Goal: Task Accomplishment & Management: Manage account settings

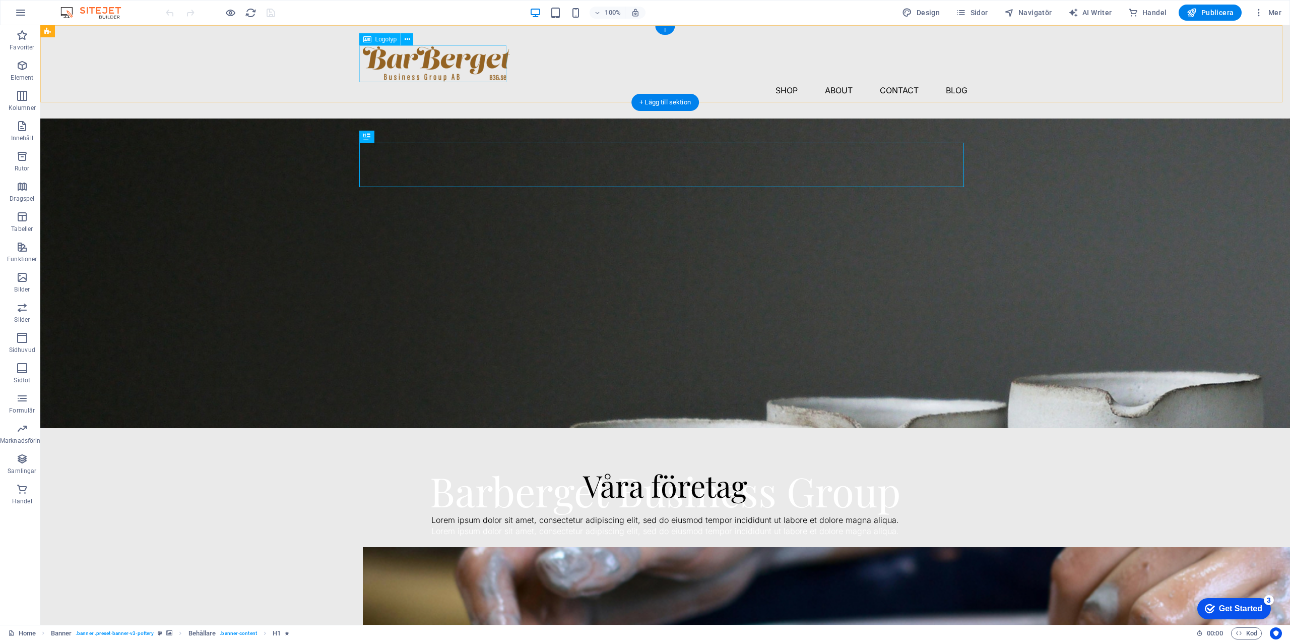
click at [452, 61] on div at bounding box center [665, 63] width 605 height 37
click at [406, 40] on icon at bounding box center [408, 39] width 6 height 11
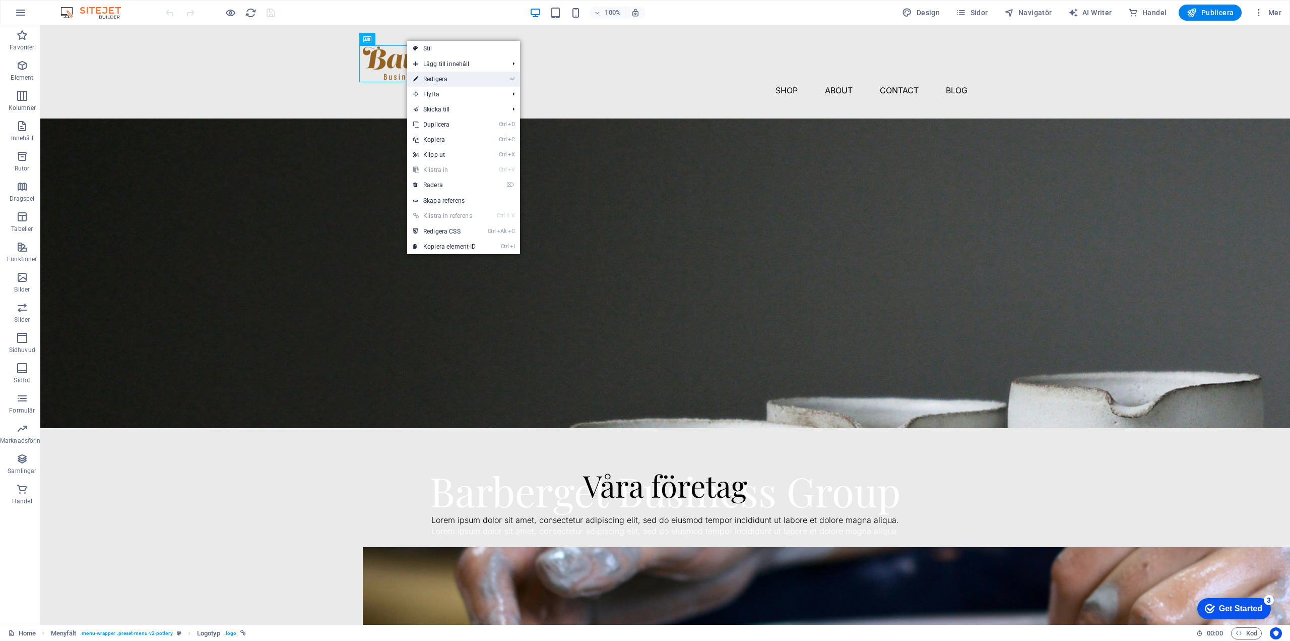
click at [444, 78] on link "⏎ Redigera" at bounding box center [444, 79] width 75 height 15
select select "px"
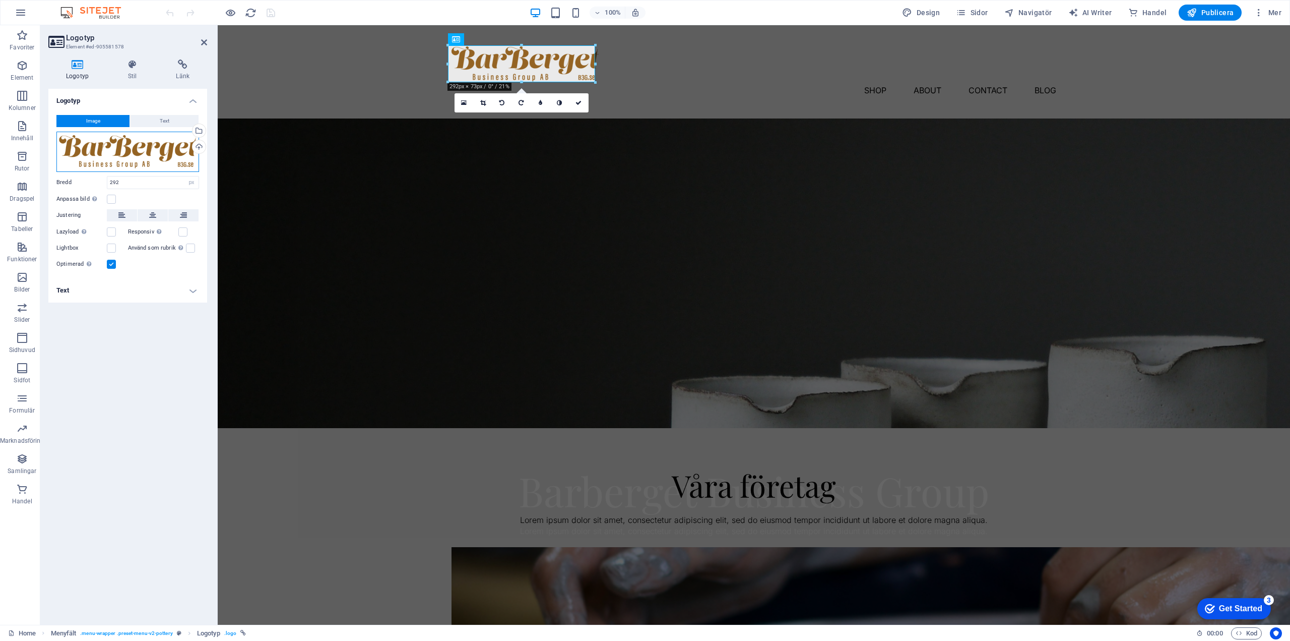
click at [115, 156] on div "Dra filer hit, klicka för att välja filer eller välj filer från Filer eller vår…" at bounding box center [127, 152] width 143 height 40
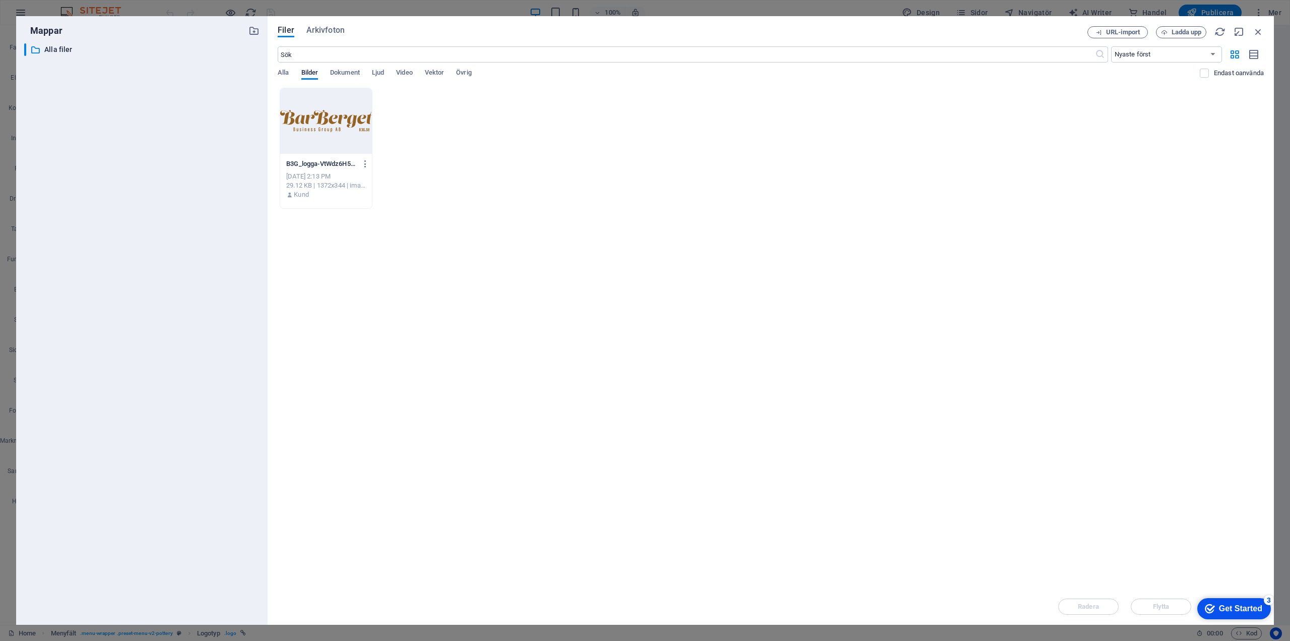
click at [341, 128] on div at bounding box center [326, 121] width 92 height 66
click at [366, 162] on icon "button" at bounding box center [366, 163] width 10 height 9
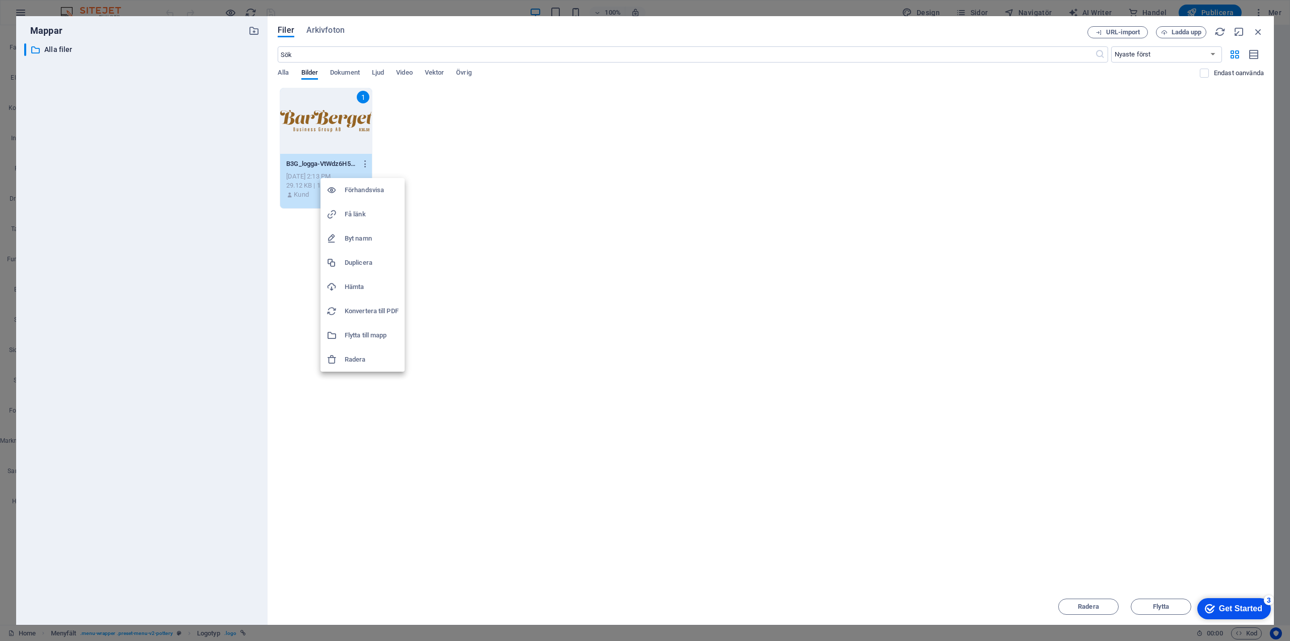
click at [479, 208] on div at bounding box center [645, 320] width 1290 height 641
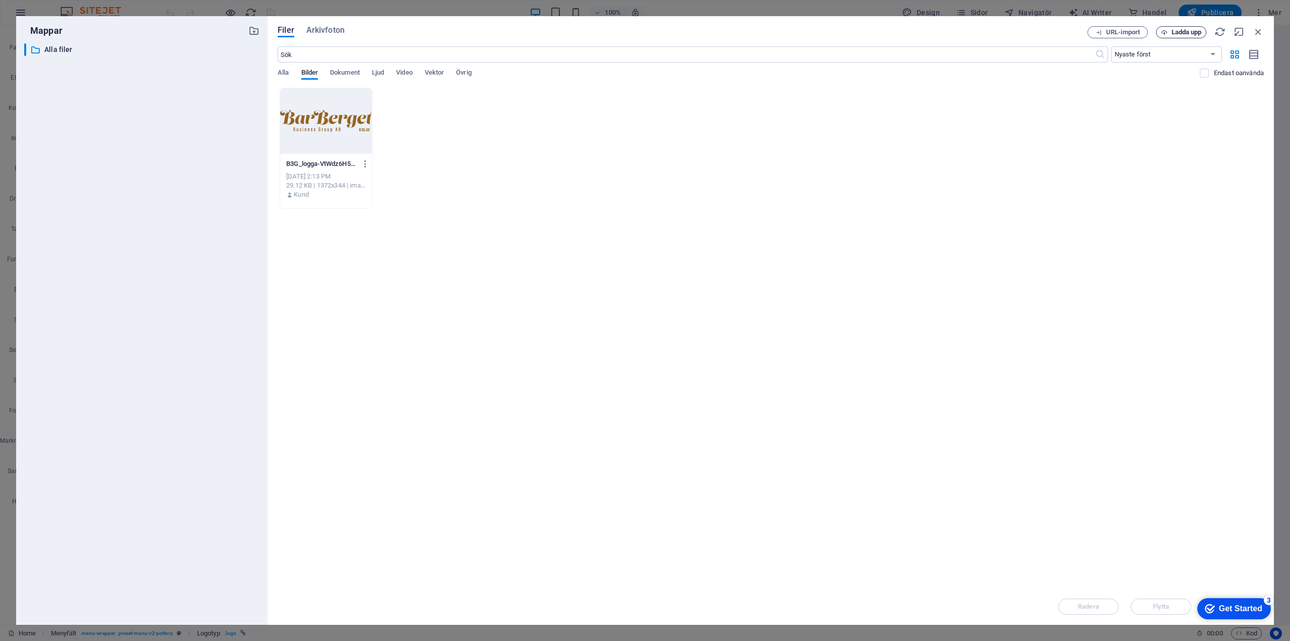
click at [1184, 33] on span "Ladda upp" at bounding box center [1187, 32] width 30 height 6
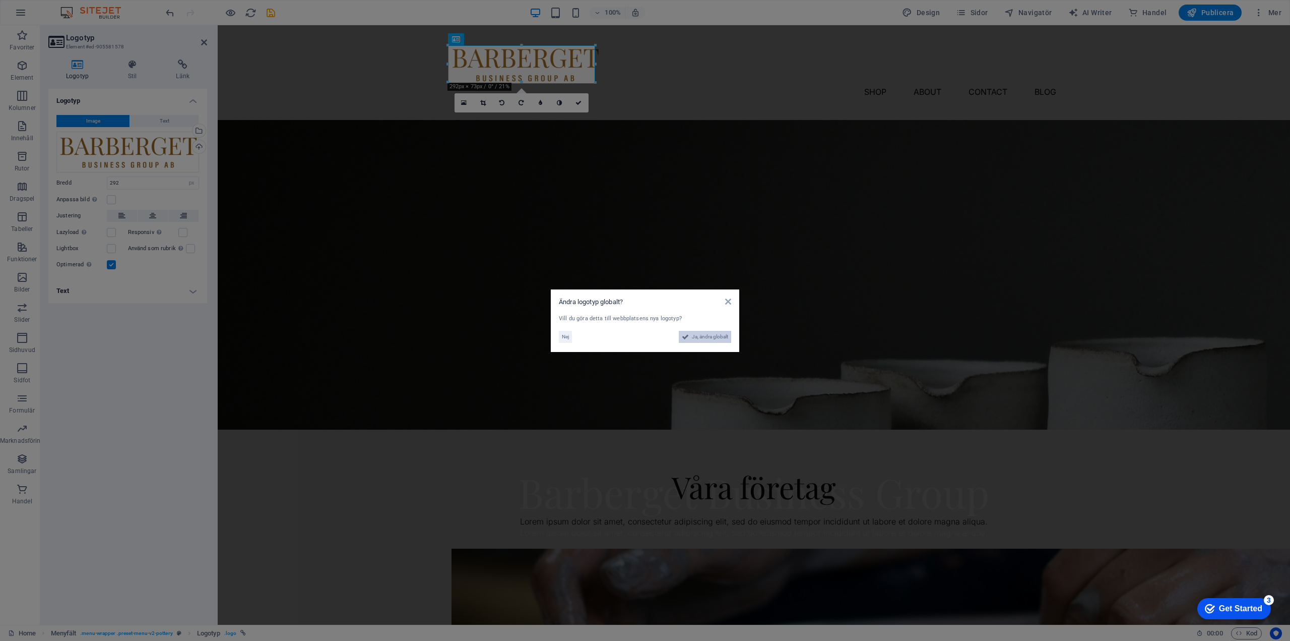
click at [716, 337] on span "Ja, ändra globalt" at bounding box center [710, 337] width 36 height 12
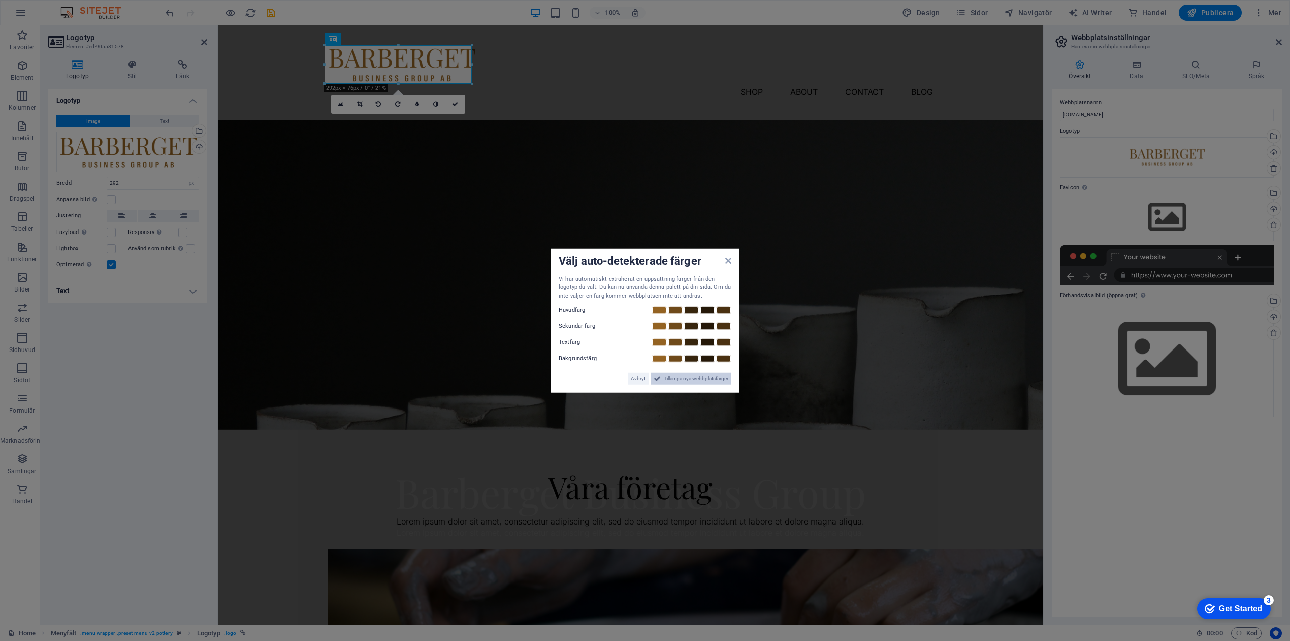
click at [704, 379] on span "Tillämpa nya webbplatsfärger" at bounding box center [696, 379] width 65 height 12
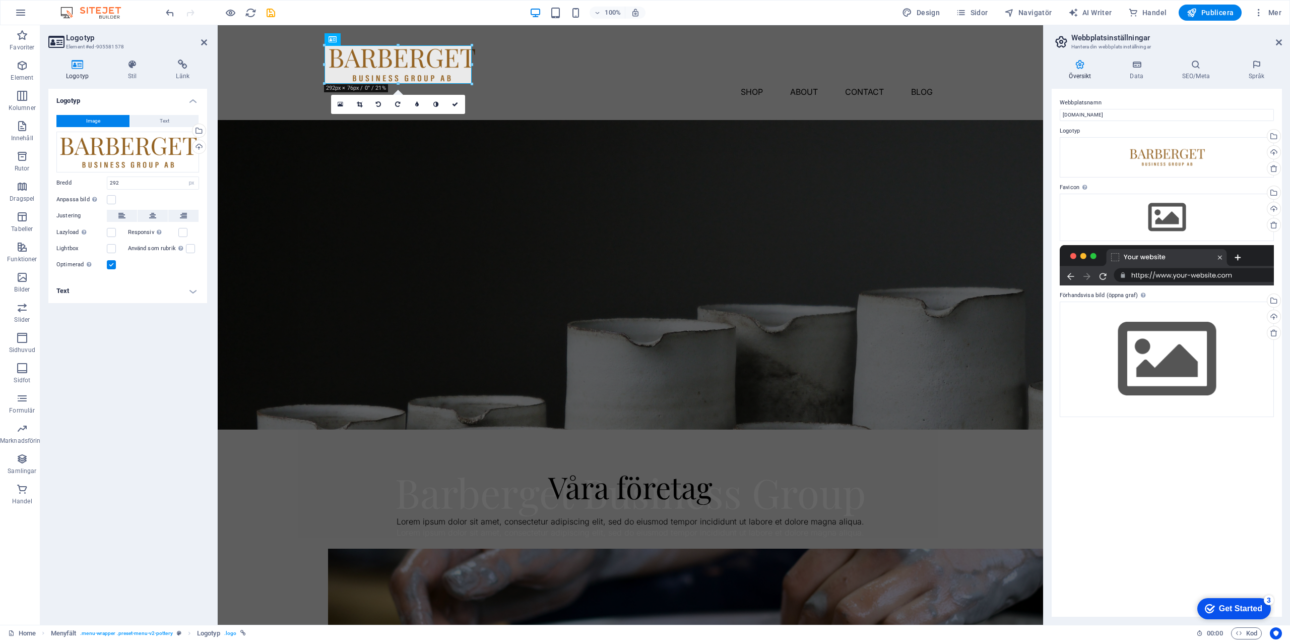
click at [140, 363] on div "Logotyp Image Text Dra filer hit, klicka för att välja filer eller välj filer f…" at bounding box center [127, 353] width 159 height 528
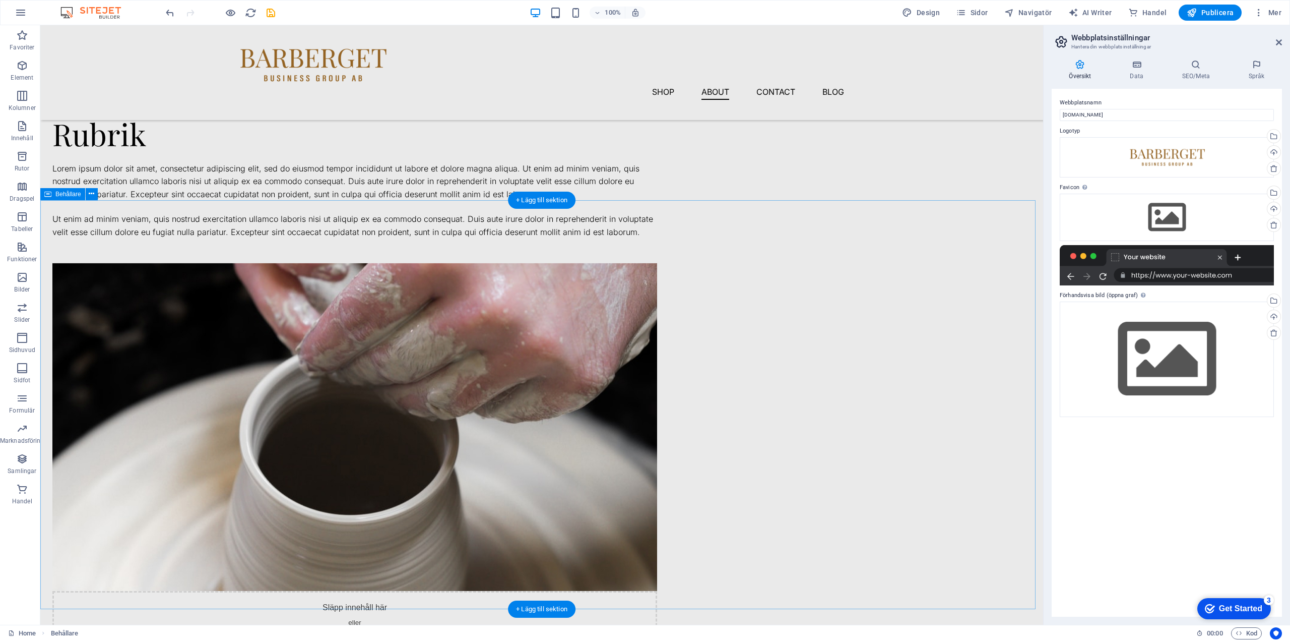
scroll to position [1175, 0]
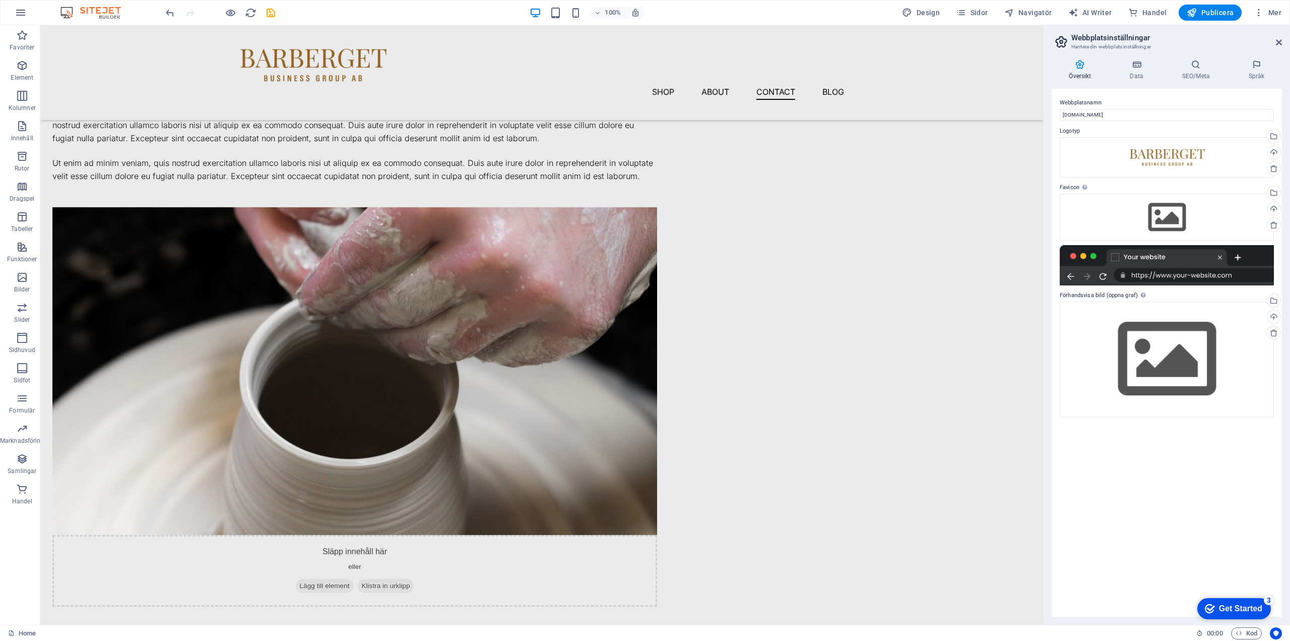
click at [1226, 605] on div "Get Started" at bounding box center [1240, 608] width 43 height 9
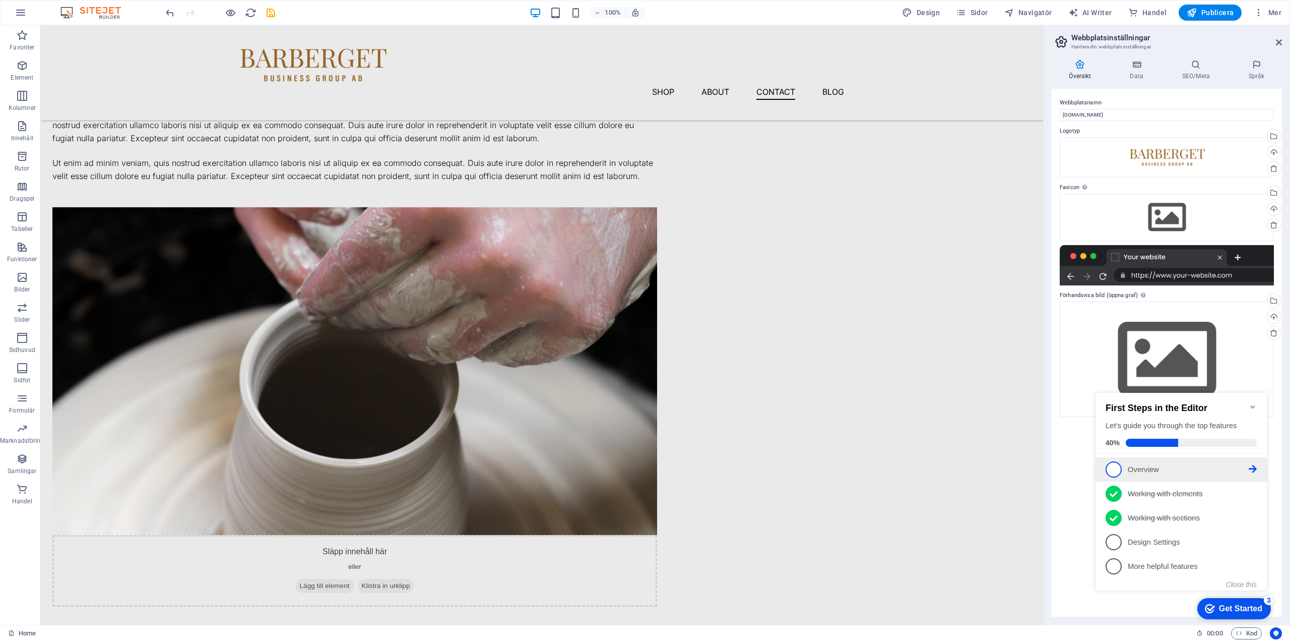
click at [1146, 467] on p "Overview - incomplete" at bounding box center [1188, 469] width 121 height 11
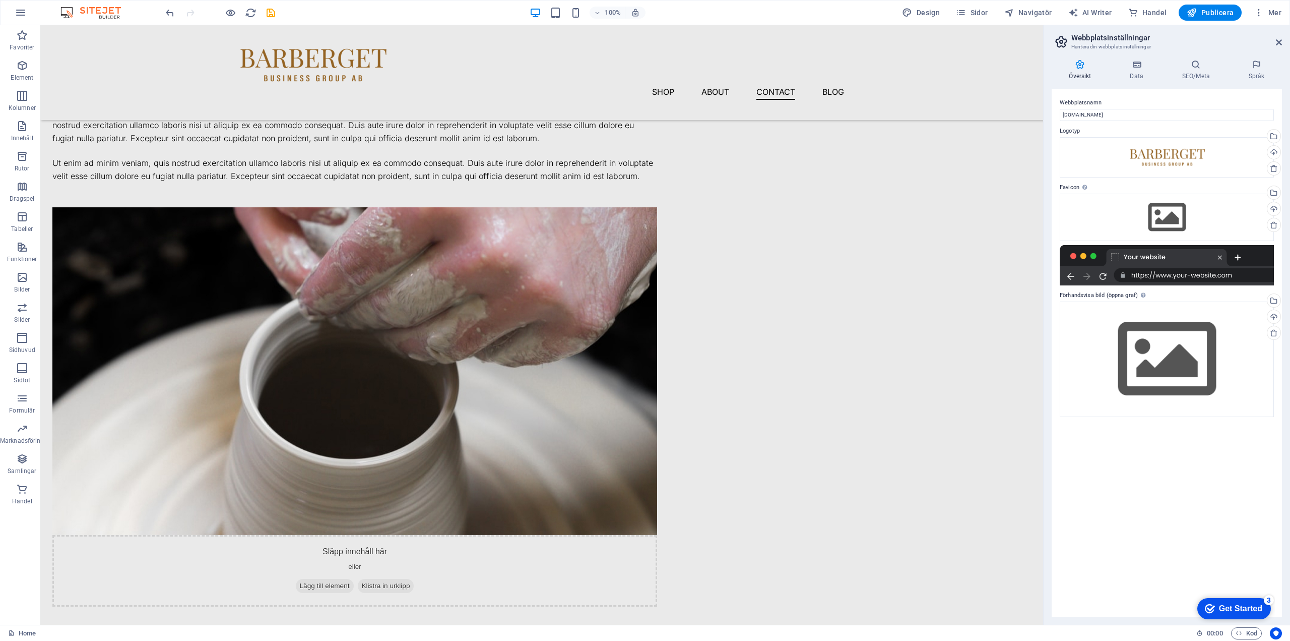
scroll to position [0, 0]
click at [1238, 601] on div "checkmark Get Started 3" at bounding box center [1235, 608] width 74 height 21
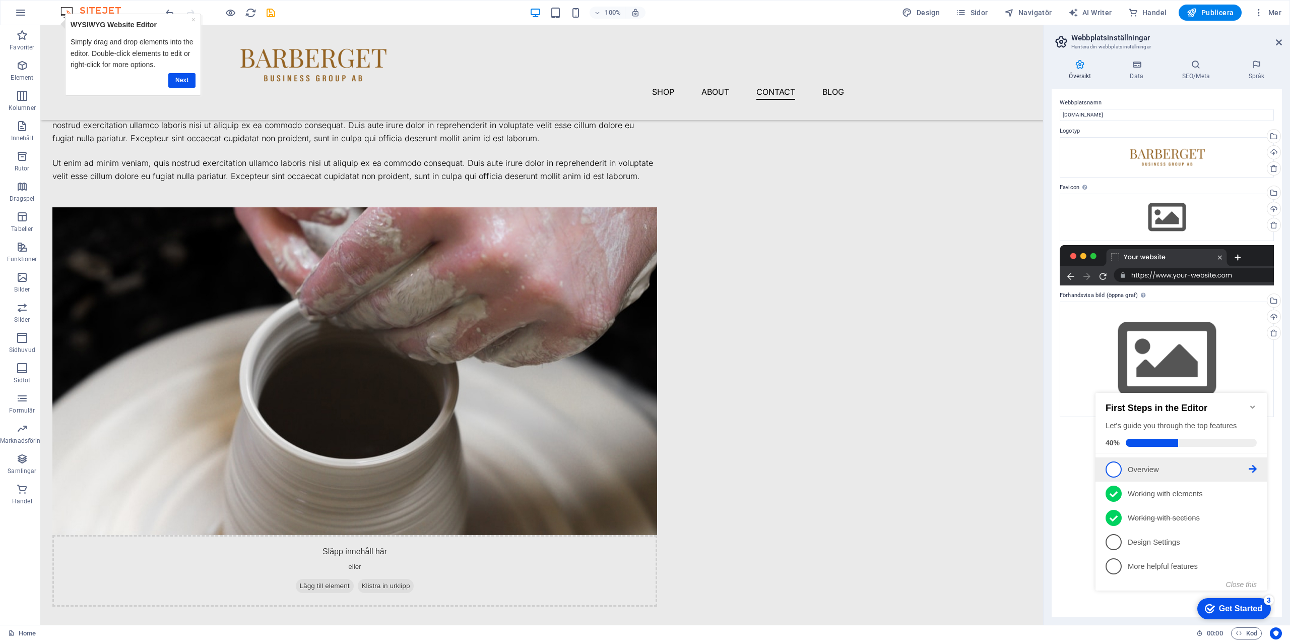
click at [1254, 465] on icon at bounding box center [1253, 469] width 8 height 8
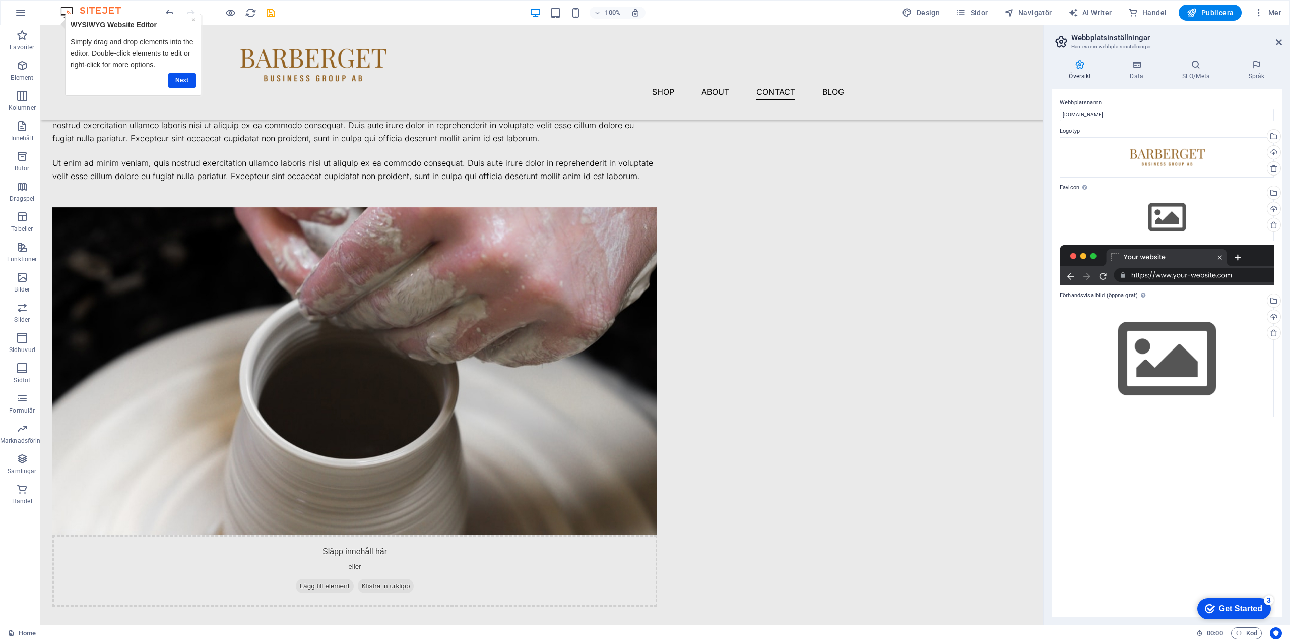
click at [1235, 605] on div "Get Started" at bounding box center [1240, 608] width 43 height 9
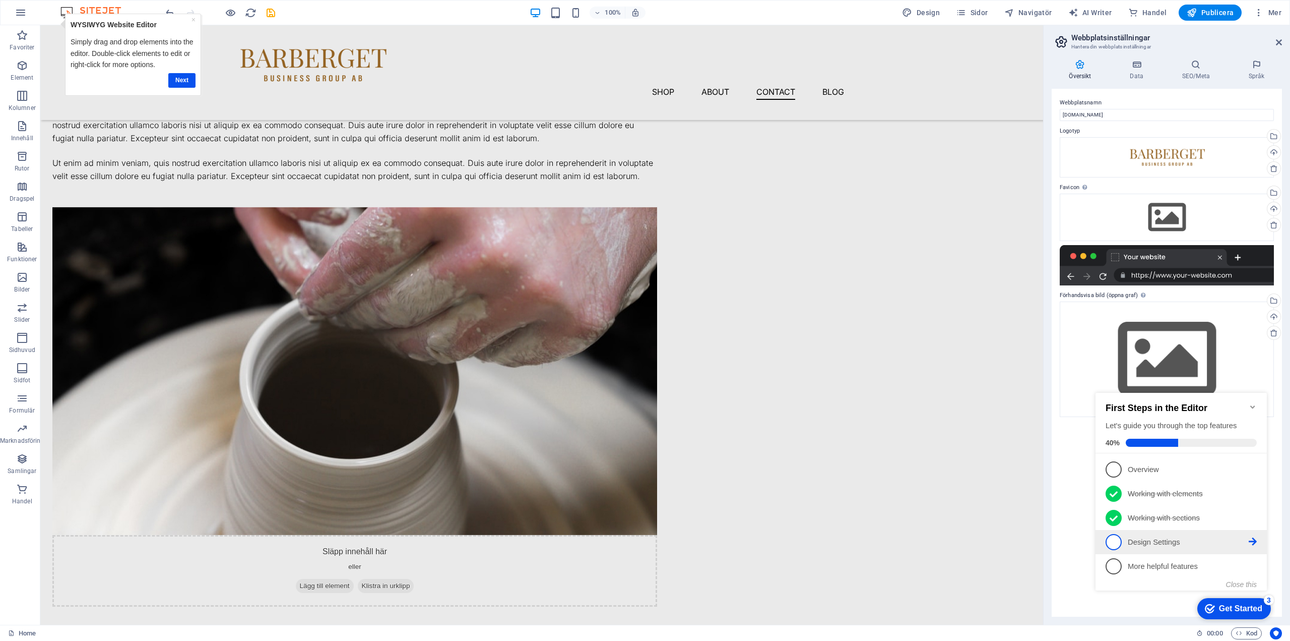
click at [1187, 542] on p "Design Settings - incomplete" at bounding box center [1188, 542] width 121 height 11
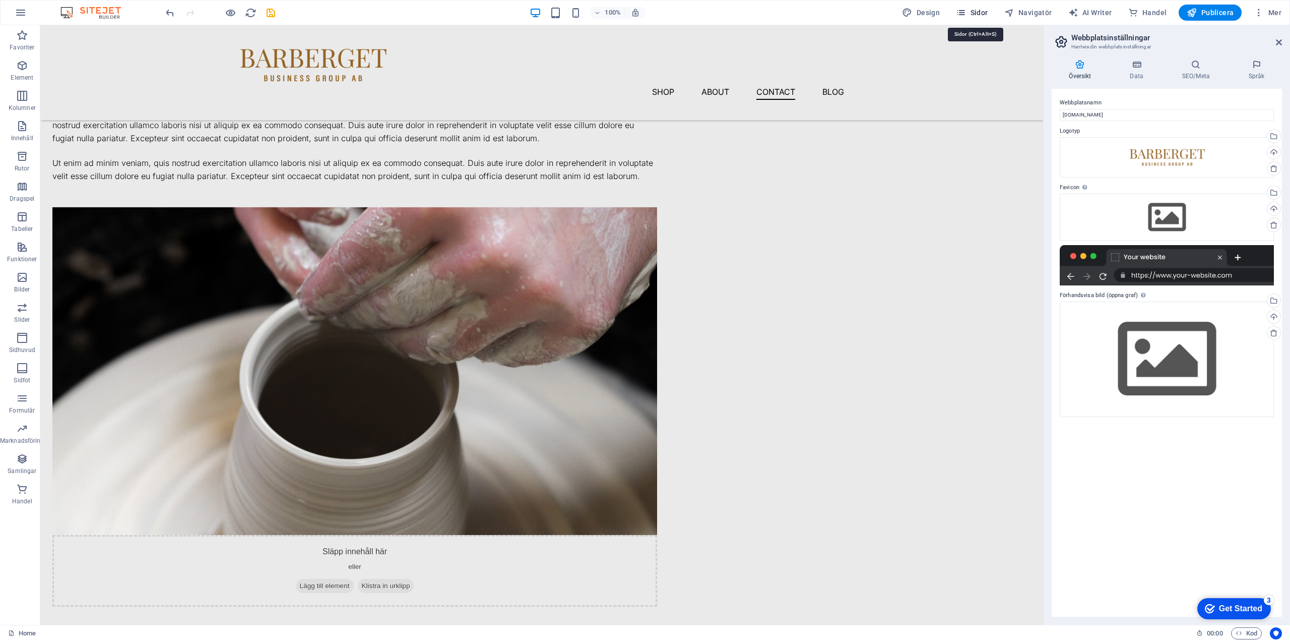
click at [0, 0] on span "Sidor" at bounding box center [0, 0] width 0 height 0
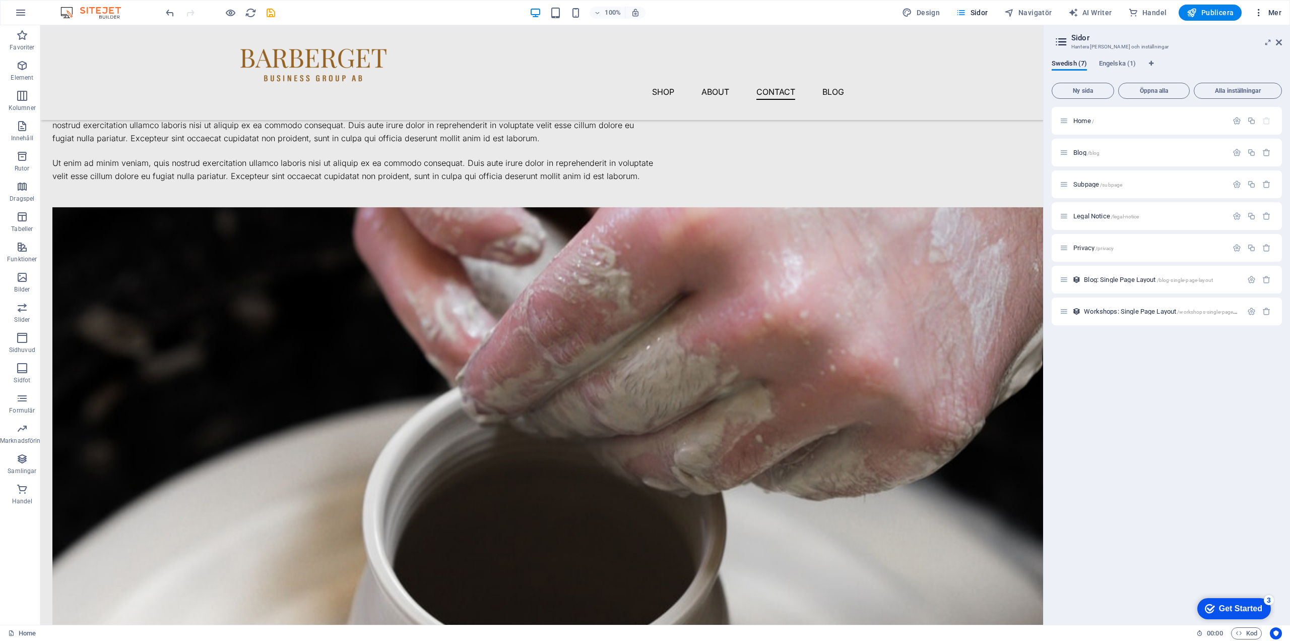
click at [1274, 10] on span "Mer" at bounding box center [1268, 13] width 28 height 10
click at [1260, 11] on div at bounding box center [645, 320] width 1290 height 641
click at [1234, 36] on h6 "Webbplatsinställningar" at bounding box center [1241, 39] width 67 height 12
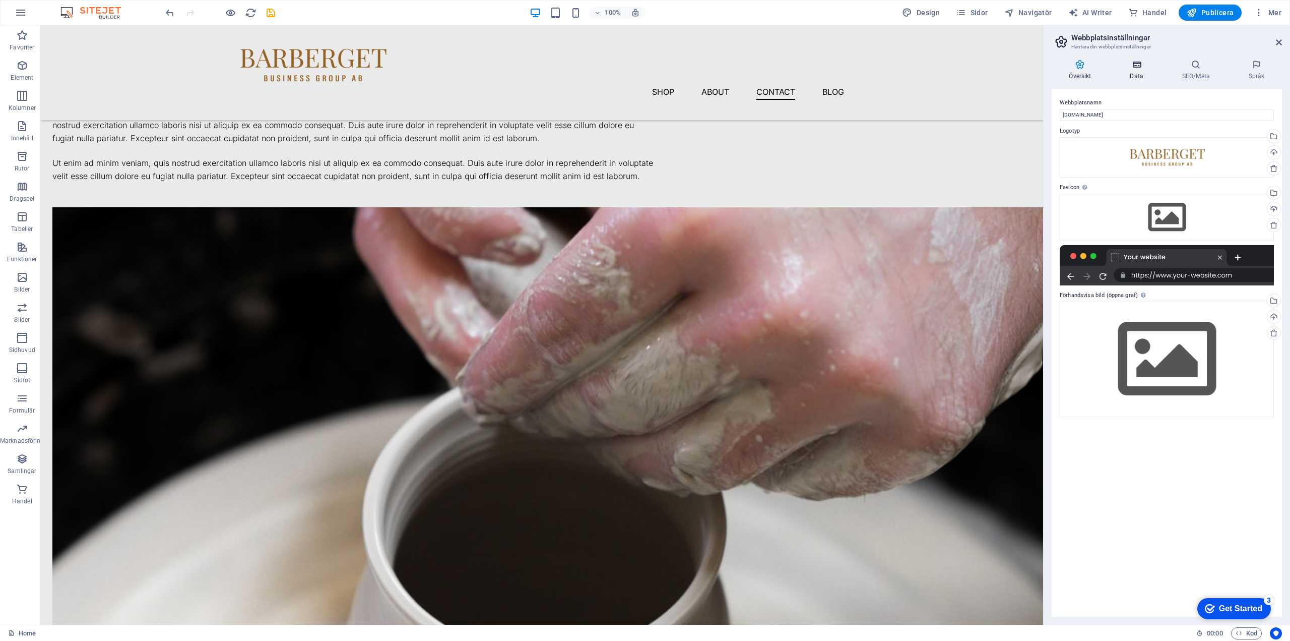
click at [1139, 73] on h4 "Data" at bounding box center [1139, 69] width 52 height 21
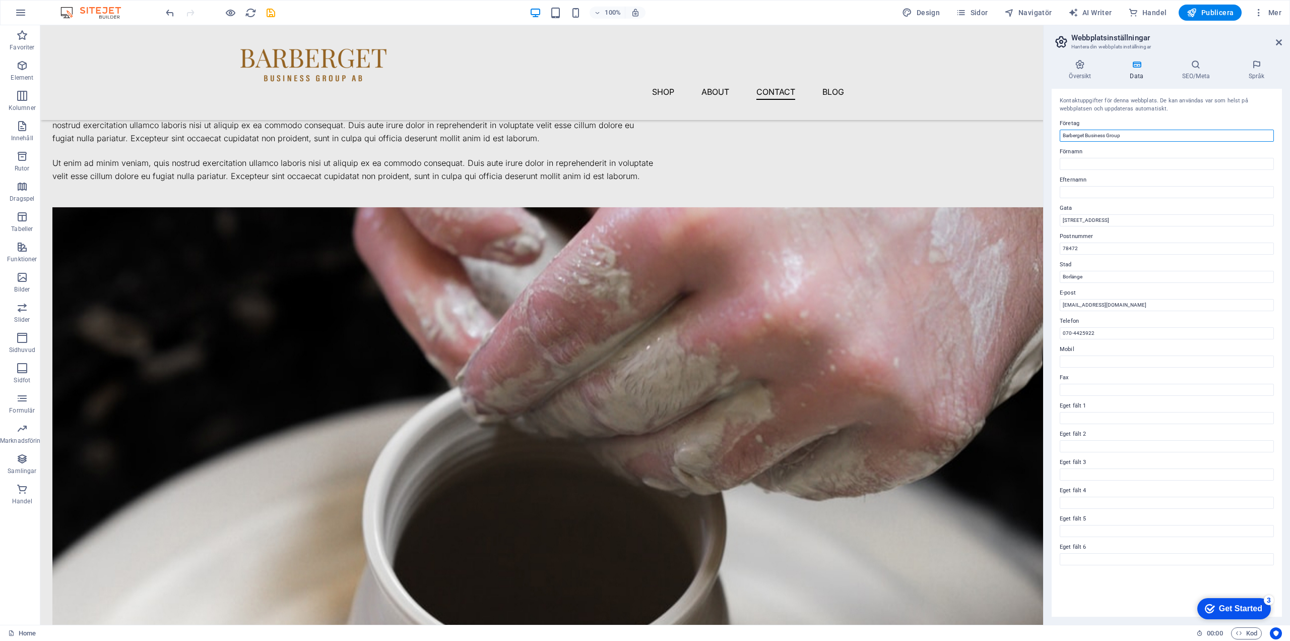
click at [1144, 133] on input "Barberget Business Group" at bounding box center [1167, 136] width 214 height 12
type input "Barberget Business Group AB"
drag, startPoint x: 1146, startPoint y: 359, endPoint x: 1031, endPoint y: 336, distance: 117.6
click at [1111, 336] on input "070-4425922" at bounding box center [1167, 333] width 214 height 12
drag, startPoint x: 1117, startPoint y: 334, endPoint x: 1052, endPoint y: 334, distance: 65.0
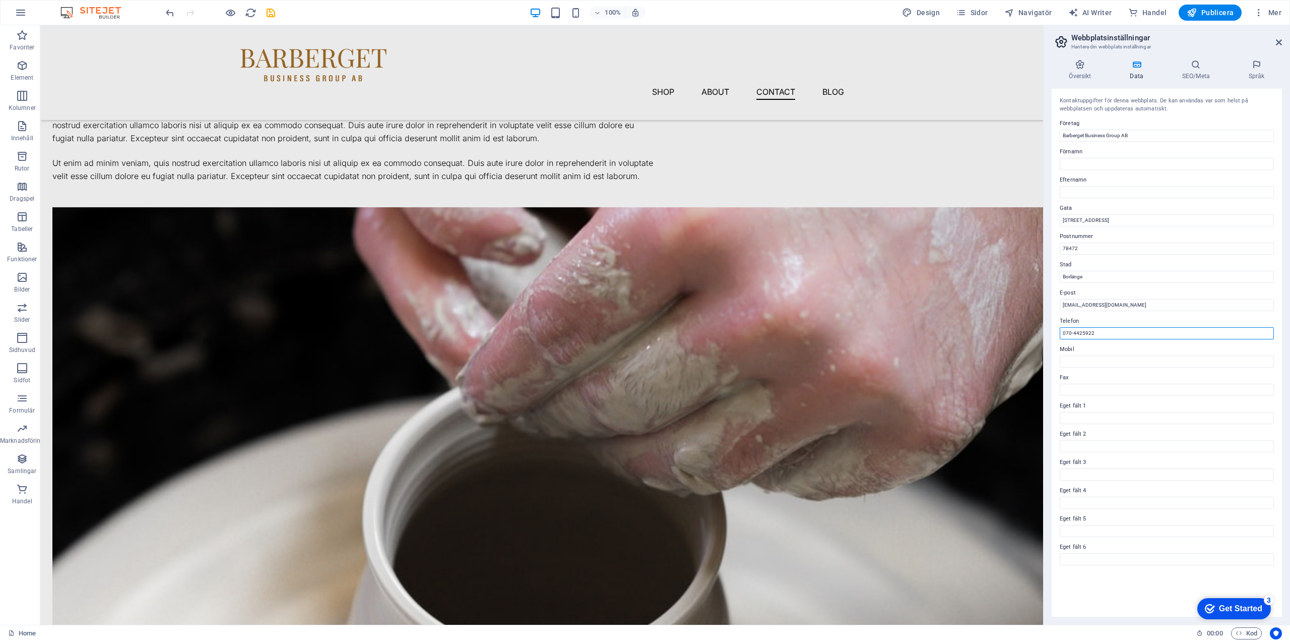
click at [1052, 334] on div "Kontaktuppgifter för denna webbplats. De kan användas var som helst på webbplat…" at bounding box center [1167, 353] width 230 height 528
click at [1093, 357] on input "Mobil" at bounding box center [1167, 361] width 214 height 12
paste input "070-4425922"
type input "070-4425922"
click at [1177, 585] on div "Kontaktuppgifter för denna webbplats. De kan användas var som helst på webbplat…" at bounding box center [1167, 353] width 230 height 528
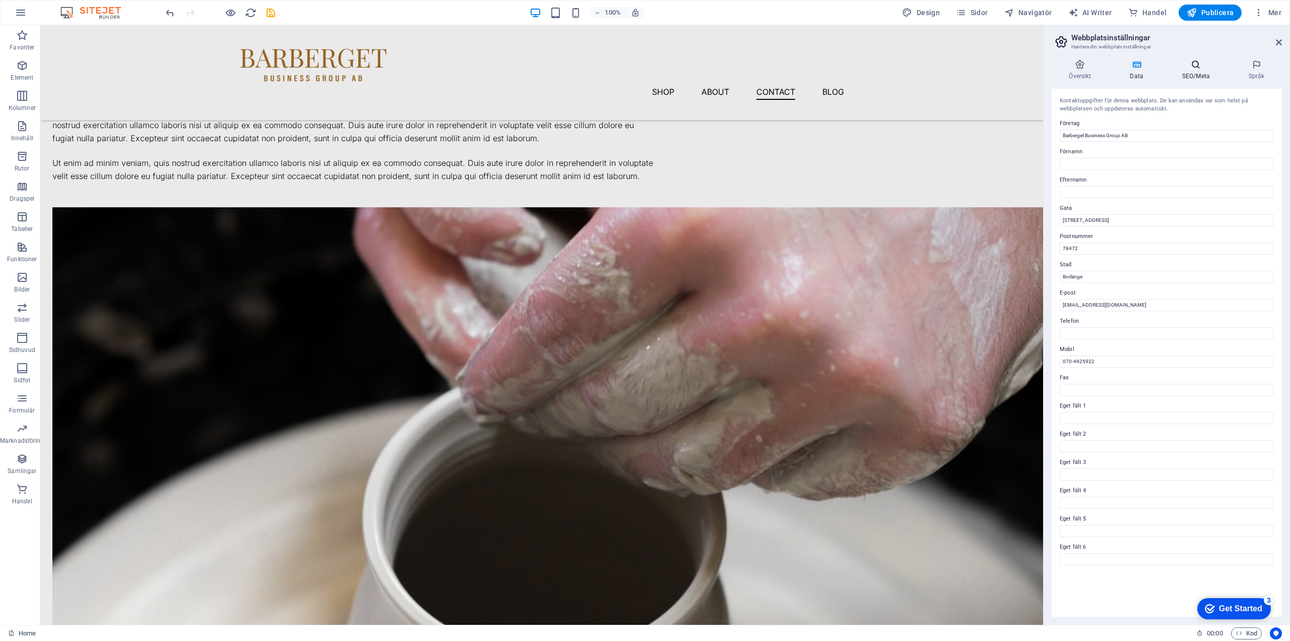
click at [1195, 65] on icon at bounding box center [1196, 64] width 63 height 10
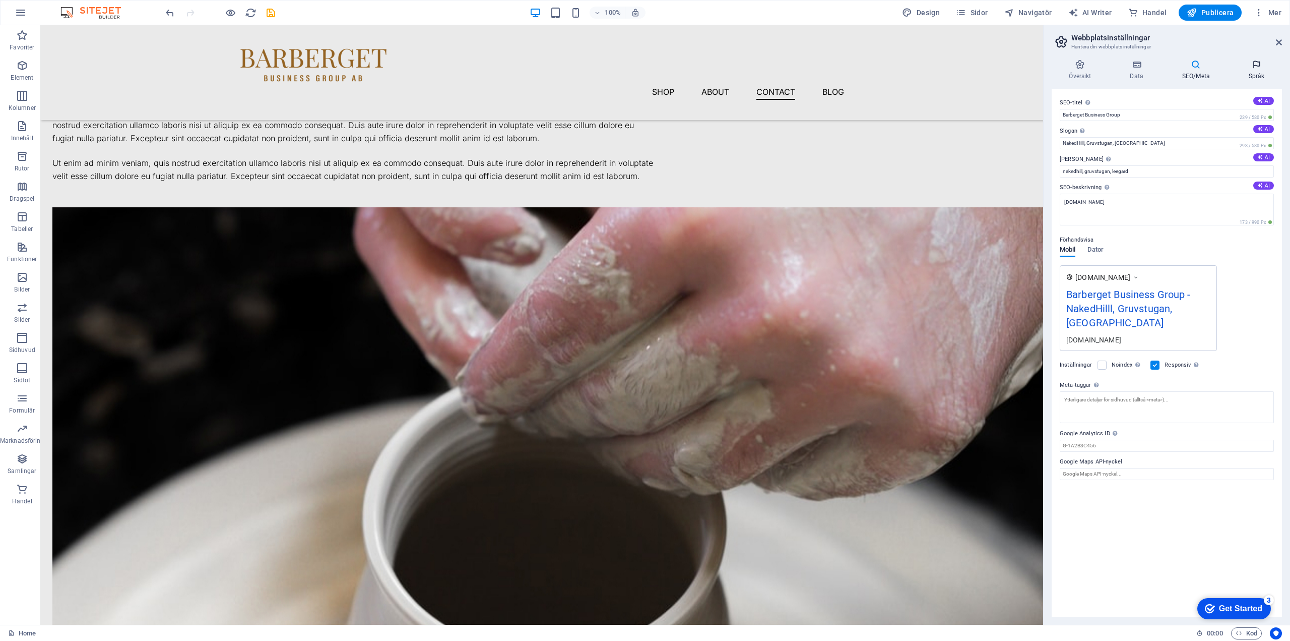
click at [1253, 62] on icon at bounding box center [1256, 64] width 51 height 10
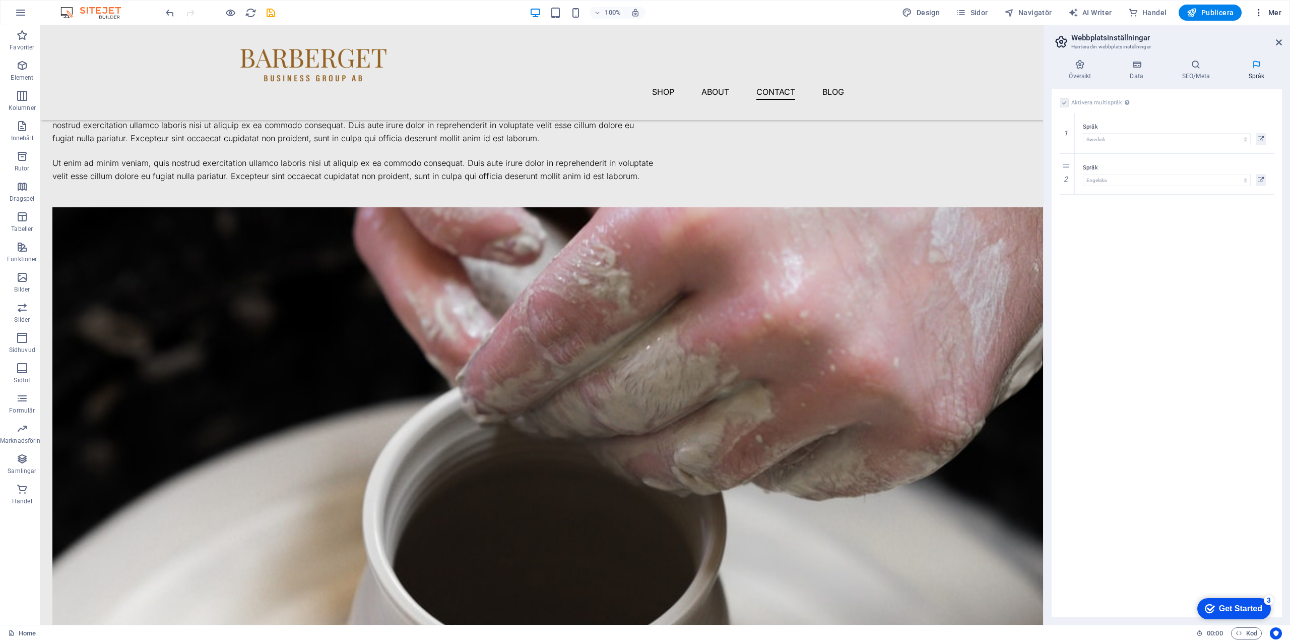
click at [1225, 135] on h6 "Samlingshanterare" at bounding box center [1241, 136] width 67 height 12
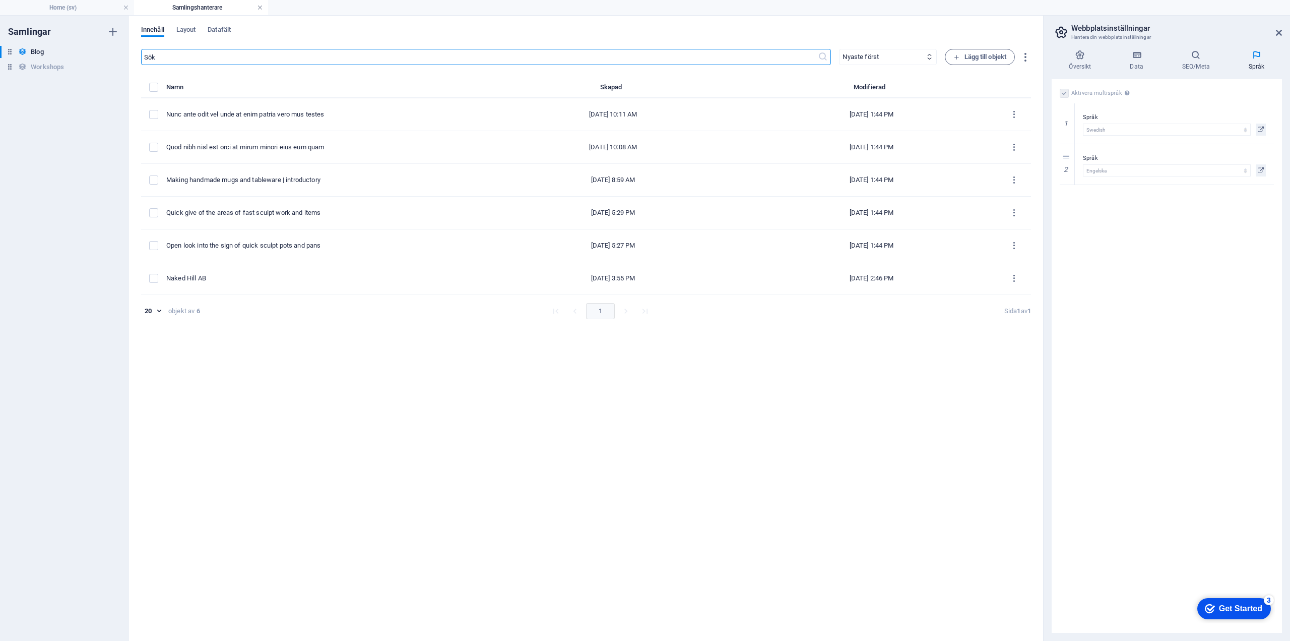
click at [261, 9] on link at bounding box center [260, 8] width 6 height 10
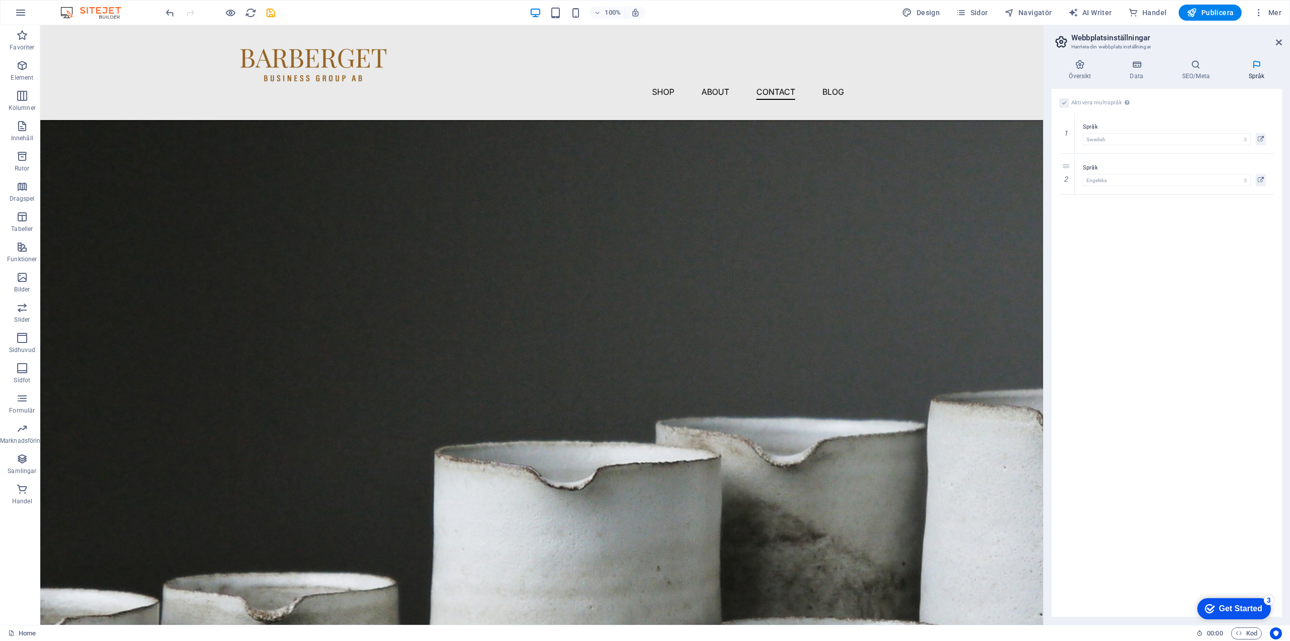
scroll to position [1149, 0]
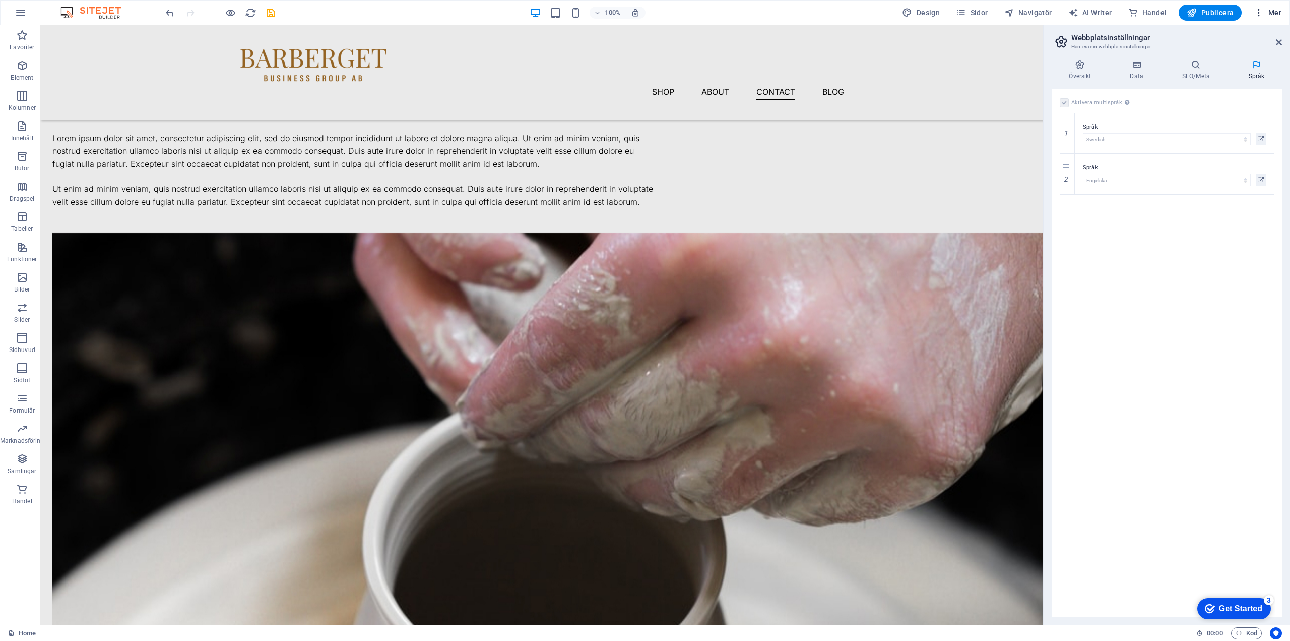
click at [1219, 231] on h6 "Uppgift" at bounding box center [1241, 232] width 67 height 12
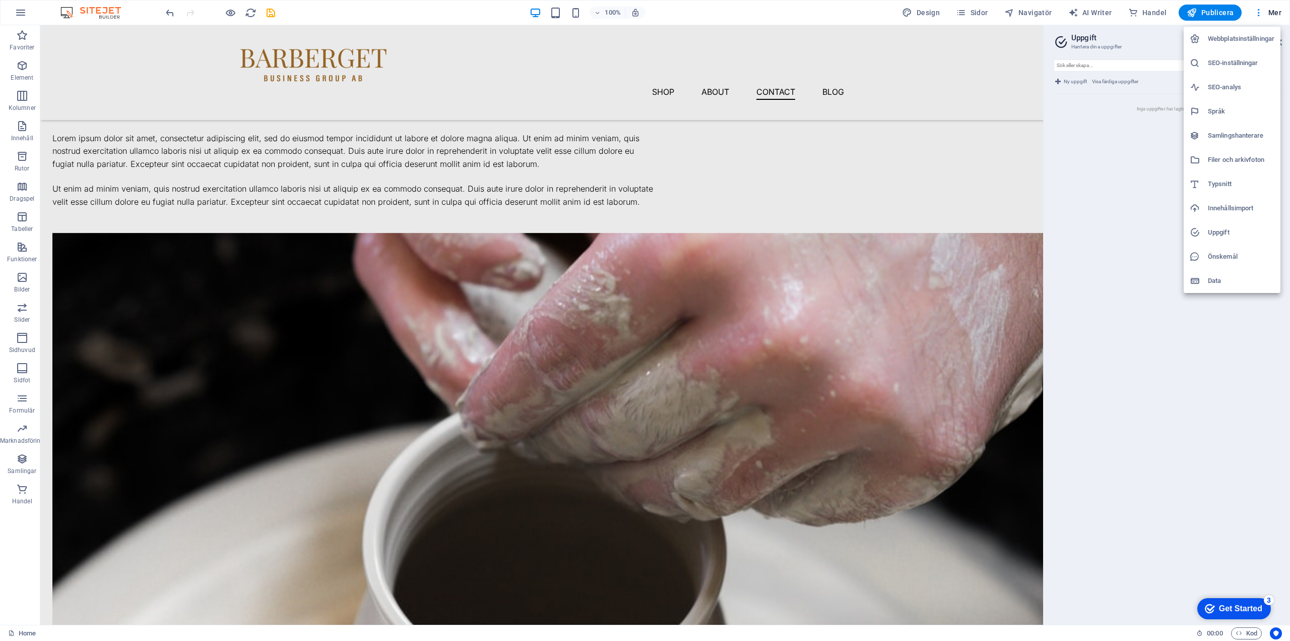
click at [1217, 277] on h6 "Data" at bounding box center [1241, 281] width 67 height 12
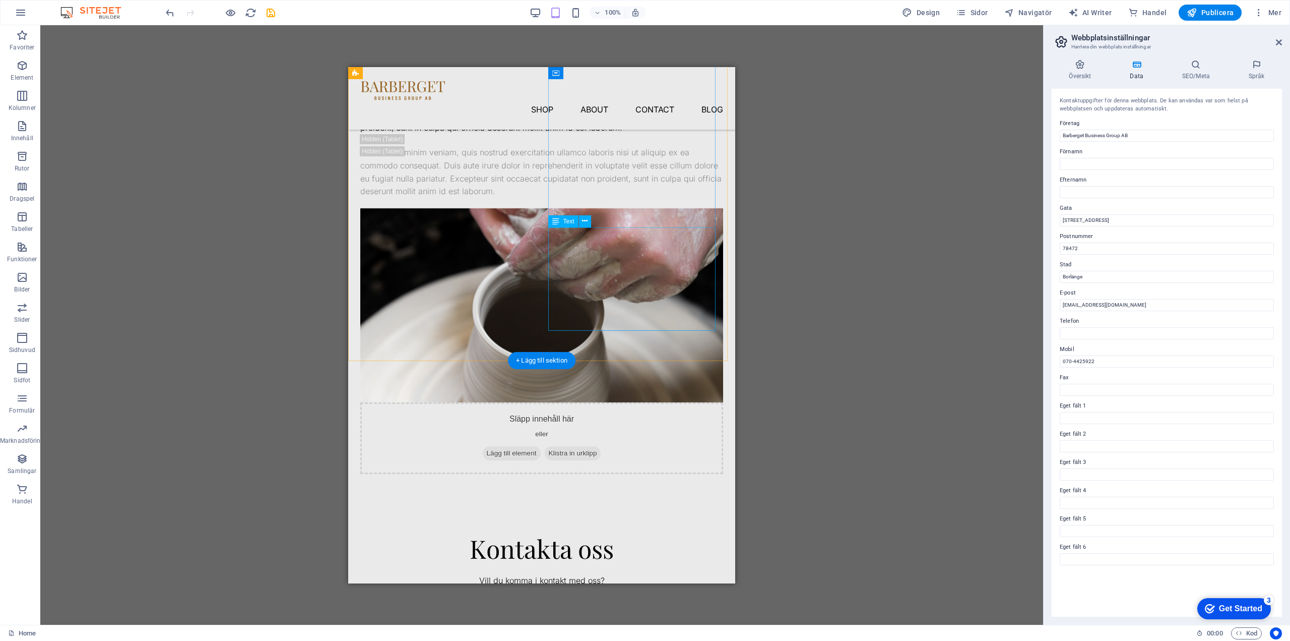
scroll to position [0, 0]
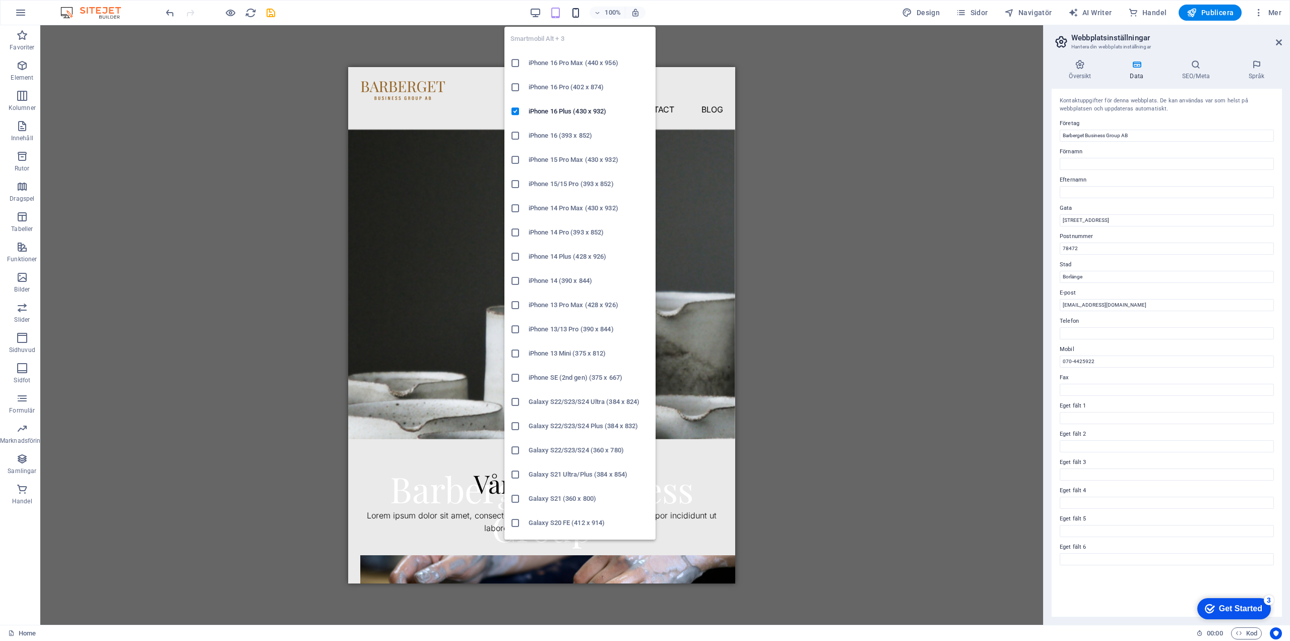
click at [576, 12] on icon "button" at bounding box center [576, 13] width 12 height 12
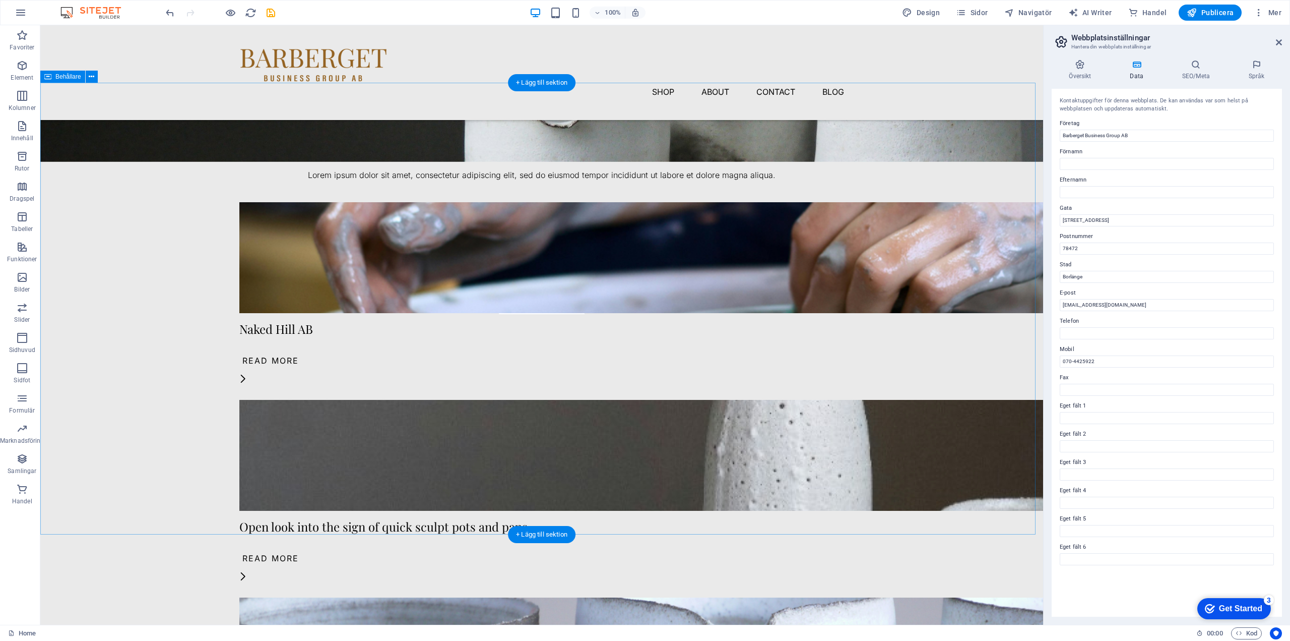
scroll to position [252, 0]
click at [512, 519] on div "Open look into the sign of quick sculpt pots and pans" at bounding box center [541, 525] width 605 height 13
click at [518, 519] on div "Open look into the sign of quick sculpt pots and pans" at bounding box center [541, 525] width 605 height 13
select select "name"
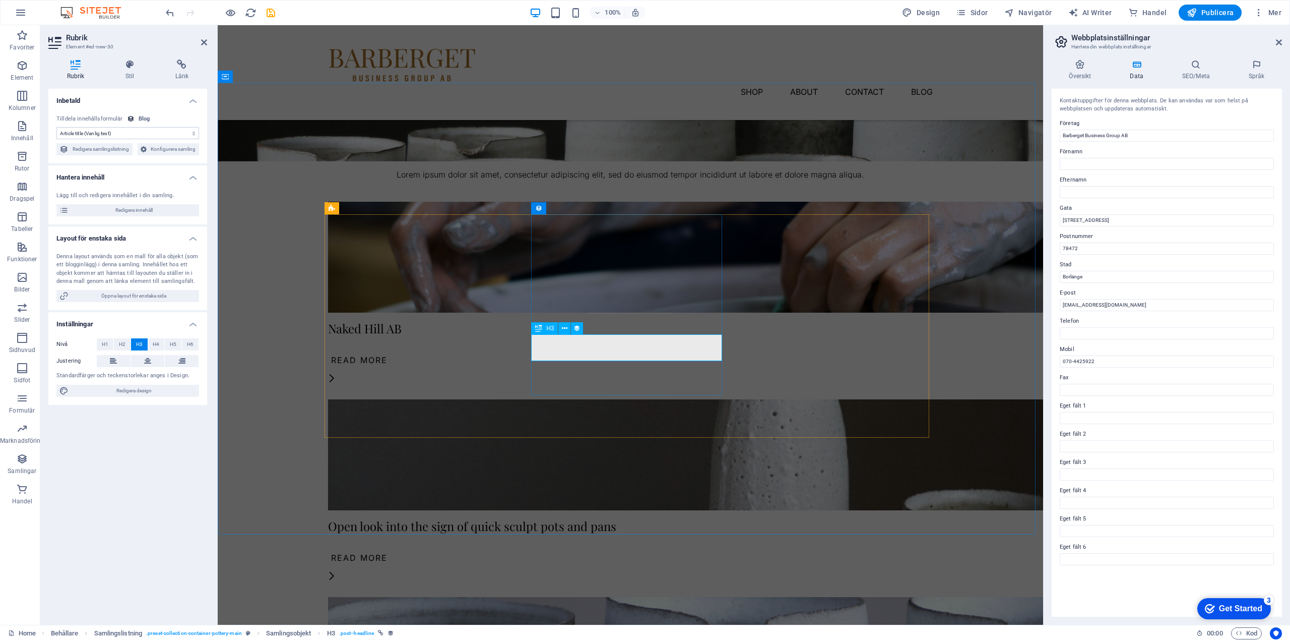
click at [572, 519] on div "Open look into the sign of quick sculpt pots and pans" at bounding box center [630, 525] width 605 height 13
click at [565, 327] on icon at bounding box center [565, 328] width 6 height 11
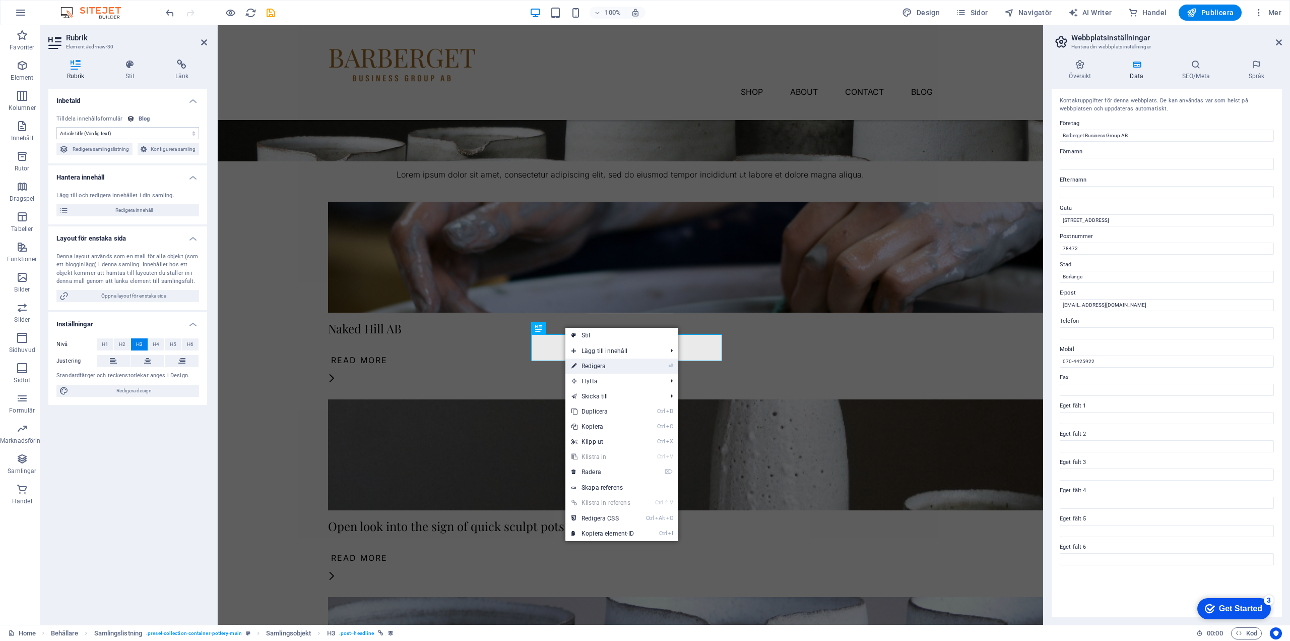
click at [599, 363] on link "⏎ Redigera" at bounding box center [603, 365] width 75 height 15
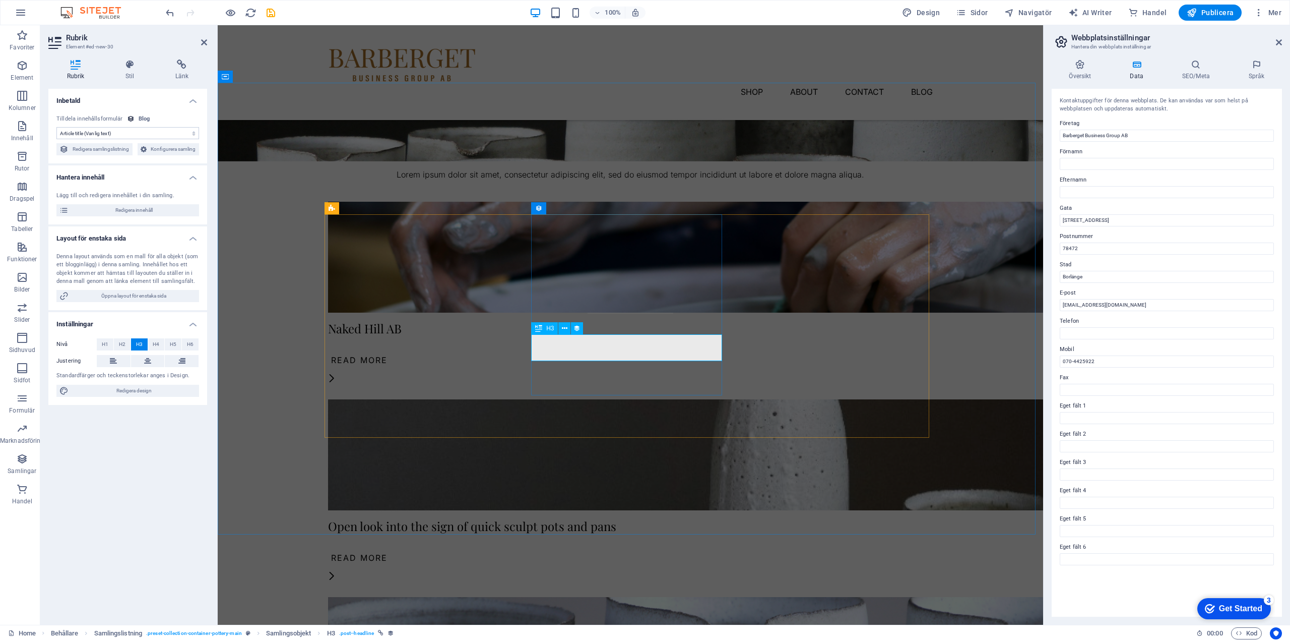
click at [633, 519] on div "Open look into the sign of quick sculpt pots and pans" at bounding box center [630, 525] width 605 height 13
click at [125, 209] on span "Redigera innehåll" at bounding box center [134, 210] width 125 height 12
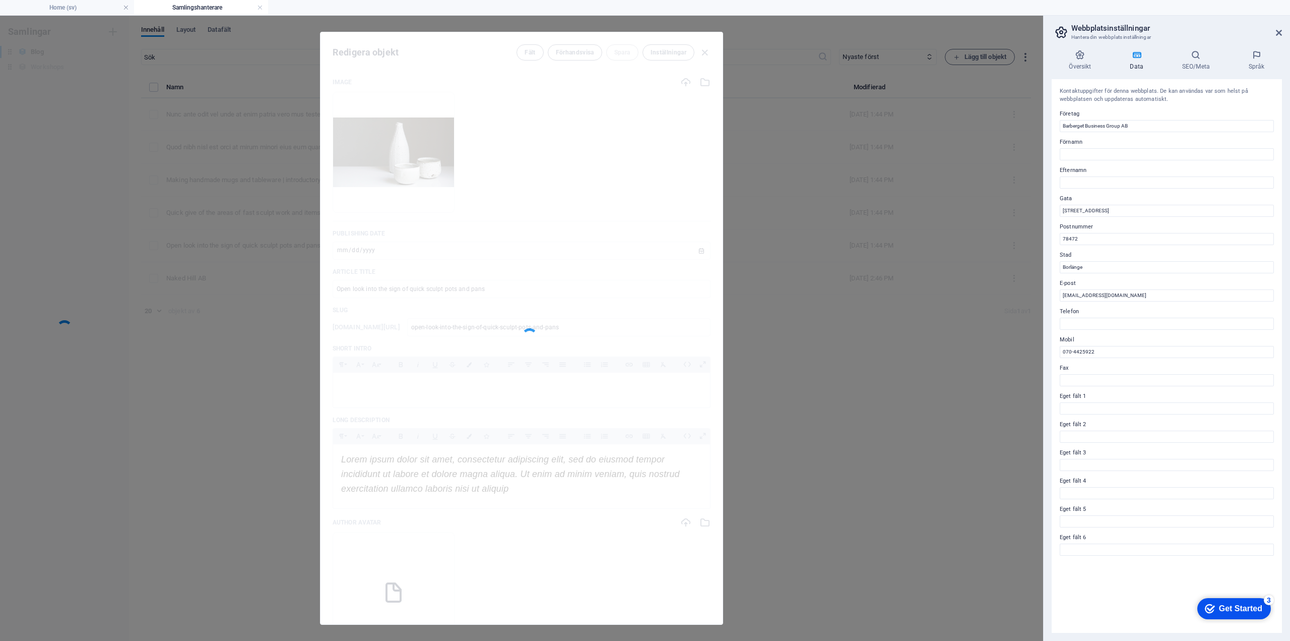
scroll to position [0, 0]
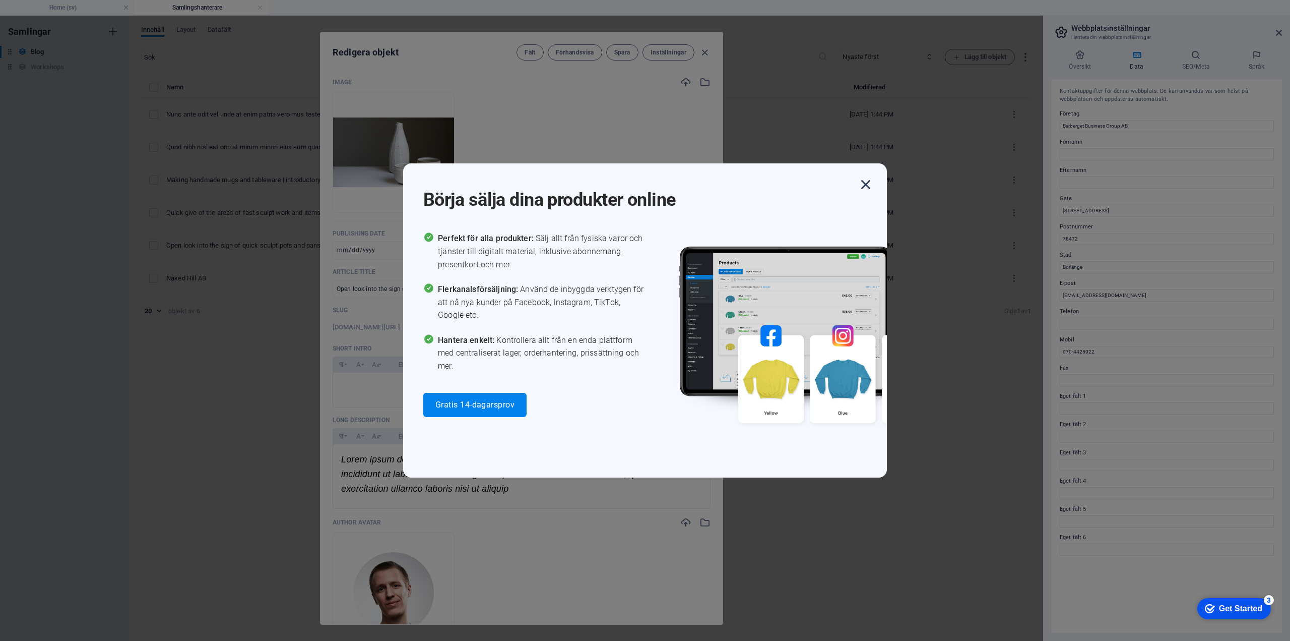
click at [867, 184] on icon "button" at bounding box center [866, 184] width 18 height 18
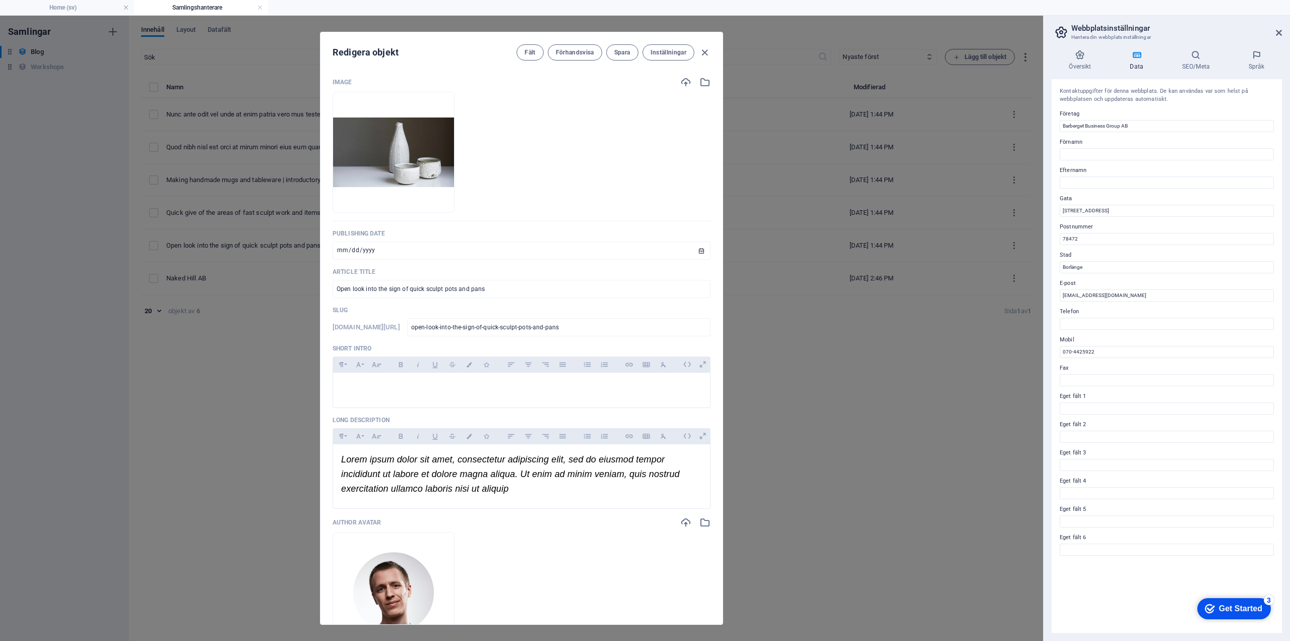
drag, startPoint x: 462, startPoint y: 39, endPoint x: 433, endPoint y: 70, distance: 42.4
click at [433, 70] on div "Redigera objekt Fält Förhandsvisa Spara Inställningar Image Släpp filer här för…" at bounding box center [522, 328] width 402 height 592
click at [454, 291] on input "Open look into the sign of quick sculpt pots and pans" at bounding box center [522, 289] width 378 height 18
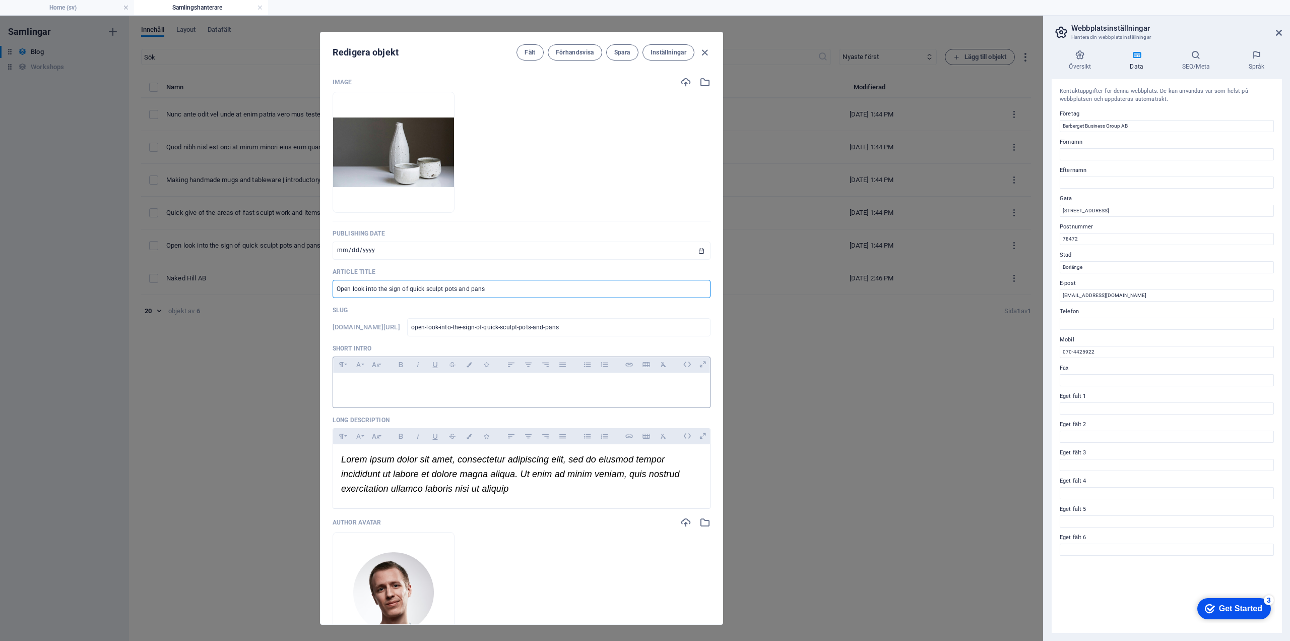
type input "G"
type input "g"
type input "Gr"
type input "gr"
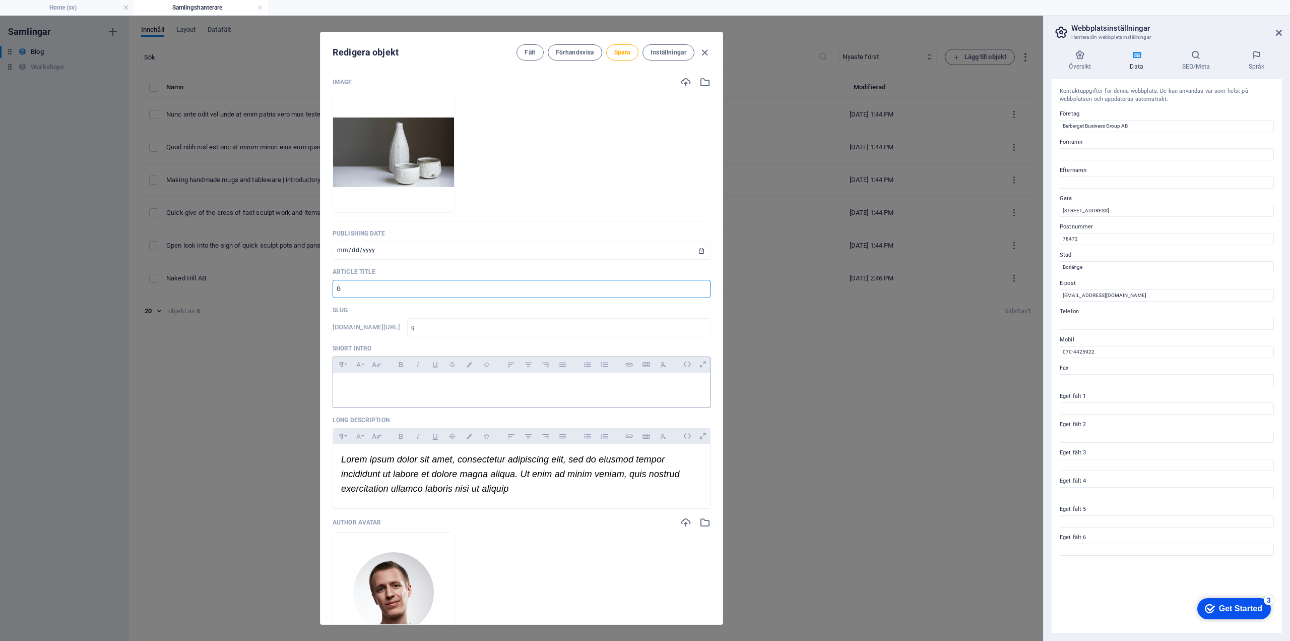
type input "gr"
type input "Gru"
type input "gru"
type input "Gruv"
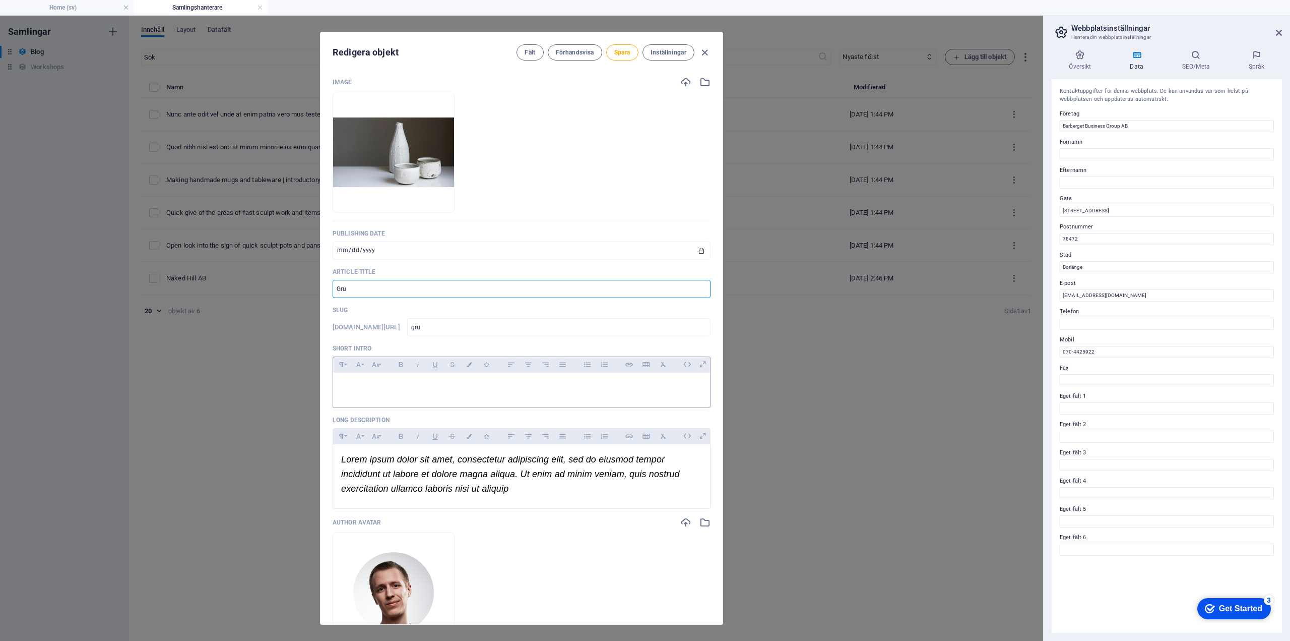
type input "gruv"
type input "Gruvs"
type input "gruvs"
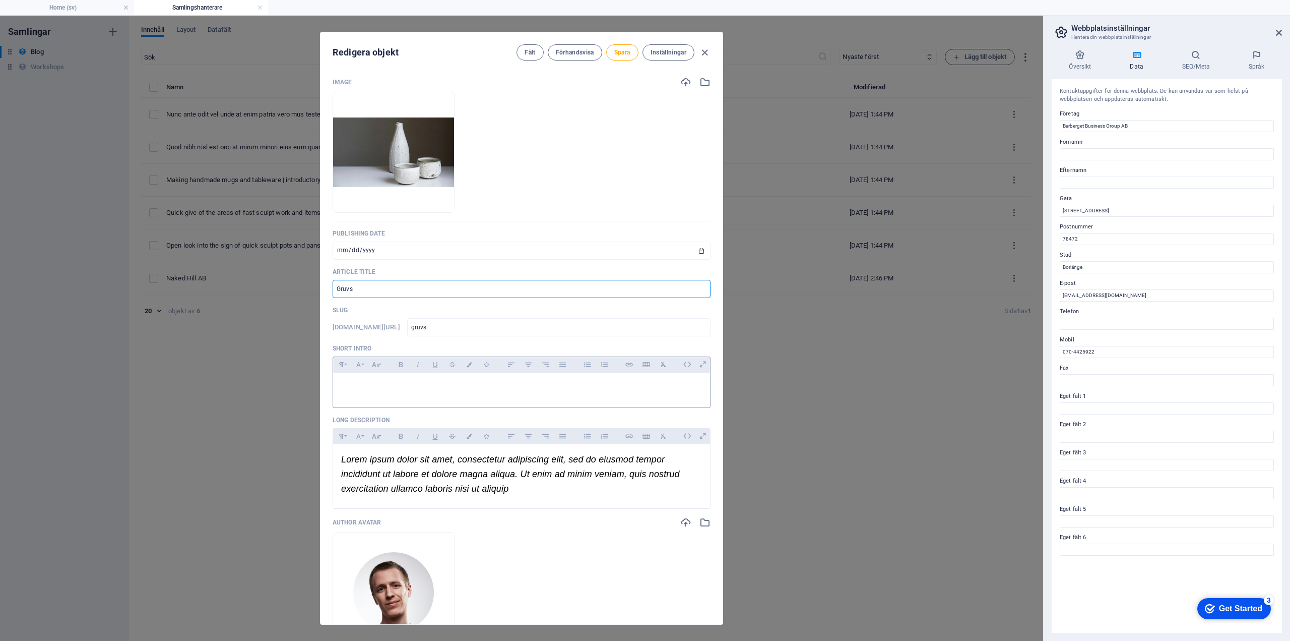
type input "Gruvst"
type input "gruvst"
type input "Gruvstu"
type input "gruvstu"
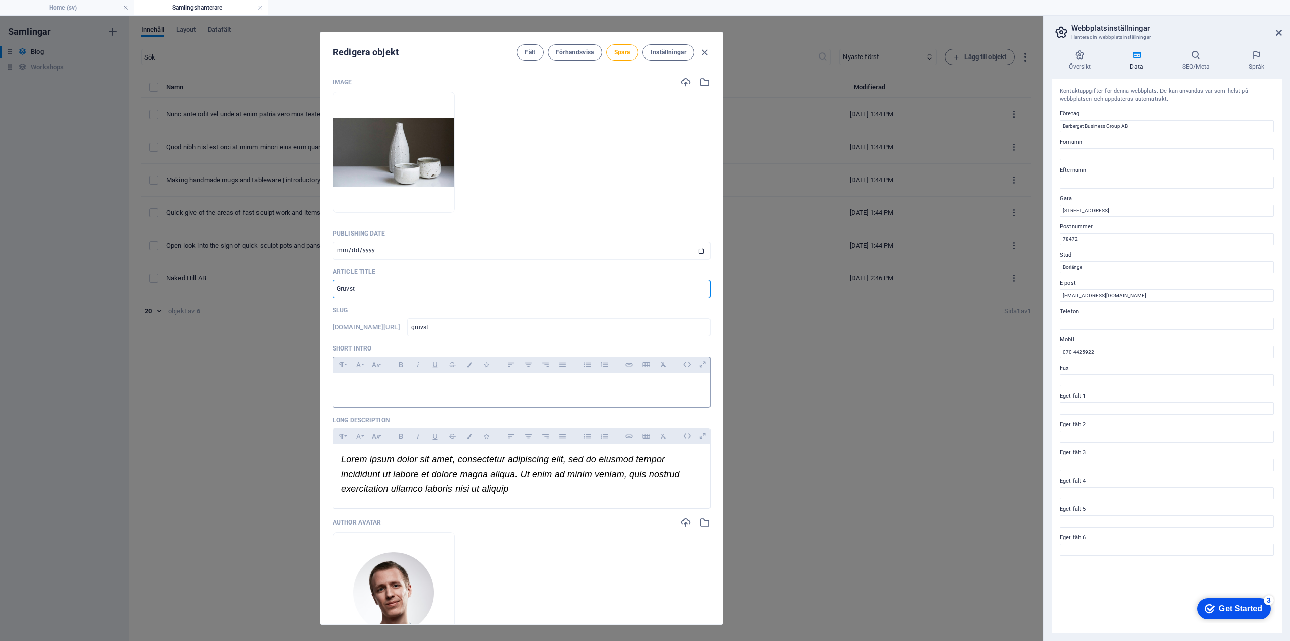
type input "gruvstu"
type input "Gruvstug"
type input "gruvstug"
type input "Gruvstuga"
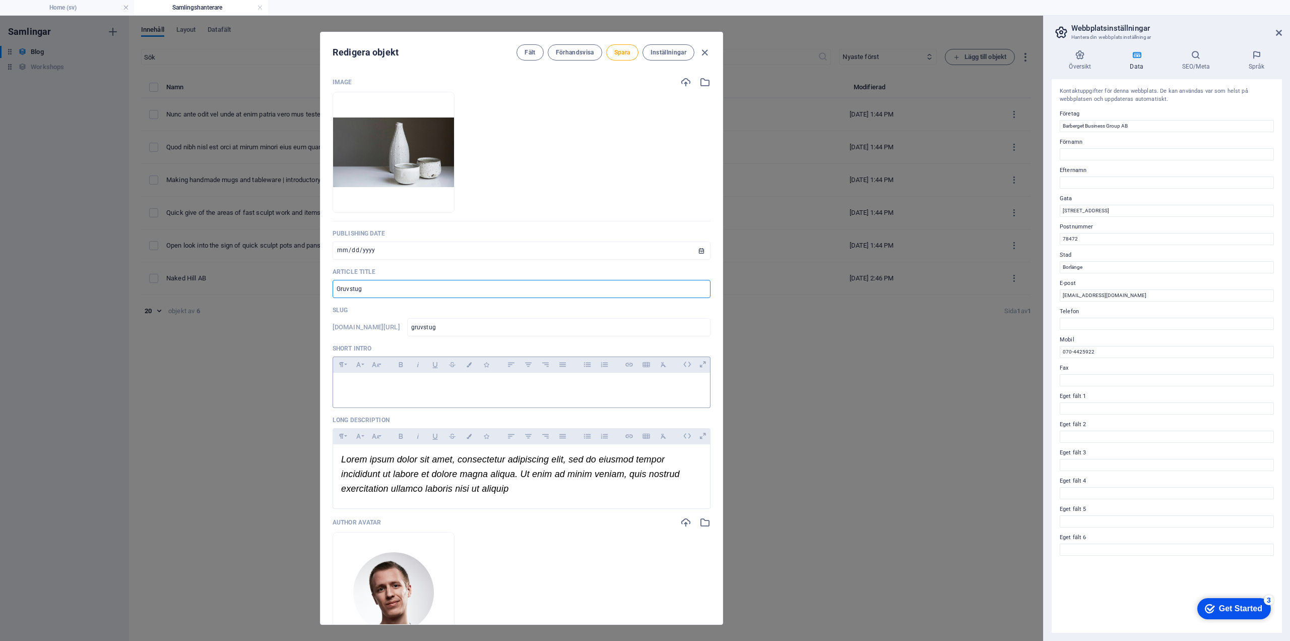
type input "gruvstuga"
type input "Gruvstugan"
type input "gruvstugan"
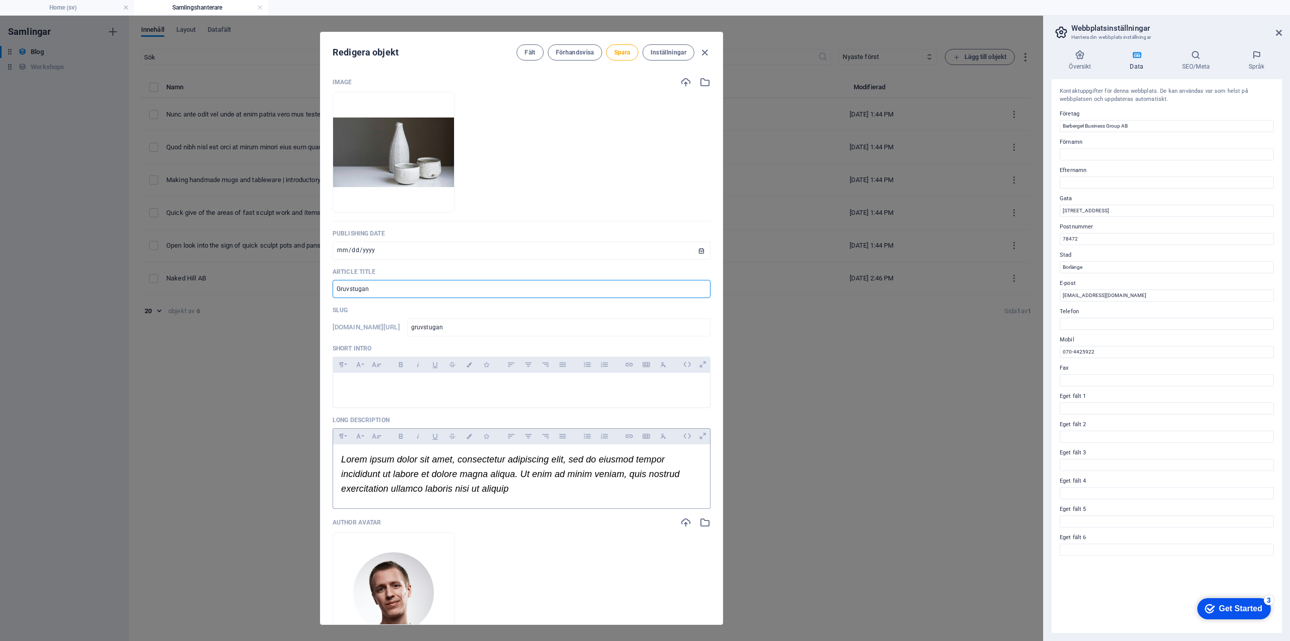
type input "Gruvstugan"
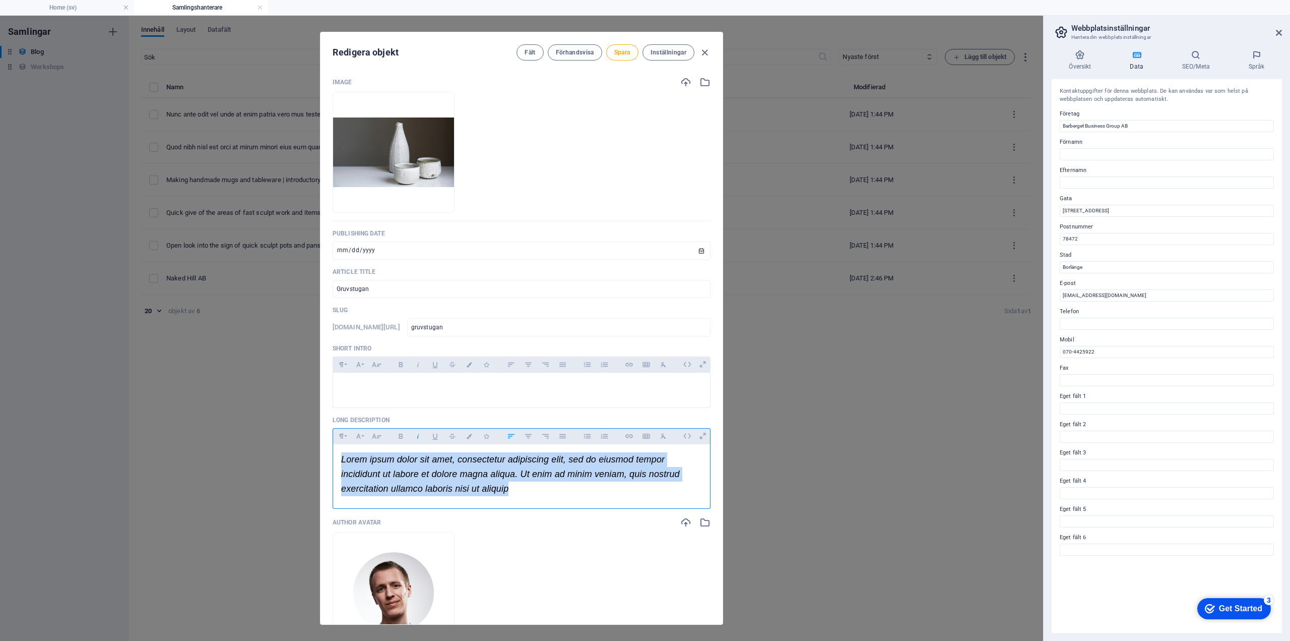
drag, startPoint x: 517, startPoint y: 487, endPoint x: 337, endPoint y: 464, distance: 181.5
click at [337, 464] on div "Lorem ipsum dolor sit amet, consectetur adipiscing elit, sed do eiusmod tempor …" at bounding box center [521, 473] width 377 height 59
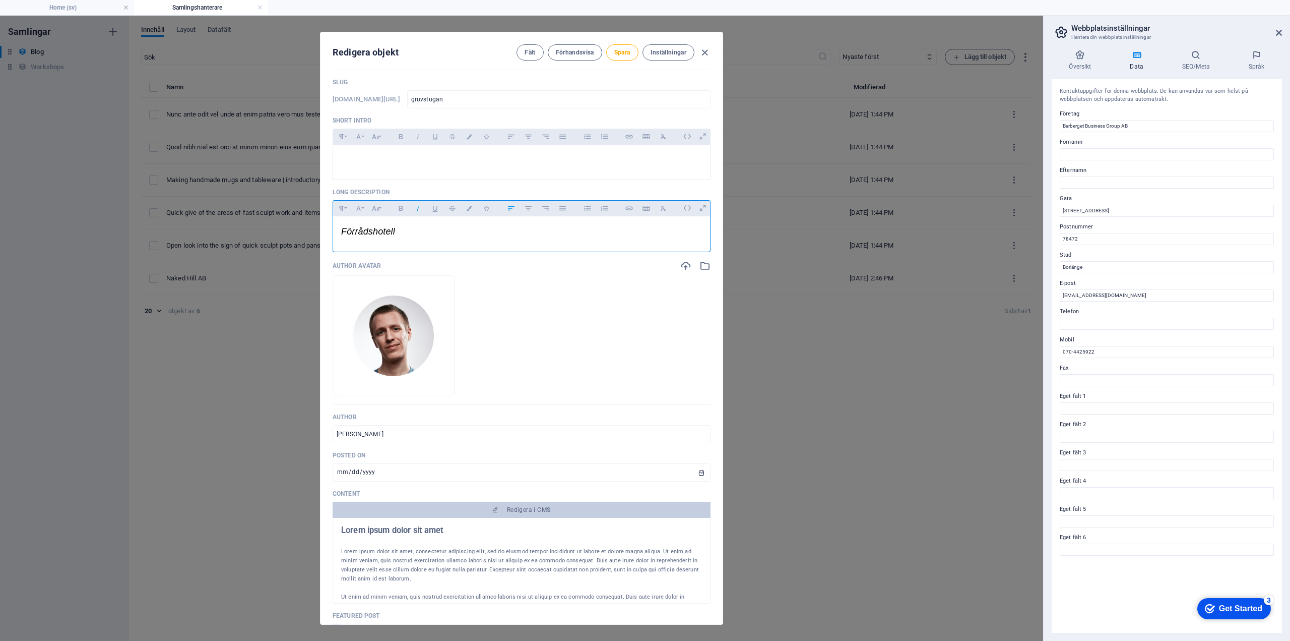
scroll to position [302, 0]
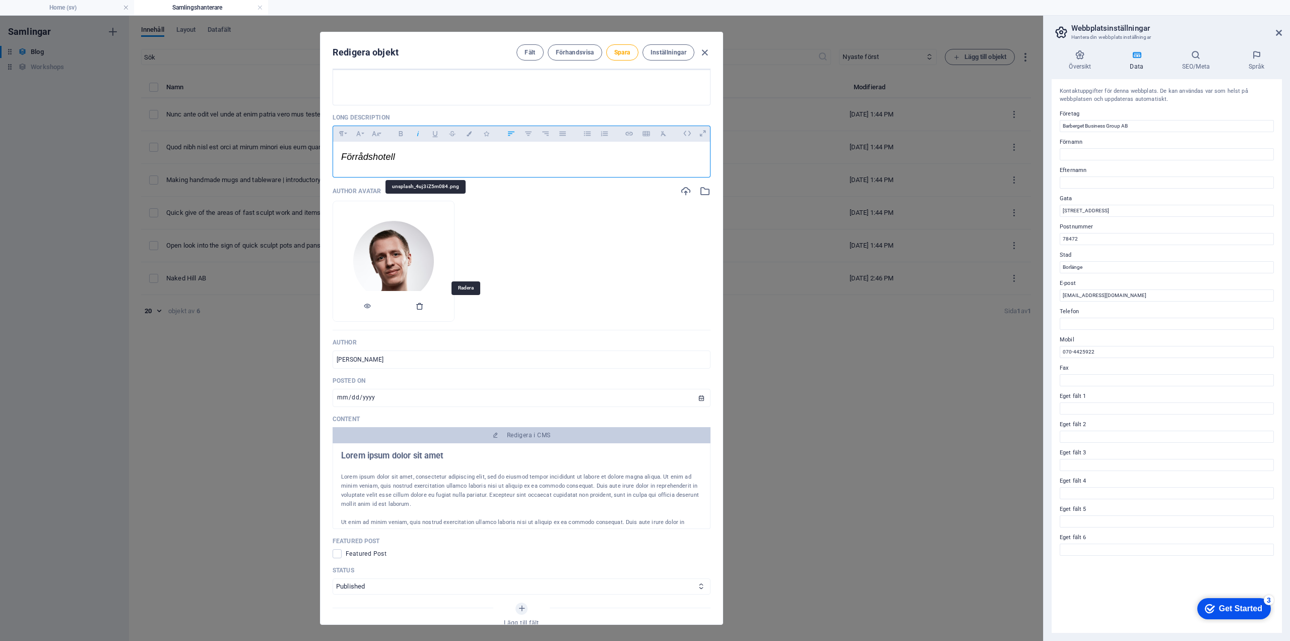
click at [424, 306] on icon "button" at bounding box center [420, 306] width 8 height 8
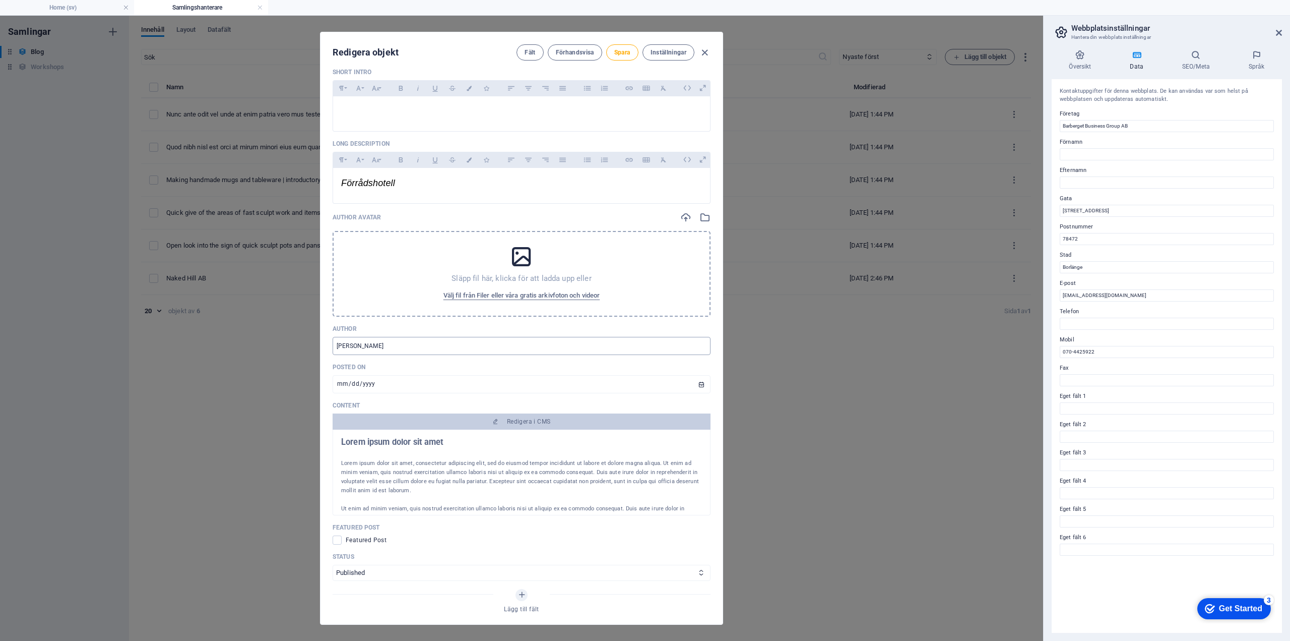
scroll to position [252, 0]
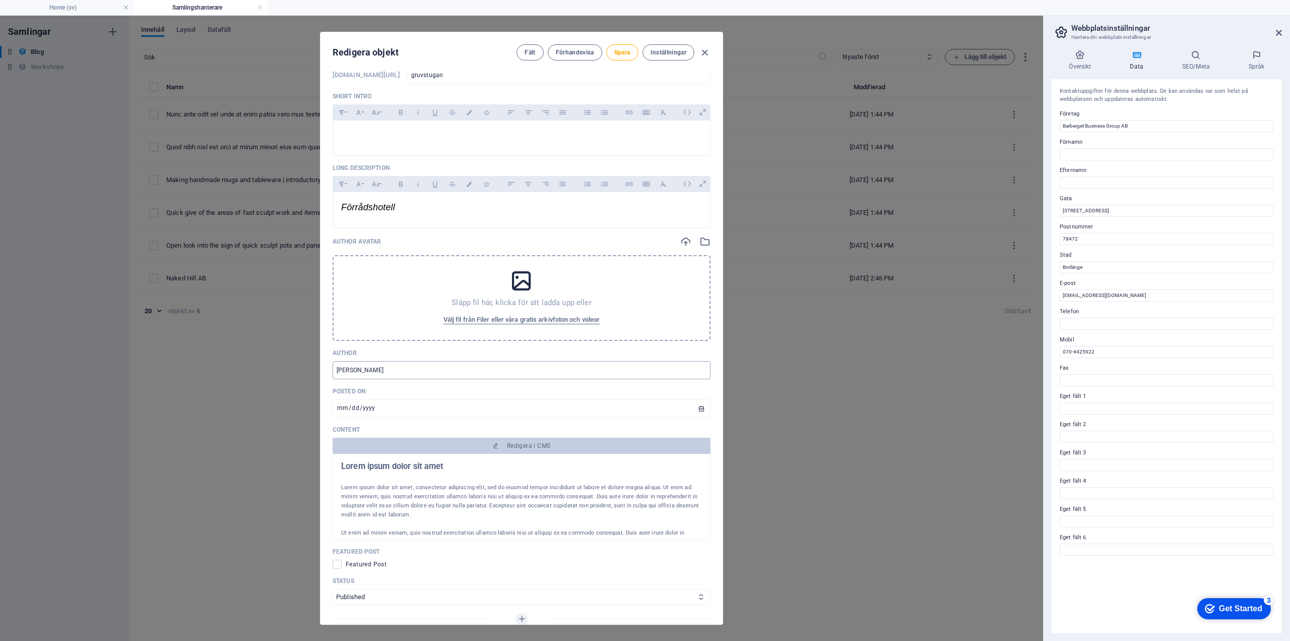
click at [401, 368] on input "[PERSON_NAME]" at bounding box center [522, 370] width 378 height 18
click at [700, 405] on input "[DATE]" at bounding box center [522, 408] width 378 height 18
click at [389, 404] on input "[DATE]" at bounding box center [522, 408] width 378 height 18
drag, startPoint x: 386, startPoint y: 405, endPoint x: 312, endPoint y: 408, distance: 73.7
click at [312, 408] on div "Redigera objekt Fält Förhandsvisa Spara Inställningar Image Släpp filer här för…" at bounding box center [521, 328] width 1043 height 625
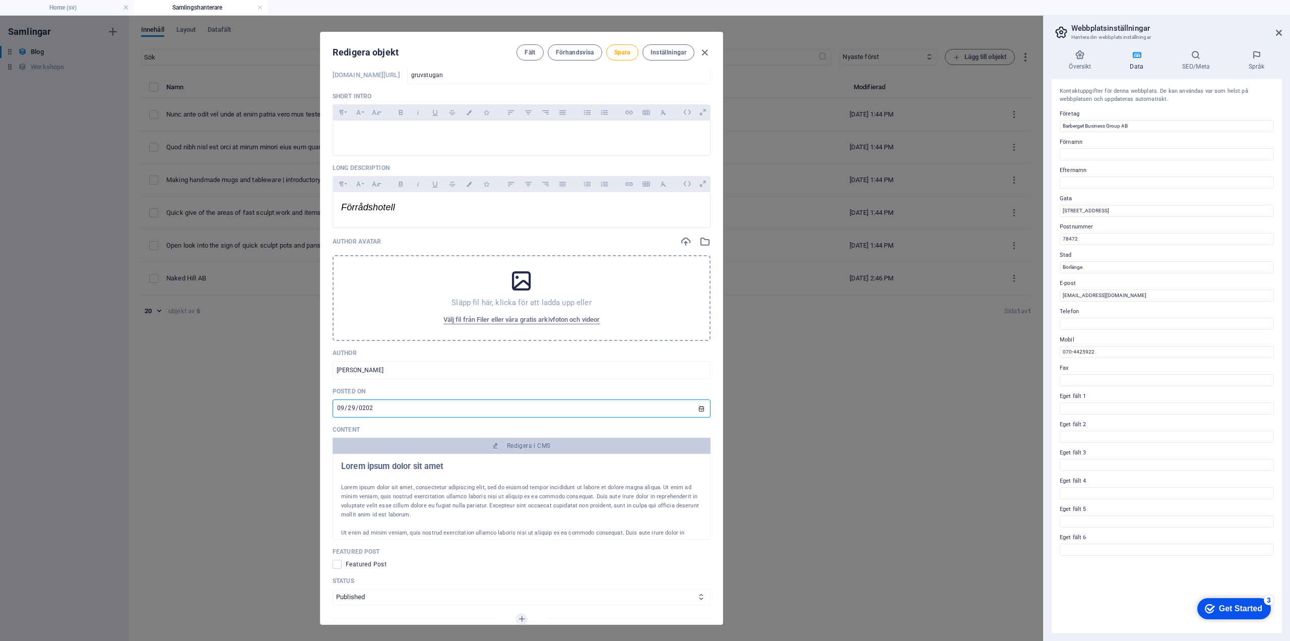
type input "[DATE]"
click at [532, 385] on div "Image Släpp filer här för att ladda upp dem direkt Publishing Date [DATE] ​ Art…" at bounding box center [522, 239] width 378 height 829
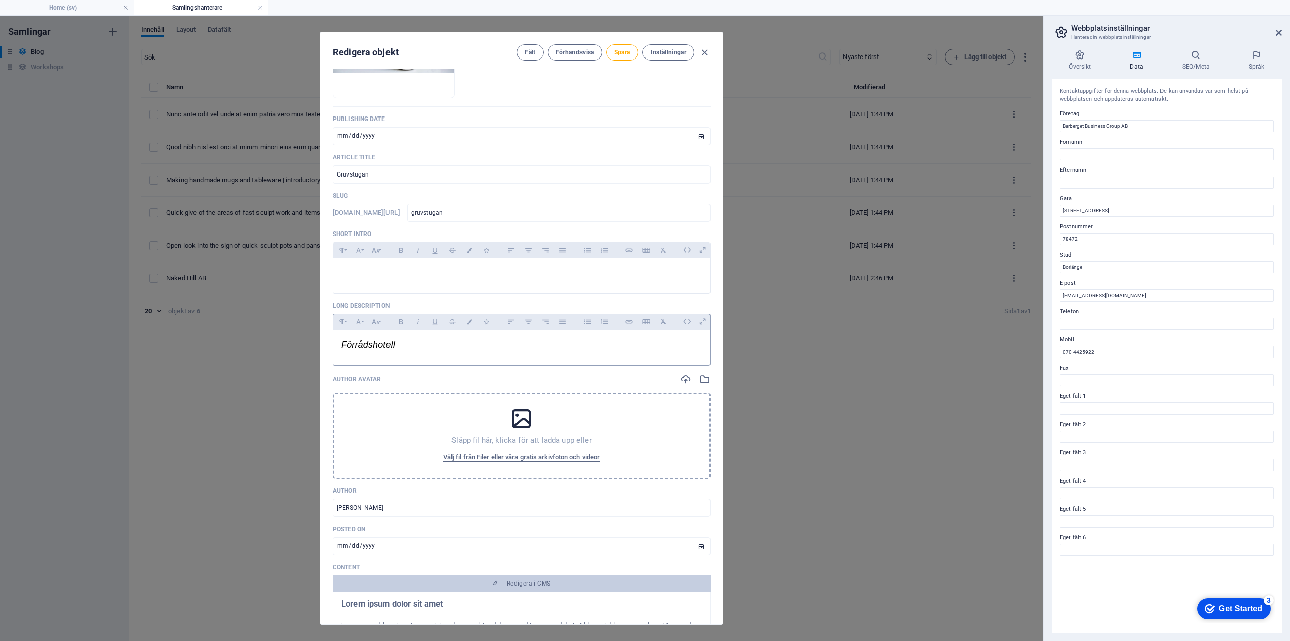
scroll to position [101, 0]
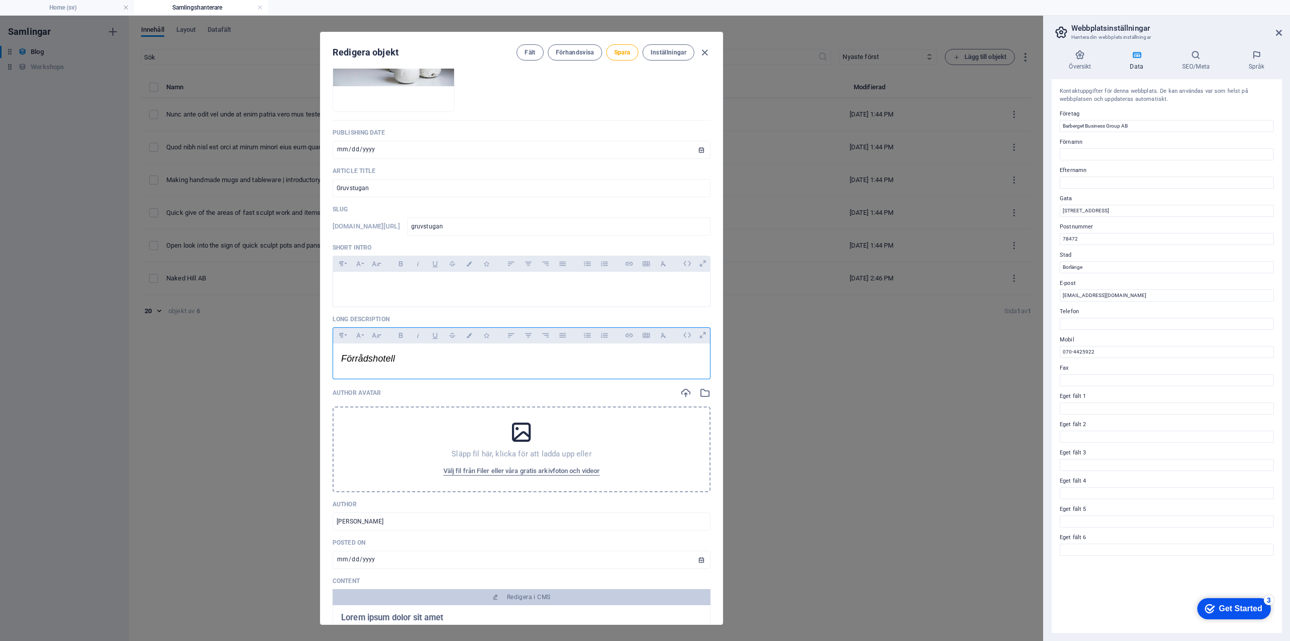
click at [429, 358] on p "Förrådshotell" at bounding box center [521, 358] width 361 height 15
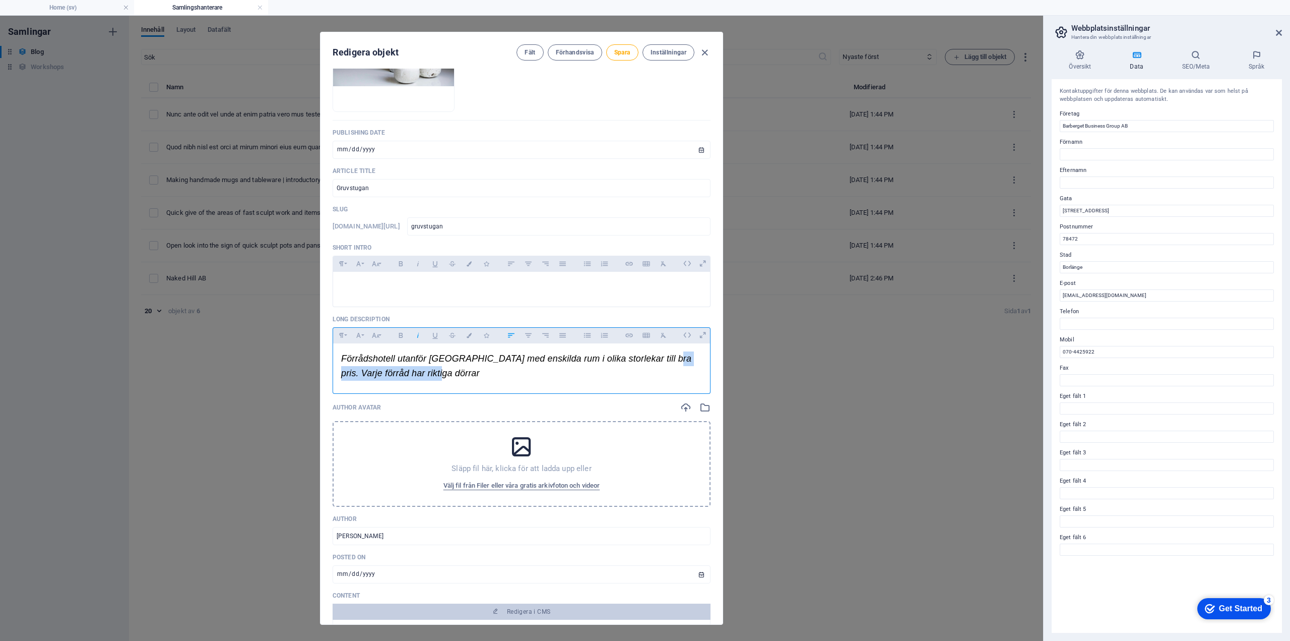
click at [658, 358] on span "Förrådshotell utanför [GEOGRAPHIC_DATA] med enskilda rum i olika storlekar till…" at bounding box center [516, 365] width 350 height 25
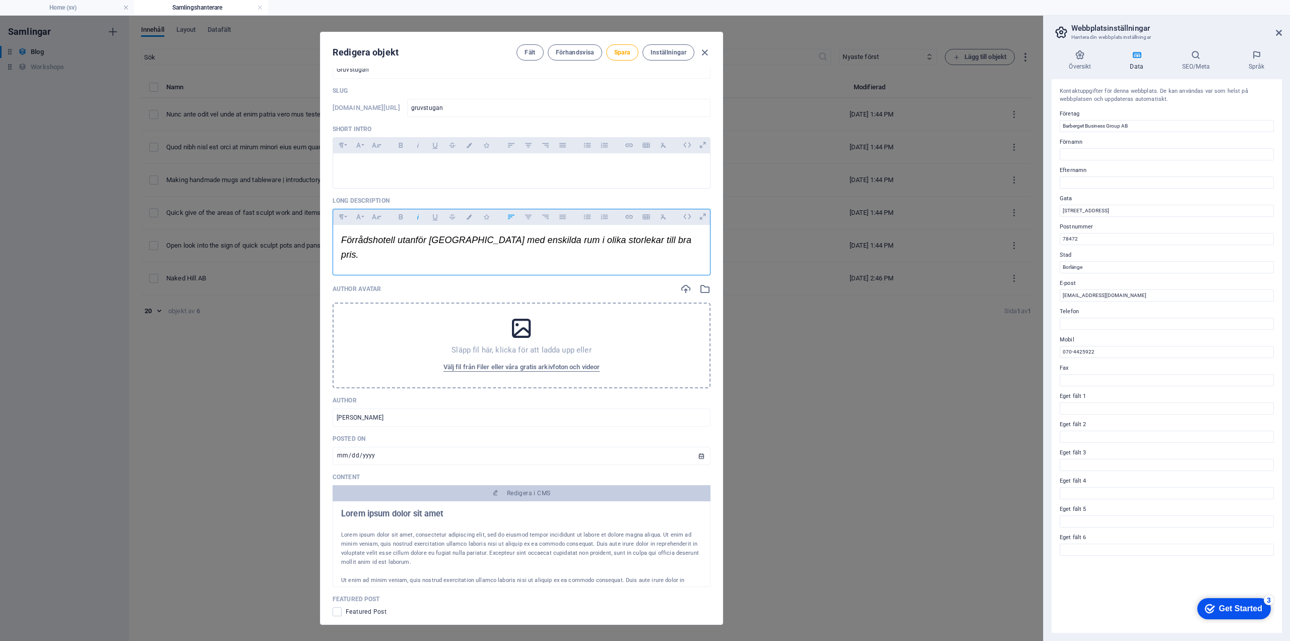
scroll to position [252, 0]
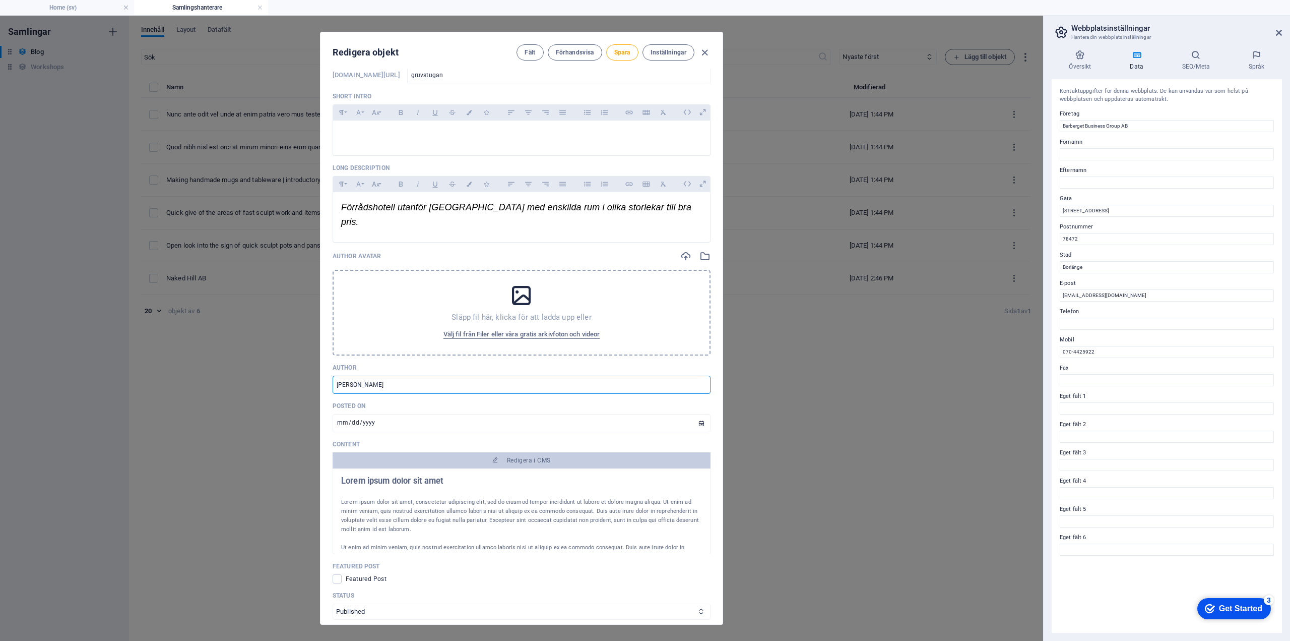
click at [397, 376] on input "[PERSON_NAME]" at bounding box center [522, 385] width 378 height 18
drag, startPoint x: 407, startPoint y: 369, endPoint x: 292, endPoint y: 367, distance: 114.9
click at [292, 367] on div "Redigera objekt Fält Förhandsvisa Spara Inställningar Image Släpp filer här för…" at bounding box center [521, 328] width 1043 height 625
drag, startPoint x: 389, startPoint y: 407, endPoint x: 322, endPoint y: 408, distance: 66.5
click at [322, 408] on div "Image Släpp filer här för att ladda upp dem direkt Publishing Date [DATE] ​ Art…" at bounding box center [522, 347] width 402 height 556
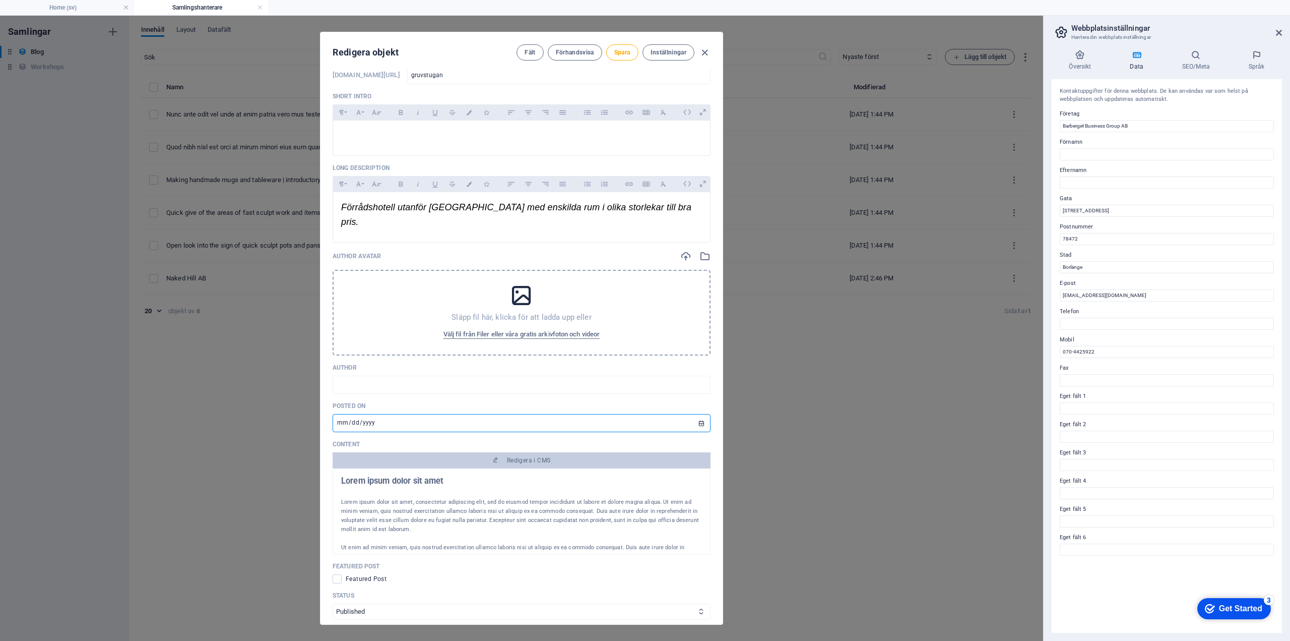
drag, startPoint x: 378, startPoint y: 406, endPoint x: 350, endPoint y: 408, distance: 27.8
click at [350, 414] on input "[DATE]" at bounding box center [522, 423] width 378 height 18
type input "[PERSON_NAME]"
click at [341, 414] on input "date" at bounding box center [522, 423] width 378 height 18
type input "[DATE]"
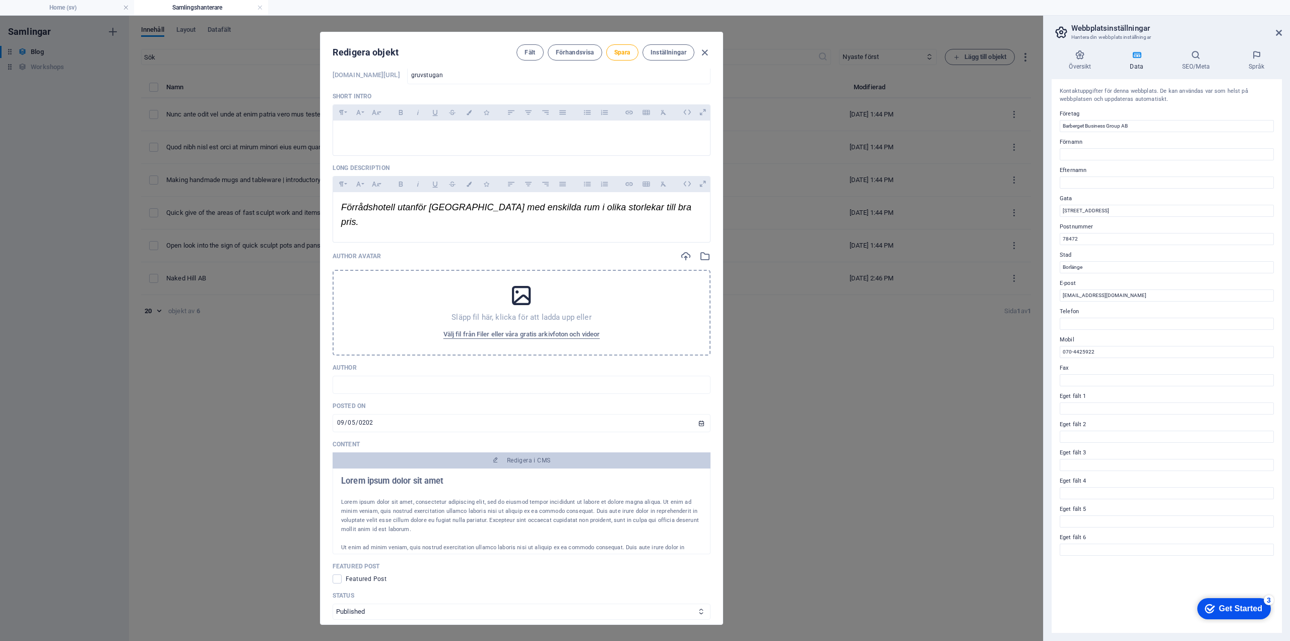
click at [500, 498] on p "Lorem ipsum dolor sit amet, consectetur adipiscing elit, sed do eiusmod tempor …" at bounding box center [521, 516] width 361 height 36
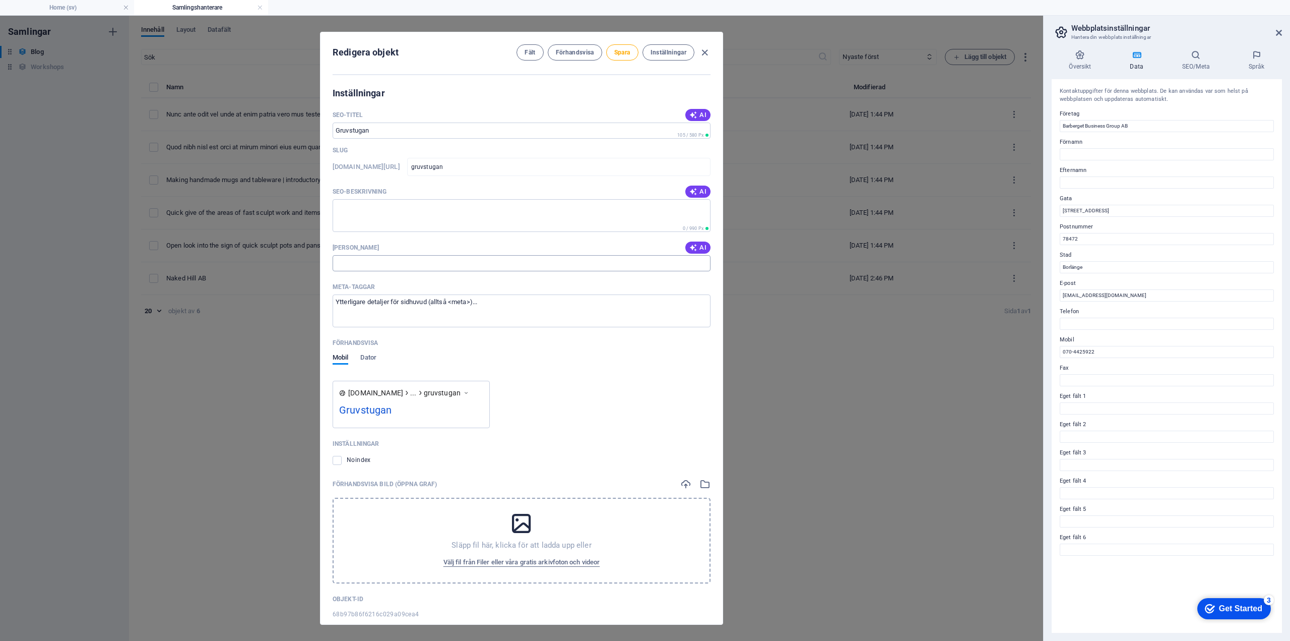
scroll to position [849, 0]
click at [619, 50] on span "Spara" at bounding box center [622, 52] width 16 height 8
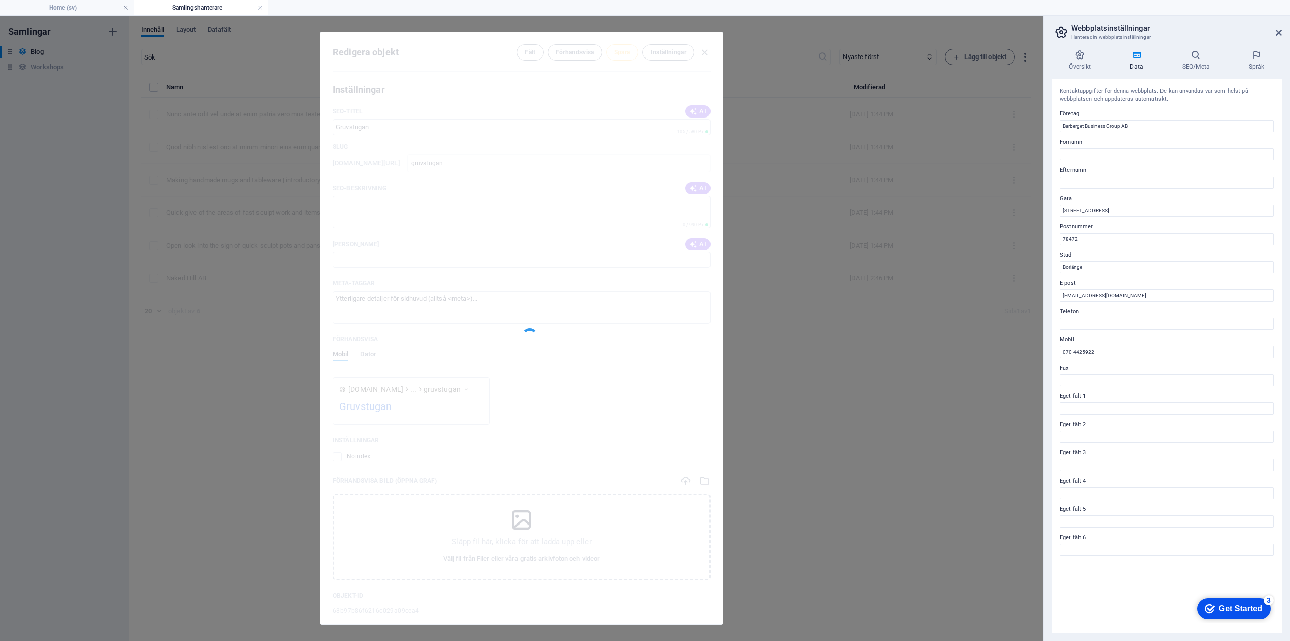
type input "gruvstugan"
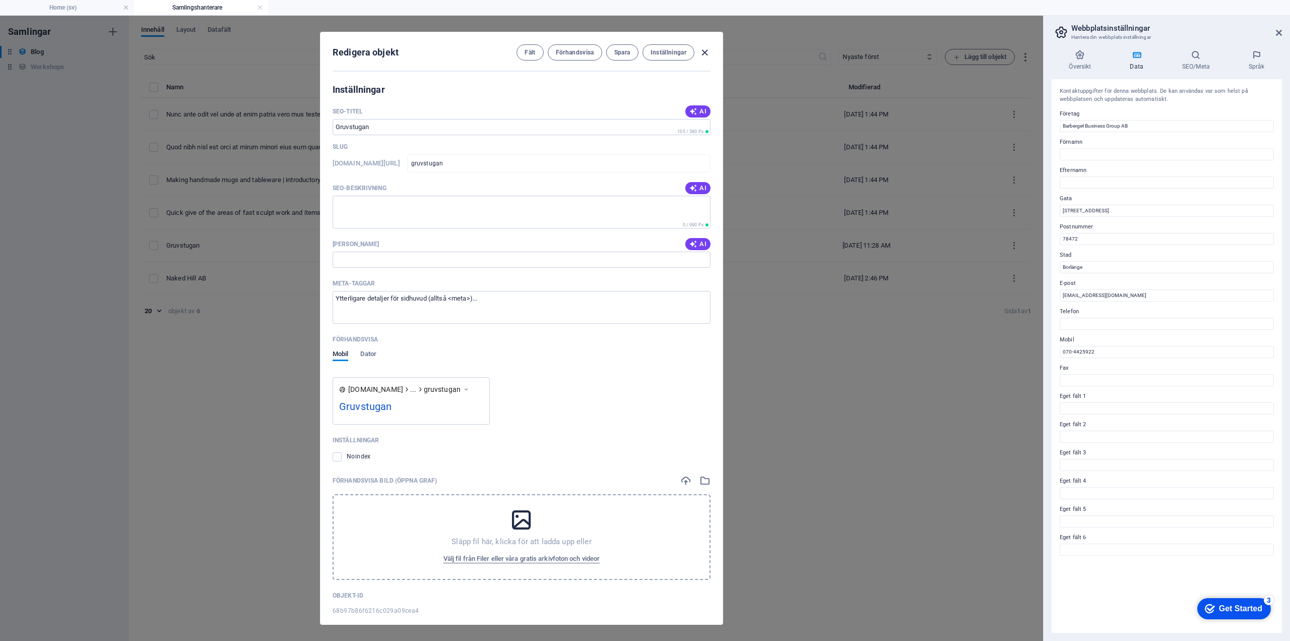
click at [706, 50] on icon "button" at bounding box center [705, 53] width 12 height 12
type input "[DATE]"
type input "gruvstugan"
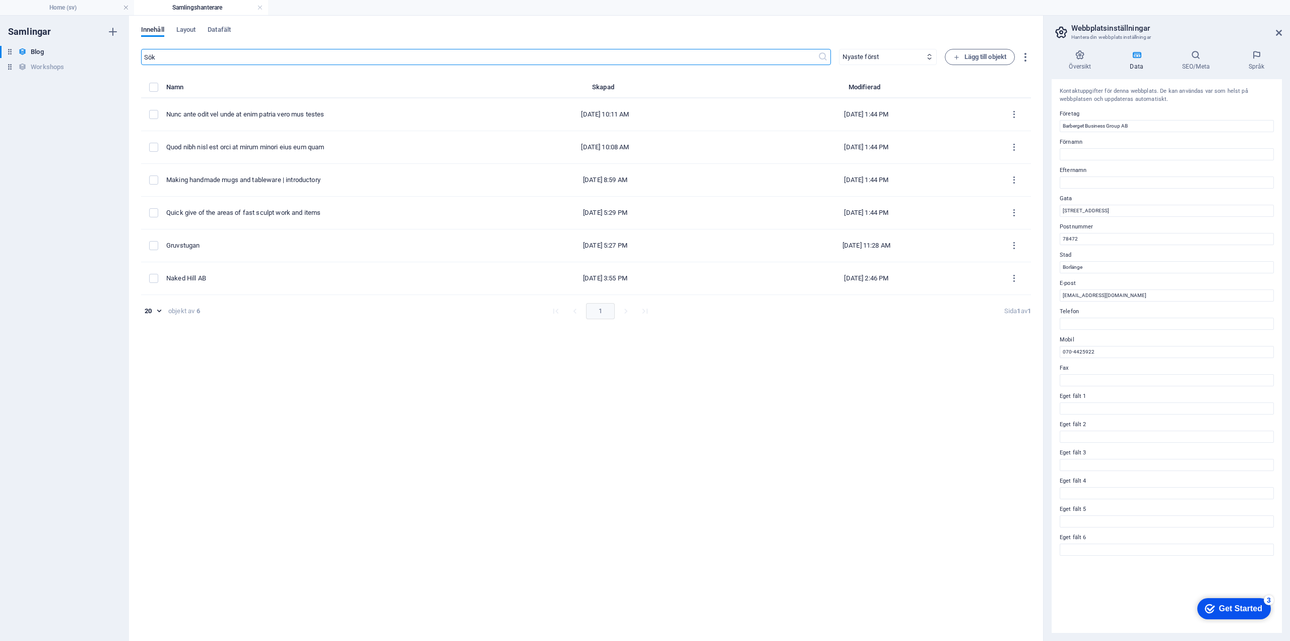
scroll to position [711, 0]
click at [66, 7] on h4 "Home (sv)" at bounding box center [67, 7] width 134 height 11
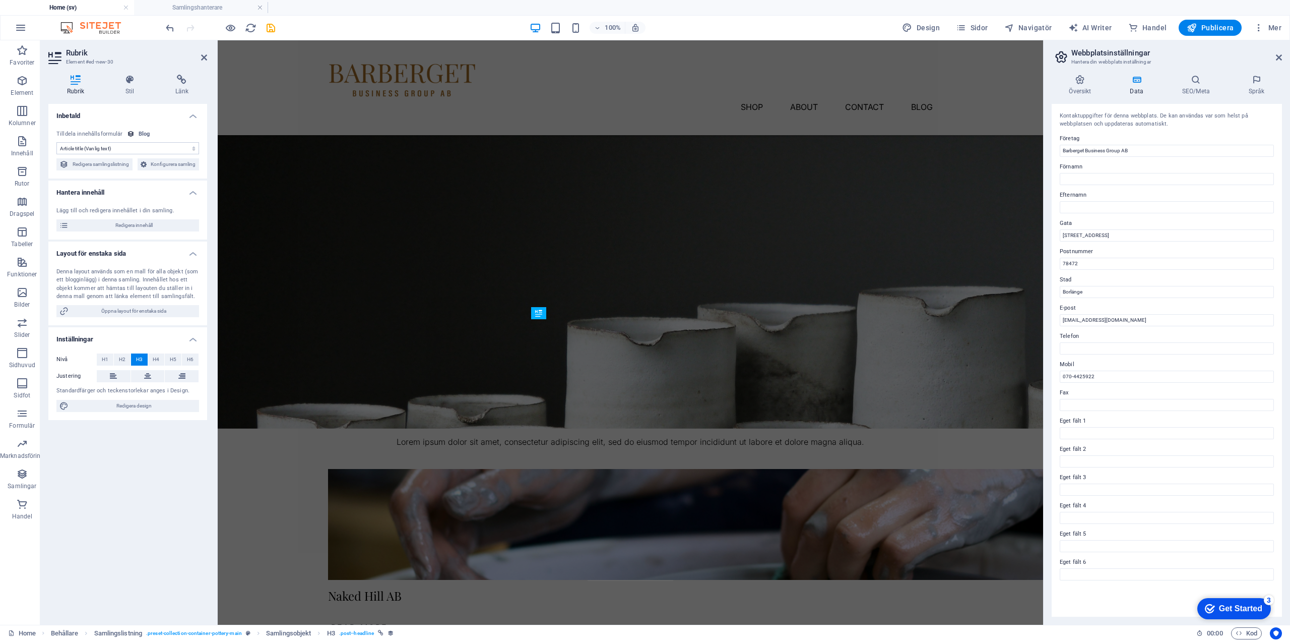
scroll to position [252, 0]
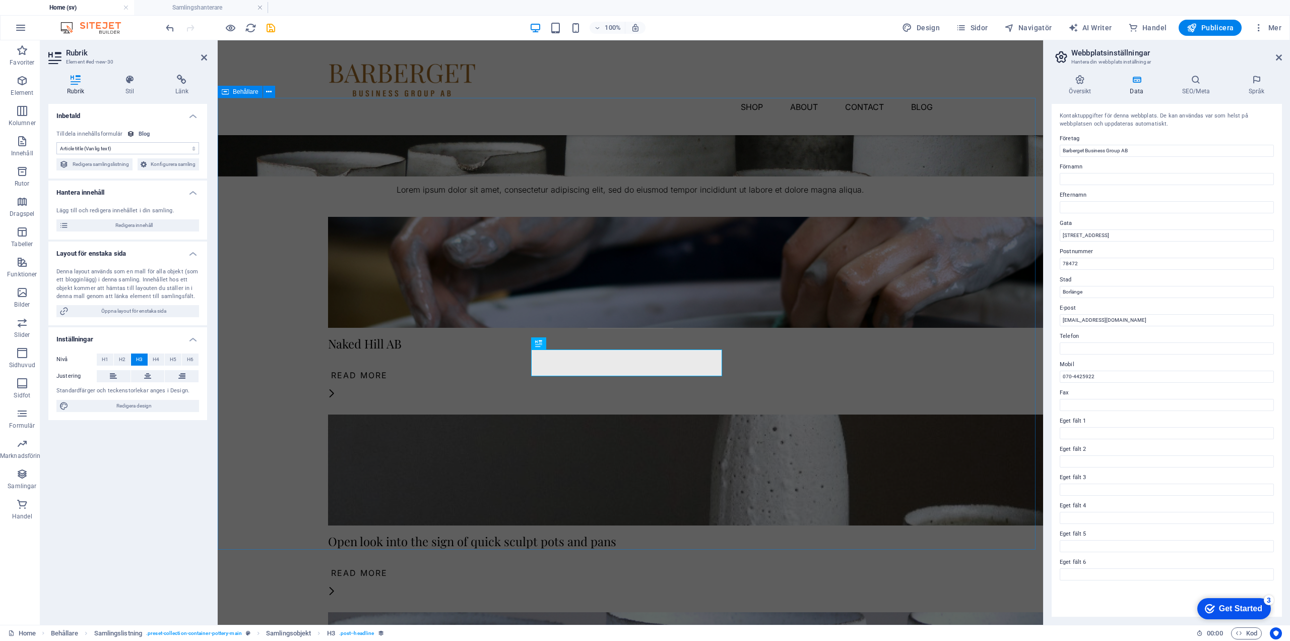
click at [716, 509] on div "Våra företag Lorem ipsum dolor sit amet, consectetur adipiscing elit, sed do ei…" at bounding box center [631, 528] width 826 height 861
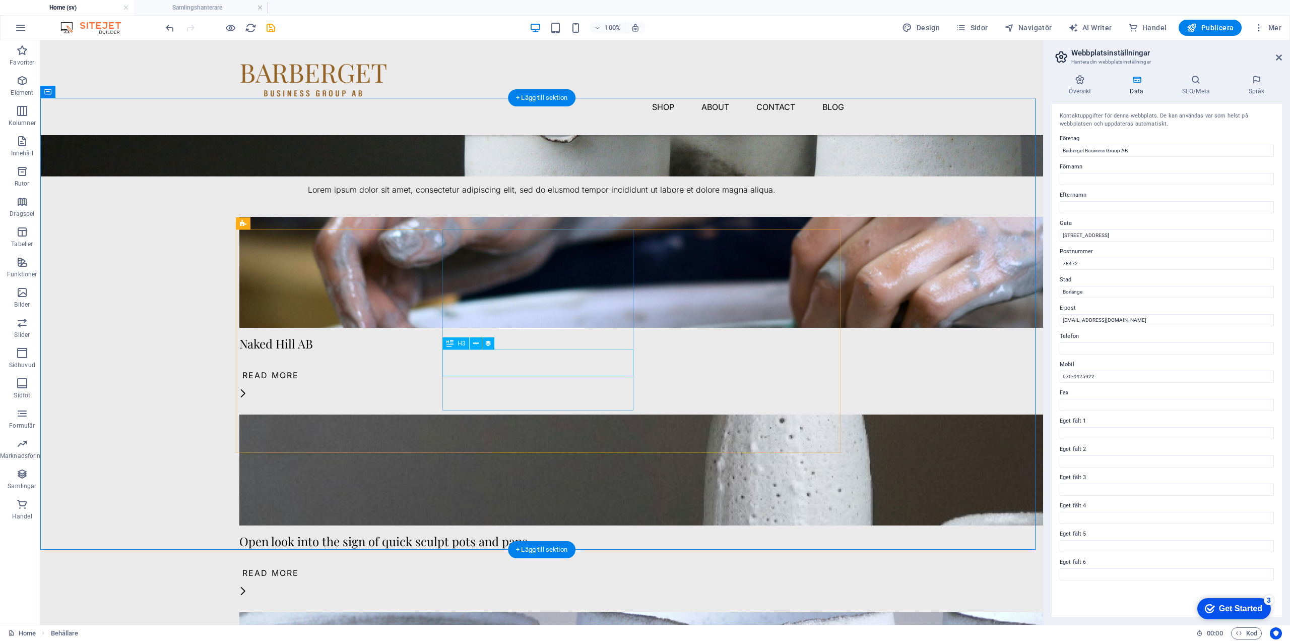
click at [511, 534] on div "Open look into the sign of quick sculpt pots and pans" at bounding box center [541, 540] width 605 height 13
click at [450, 343] on icon at bounding box center [450, 343] width 7 height 12
select select "name"
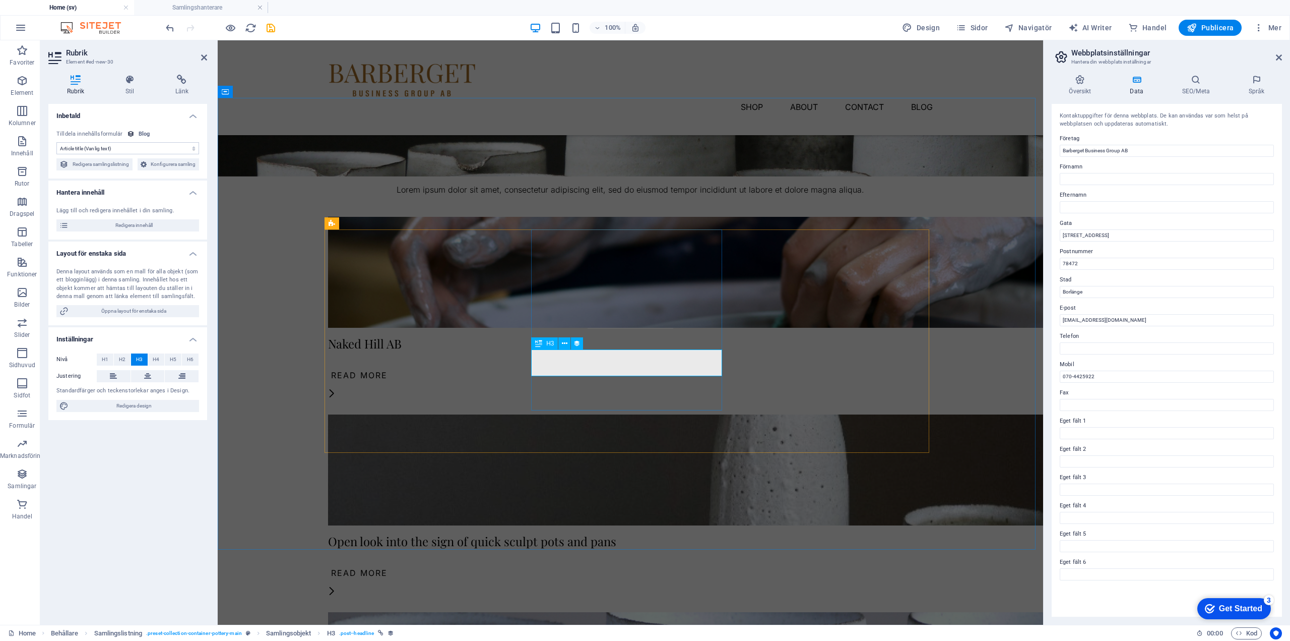
click at [544, 534] on div "Open look into the sign of quick sculpt pots and pans" at bounding box center [630, 540] width 605 height 13
click at [380, 350] on div "Naked Hill AB" at bounding box center [630, 343] width 605 height 13
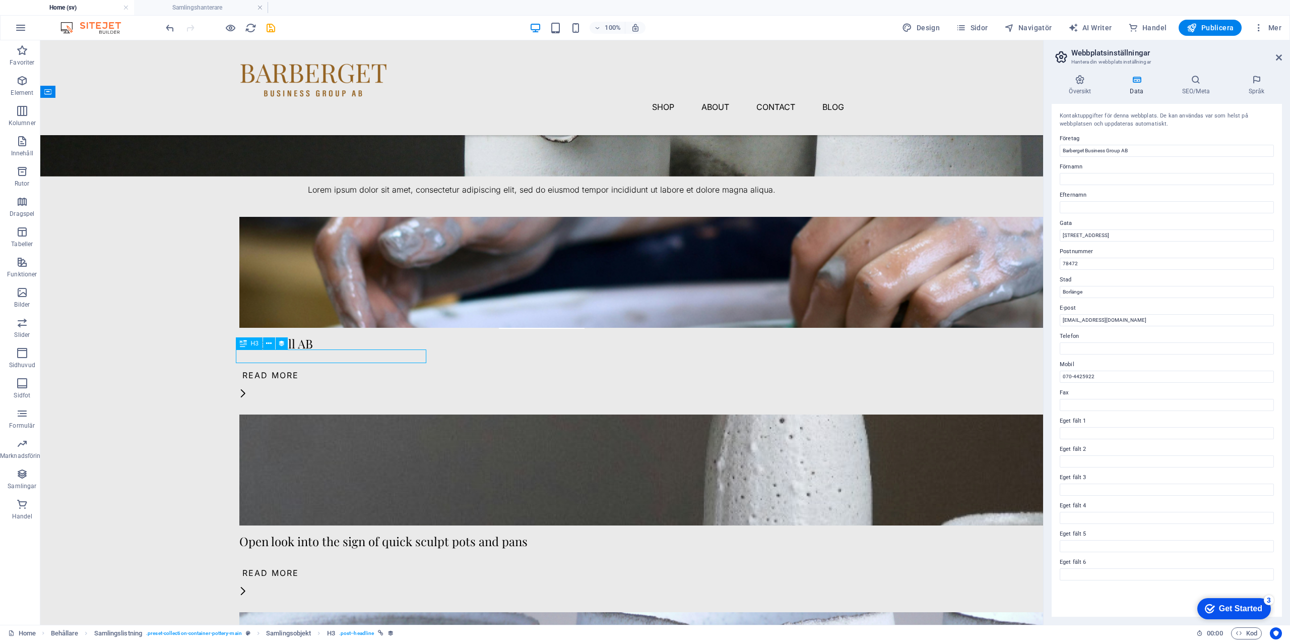
click at [290, 350] on div "Naked Hill AB" at bounding box center [541, 343] width 605 height 13
select select "name"
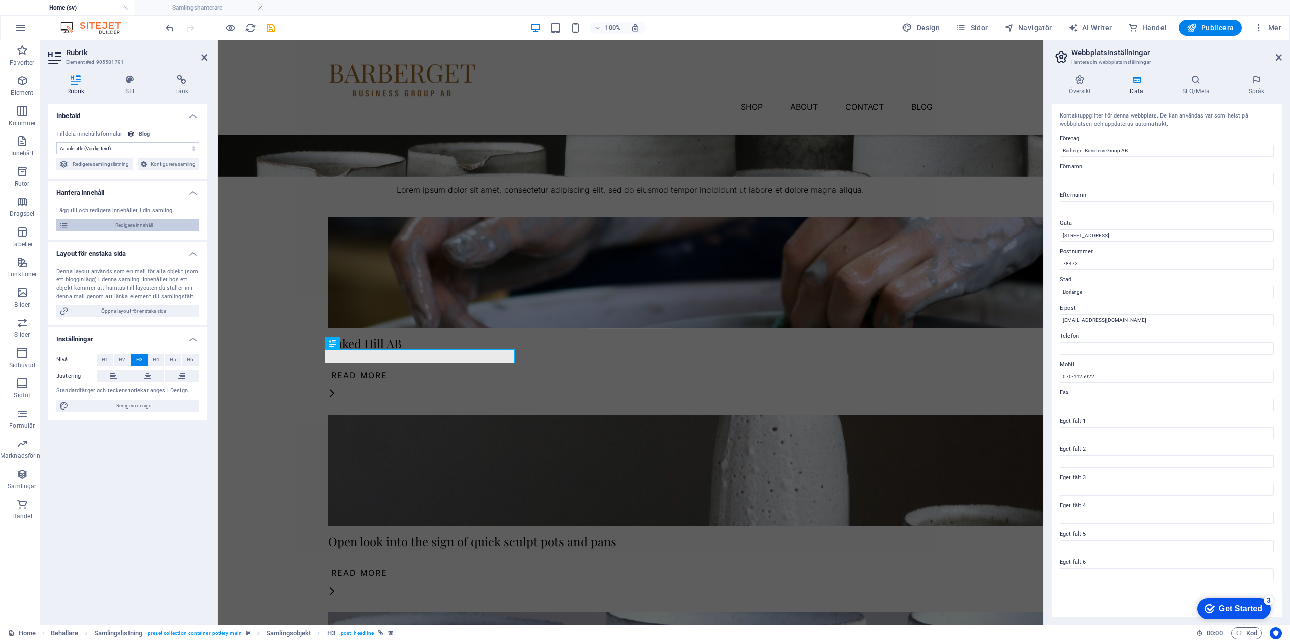
click at [132, 225] on span "Redigera innehåll" at bounding box center [134, 225] width 125 height 12
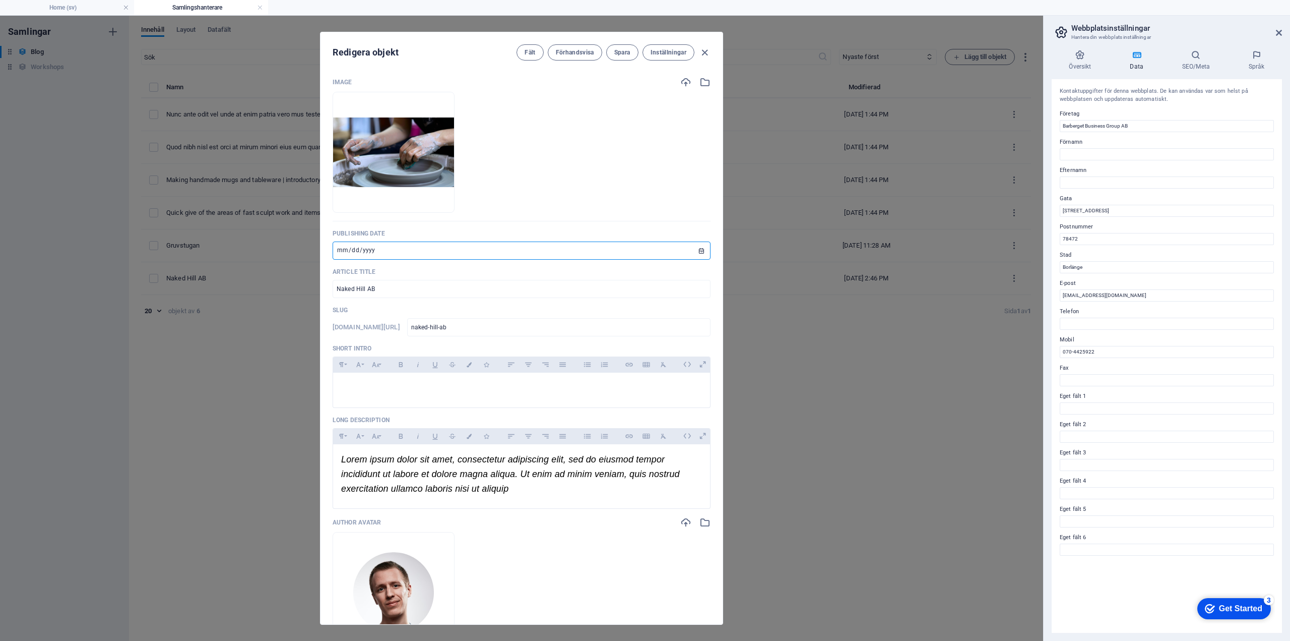
click at [340, 246] on input "[DATE]" at bounding box center [522, 250] width 378 height 18
type input "[DATE]"
click at [449, 287] on input "Naked Hill AB" at bounding box center [522, 289] width 378 height 18
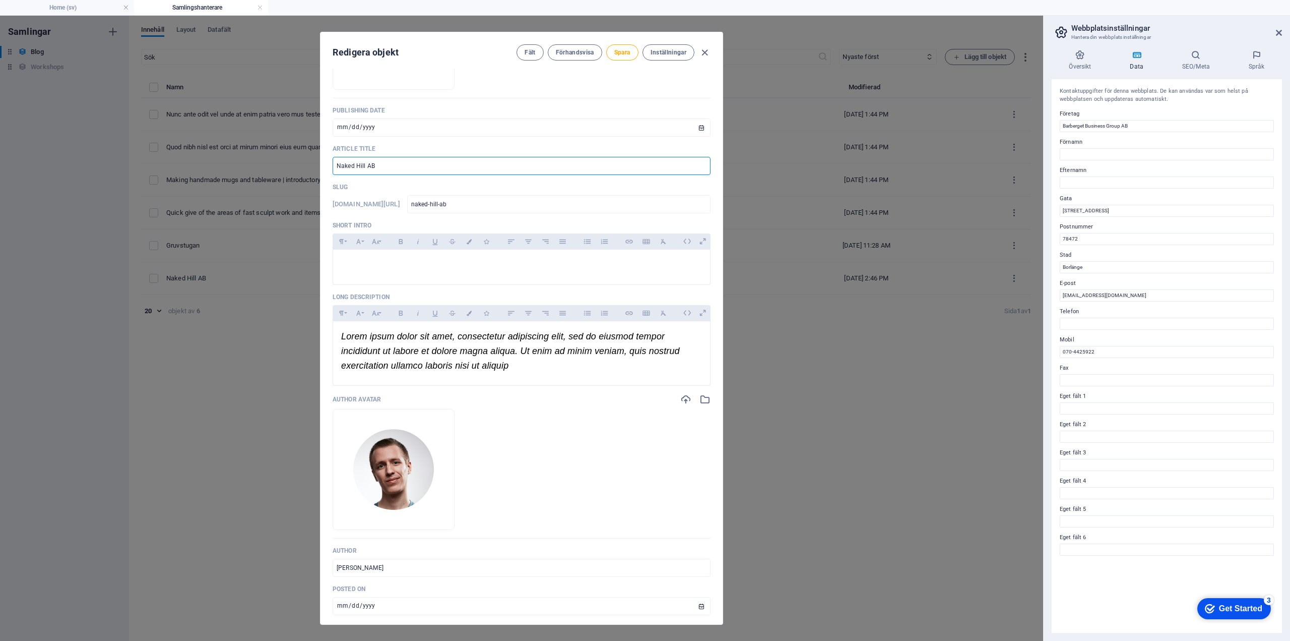
scroll to position [202, 0]
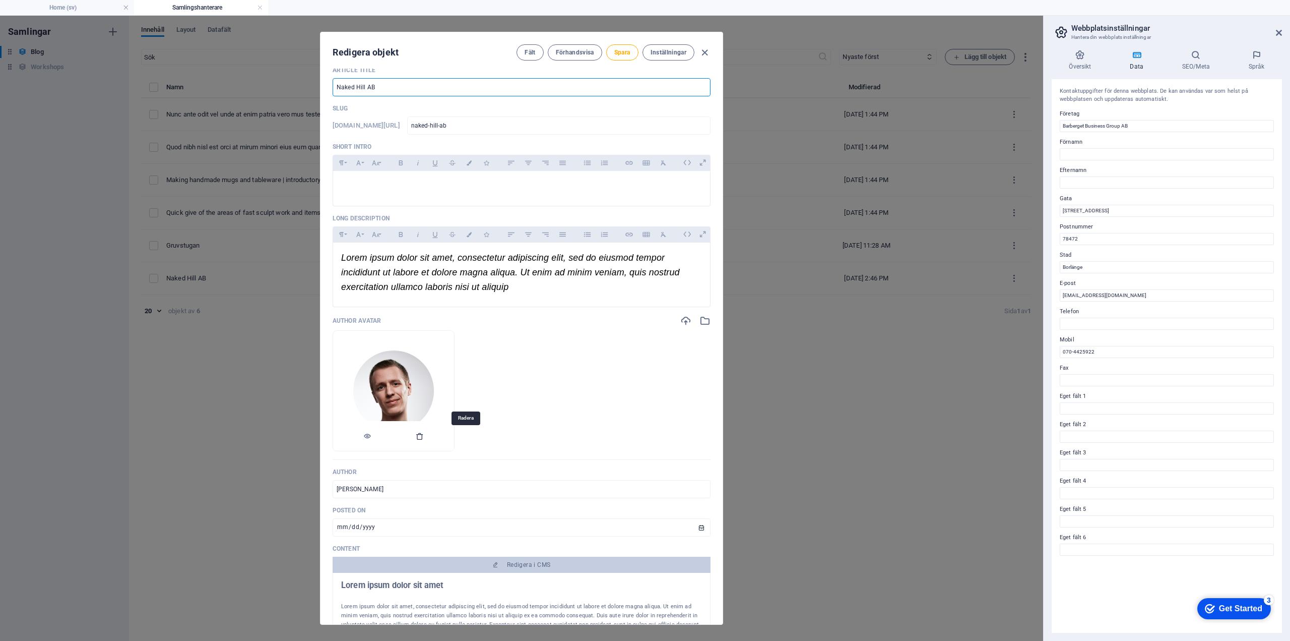
click at [424, 436] on icon "button" at bounding box center [420, 436] width 8 height 8
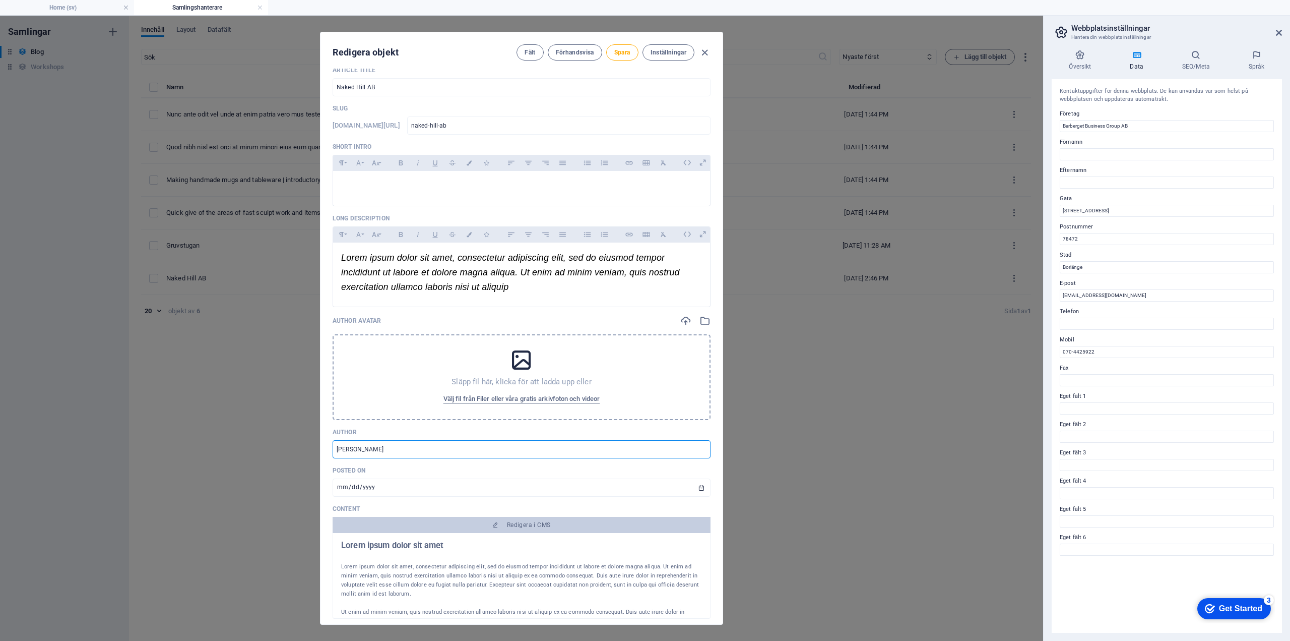
drag, startPoint x: 397, startPoint y: 450, endPoint x: 322, endPoint y: 447, distance: 75.2
click at [322, 447] on div "Image Släpp filer här för att ladda upp dem direkt Publishing Date [DATE] ​ Art…" at bounding box center [522, 347] width 402 height 556
click at [346, 487] on input "[DATE]" at bounding box center [522, 487] width 378 height 18
type input "[DATE]"
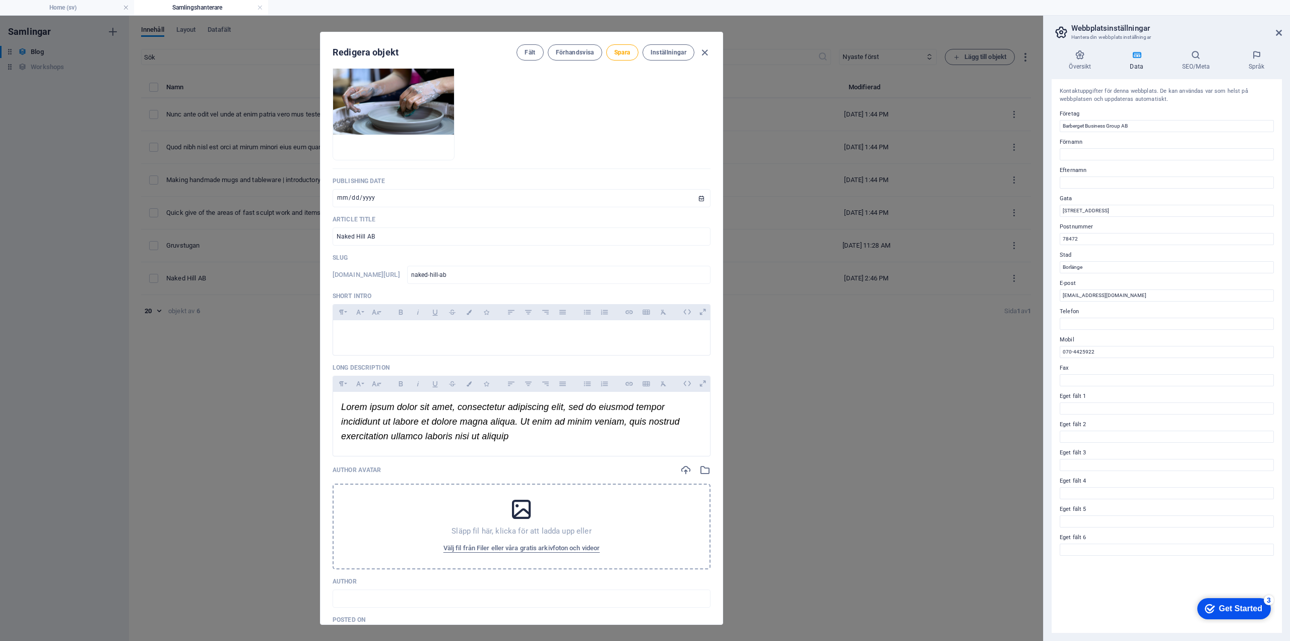
scroll to position [50, 0]
click at [514, 443] on p "Lorem ipsum dolor sit amet, consectetur adipiscing elit, sed do eiusmod tempor …" at bounding box center [521, 423] width 361 height 43
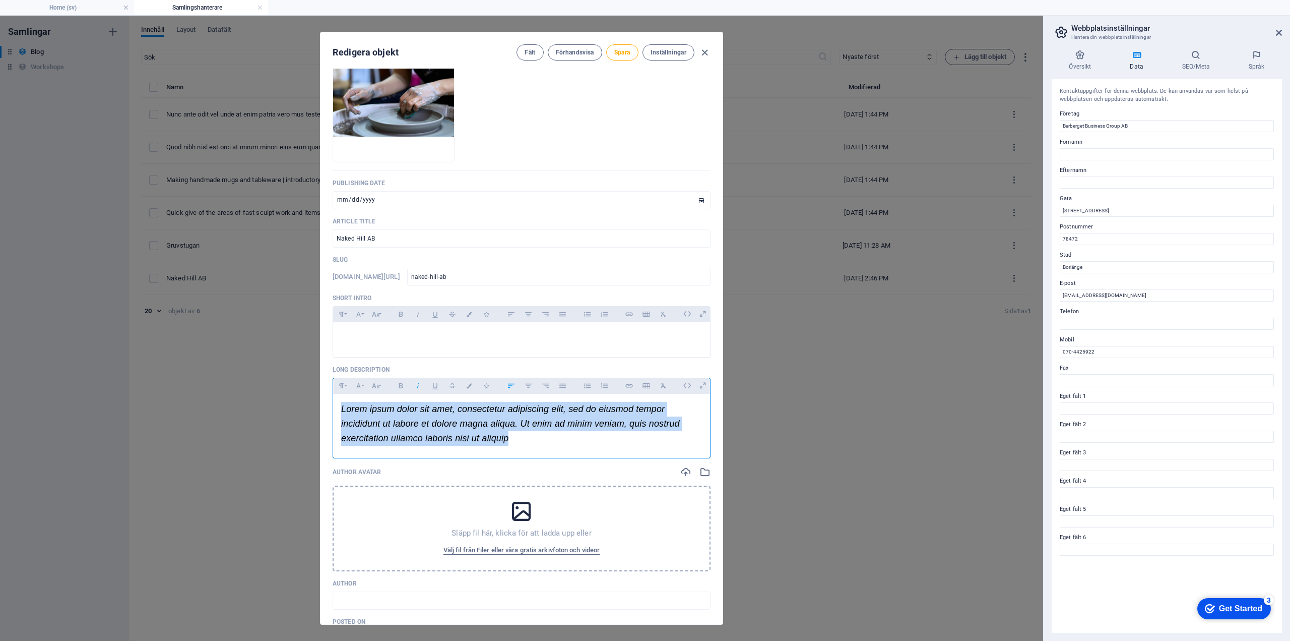
drag, startPoint x: 531, startPoint y: 439, endPoint x: 341, endPoint y: 410, distance: 192.1
click at [341, 410] on div "Lorem ipsum dolor sit amet, consectetur adipiscing elit, sed do eiusmod tempor …" at bounding box center [521, 423] width 377 height 59
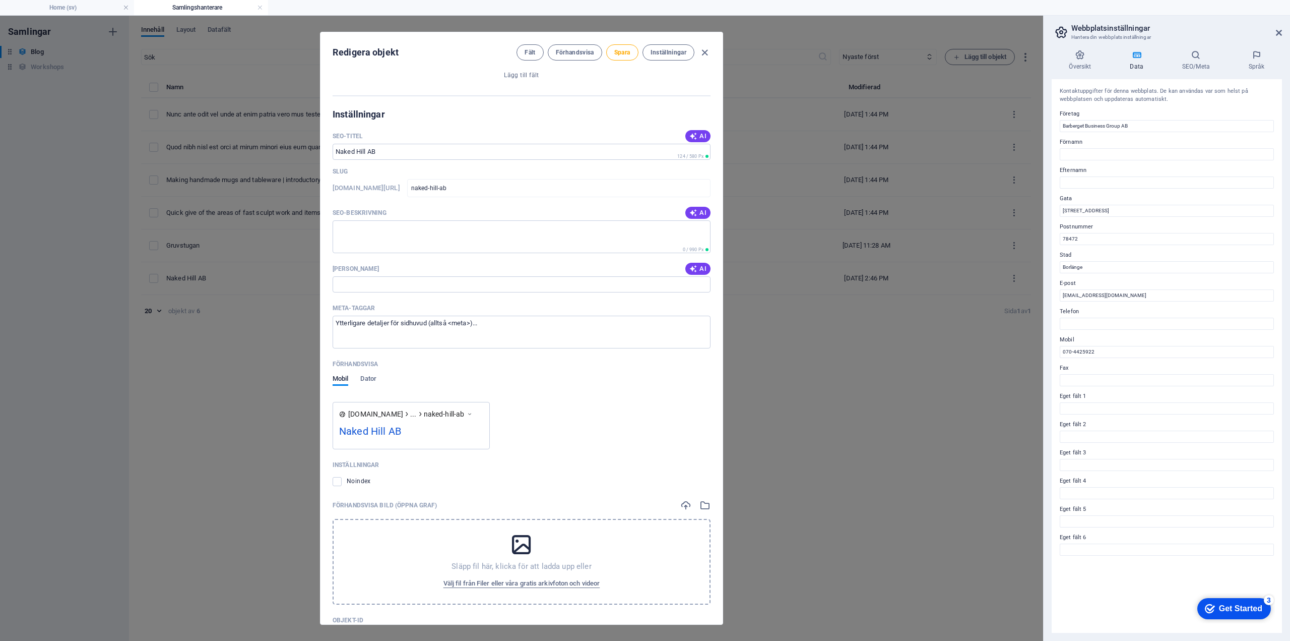
scroll to position [863, 0]
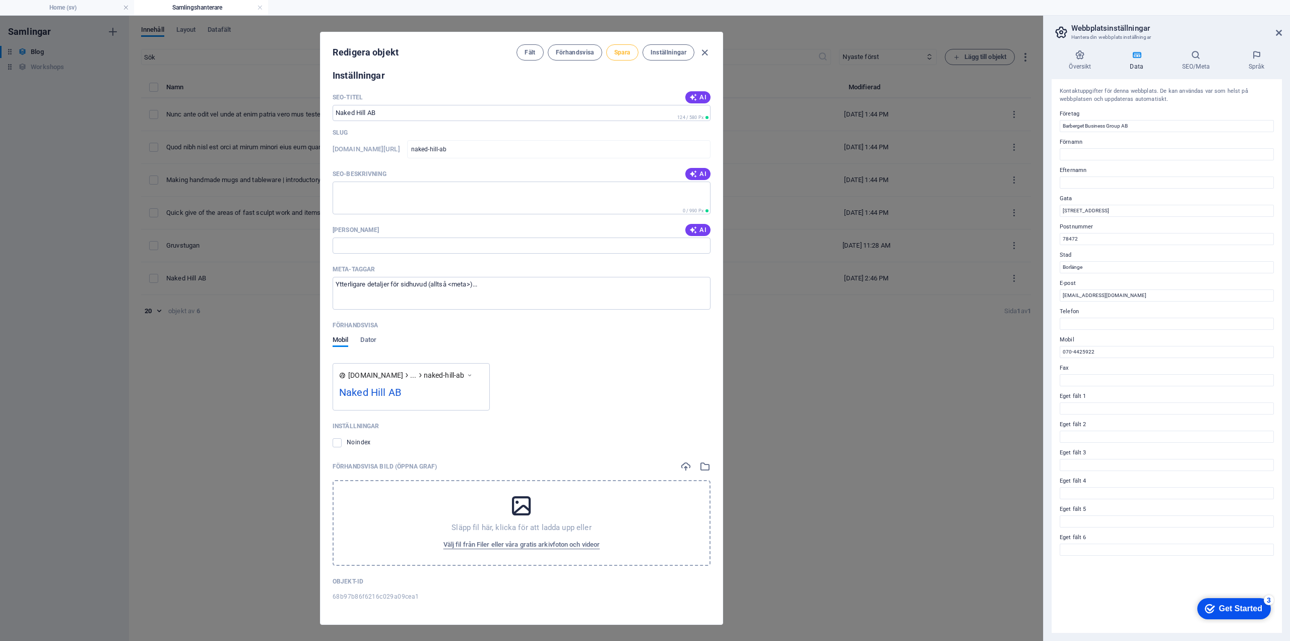
click at [624, 50] on span "Spara" at bounding box center [622, 52] width 16 height 8
click at [703, 52] on icon "button" at bounding box center [705, 53] width 12 height 12
type input "naked-hill-ab"
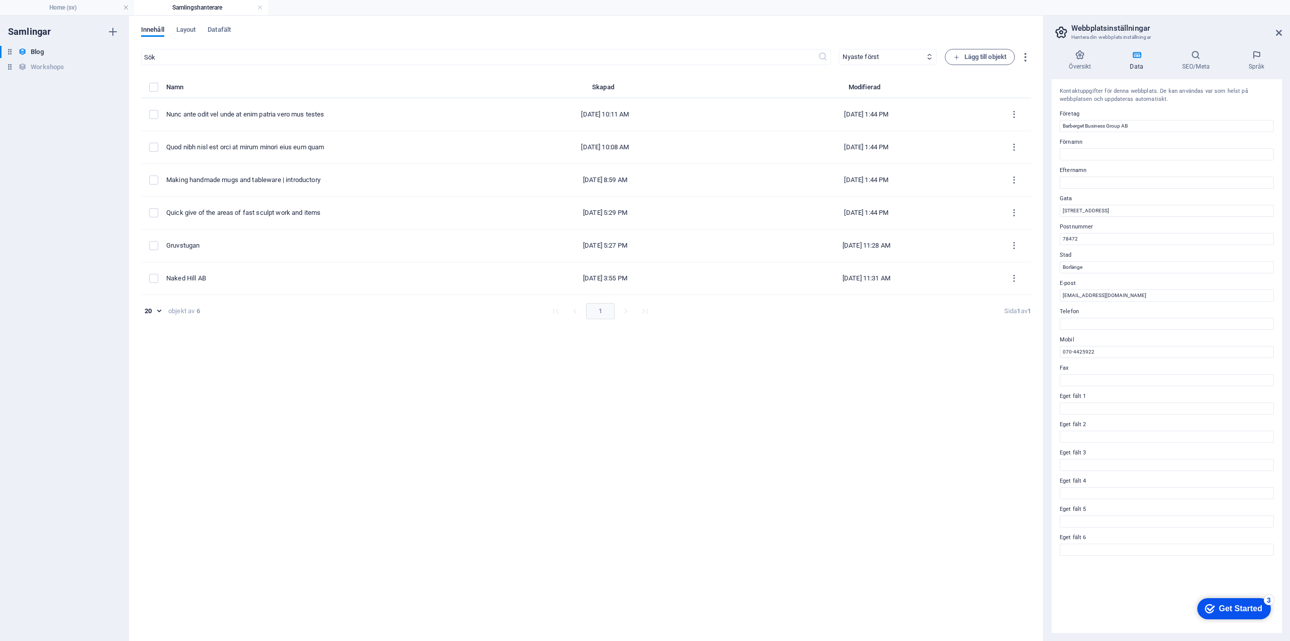
scroll to position [725, 0]
click at [55, 6] on h4 "Home (sv)" at bounding box center [67, 7] width 134 height 11
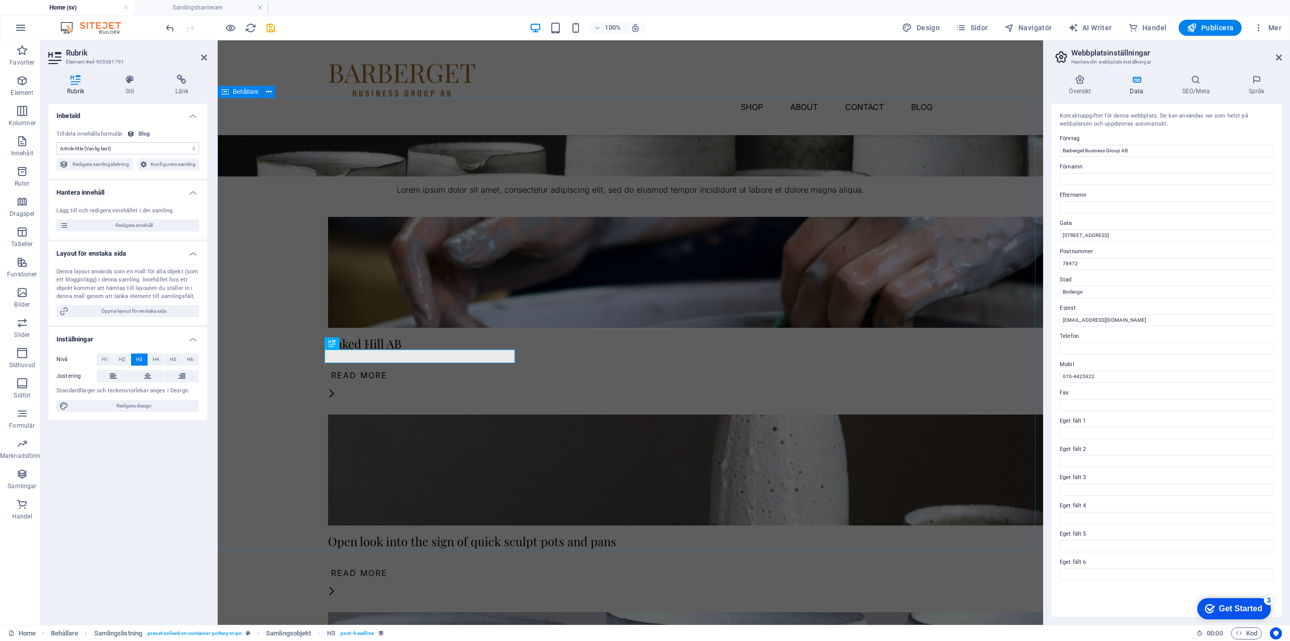
click at [241, 267] on div "Våra företag Lorem ipsum dolor sit amet, consectetur adipiscing elit, sed do ei…" at bounding box center [631, 528] width 826 height 861
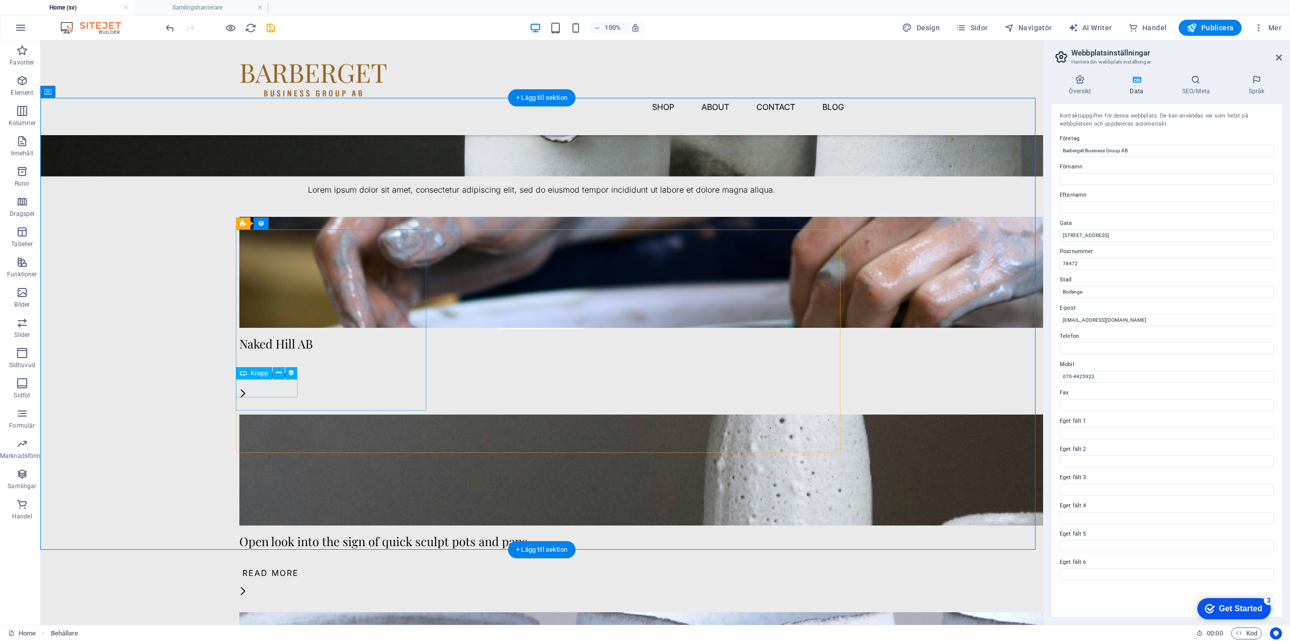
click at [286, 384] on div "Read More" at bounding box center [541, 375] width 605 height 18
click at [477, 534] on div "Open look into the sign of quick sculpt pots and pans" at bounding box center [541, 540] width 605 height 13
click at [470, 534] on div "Open look into the sign of quick sculpt pots and pans" at bounding box center [541, 540] width 605 height 13
select select "name"
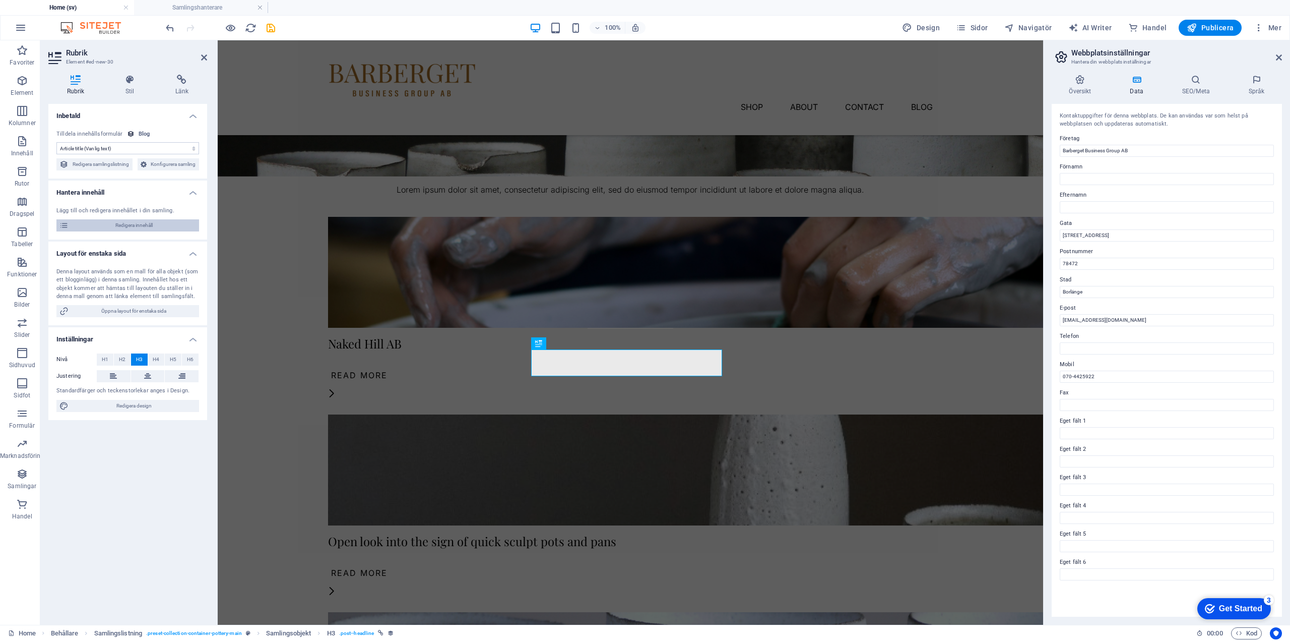
click at [115, 224] on span "Redigera innehåll" at bounding box center [134, 225] width 125 height 12
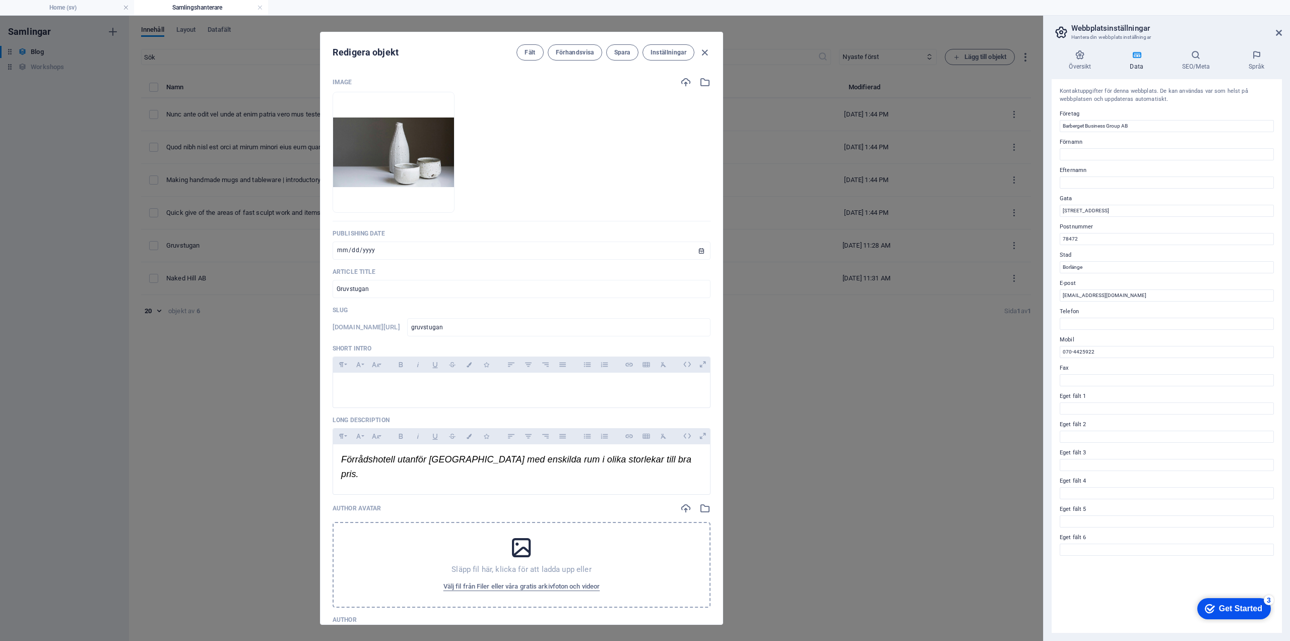
scroll to position [0, 0]
click at [343, 249] on input "[DATE]" at bounding box center [522, 250] width 378 height 18
type input "[DATE]"
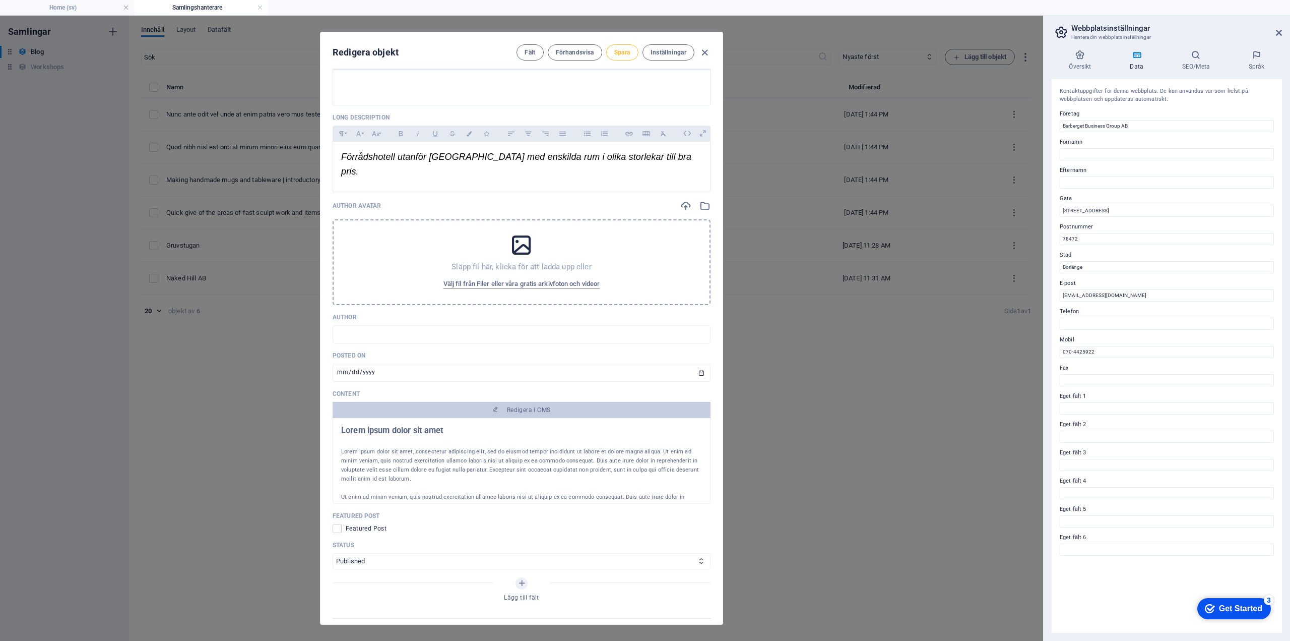
click at [617, 53] on span "Spara" at bounding box center [622, 52] width 16 height 8
click at [707, 53] on icon "button" at bounding box center [705, 53] width 12 height 12
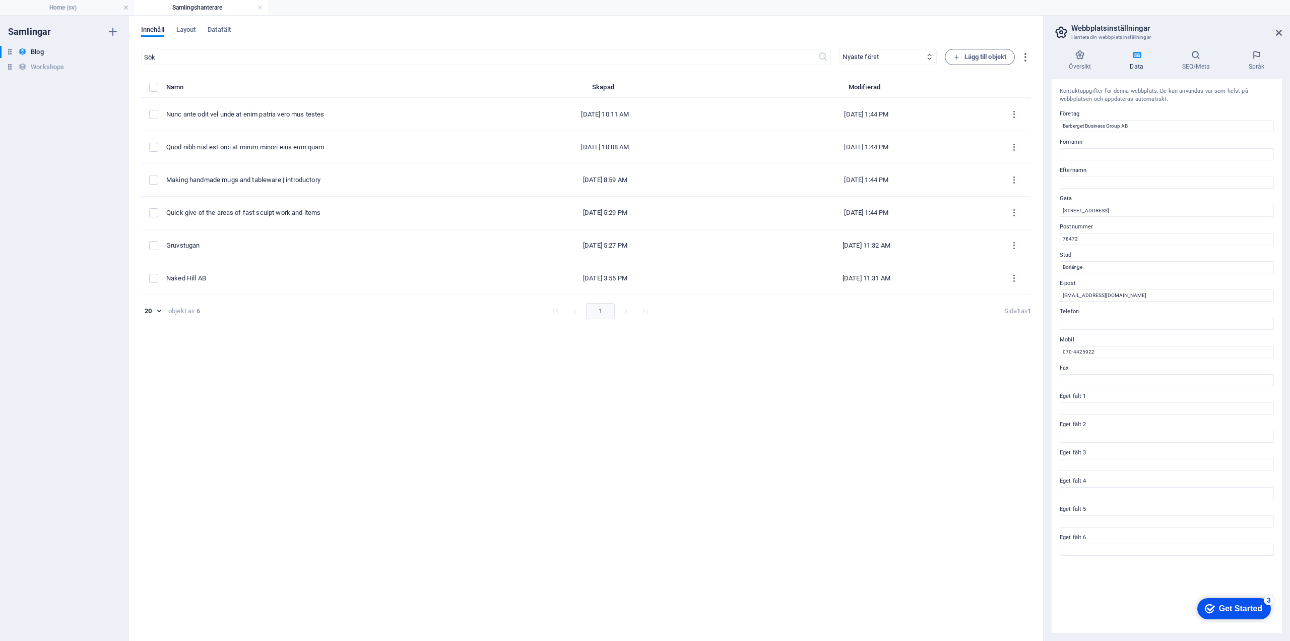
type input "gruvstugan"
click at [64, 8] on h4 "Home (sv)" at bounding box center [67, 7] width 134 height 11
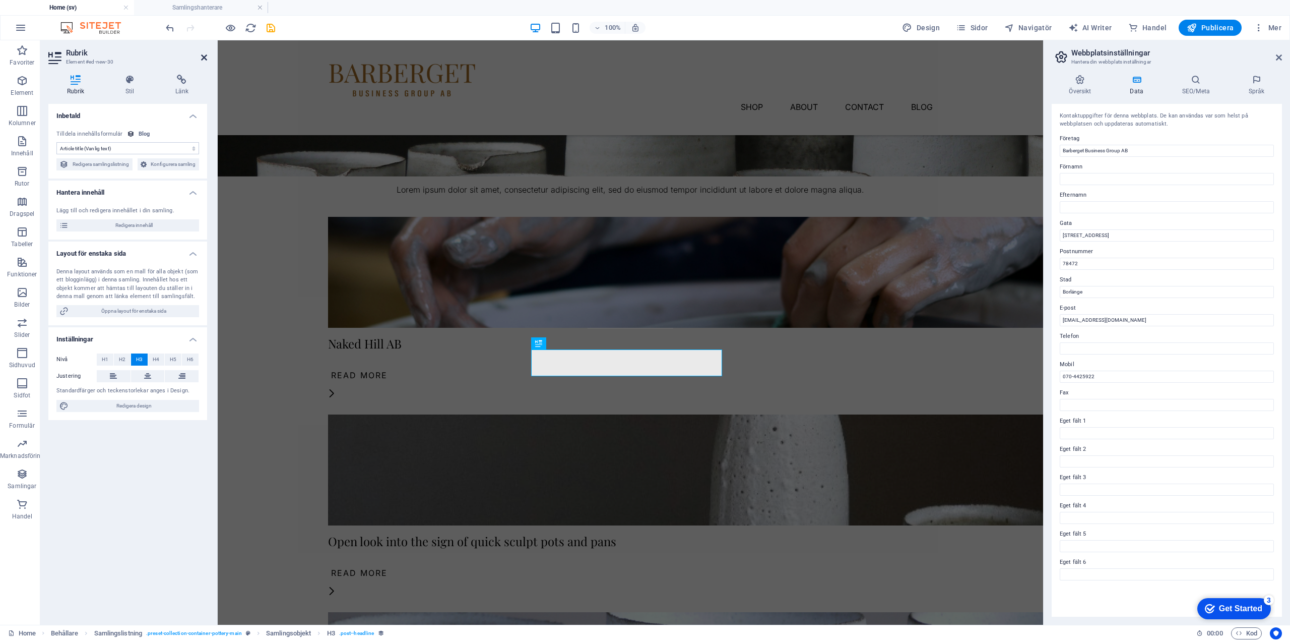
click at [203, 55] on icon at bounding box center [204, 57] width 6 height 8
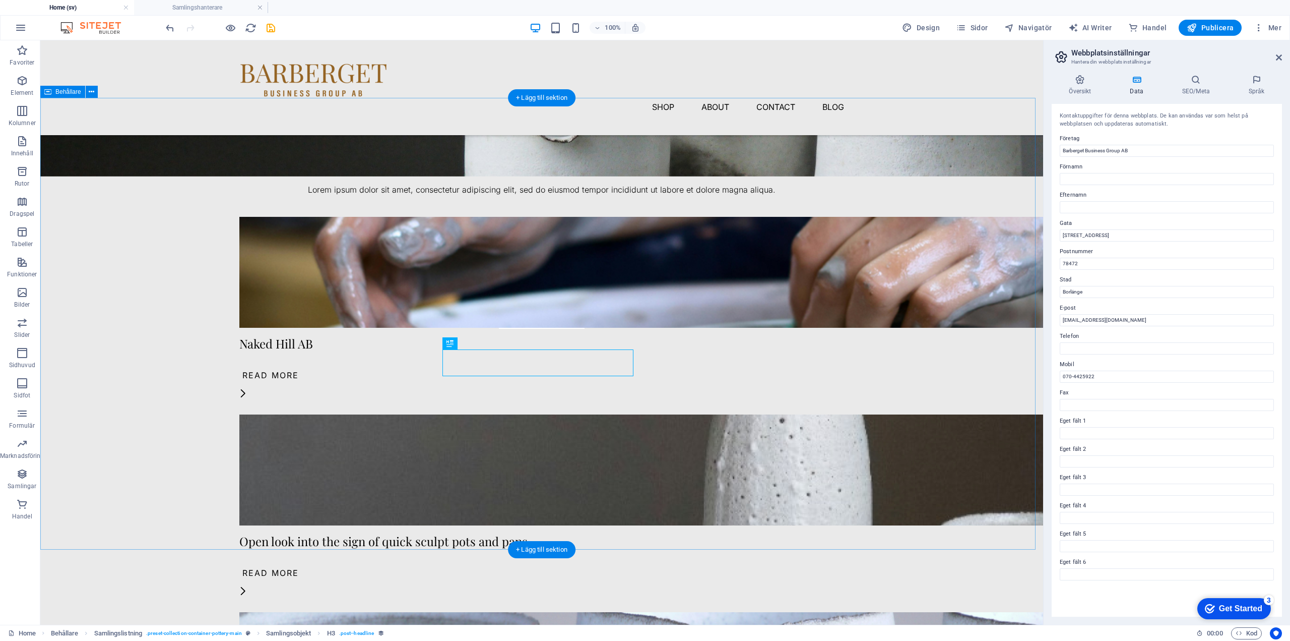
click at [916, 399] on div "Våra företag Lorem ipsum dolor sit amet, consectetur adipiscing elit, sed do ei…" at bounding box center [541, 528] width 1003 height 861
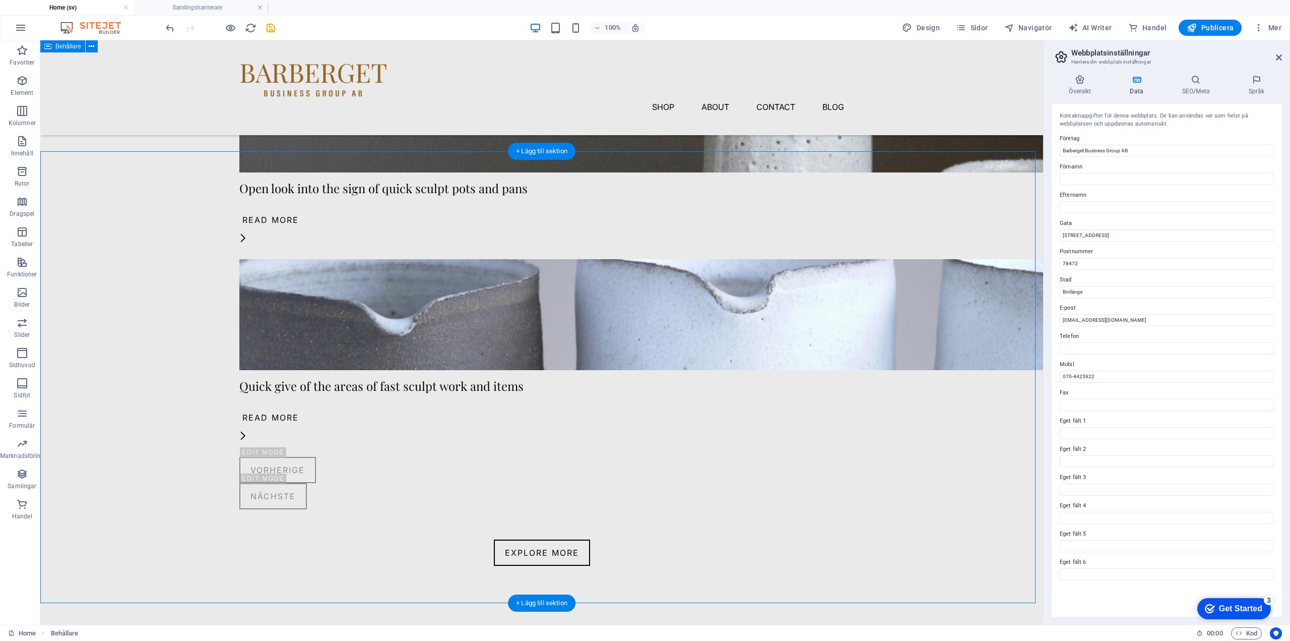
scroll to position [0, 0]
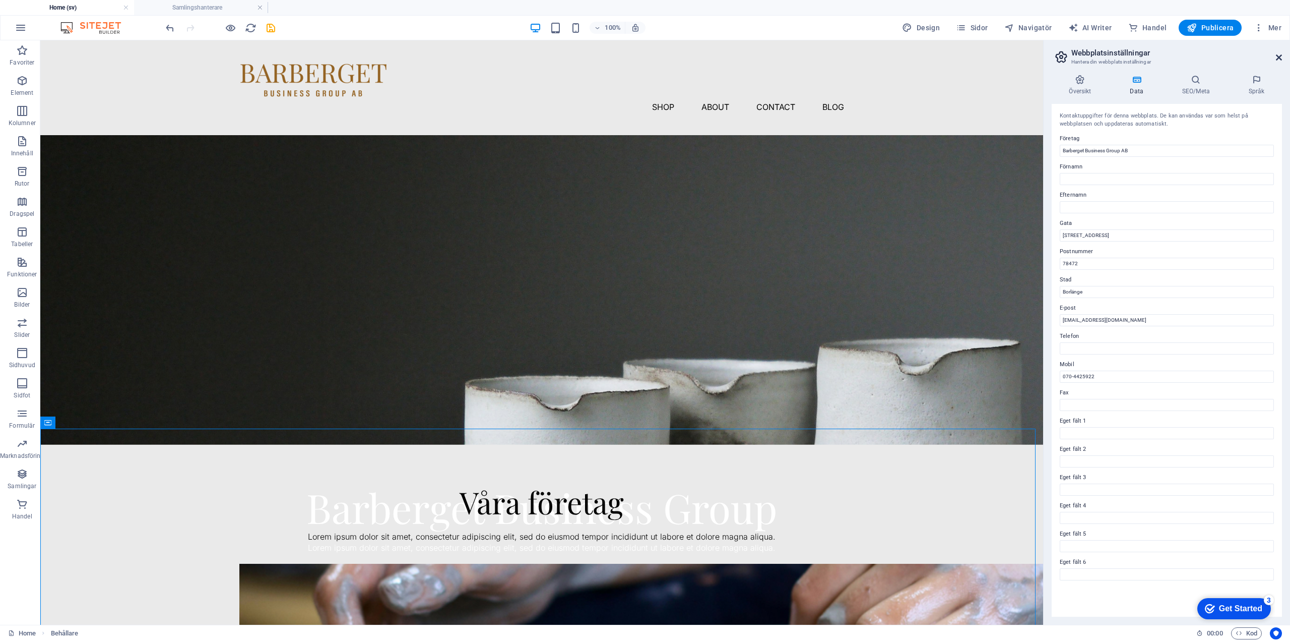
click at [1278, 56] on icon at bounding box center [1279, 57] width 6 height 8
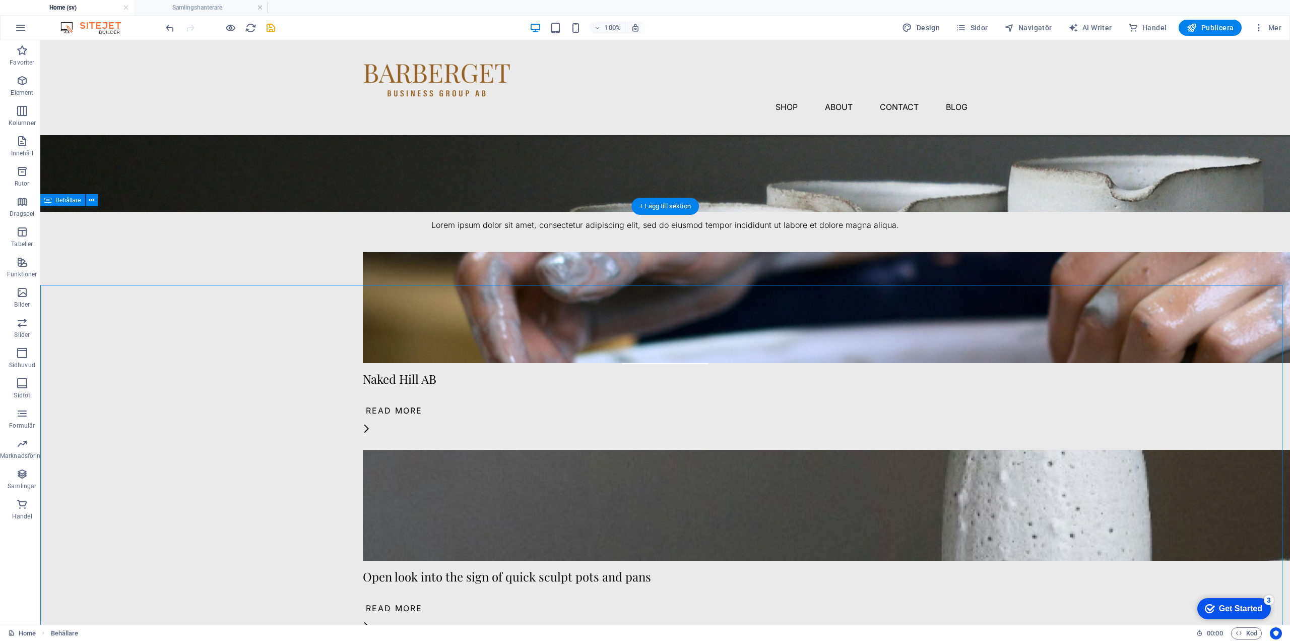
scroll to position [302, 0]
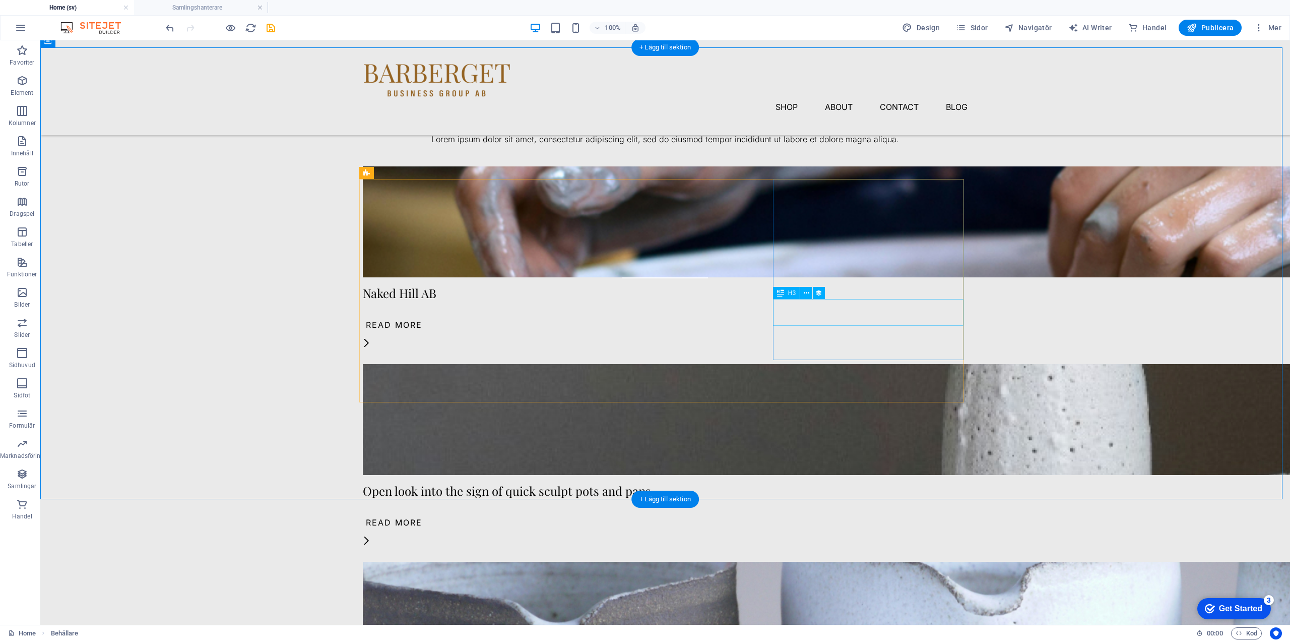
select select "name"
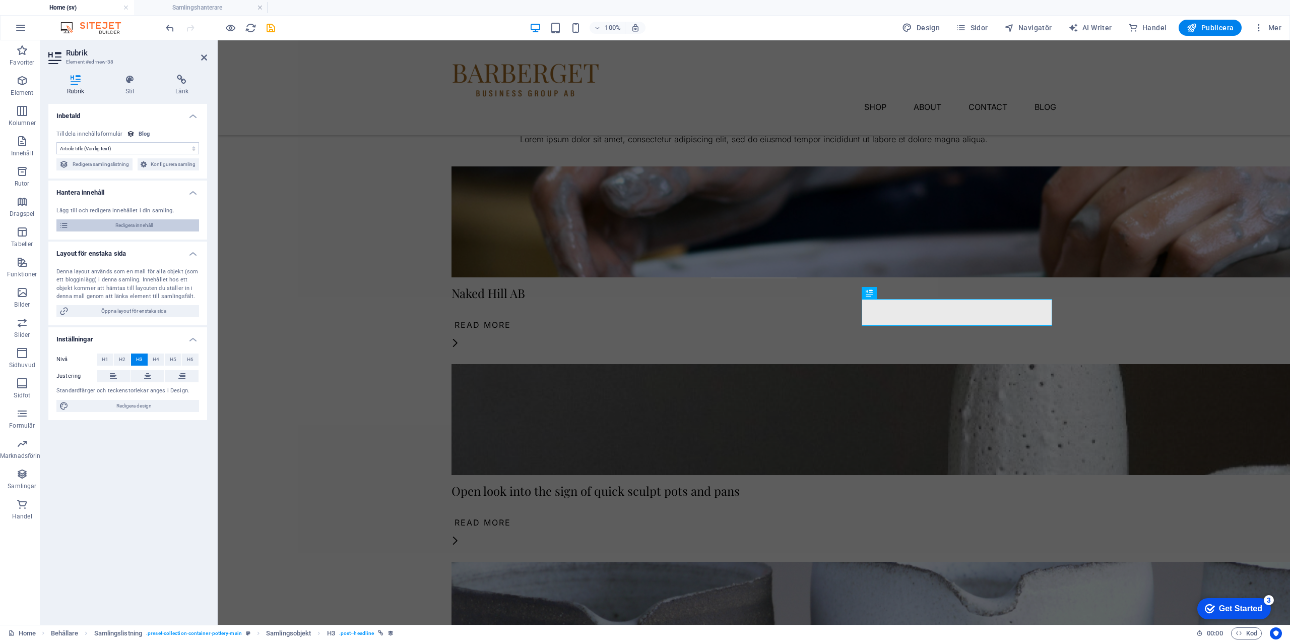
click at [116, 224] on span "Redigera innehåll" at bounding box center [134, 225] width 125 height 12
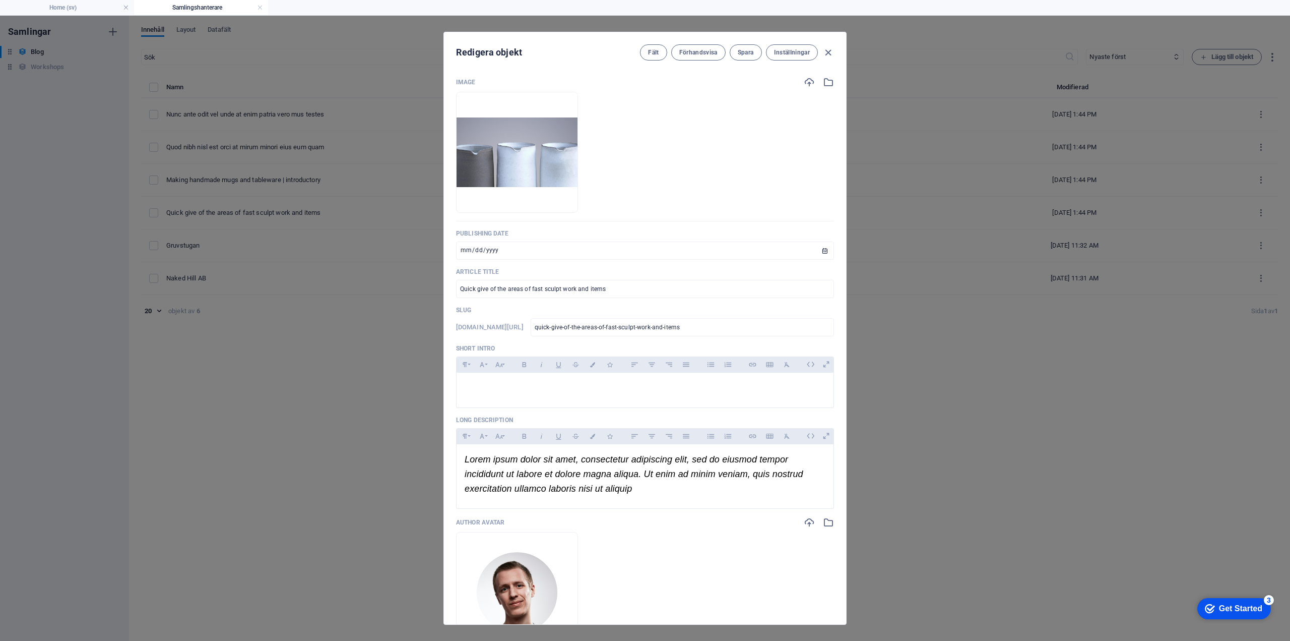
scroll to position [0, 0]
click at [469, 254] on input "[DATE]" at bounding box center [645, 250] width 378 height 18
type input "[DATE]"
click at [609, 288] on input "Quick give of the areas of fast sculpt work and items" at bounding box center [645, 289] width 378 height 18
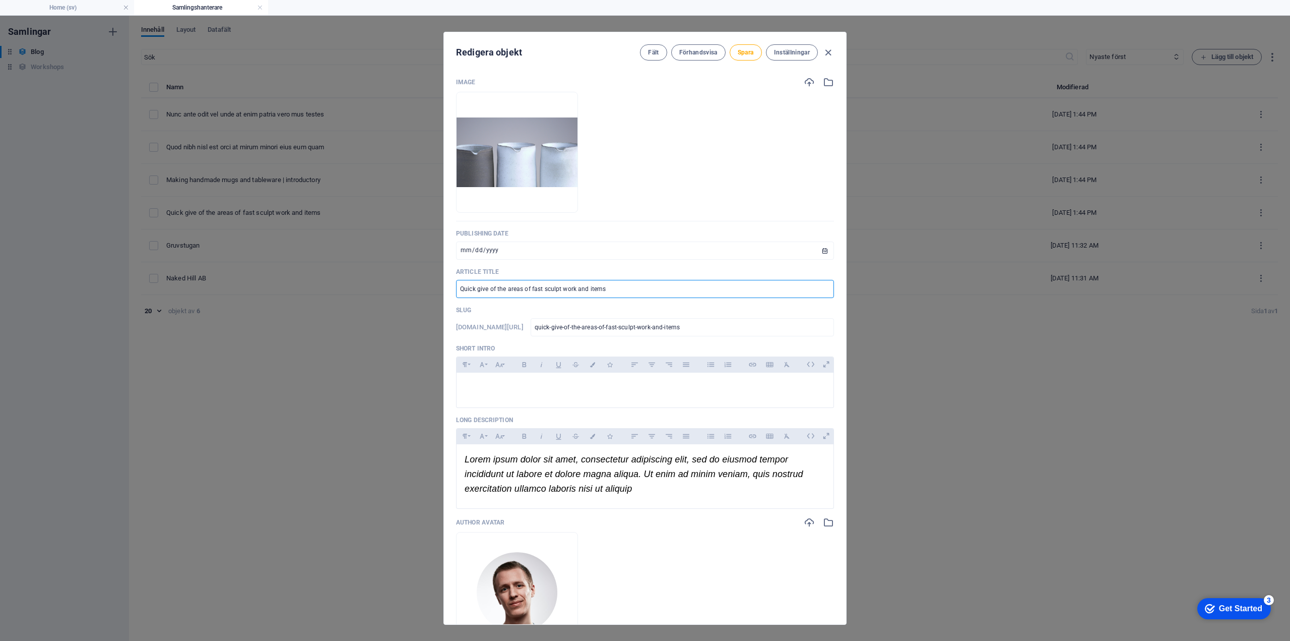
click at [609, 288] on input "Quick give of the areas of fast sculpt work and items" at bounding box center [645, 289] width 378 height 18
type input "L"
type input "l"
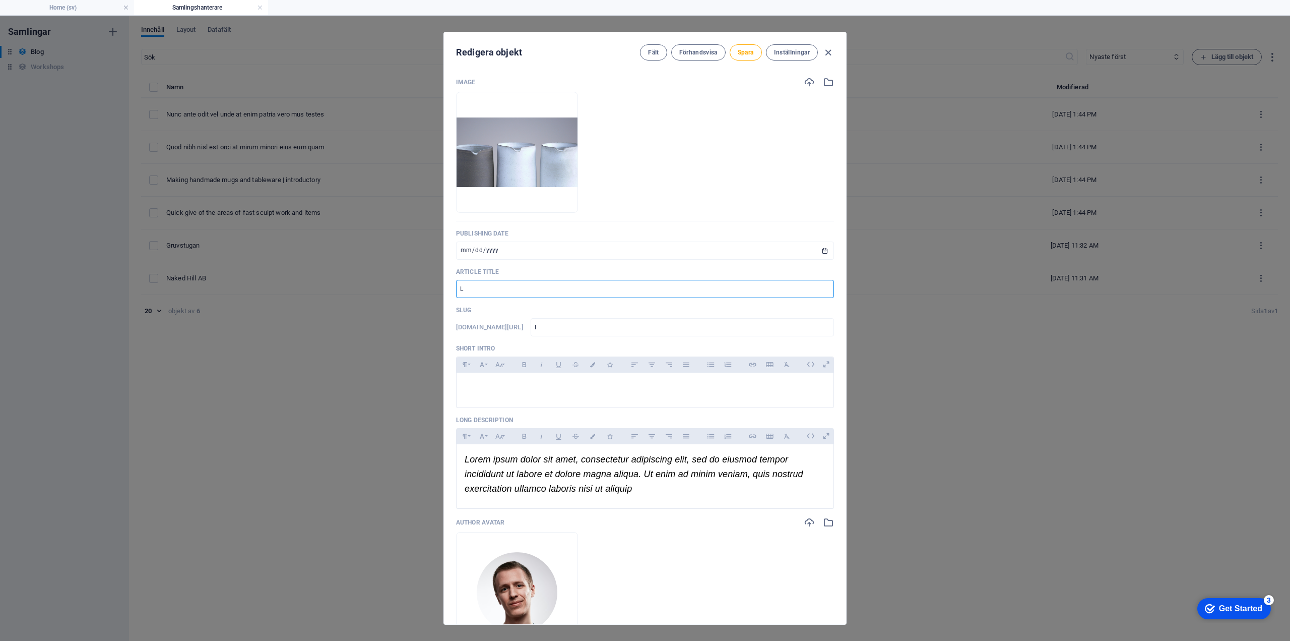
type input "Le"
type input "le"
type input "[PERSON_NAME]"
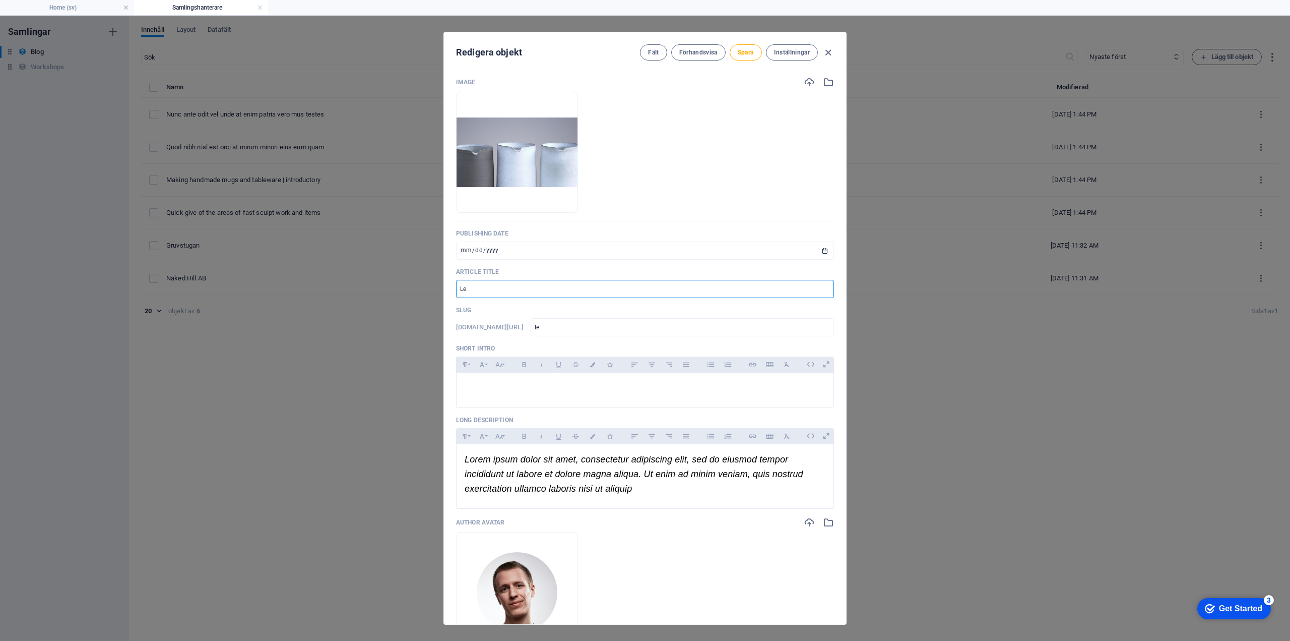
type input "[PERSON_NAME]"
type input "Leeg"
type input "leeg"
type input "Leega"
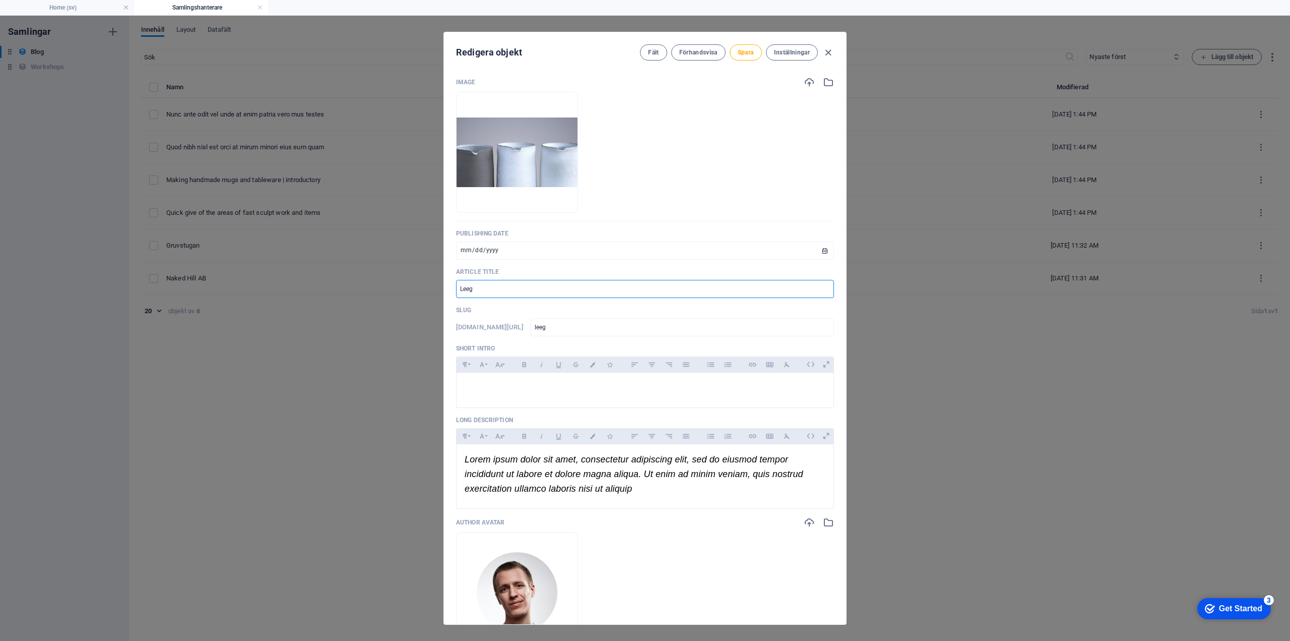
type input "leega"
type input "Leegar"
type input "leegar"
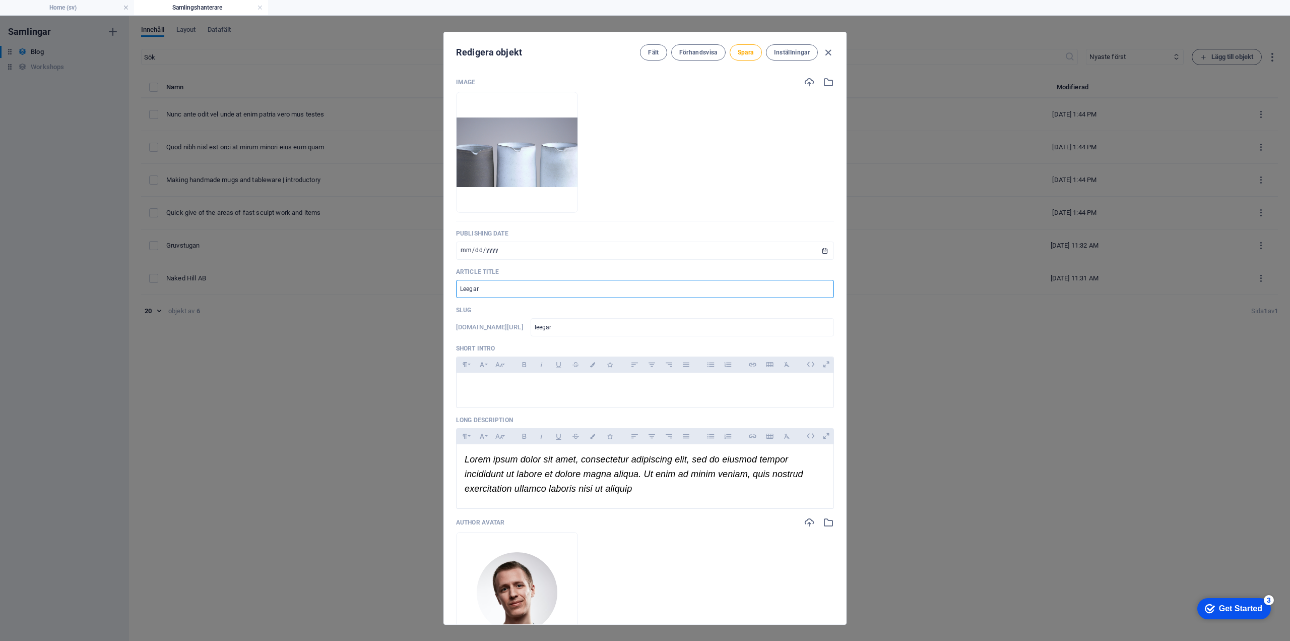
type input "Leegard"
type input "leegard"
type input "Leegard"
click at [616, 483] on span "Lorem ipsum dolor sit amet, consectetur adipiscing elit, sed do eiusmod tempor …" at bounding box center [634, 473] width 339 height 39
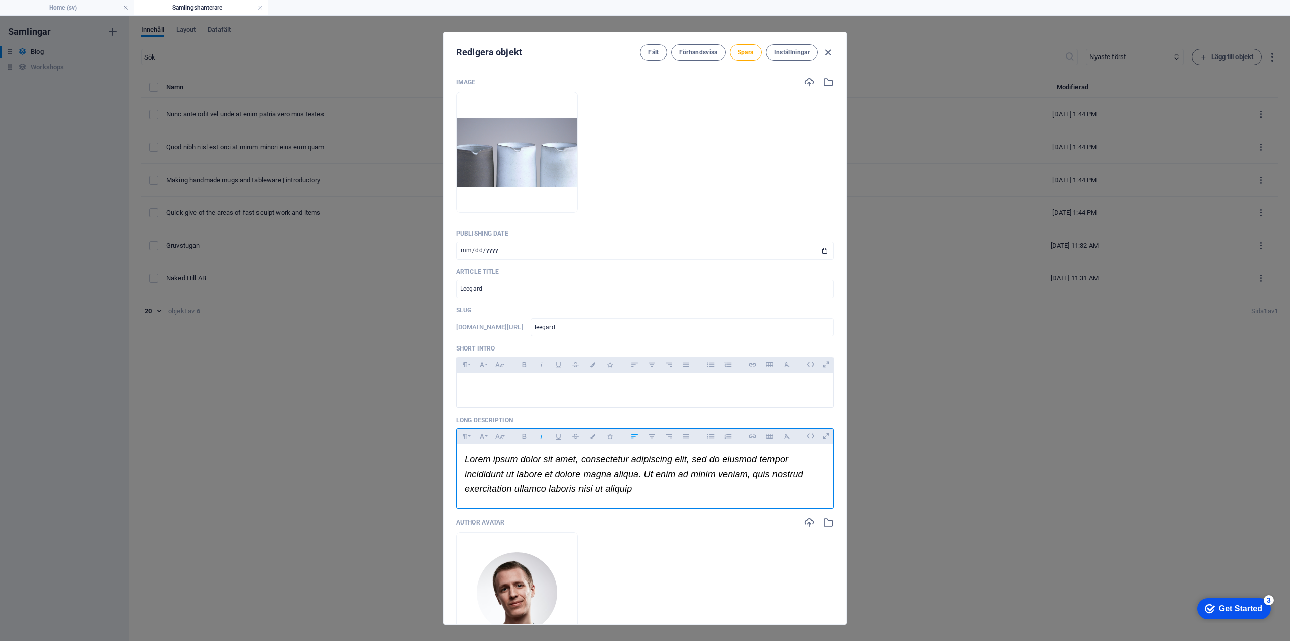
click at [639, 487] on p "Lorem ipsum dolor sit amet, consectetur adipiscing elit, sed do eiusmod tempor …" at bounding box center [645, 473] width 361 height 43
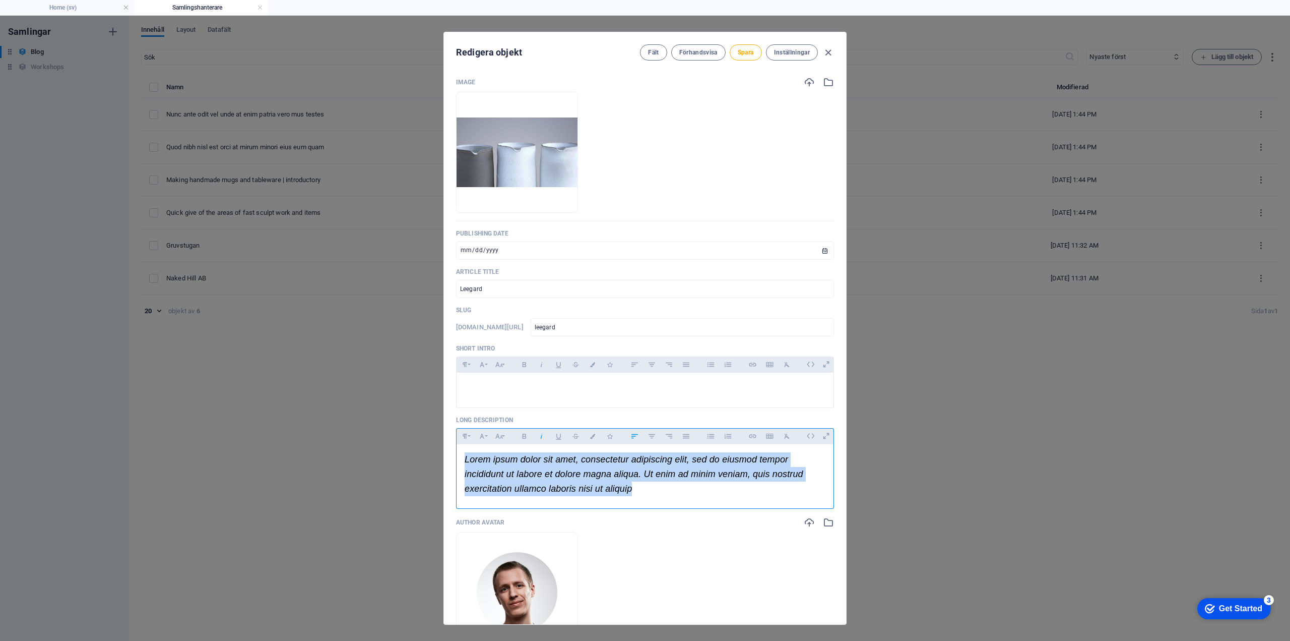
drag, startPoint x: 646, startPoint y: 490, endPoint x: 460, endPoint y: 460, distance: 188.9
click at [460, 460] on div "Lorem ipsum dolor sit amet, consectetur adipiscing elit, sed do eiusmod tempor …" at bounding box center [645, 473] width 377 height 59
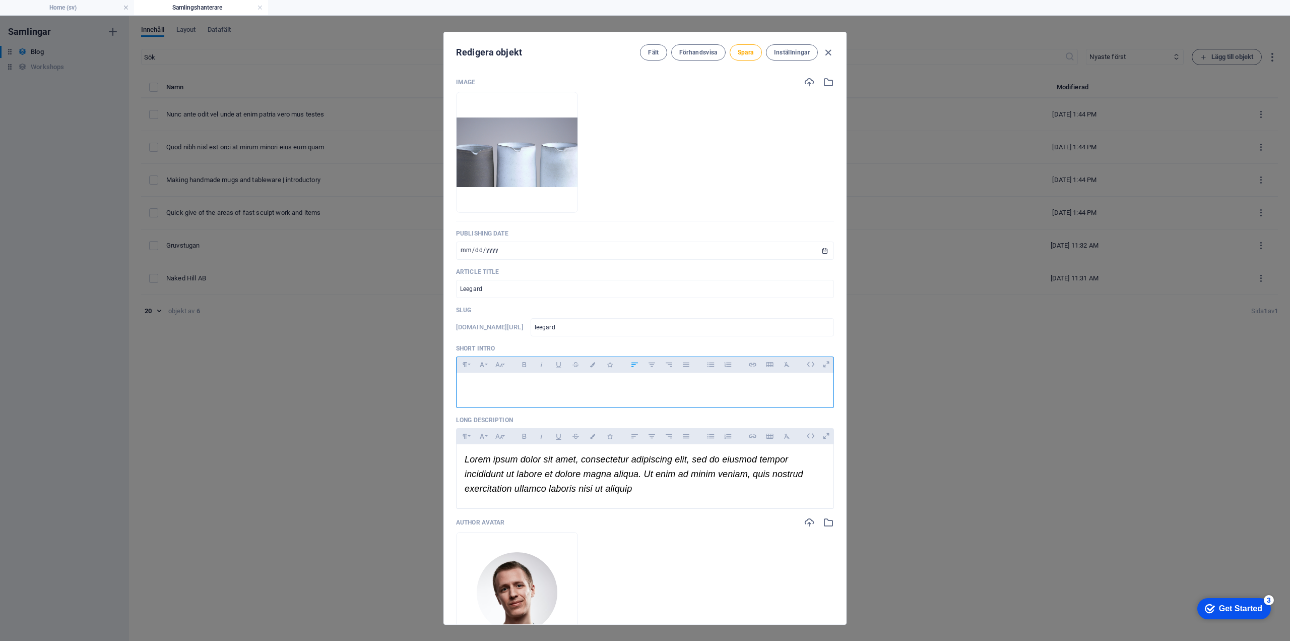
click at [496, 384] on p at bounding box center [645, 386] width 361 height 10
click at [527, 387] on p "Leegard är" at bounding box center [645, 386] width 361 height 10
click at [594, 384] on p "Leegard är säljorganisationen för" at bounding box center [645, 386] width 361 height 10
click at [634, 388] on p "Leegard är säljorganisationen för FireCoat och Attic" at bounding box center [645, 386] width 361 height 10
drag, startPoint x: 737, startPoint y: 384, endPoint x: 440, endPoint y: 378, distance: 298.0
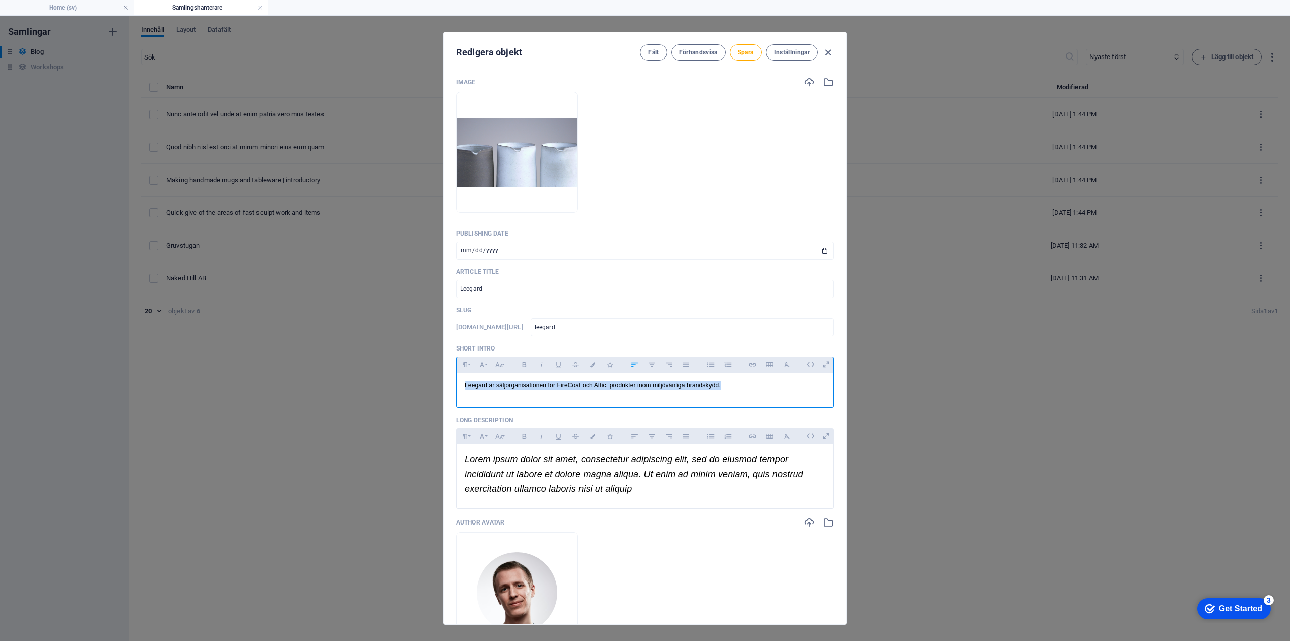
click at [440, 378] on div "Redigera objekt Fält Förhandsvisa Spara Inställningar Image Släpp filer här för…" at bounding box center [645, 328] width 1290 height 625
copy p "Leegard är säljorganisationen för FireCoat och Attic, produkter inom miljövänli…"
click at [662, 492] on p "Lorem ipsum dolor sit amet, consectetur adipiscing elit, sed do eiusmod tempor …" at bounding box center [645, 473] width 361 height 43
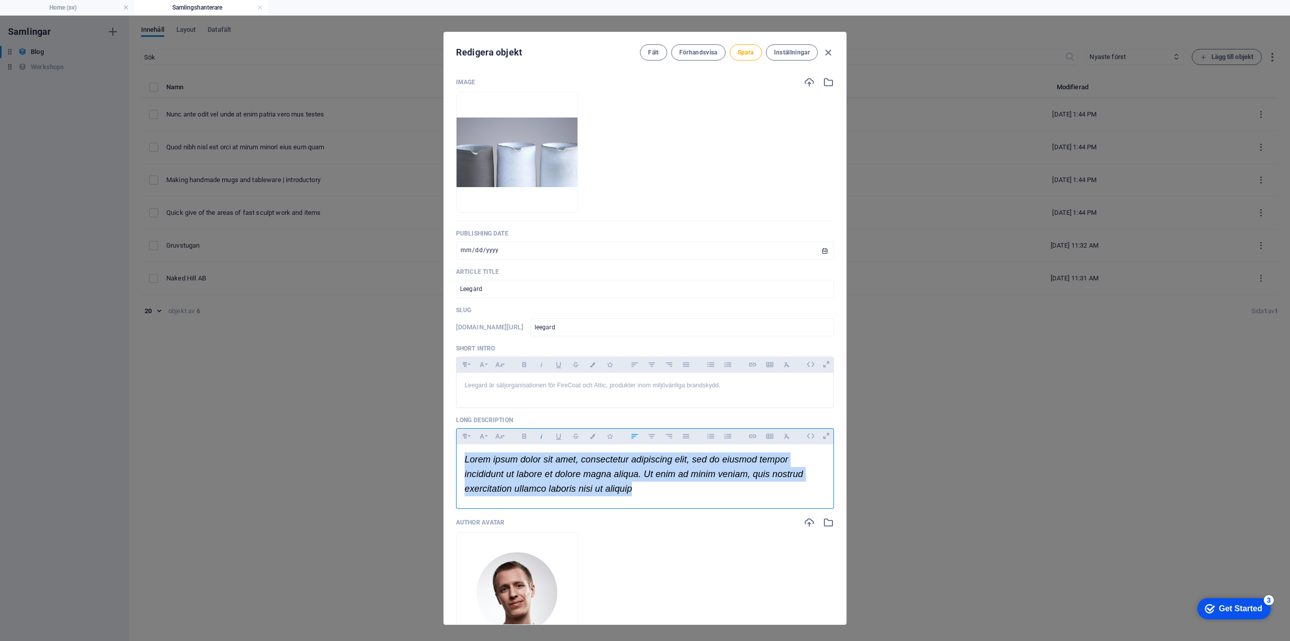
drag, startPoint x: 678, startPoint y: 492, endPoint x: 457, endPoint y: 458, distance: 223.4
click at [457, 458] on div "Lorem ipsum dolor sit amet, consectetur adipiscing elit, sed do eiusmod tempor …" at bounding box center [645, 473] width 377 height 59
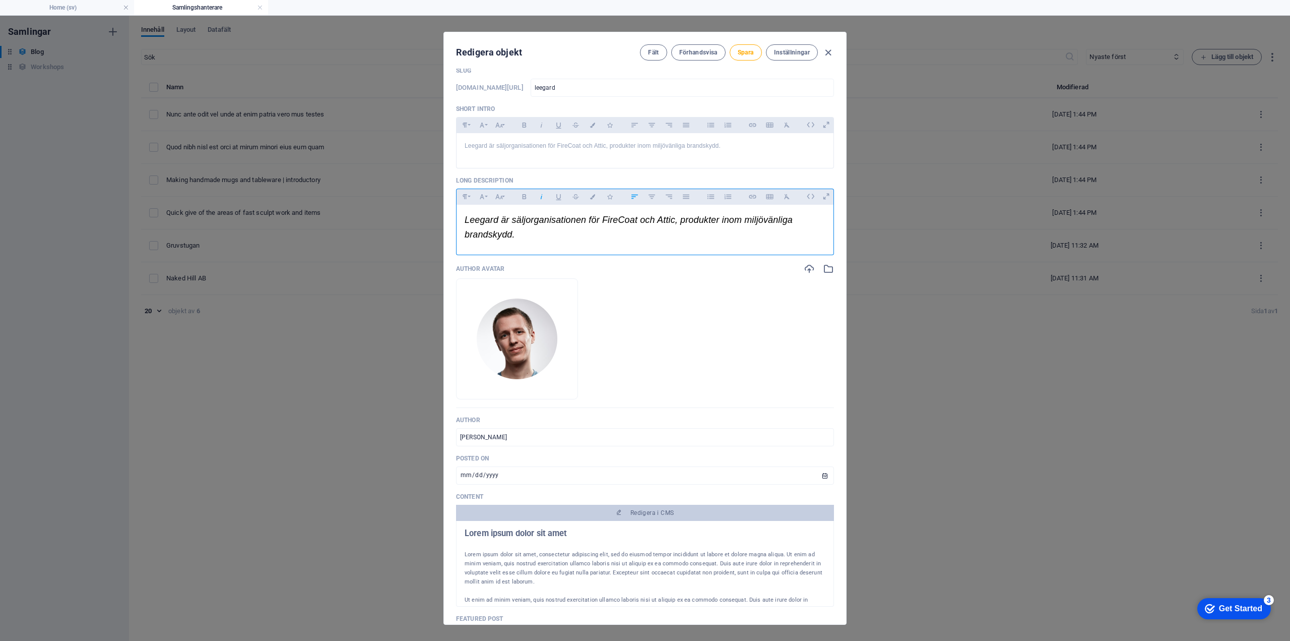
scroll to position [252, 0]
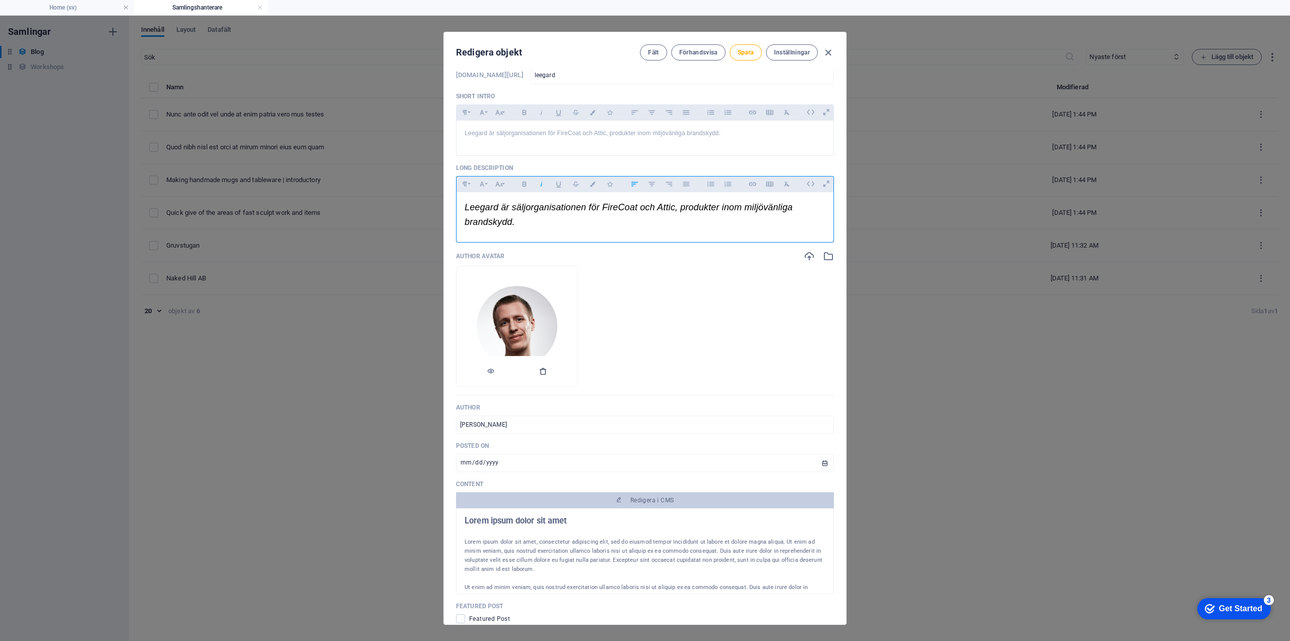
click at [547, 374] on icon "button" at bounding box center [543, 371] width 8 height 8
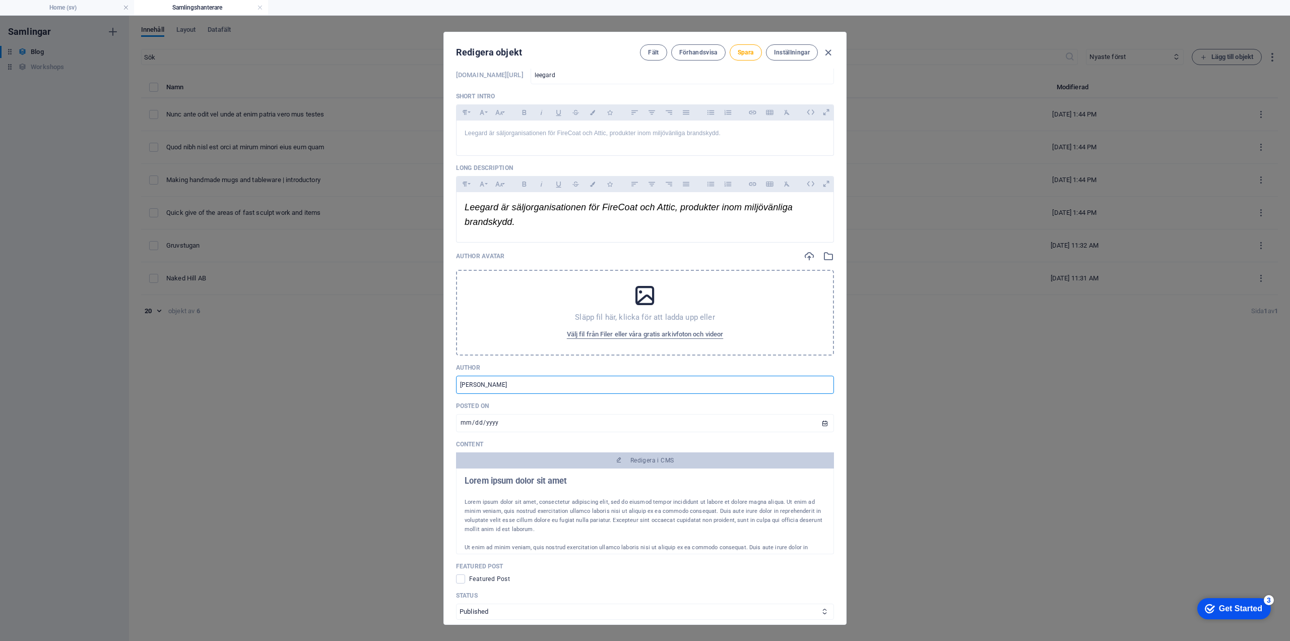
drag, startPoint x: 530, startPoint y: 382, endPoint x: 436, endPoint y: 381, distance: 93.8
click at [436, 381] on div "Redigera objekt Fält Förhandsvisa Spara Inställningar Image Släpp filer här för…" at bounding box center [645, 328] width 1290 height 625
click at [469, 419] on input "[DATE]" at bounding box center [645, 423] width 378 height 18
type input "[DATE]"
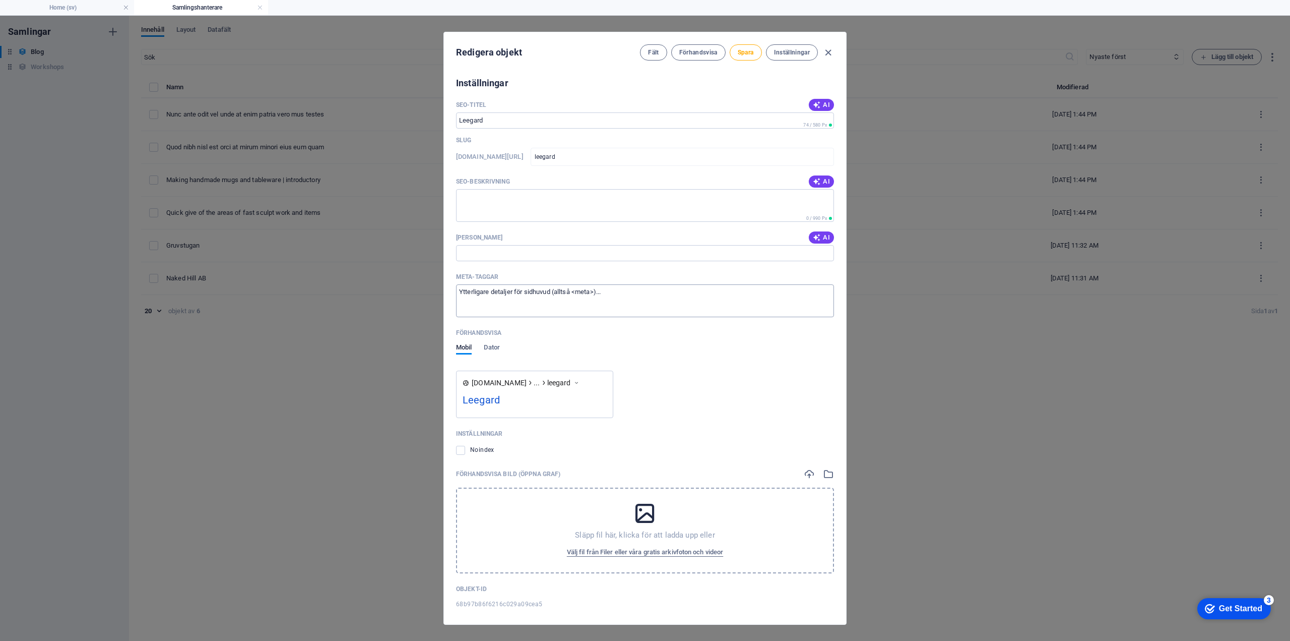
scroll to position [863, 0]
click at [747, 51] on span "Spara" at bounding box center [746, 52] width 16 height 8
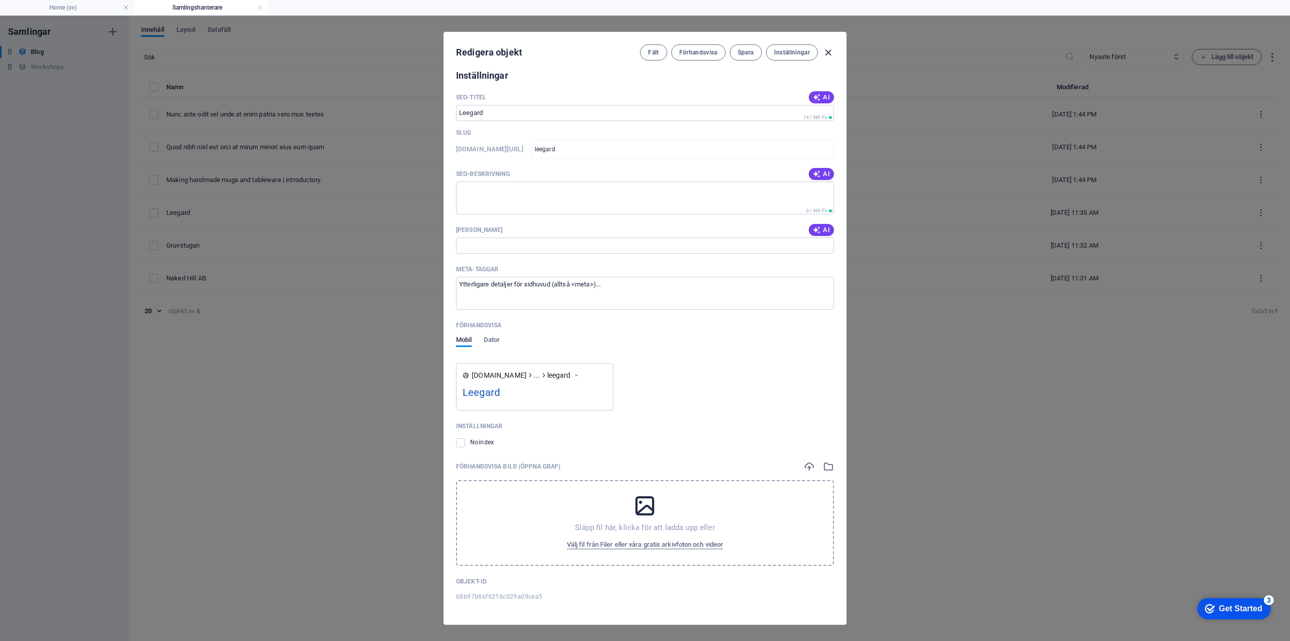
click at [829, 53] on icon "button" at bounding box center [829, 53] width 12 height 12
type input "leegard"
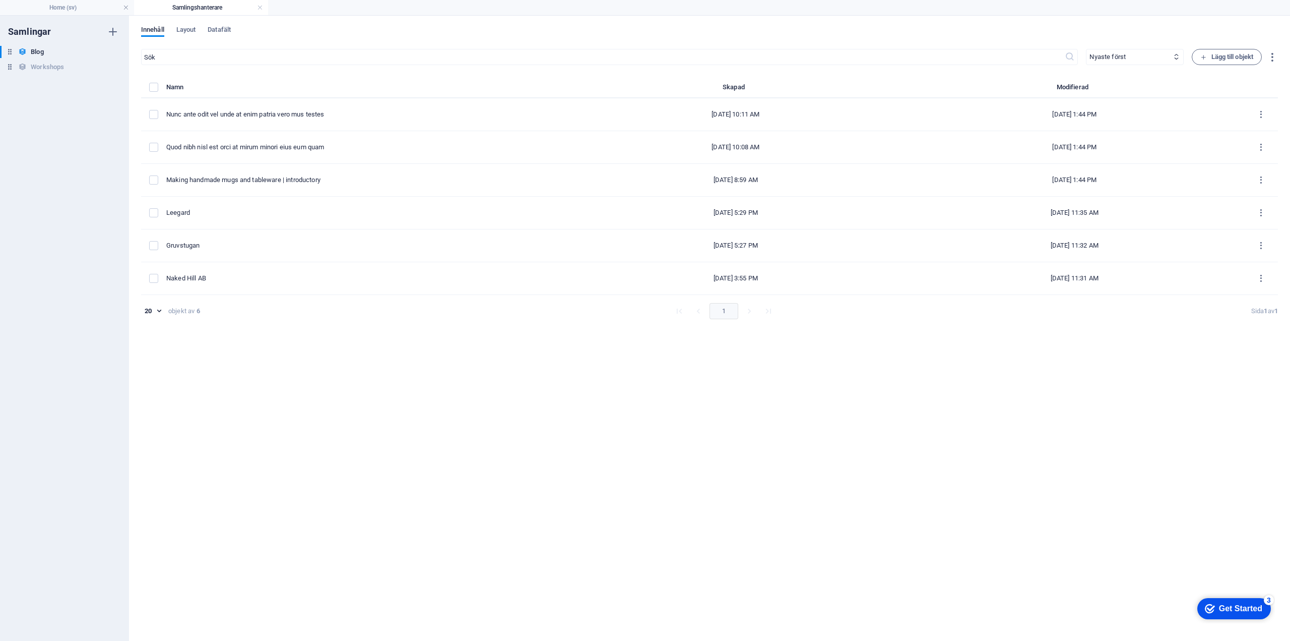
click at [262, 4] on h4 "Samlingshanterare" at bounding box center [201, 7] width 134 height 11
click at [260, 8] on link at bounding box center [260, 8] width 6 height 10
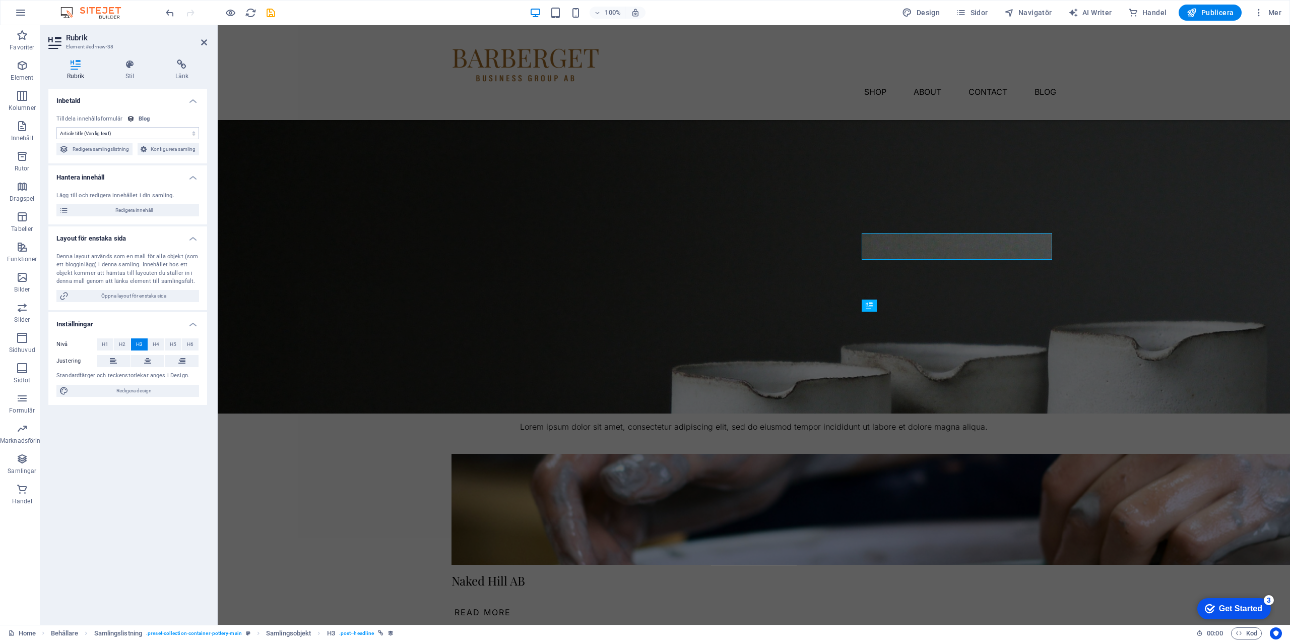
scroll to position [302, 0]
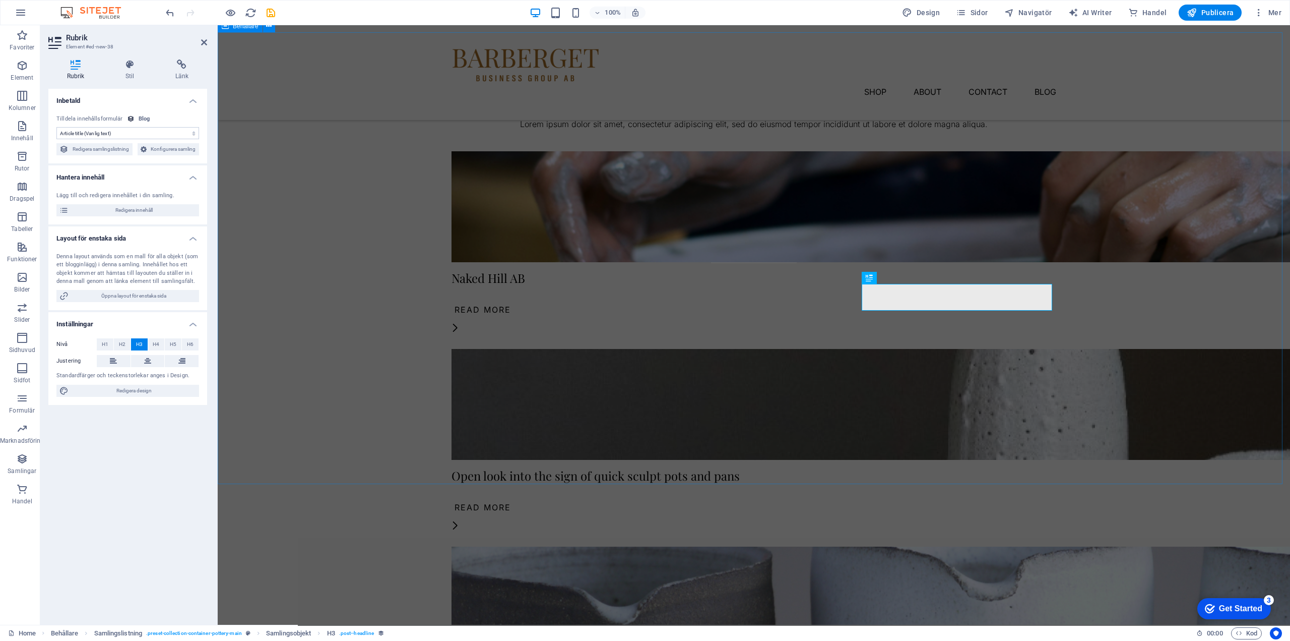
click at [920, 446] on div "Våra företag Lorem ipsum dolor sit amet, consectetur adipiscing elit, sed do ei…" at bounding box center [754, 462] width 1073 height 861
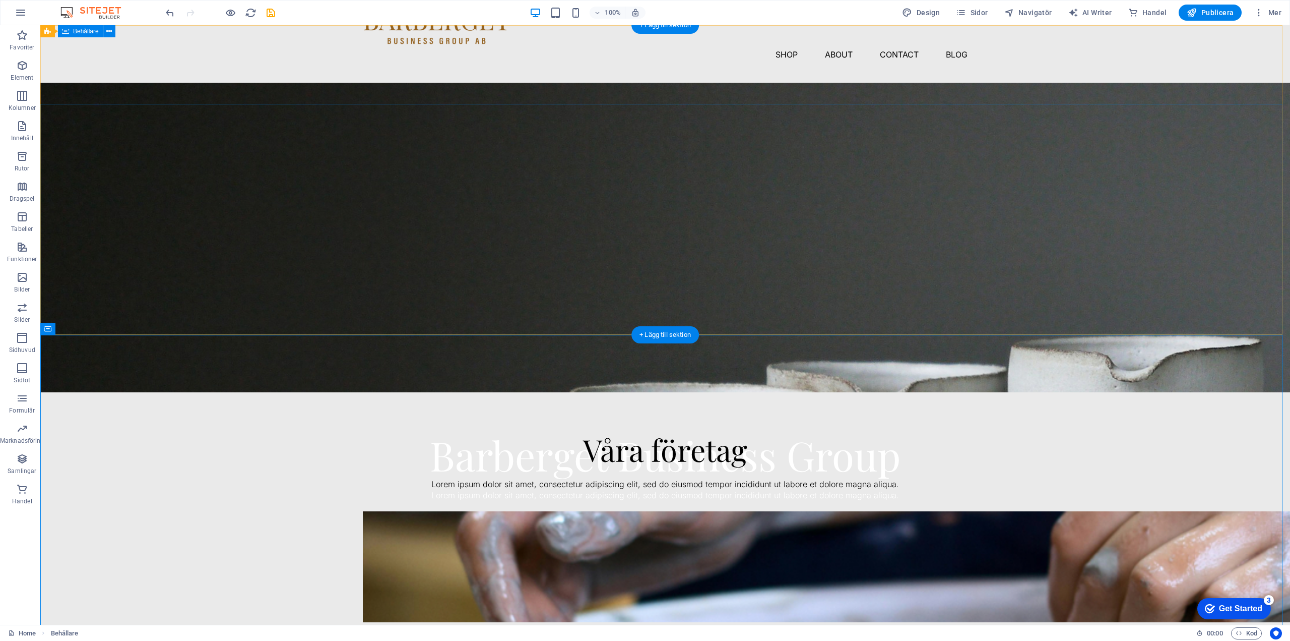
scroll to position [0, 0]
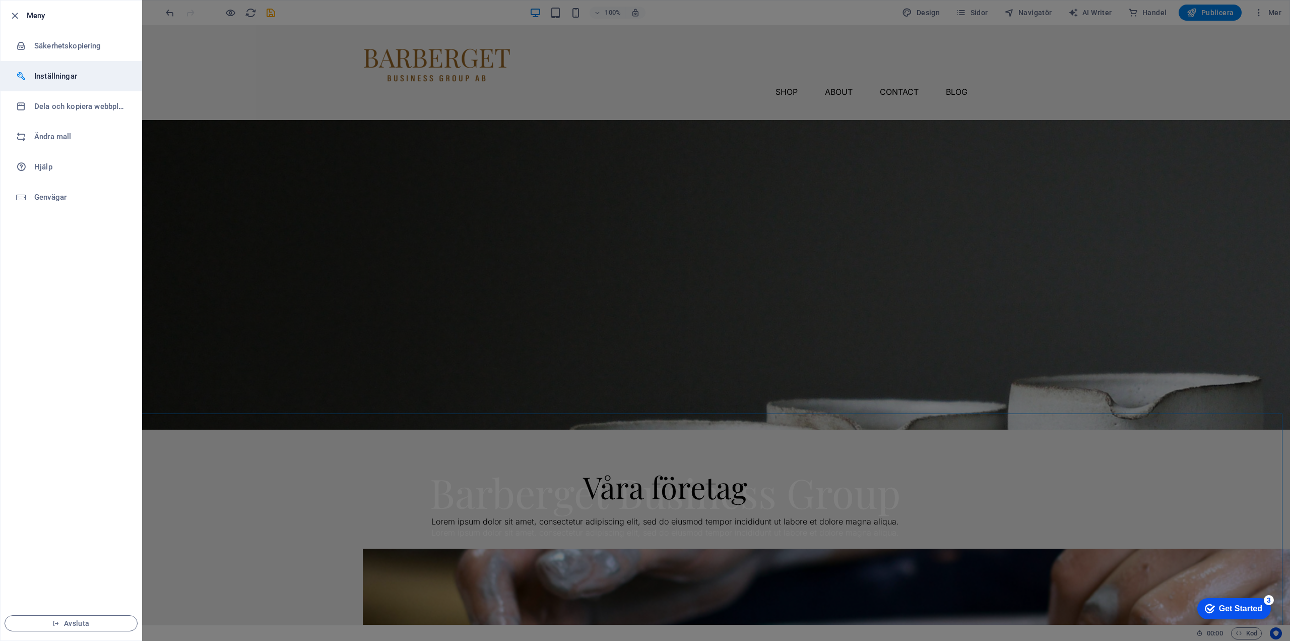
click at [58, 75] on h6 "Inställningar" at bounding box center [80, 76] width 93 height 12
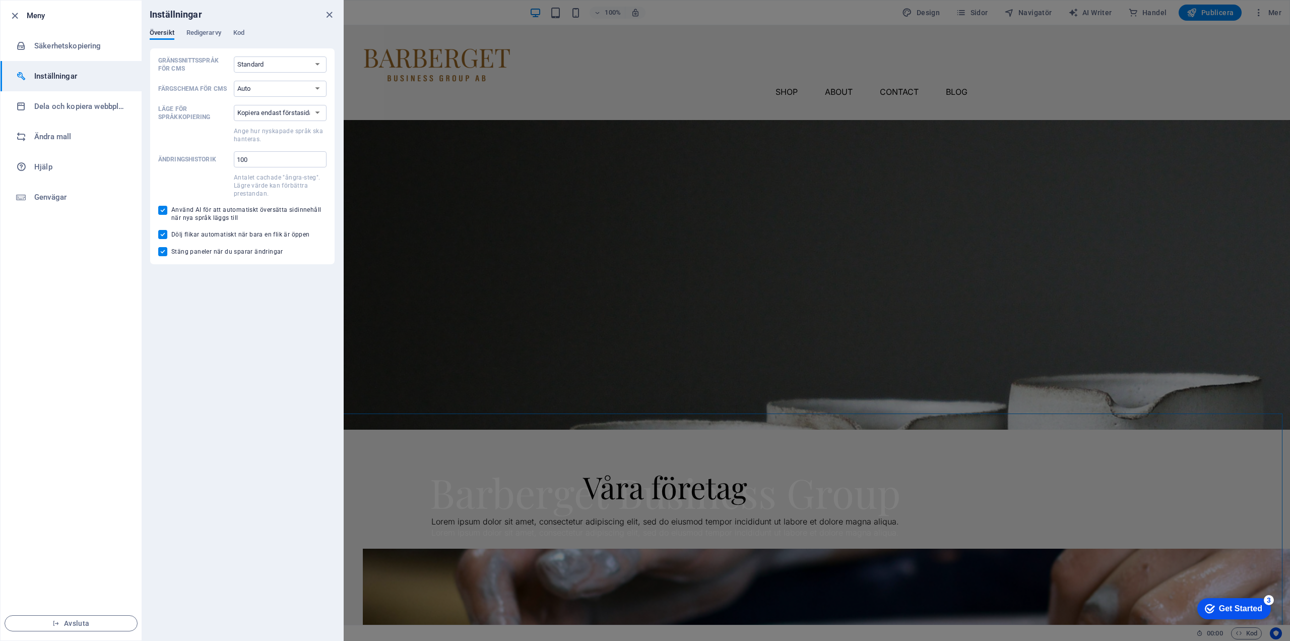
click at [38, 16] on h6 "Meny" at bounding box center [80, 16] width 107 height 12
click at [328, 15] on icon "close" at bounding box center [330, 15] width 12 height 12
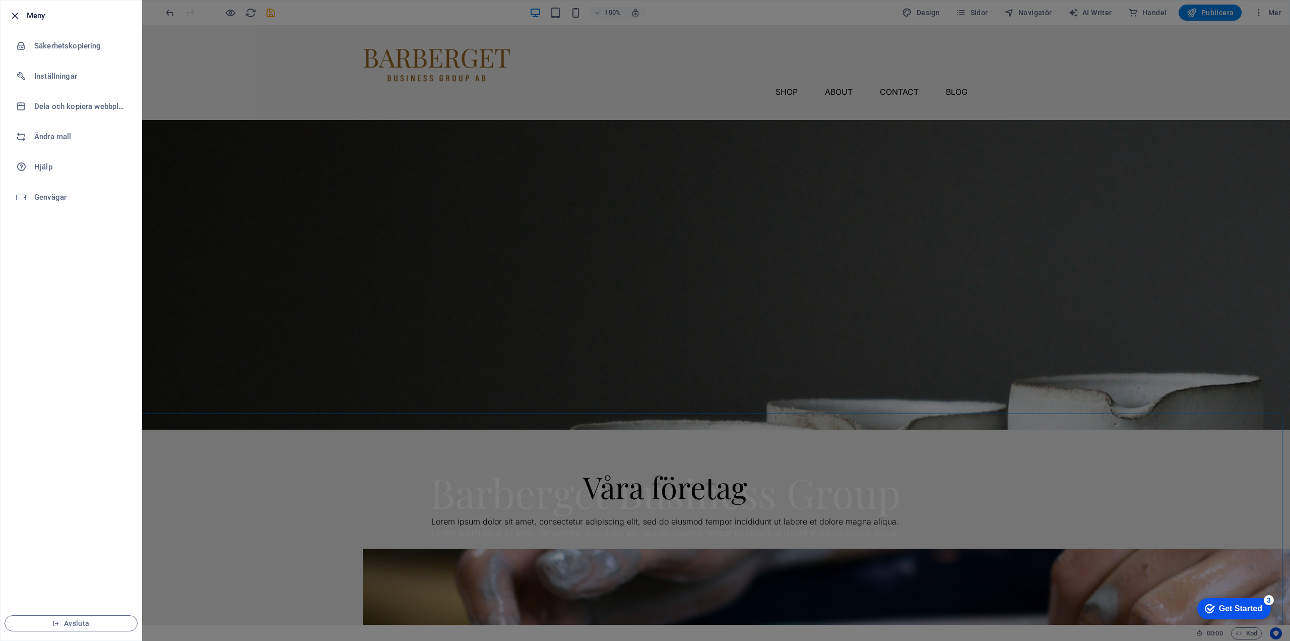
click at [11, 14] on icon "button" at bounding box center [15, 16] width 12 height 12
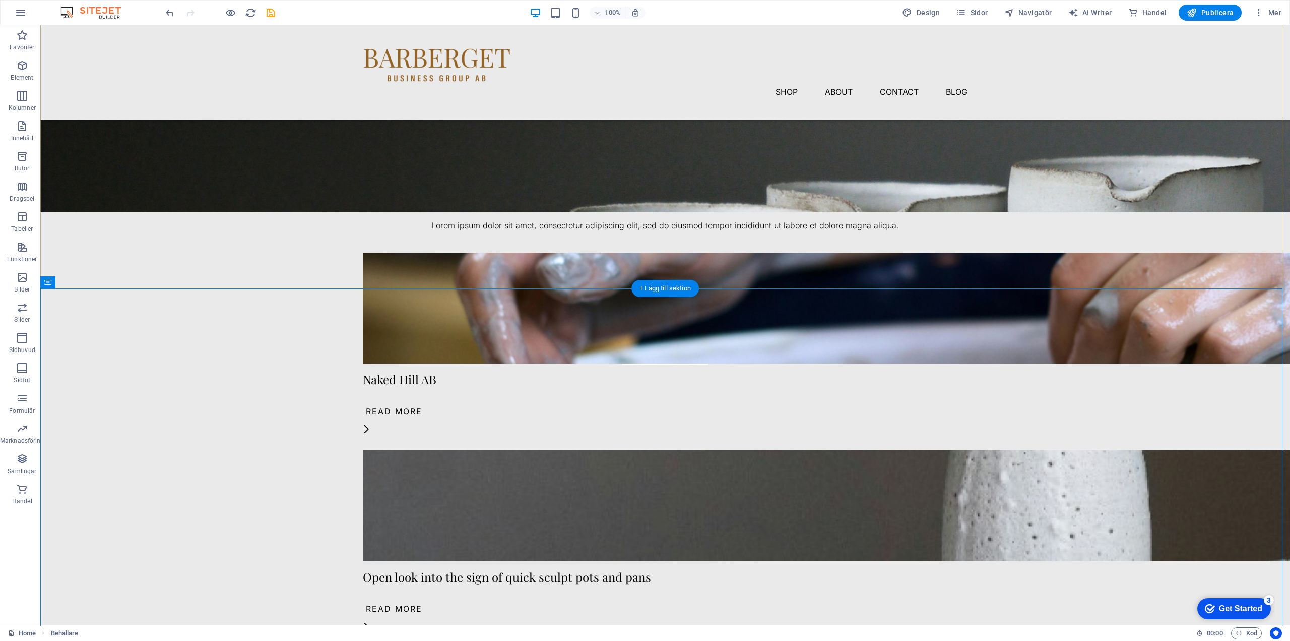
scroll to position [202, 0]
click at [561, 230] on div "Lorem ipsum dolor sit amet, consectetur adipiscing elit, sed do eiusmod tempor …" at bounding box center [665, 225] width 605 height 13
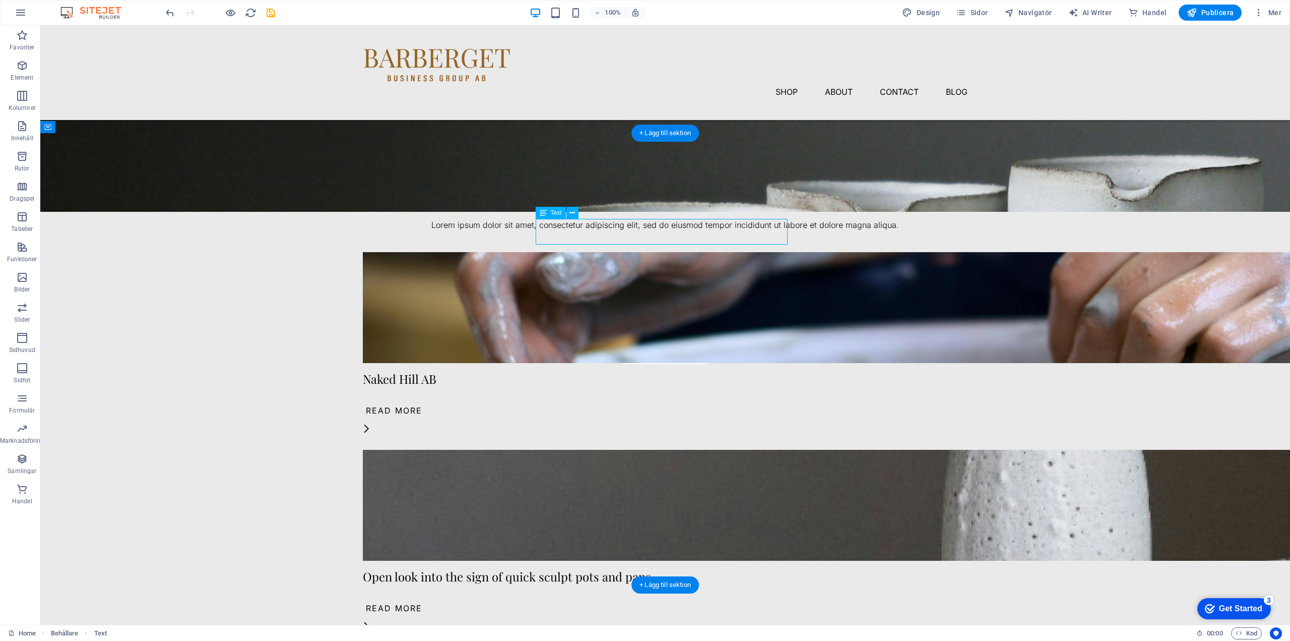
click at [561, 230] on div "Lorem ipsum dolor sit amet, consectetur adipiscing elit, sed do eiusmod tempor …" at bounding box center [665, 225] width 605 height 13
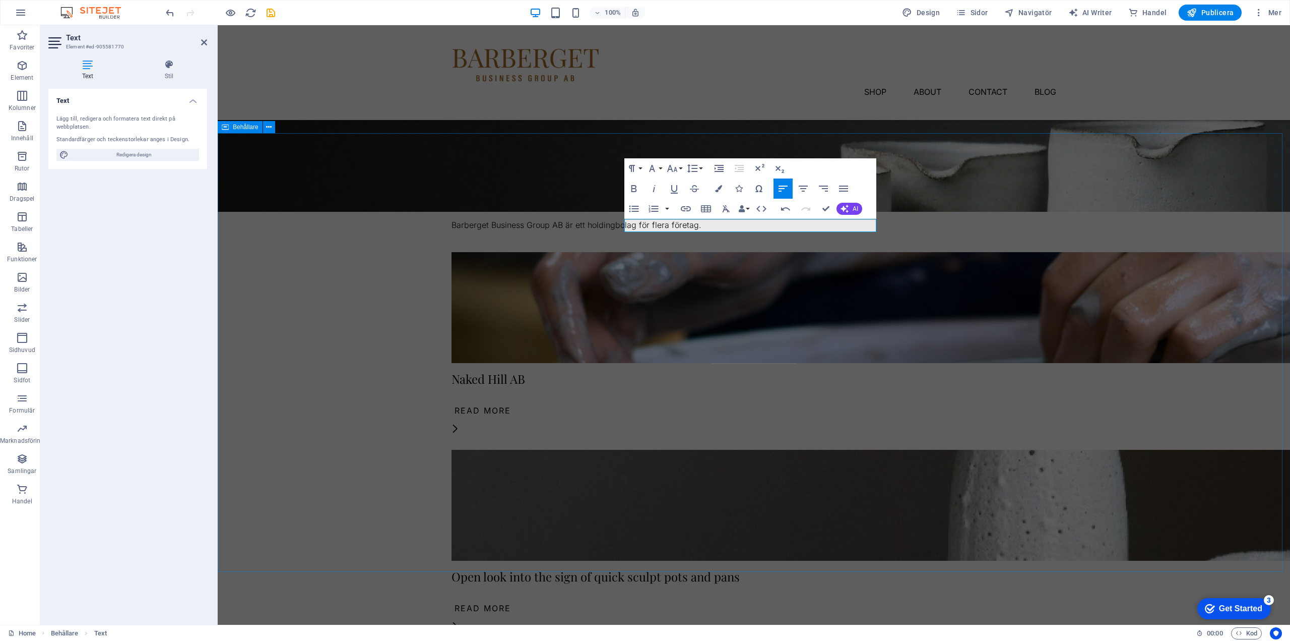
click at [1077, 229] on div "Våra företag Barberget Business Group AB är ett holdingbolag för flera företag.…" at bounding box center [754, 563] width 1073 height 861
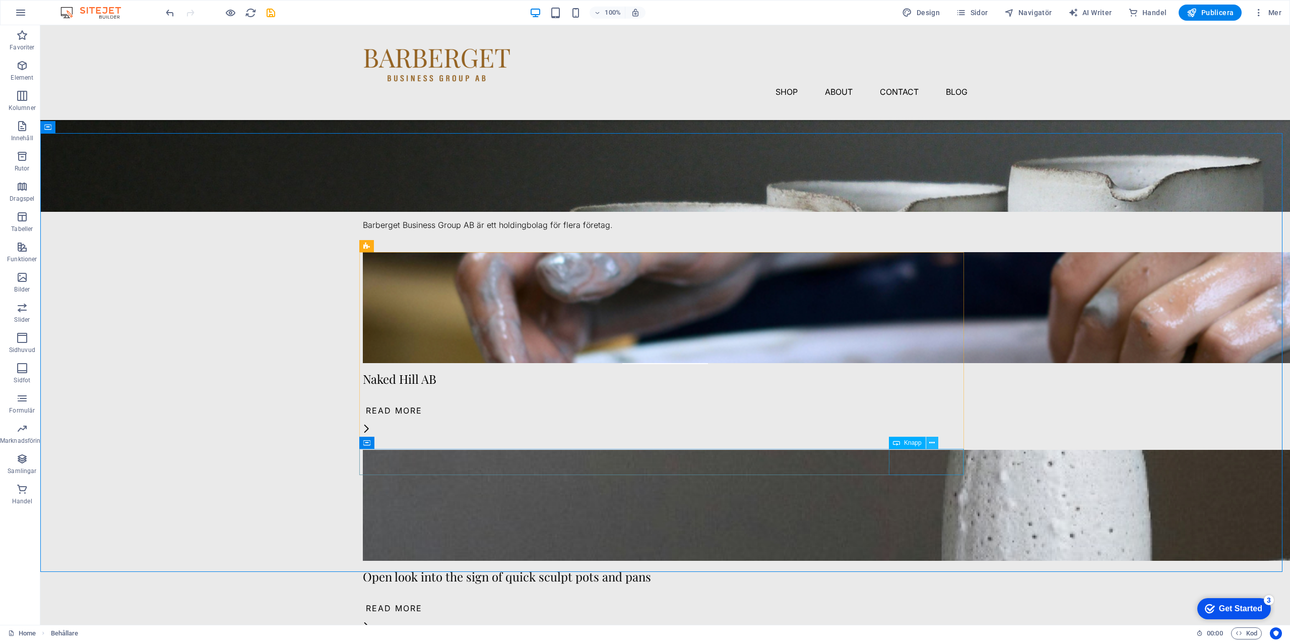
click at [933, 443] on icon at bounding box center [933, 443] width 6 height 11
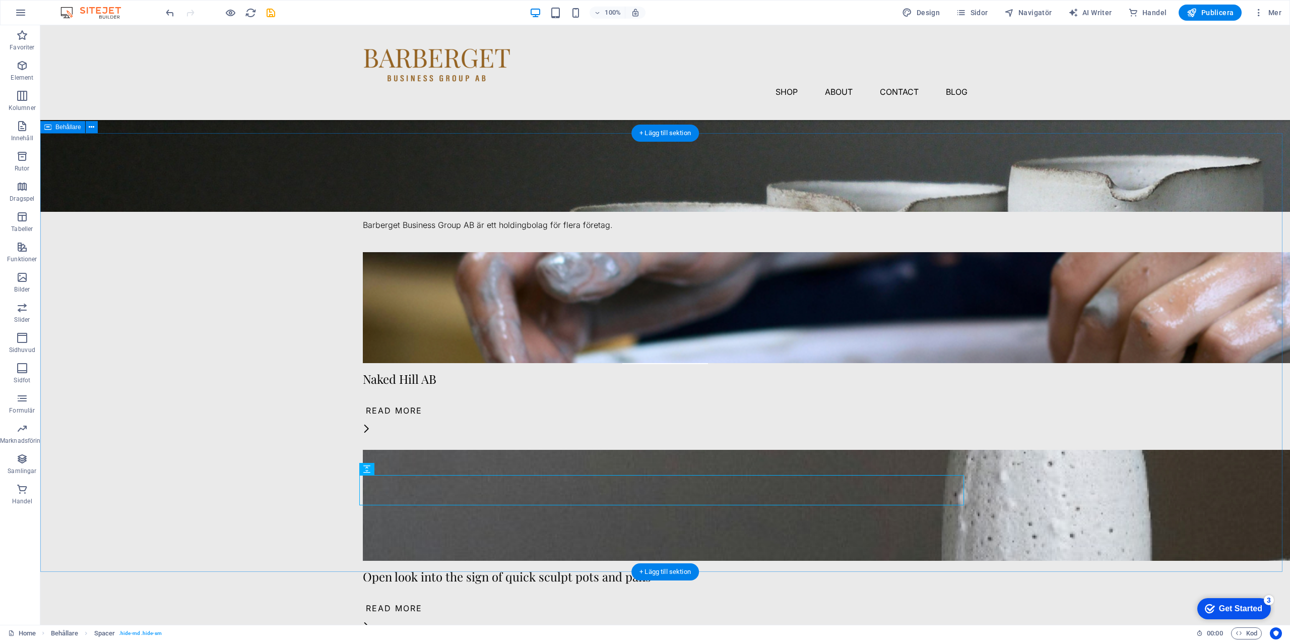
click at [1014, 528] on div "Våra företag Barberget Business Group AB är ett holdingbolag för flera företag.…" at bounding box center [665, 563] width 1250 height 861
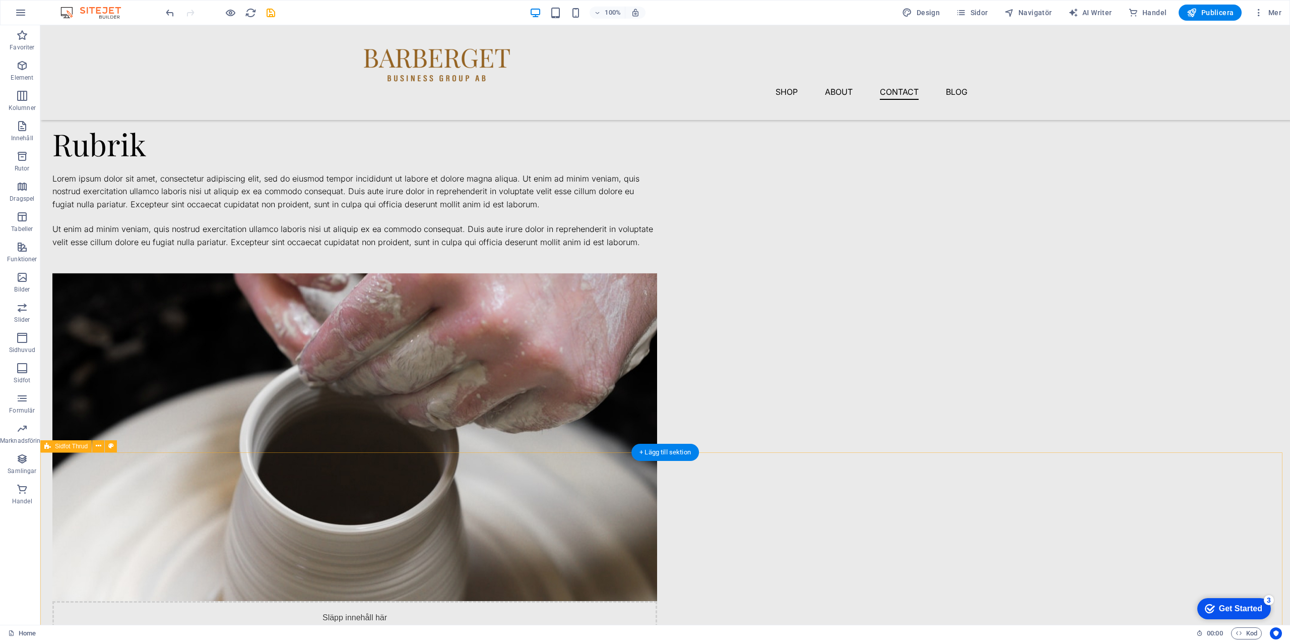
scroll to position [1162, 0]
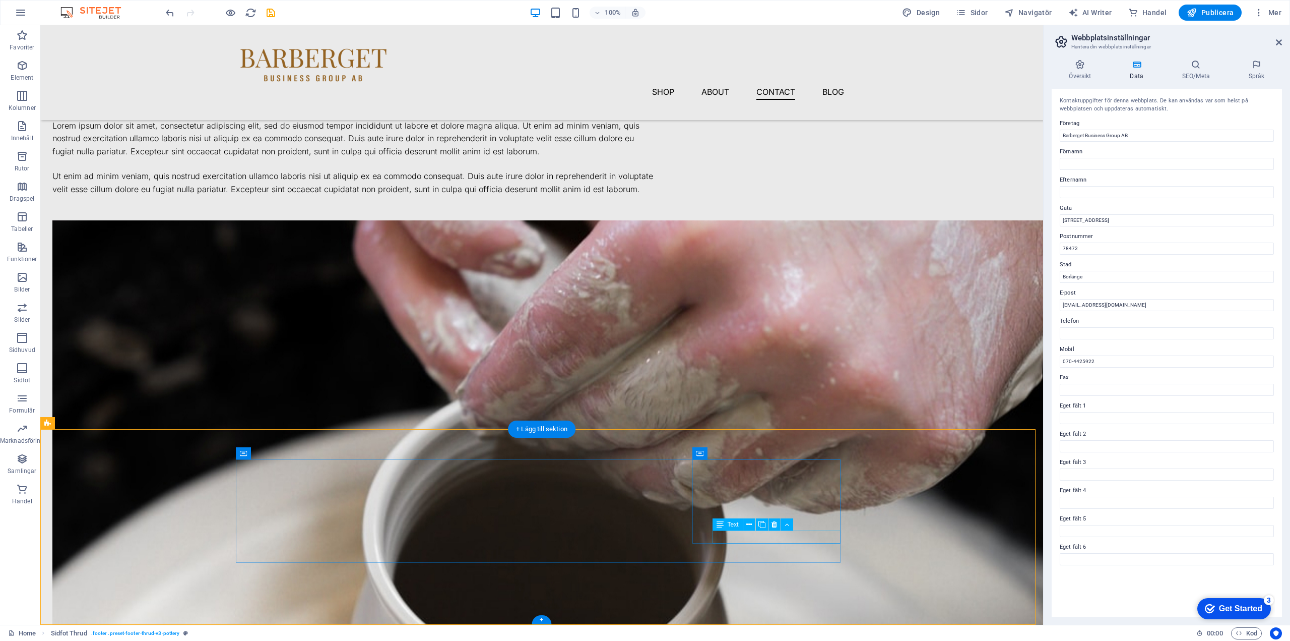
click at [776, 522] on icon at bounding box center [775, 524] width 6 height 11
click at [754, 523] on icon at bounding box center [755, 524] width 6 height 11
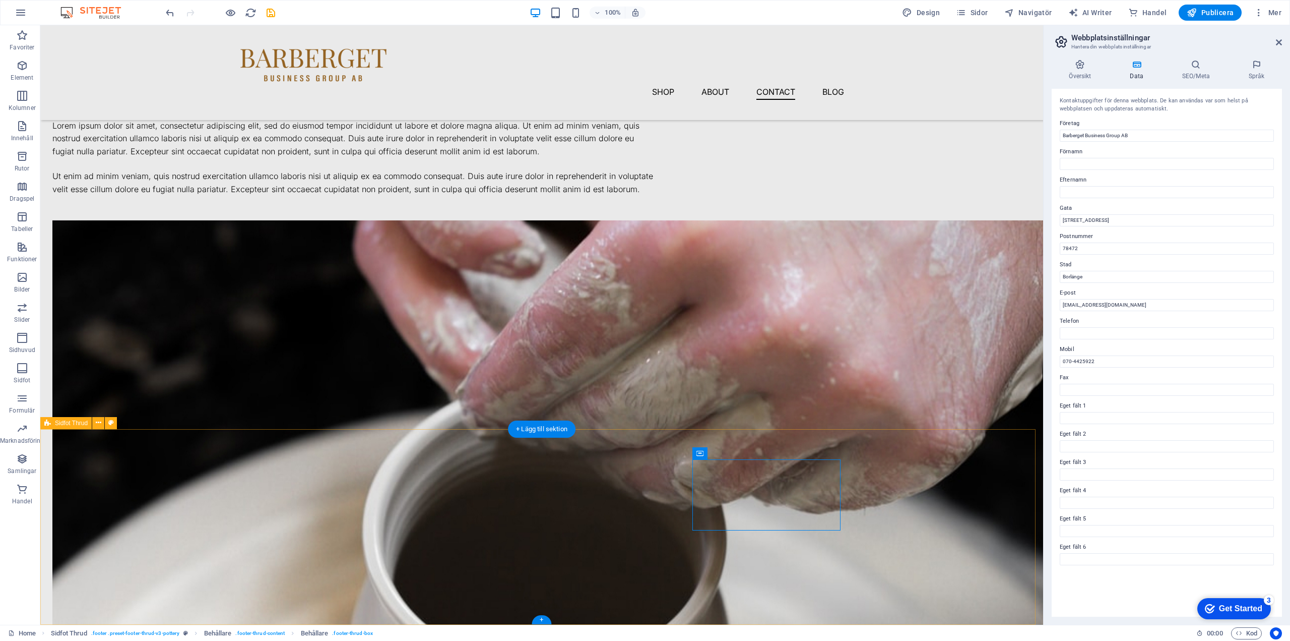
drag, startPoint x: 1102, startPoint y: 360, endPoint x: 1061, endPoint y: 360, distance: 41.3
click at [1061, 360] on input "070-4425922" at bounding box center [1167, 361] width 214 height 12
click at [1100, 330] on input "Telefon" at bounding box center [1167, 333] width 214 height 12
paste input "070-4425922"
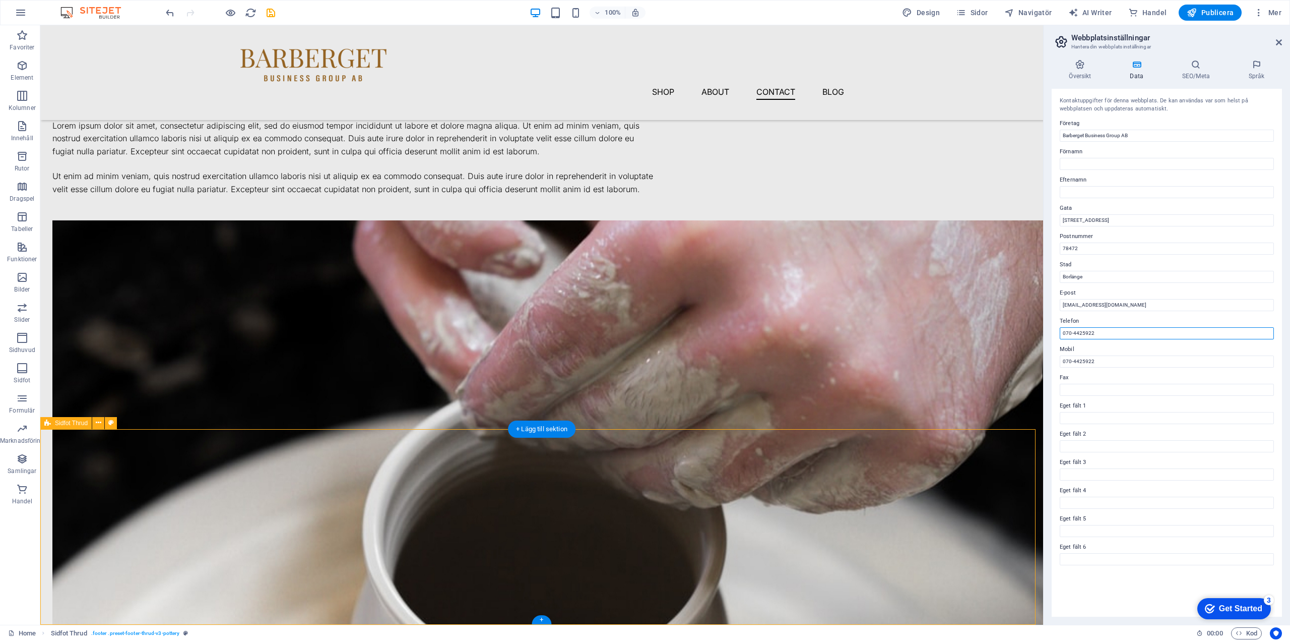
type input "070-4425922"
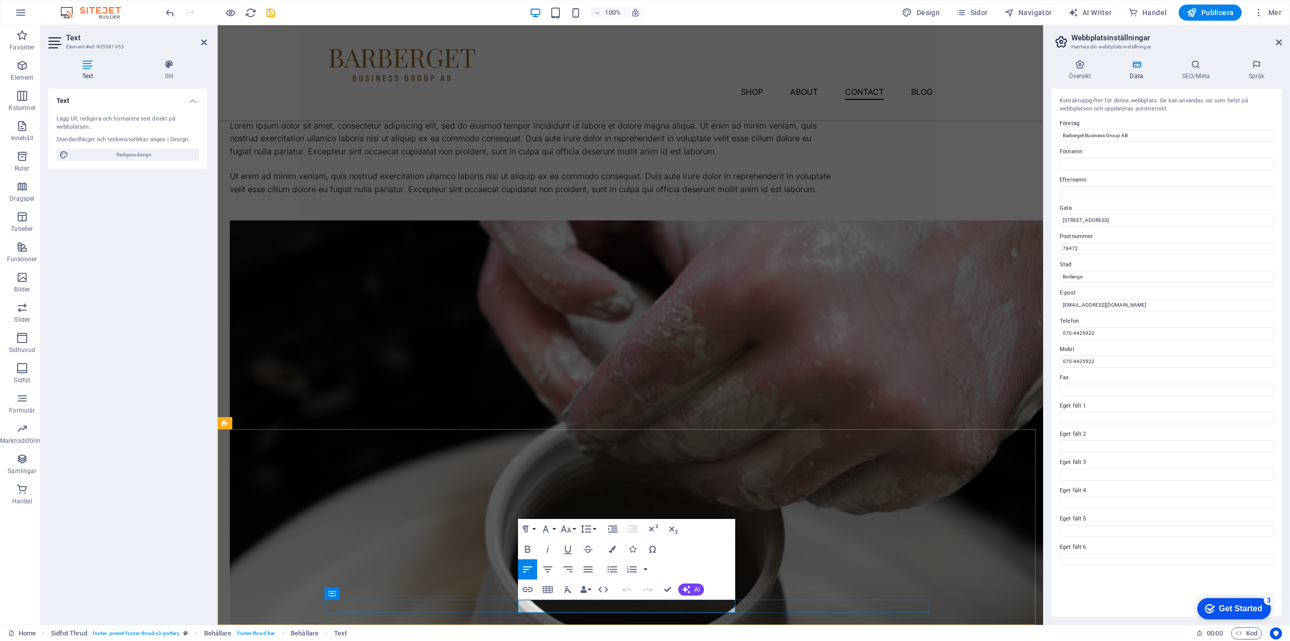
drag, startPoint x: 664, startPoint y: 607, endPoint x: 748, endPoint y: 609, distance: 83.7
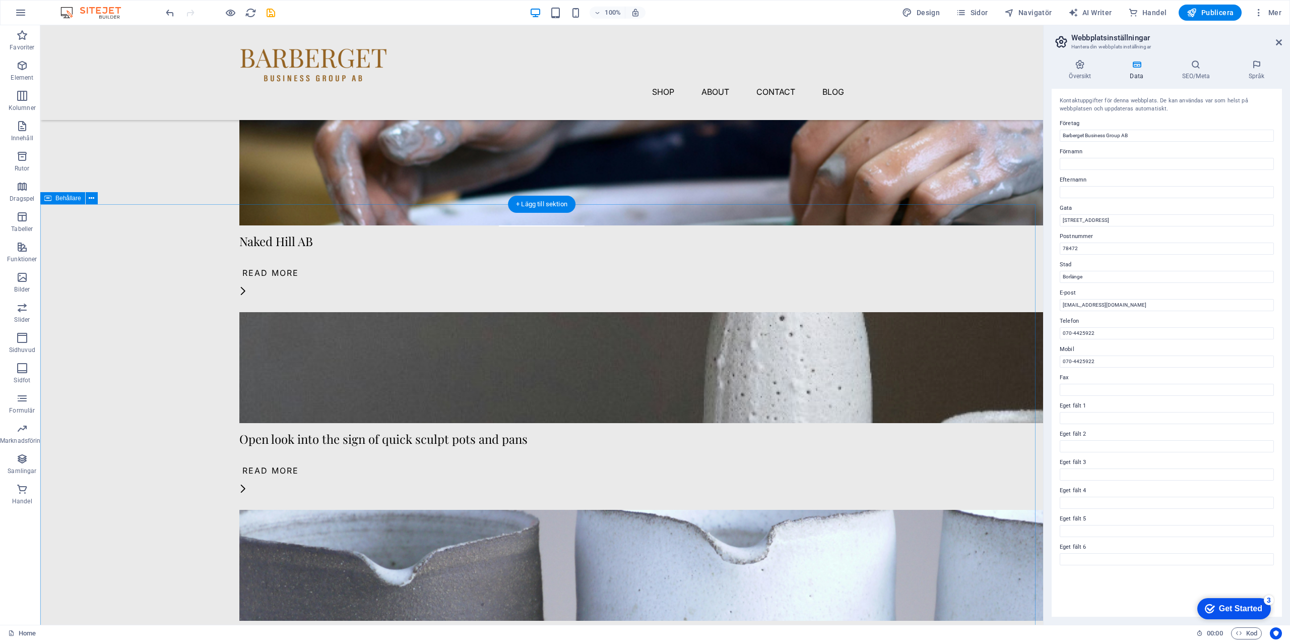
scroll to position [353, 0]
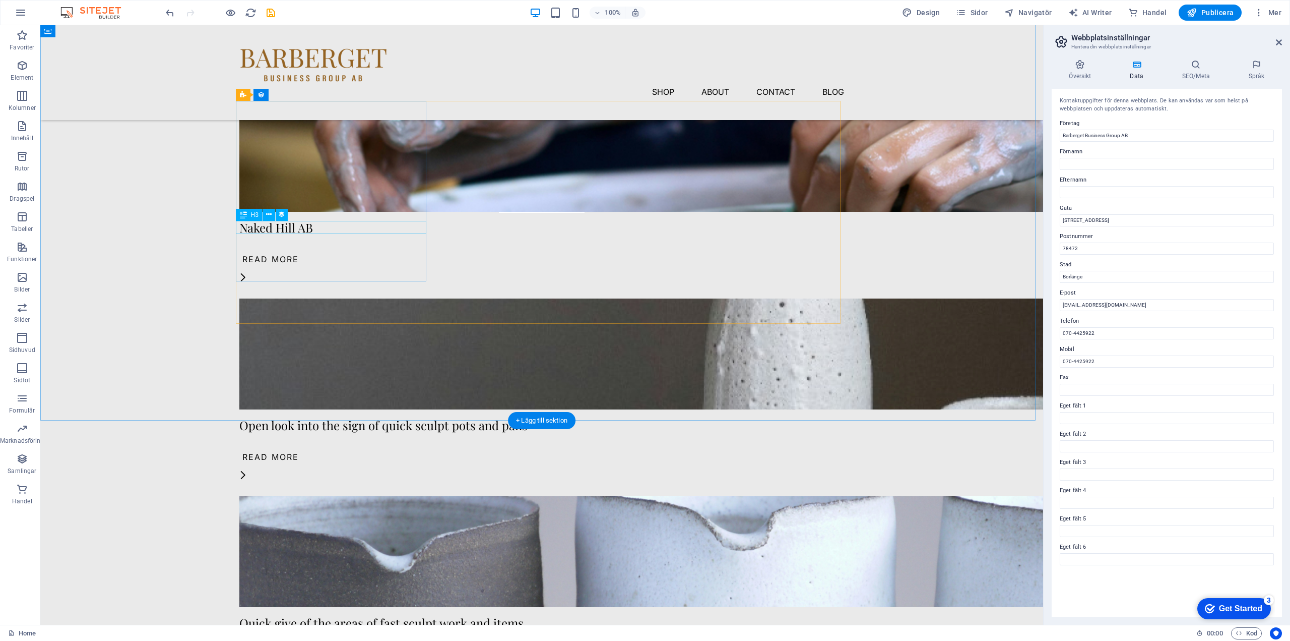
click at [308, 226] on div "Naked Hill AB" at bounding box center [541, 227] width 605 height 13
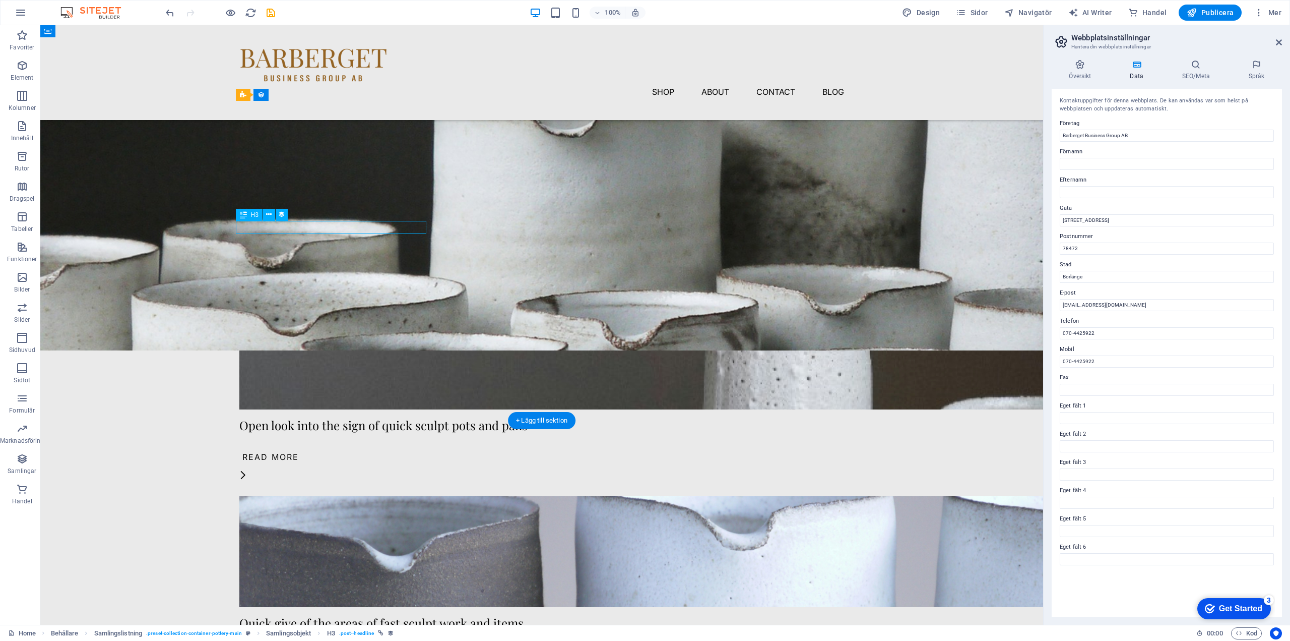
select select "name"
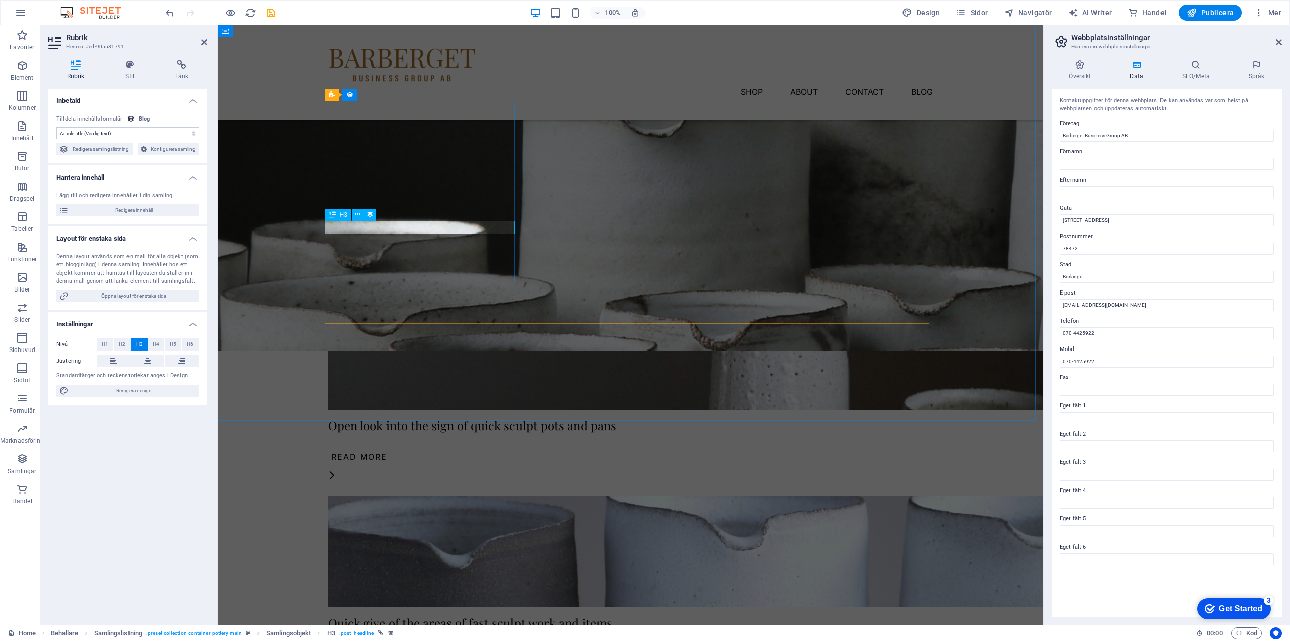
click at [339, 229] on div "Naked Hill AB" at bounding box center [630, 227] width 605 height 13
click at [353, 226] on div "Naked Hill AB" at bounding box center [630, 227] width 605 height 13
click at [114, 130] on select "Ingen tilldelning, innehållet förblir statiskt Skapad (Datum) Uppdaterad (Datum…" at bounding box center [127, 133] width 143 height 12
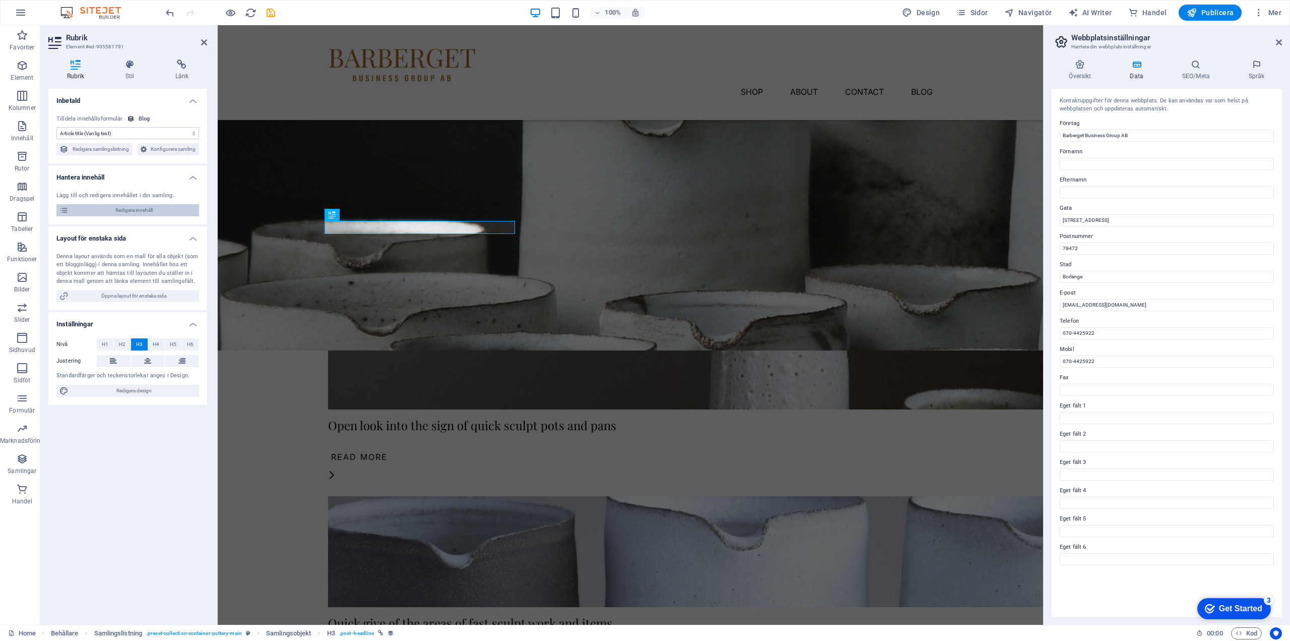
click at [139, 212] on span "Redigera innehåll" at bounding box center [134, 210] width 125 height 12
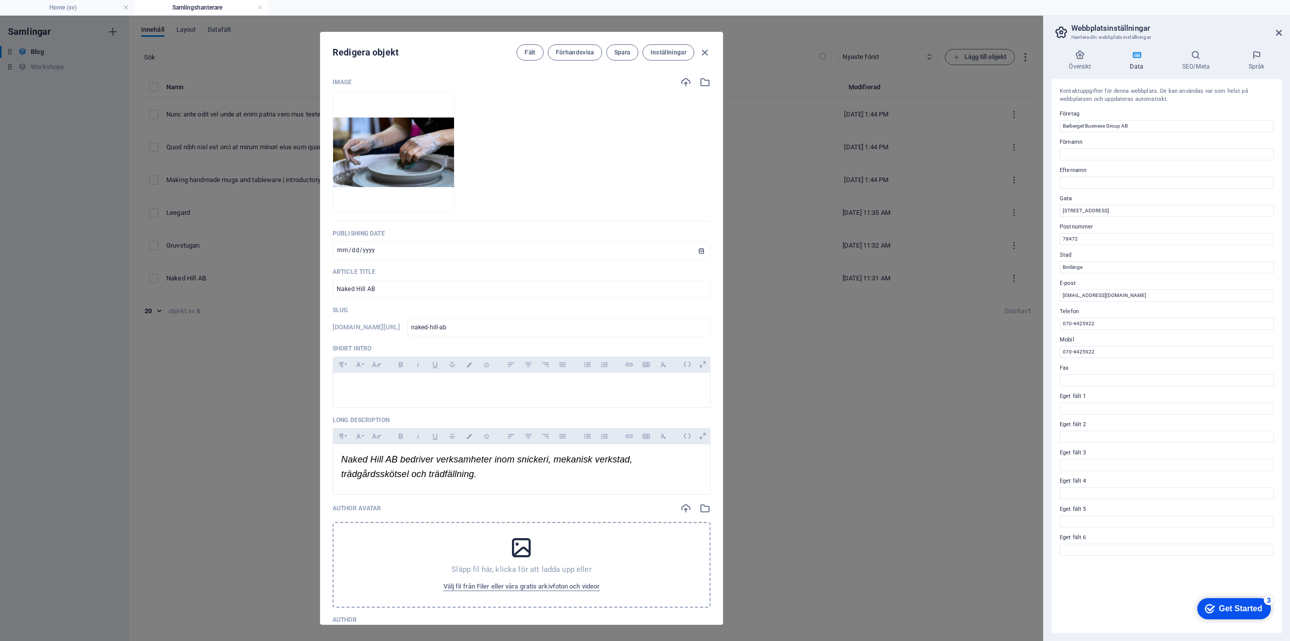
scroll to position [0, 0]
click at [482, 472] on p "Naked Hill AB bedriver verksamheter inom snickeri, mekanisk verkstad, trädgårds…" at bounding box center [521, 466] width 361 height 29
drag, startPoint x: 485, startPoint y: 475, endPoint x: 334, endPoint y: 457, distance: 152.8
click at [334, 457] on div "Naked Hill AB bedriver verksamheter inom snickeri, mekanisk verkstad, trädgårds…" at bounding box center [521, 466] width 377 height 45
copy span "Naked Hill AB bedriver verksamheter inom snickeri, mekanisk verkstad, trädgårds…"
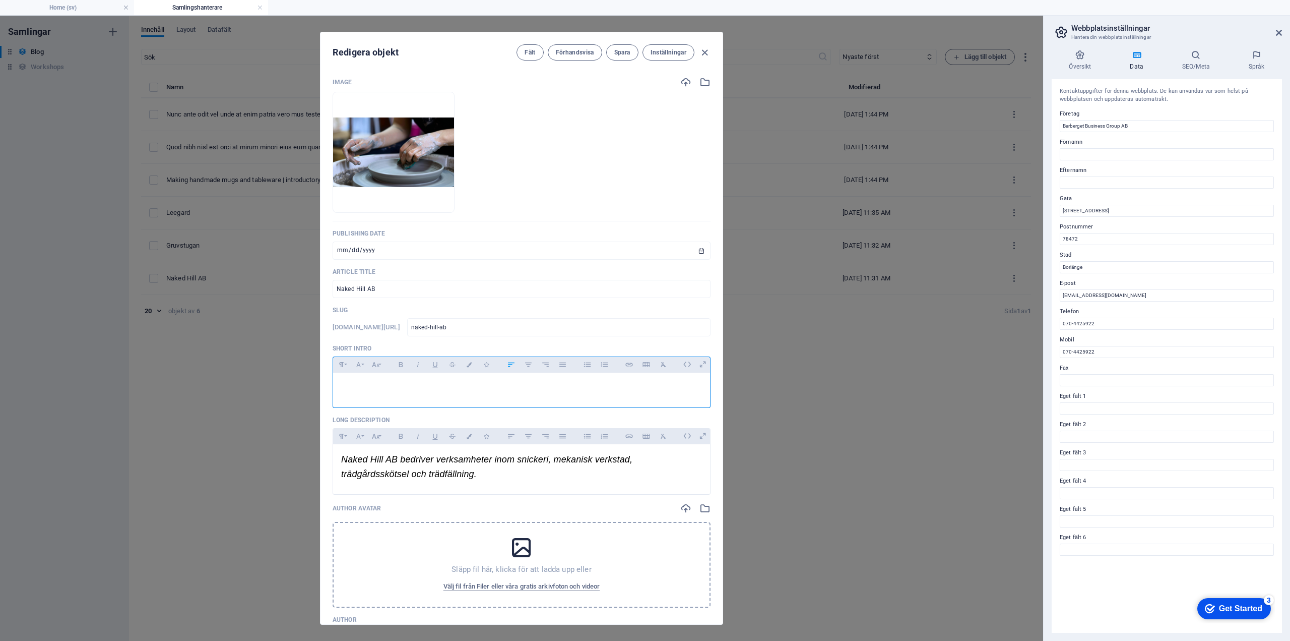
click at [385, 390] on p at bounding box center [521, 386] width 361 height 10
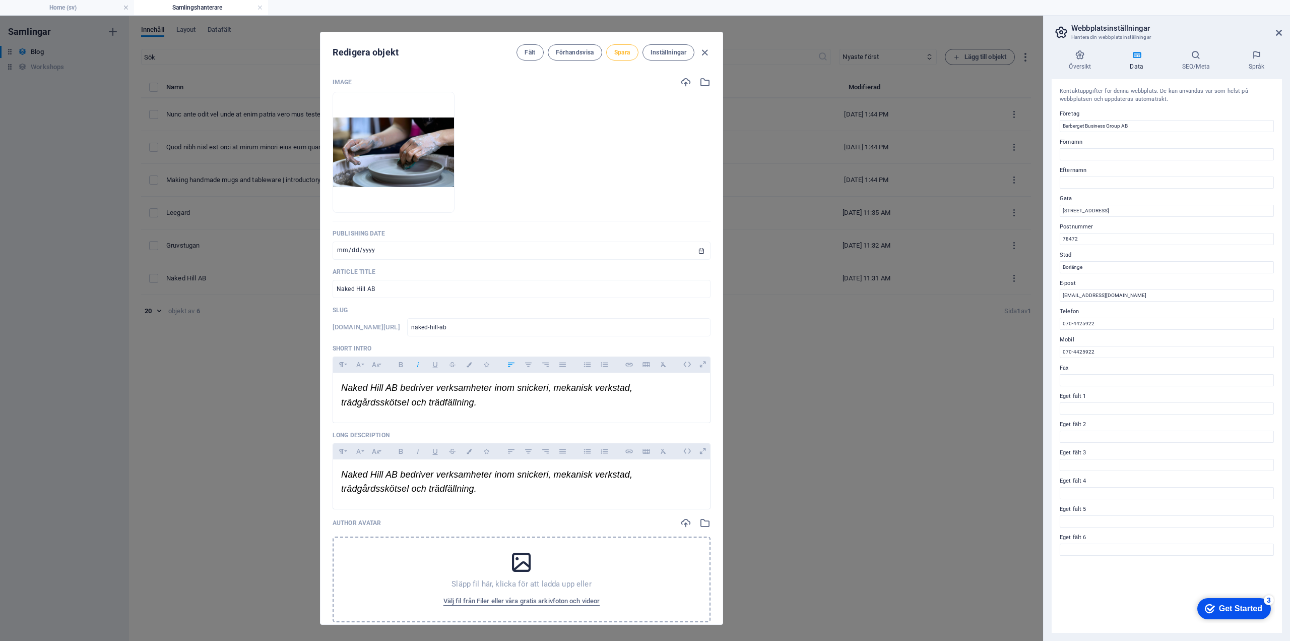
click at [617, 52] on span "Spara" at bounding box center [622, 52] width 16 height 8
click at [703, 49] on icon "button" at bounding box center [705, 53] width 12 height 12
type input "naked-hill-ab"
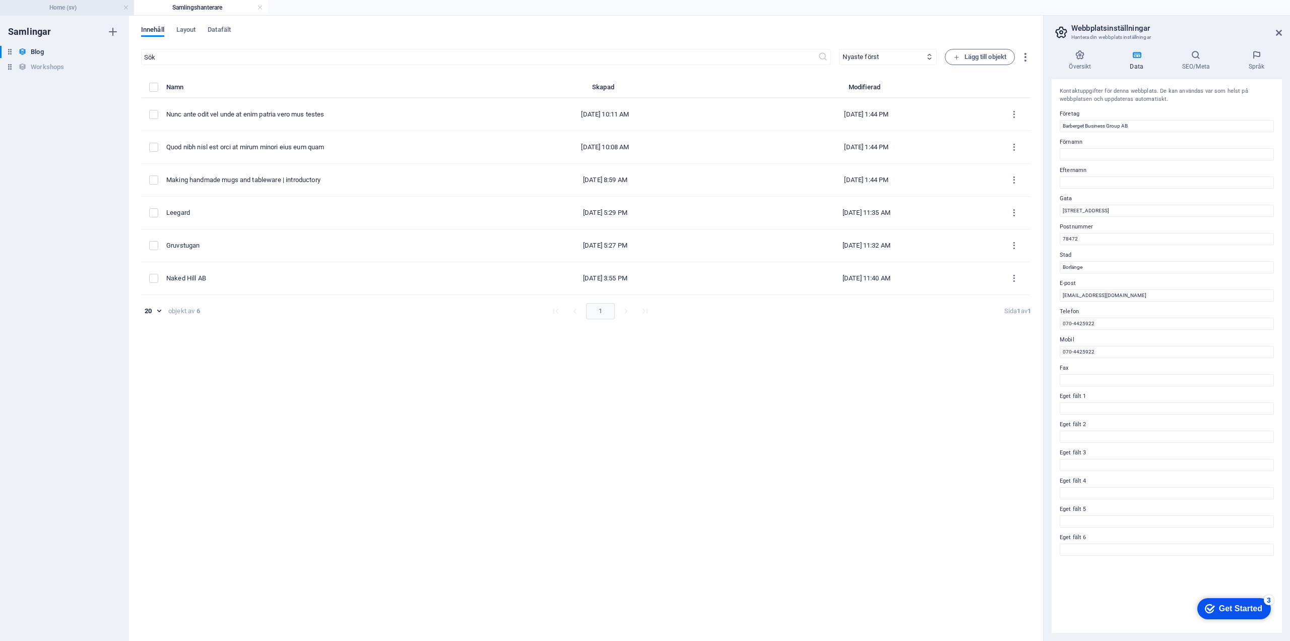
click at [72, 7] on h4 "Home (sv)" at bounding box center [67, 7] width 134 height 11
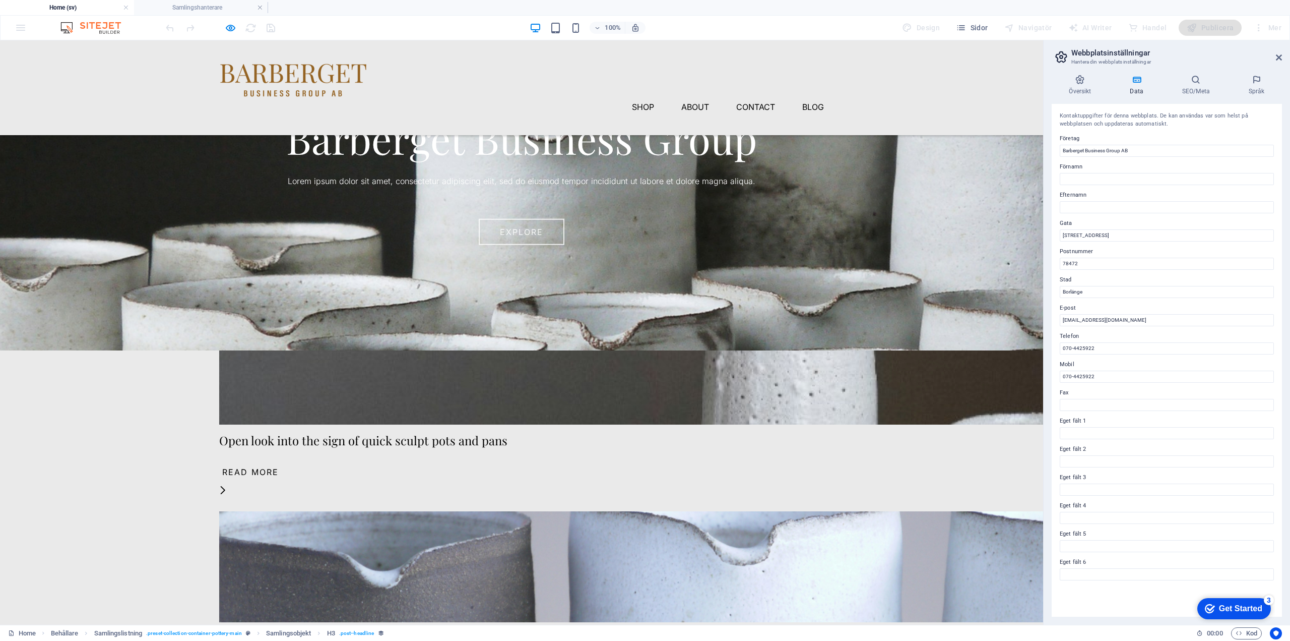
click at [258, 244] on link "Naked Hill AB" at bounding box center [256, 242] width 74 height 16
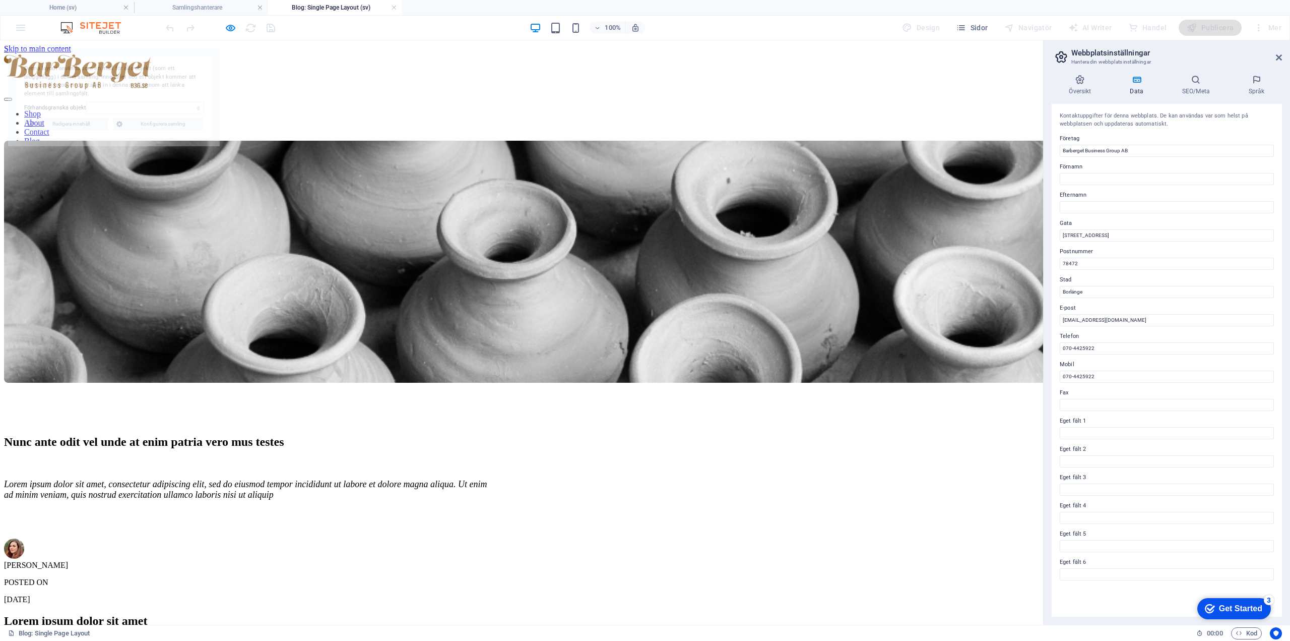
scroll to position [0, 0]
select select "68b97b86f6216c029a09cea1"
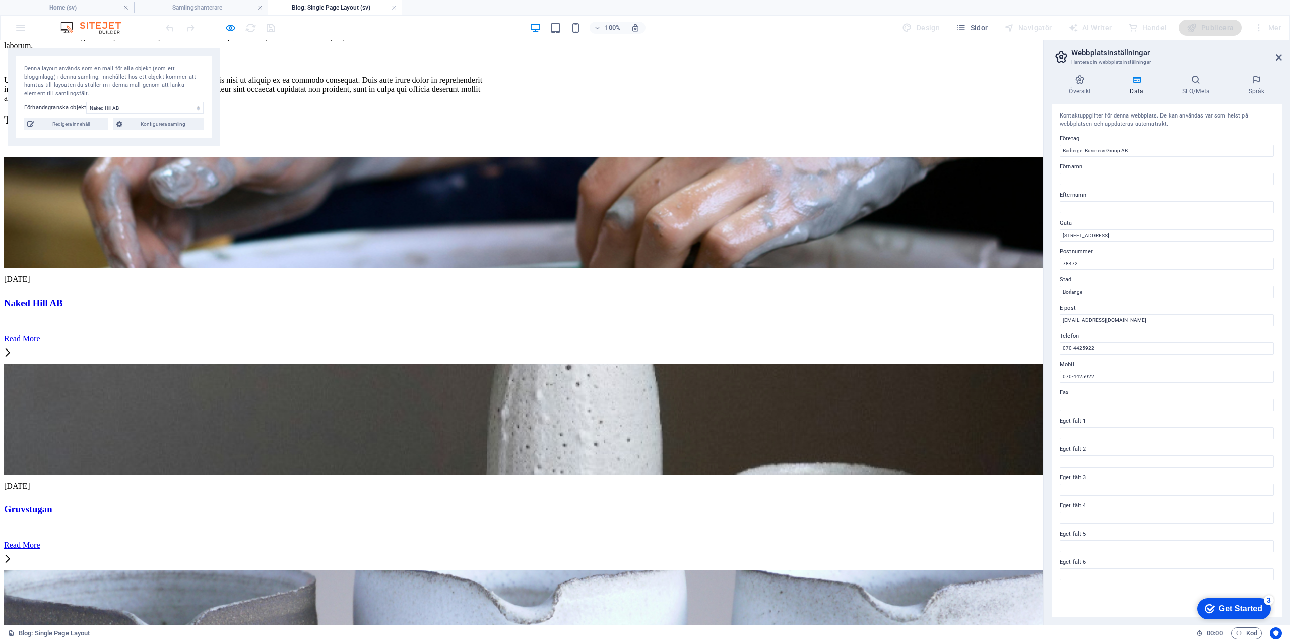
scroll to position [1276, 0]
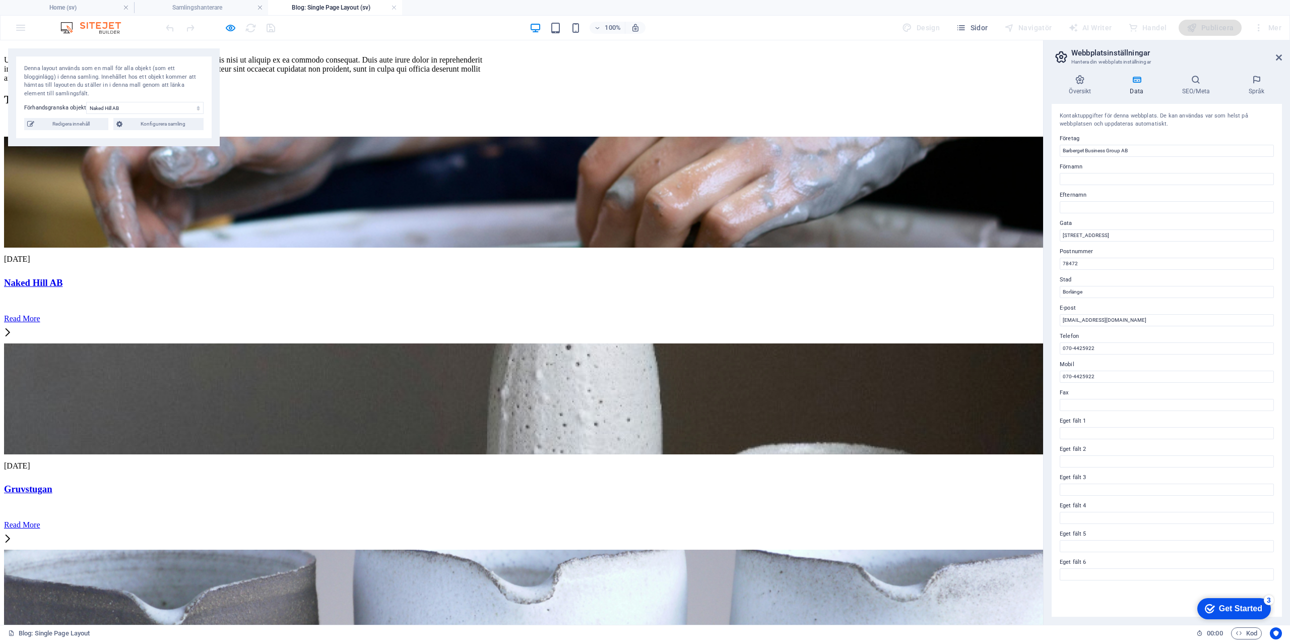
click at [231, 28] on icon "button" at bounding box center [231, 28] width 12 height 12
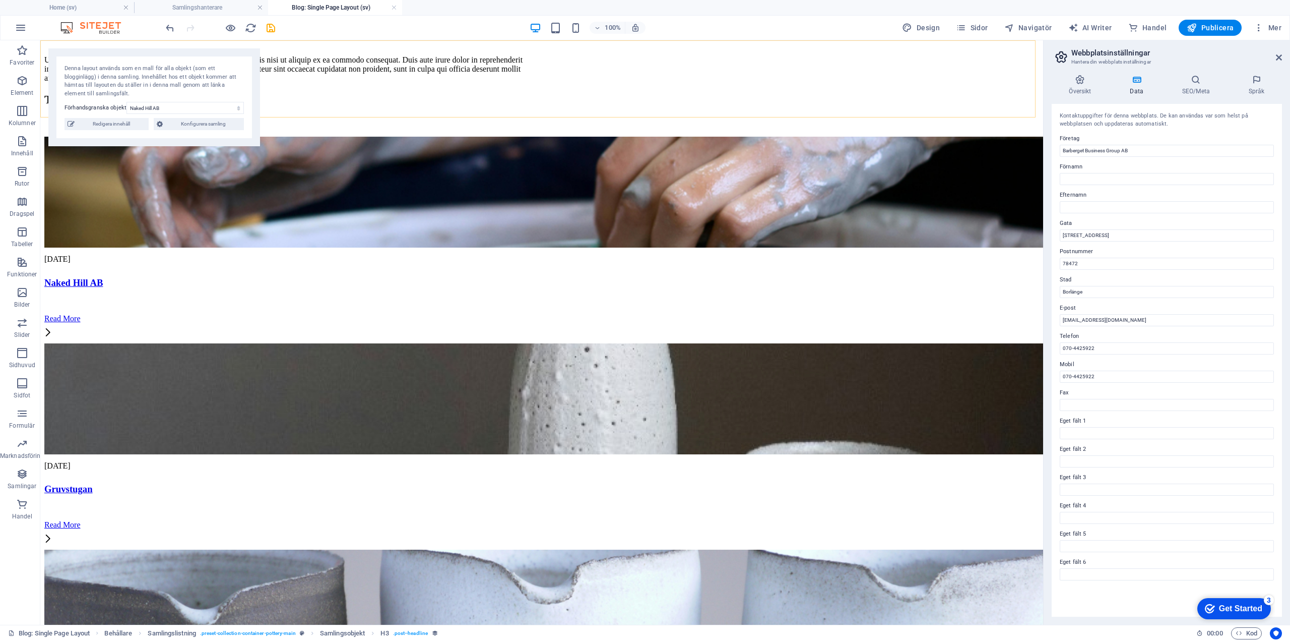
click at [117, 121] on span "Redigera innehåll" at bounding box center [112, 124] width 68 height 12
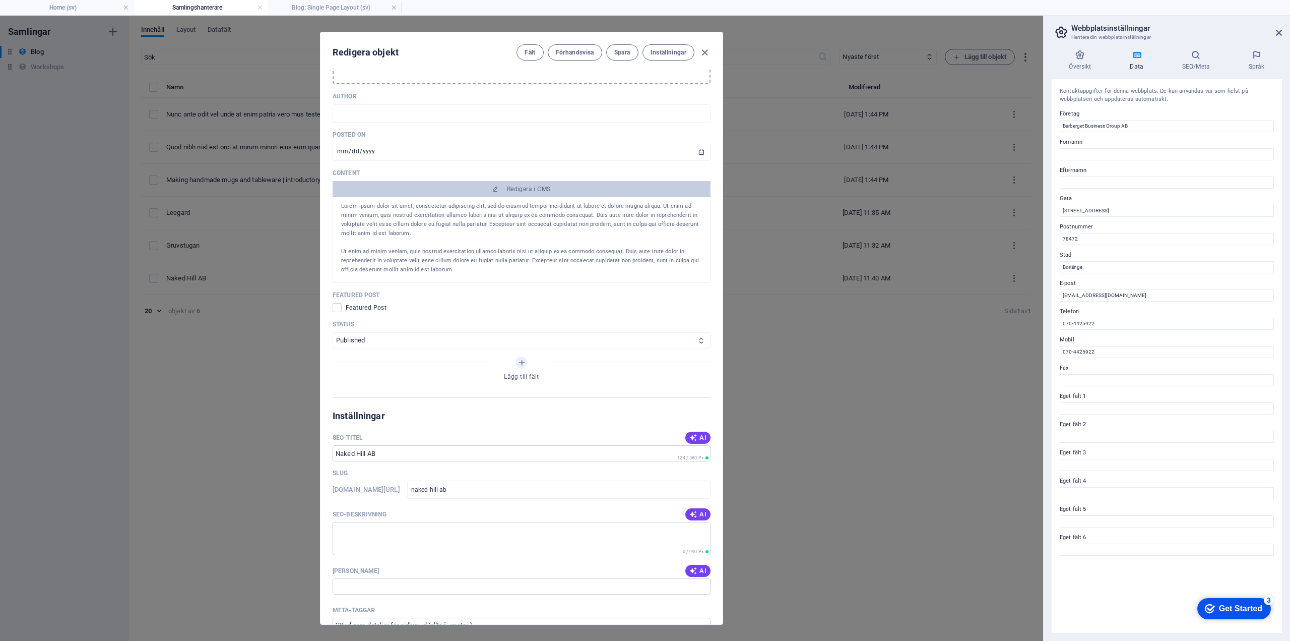
scroll to position [554, 0]
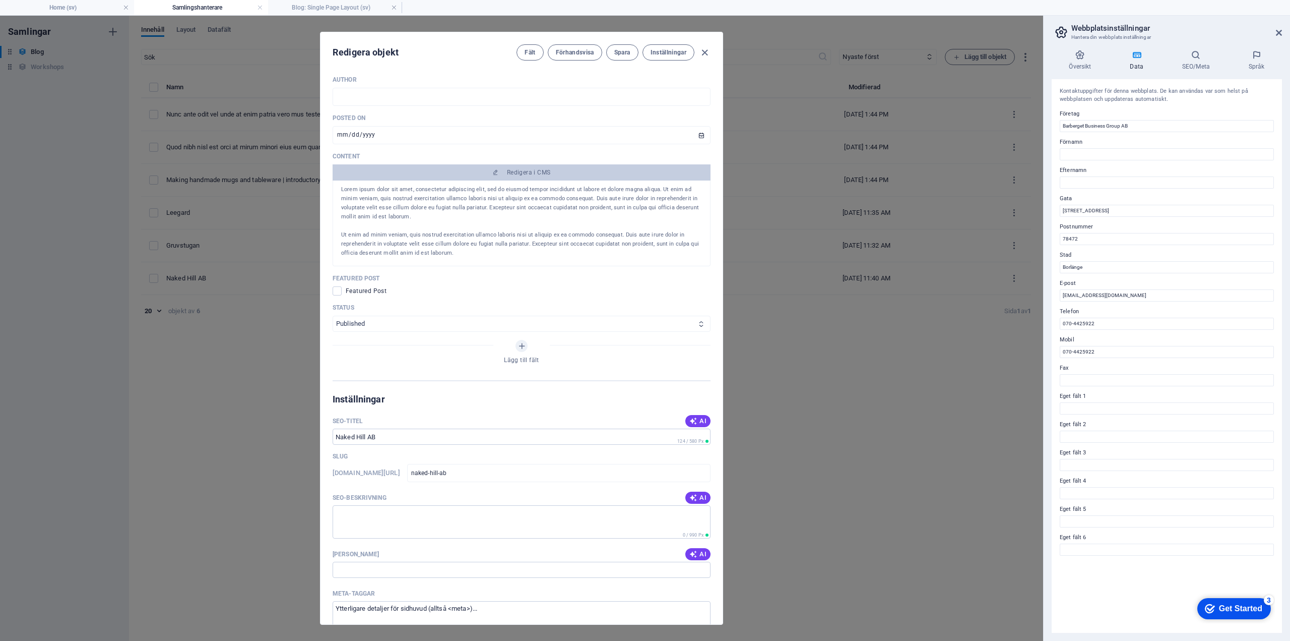
click at [699, 321] on icon at bounding box center [701, 324] width 7 height 7
click at [683, 325] on select "Published Draft" at bounding box center [522, 324] width 378 height 16
click at [710, 307] on div "Image Släpp filer här för att ladda upp dem direkt Publishing Date [DATE] ​ Art…" at bounding box center [522, 347] width 402 height 556
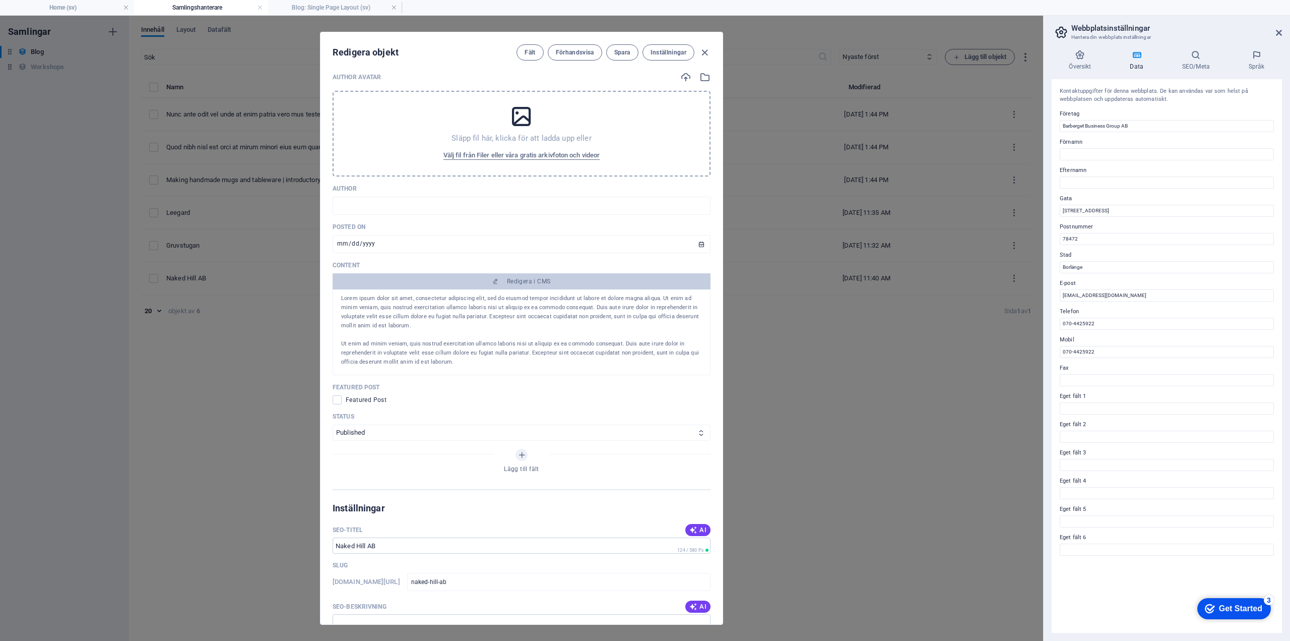
scroll to position [425, 0]
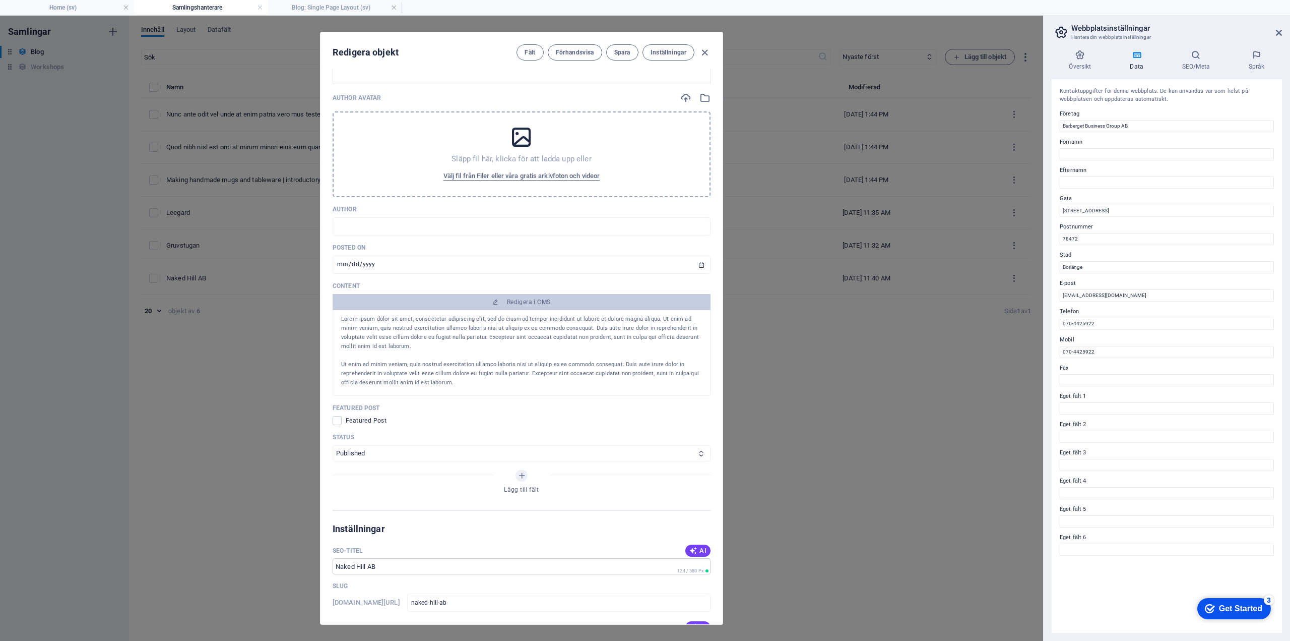
click at [473, 334] on p "Lorem ipsum dolor sit amet, consectetur adipiscing elit, sed do eiusmod tempor …" at bounding box center [521, 333] width 361 height 36
click at [535, 337] on p "Lorem ipsum dolor sit amet, consectetur adipiscing elit, sed do eiusmod tempor …" at bounding box center [521, 333] width 361 height 36
click at [465, 353] on p at bounding box center [521, 355] width 361 height 9
click at [435, 339] on p "Lorem ipsum dolor sit amet, consectetur adipiscing elit, sed do eiusmod tempor …" at bounding box center [521, 333] width 361 height 36
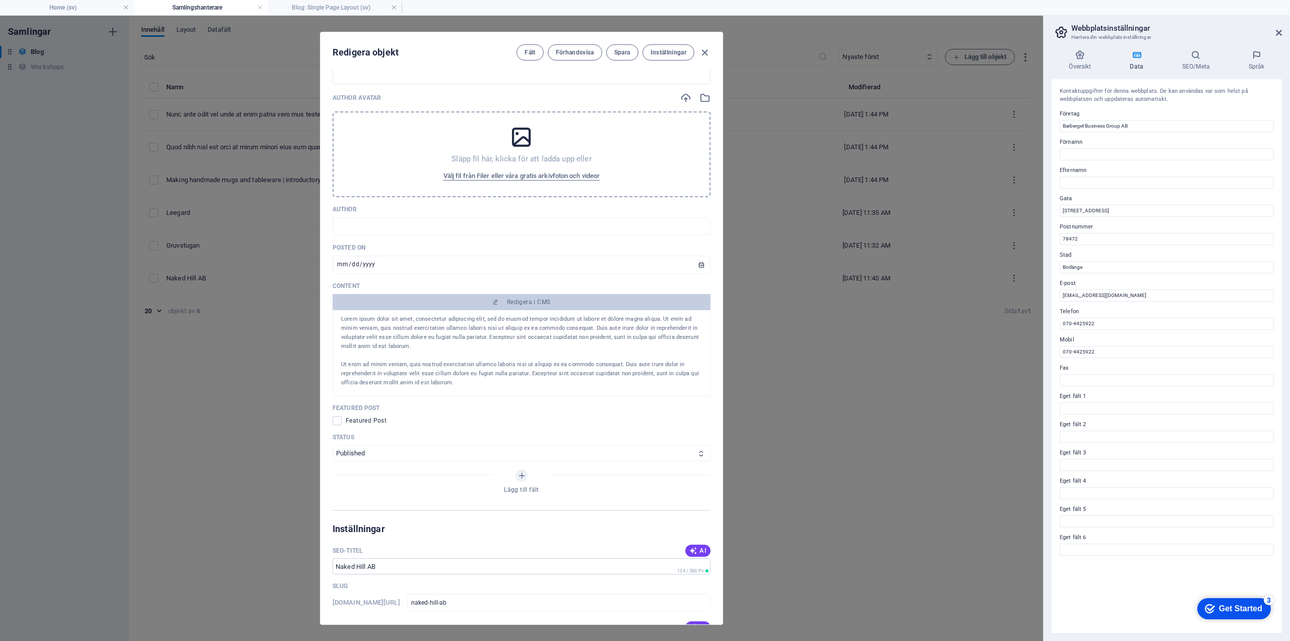
click at [347, 322] on p "Lorem ipsum dolor sit amet, consectetur adipiscing elit, sed do eiusmod tempor …" at bounding box center [521, 333] width 361 height 36
click at [340, 316] on div "Lorem ipsum dolor sit amet Lorem ipsum dolor sit amet, consectetur adipiscing e…" at bounding box center [522, 353] width 378 height 86
click at [525, 300] on span "Redigera i CMS" at bounding box center [529, 302] width 44 height 8
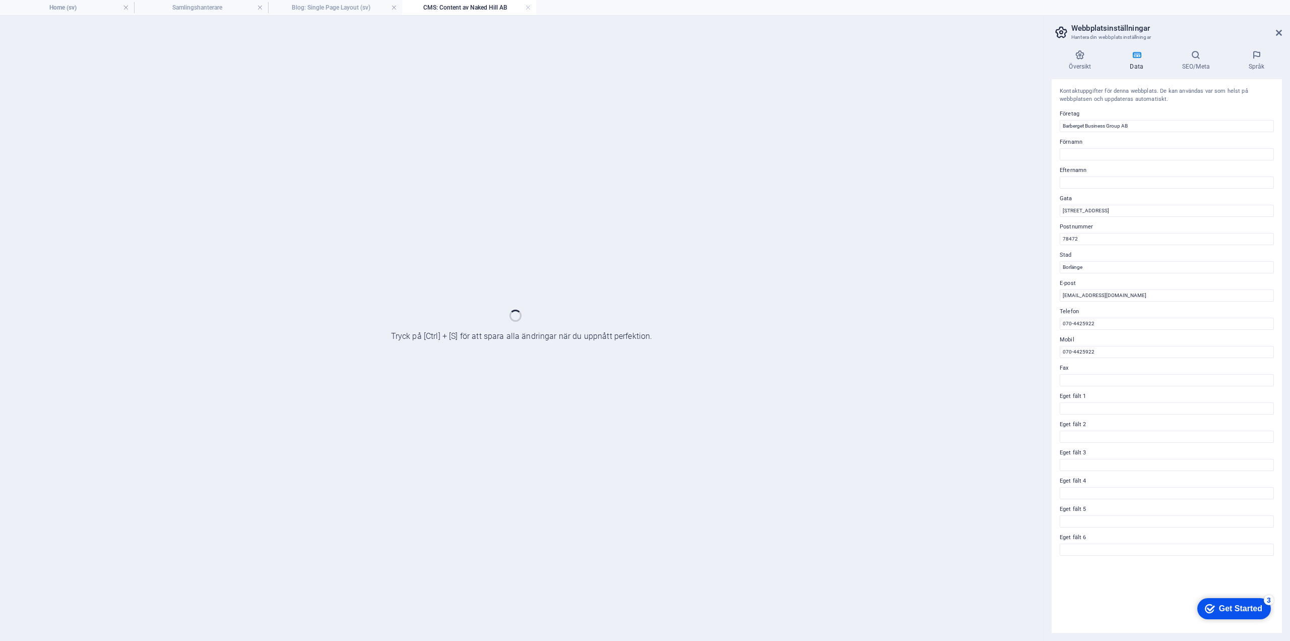
scroll to position [0, 0]
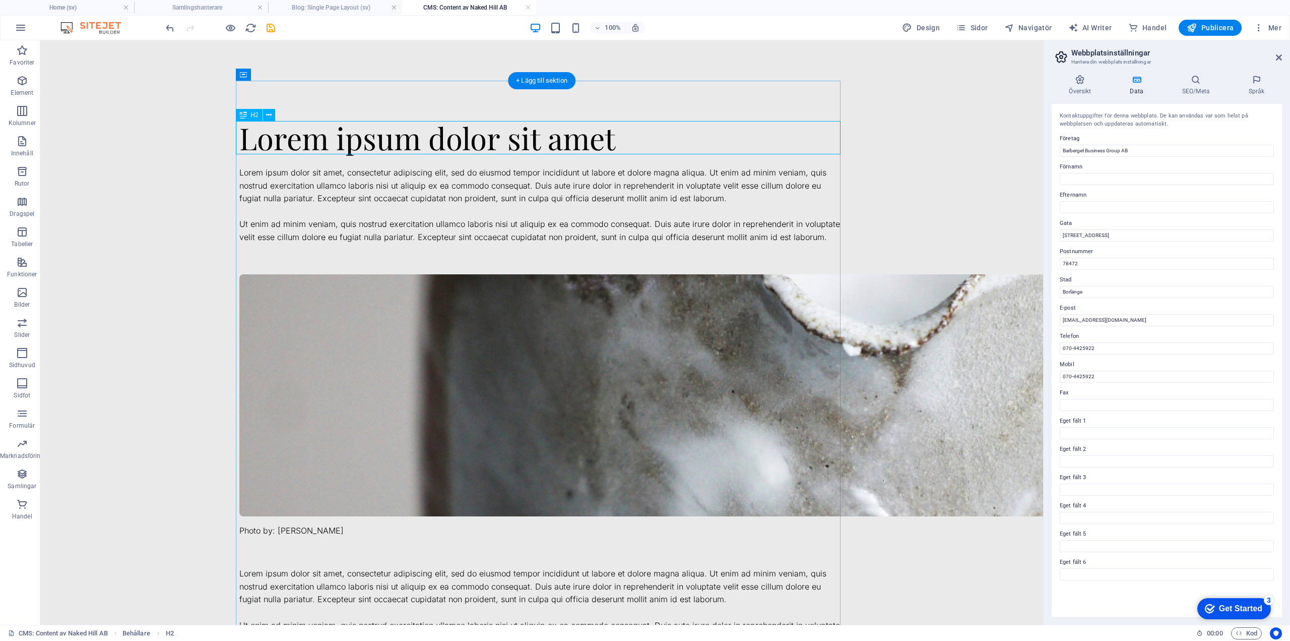
click at [369, 137] on div "Lorem ipsum dolor sit amet" at bounding box center [541, 137] width 605 height 33
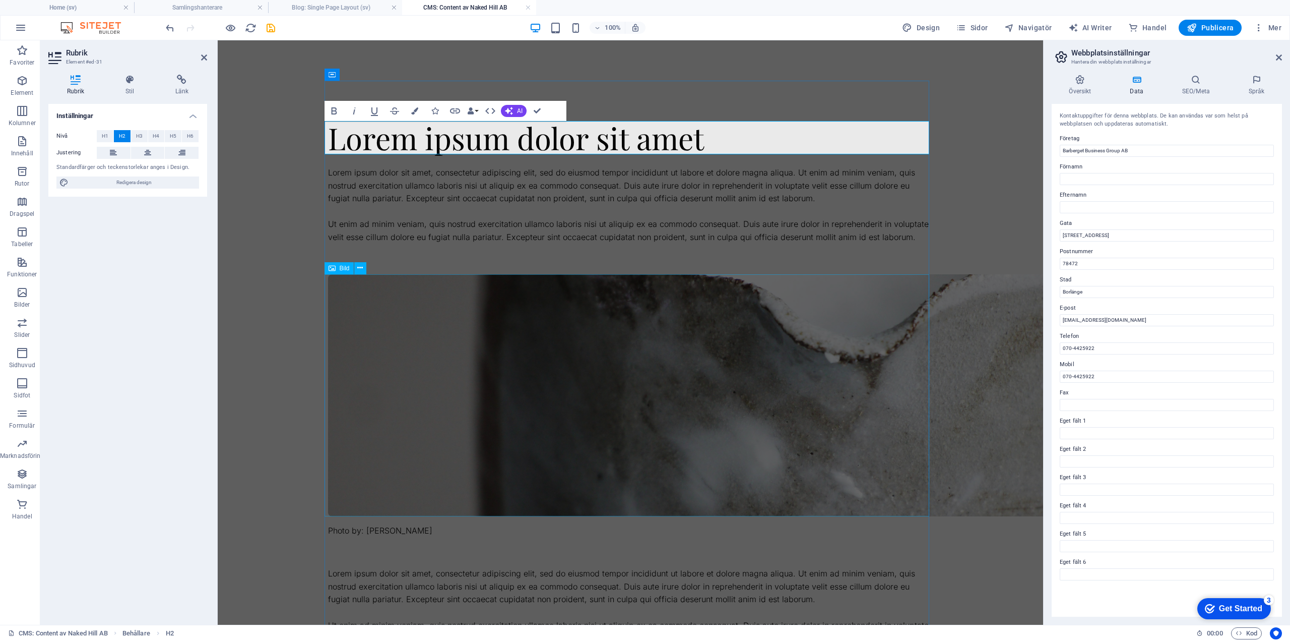
click at [537, 327] on figure at bounding box center [630, 395] width 605 height 242
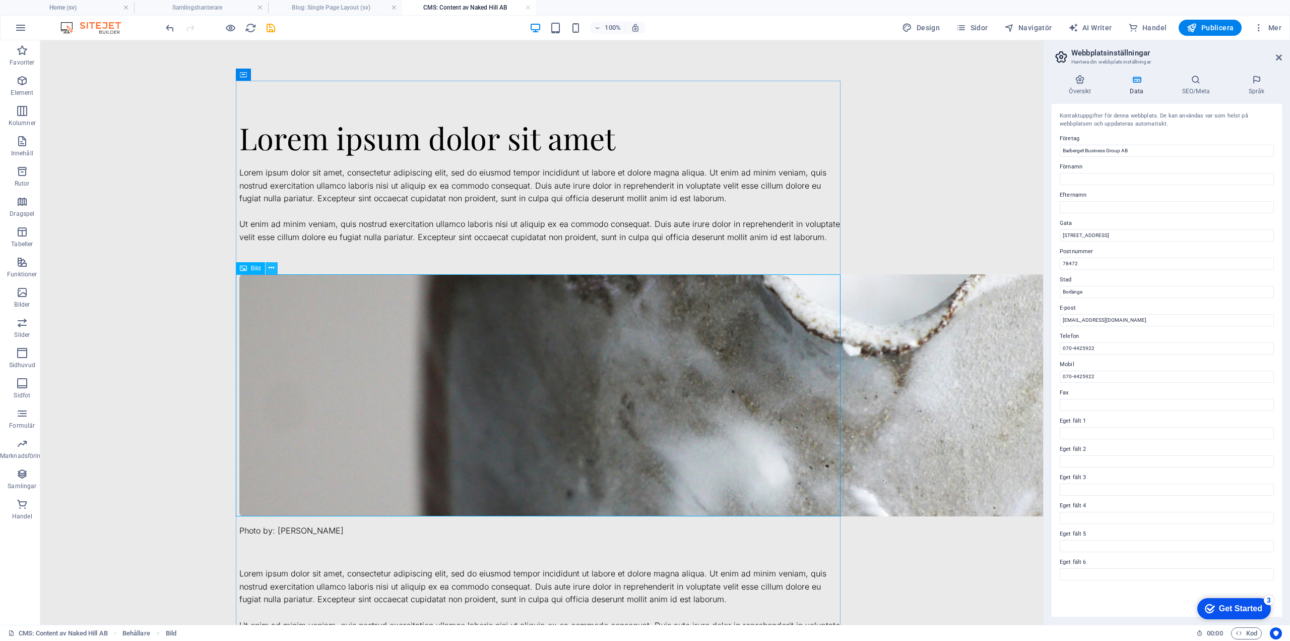
click at [275, 267] on button at bounding box center [272, 268] width 12 height 12
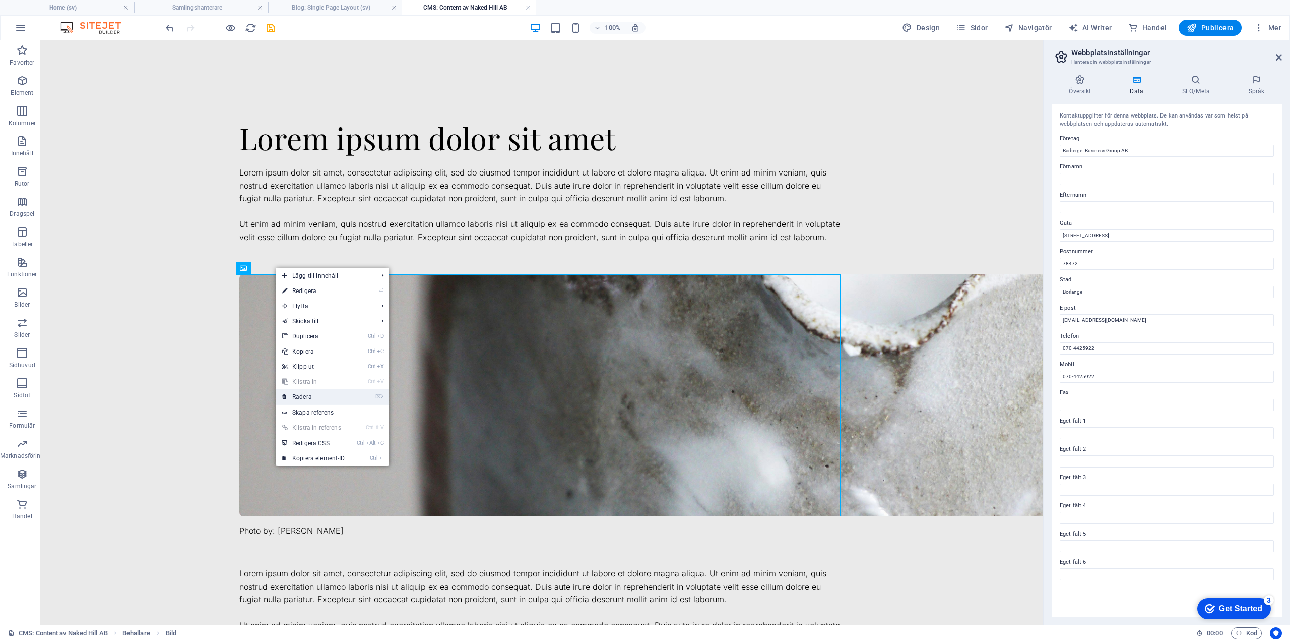
click at [310, 395] on link "⌦ Radera" at bounding box center [313, 396] width 75 height 15
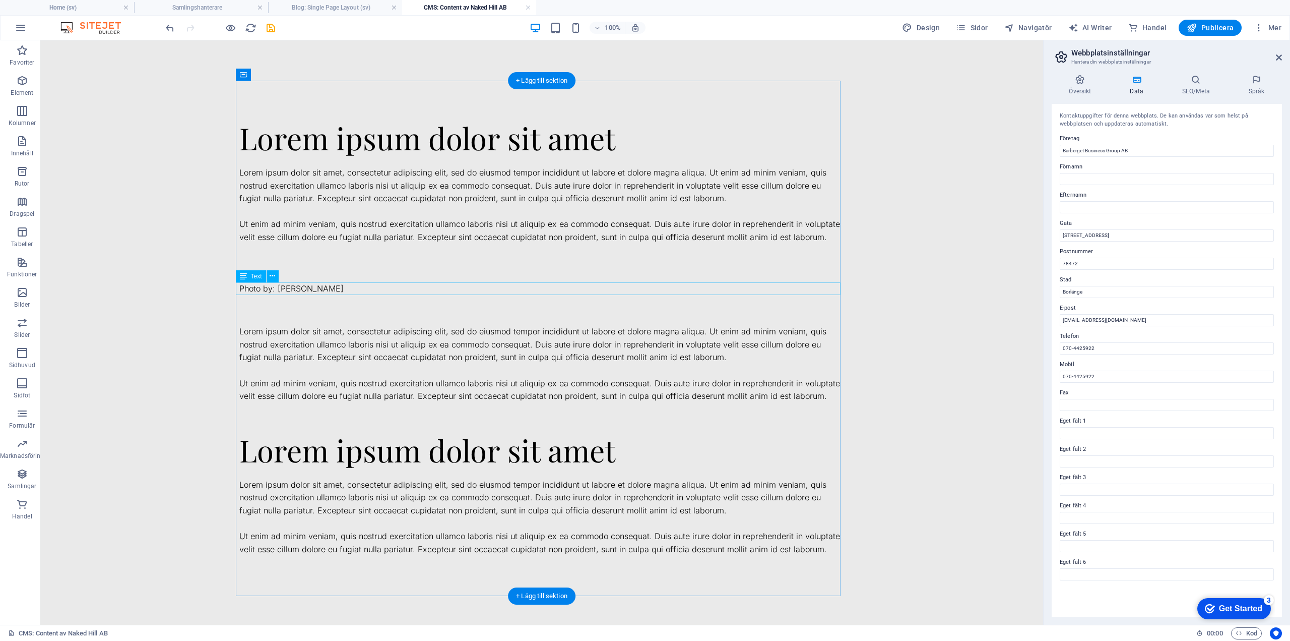
click at [351, 286] on div "Photo by: [PERSON_NAME]" at bounding box center [541, 288] width 605 height 13
click at [271, 272] on icon at bounding box center [273, 276] width 6 height 11
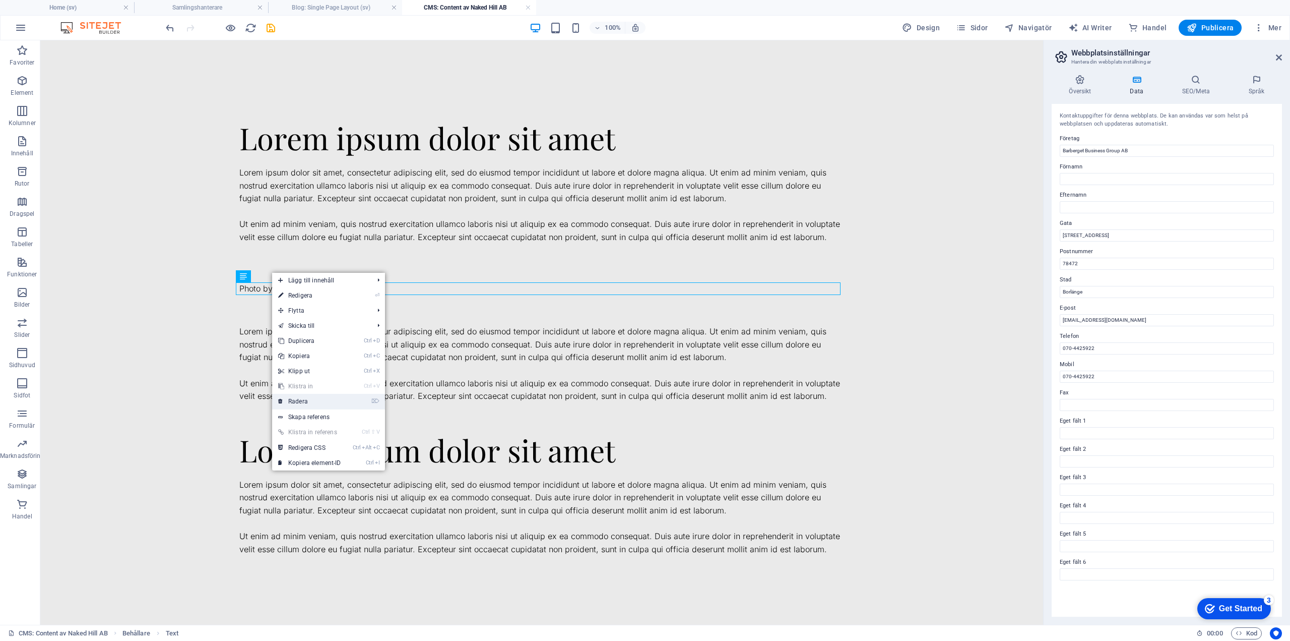
click at [312, 400] on link "⌦ Radera" at bounding box center [309, 401] width 75 height 15
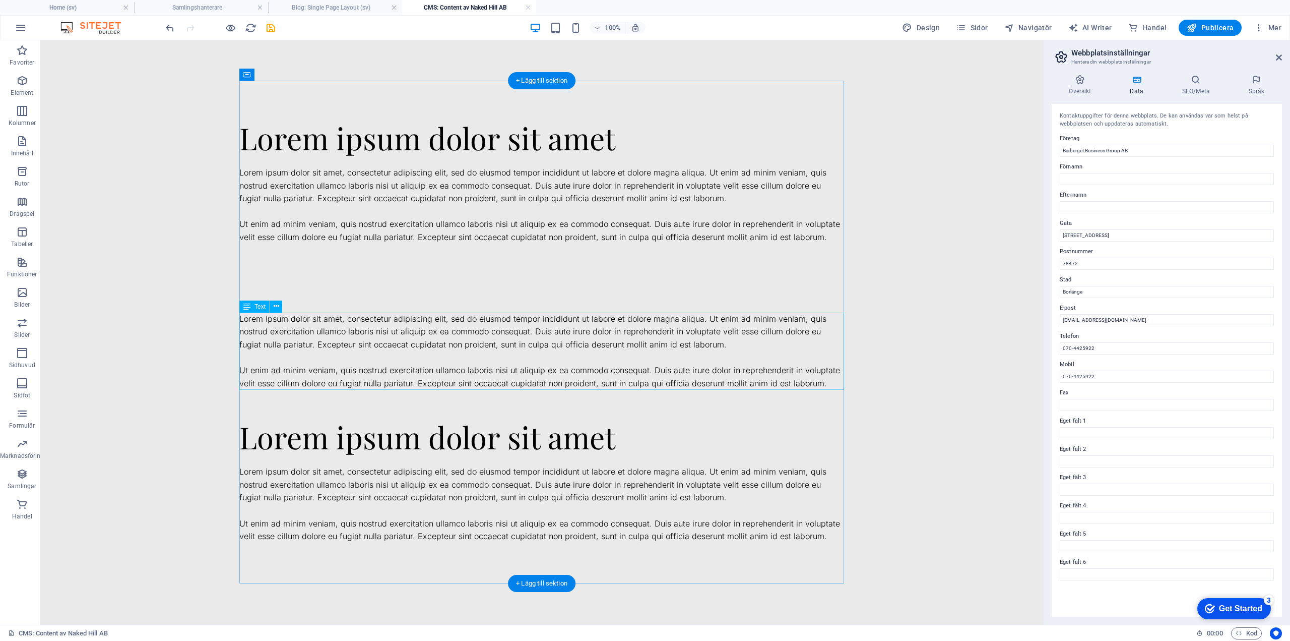
click at [334, 329] on div "Lorem ipsum dolor sit amet, consectetur adipiscing elit, sed do eiusmod tempor …" at bounding box center [541, 352] width 605 height 78
click at [338, 291] on div at bounding box center [541, 297] width 605 height 30
click at [339, 268] on div at bounding box center [541, 259] width 605 height 30
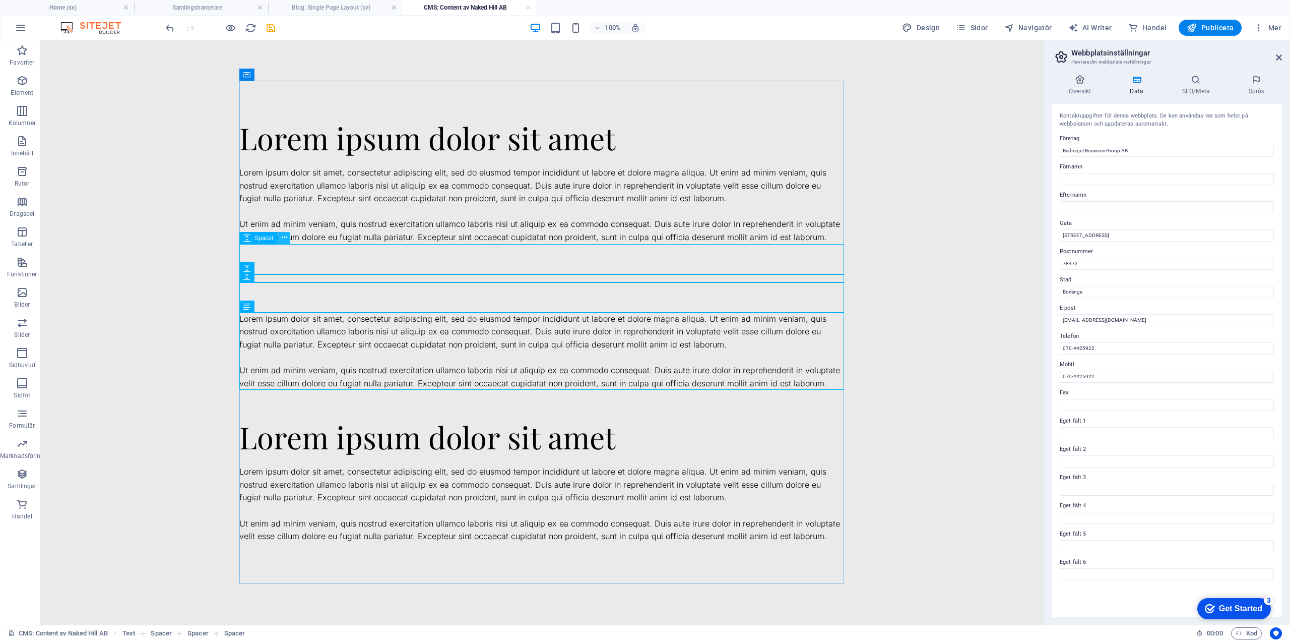
click at [283, 236] on icon at bounding box center [285, 237] width 6 height 11
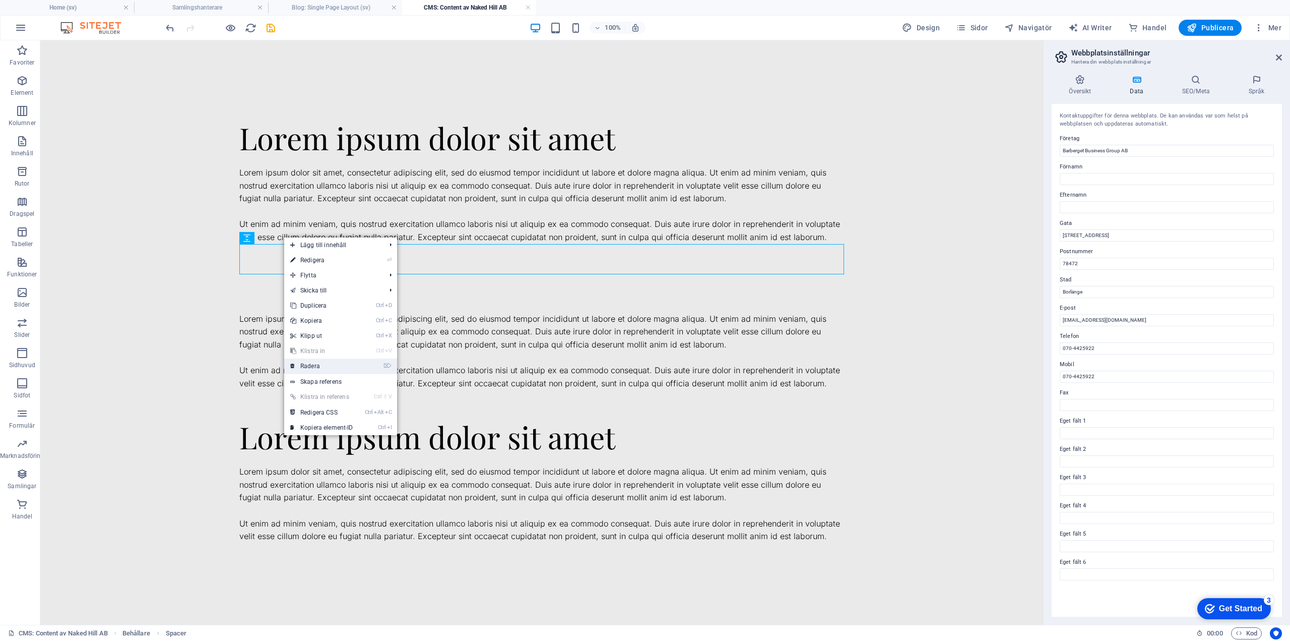
click at [315, 364] on link "⌦ Radera" at bounding box center [321, 365] width 75 height 15
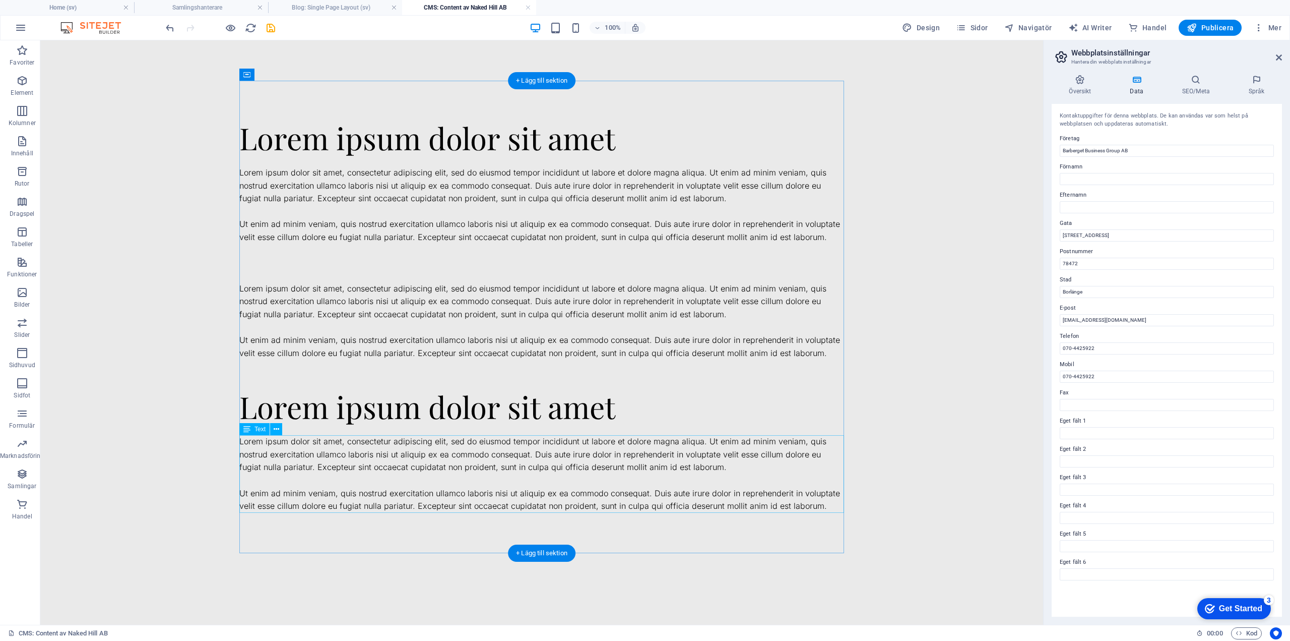
click at [386, 475] on div "Lorem ipsum dolor sit amet, consectetur adipiscing elit, sed do eiusmod tempor …" at bounding box center [541, 474] width 605 height 78
click at [386, 410] on div "Lorem ipsum dolor sit amet" at bounding box center [541, 406] width 605 height 33
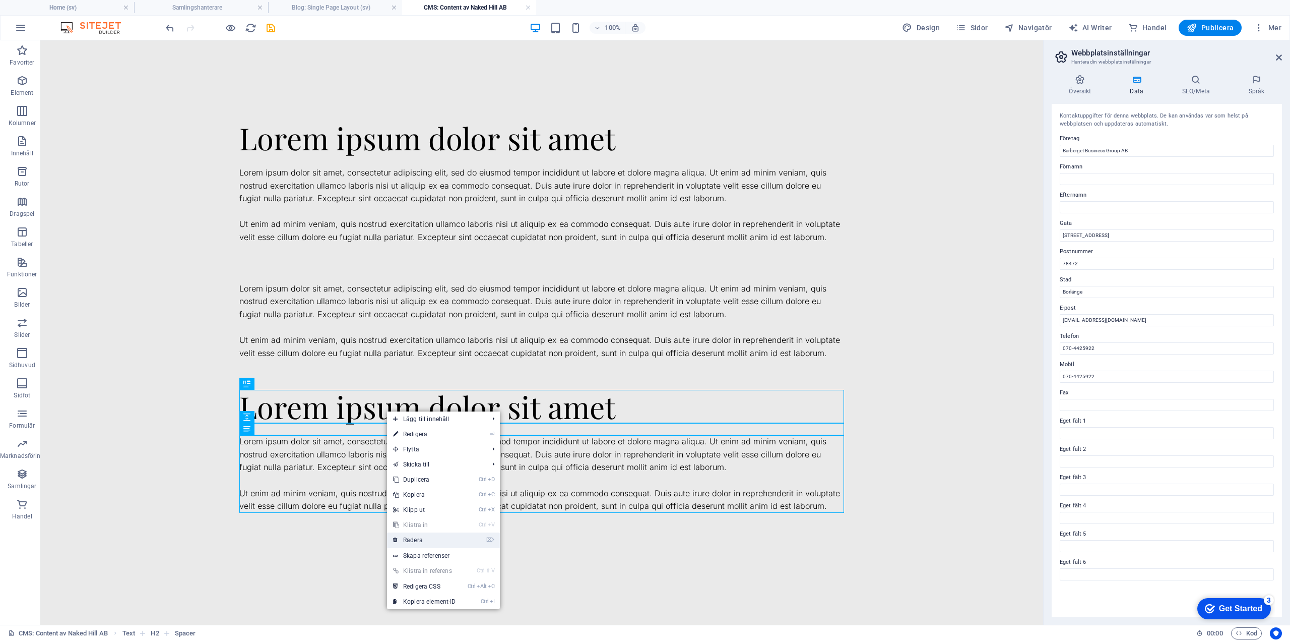
click at [417, 538] on link "⌦ Radera" at bounding box center [424, 539] width 75 height 15
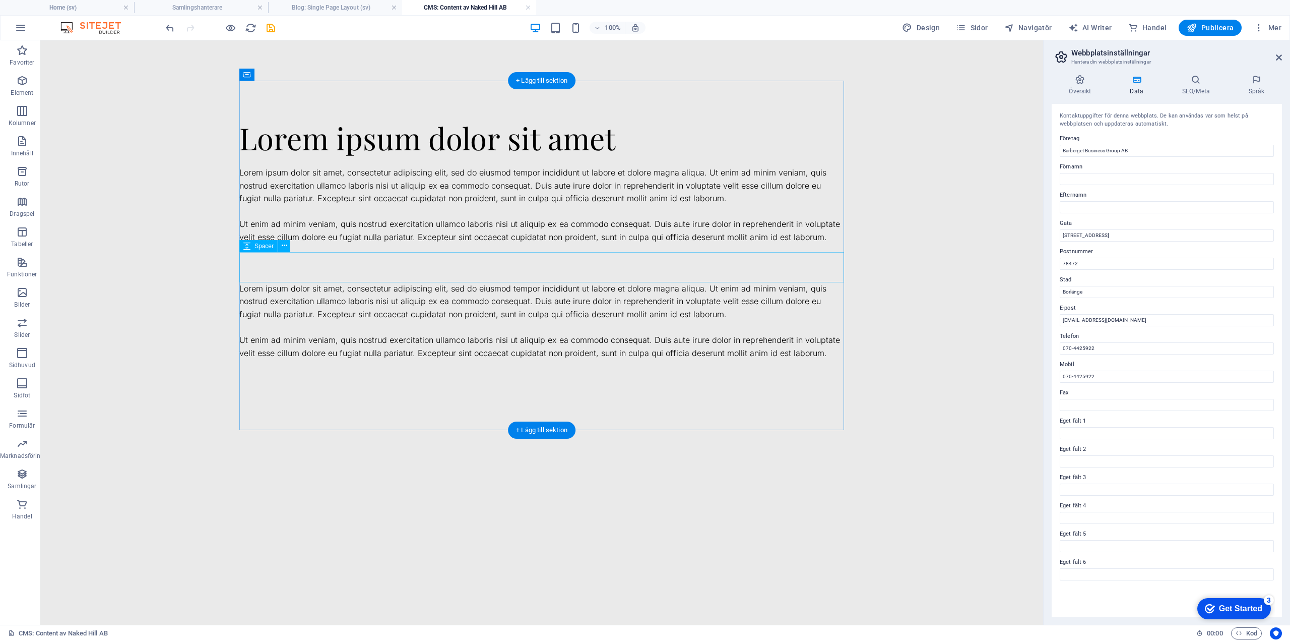
click at [363, 268] on div at bounding box center [541, 267] width 605 height 30
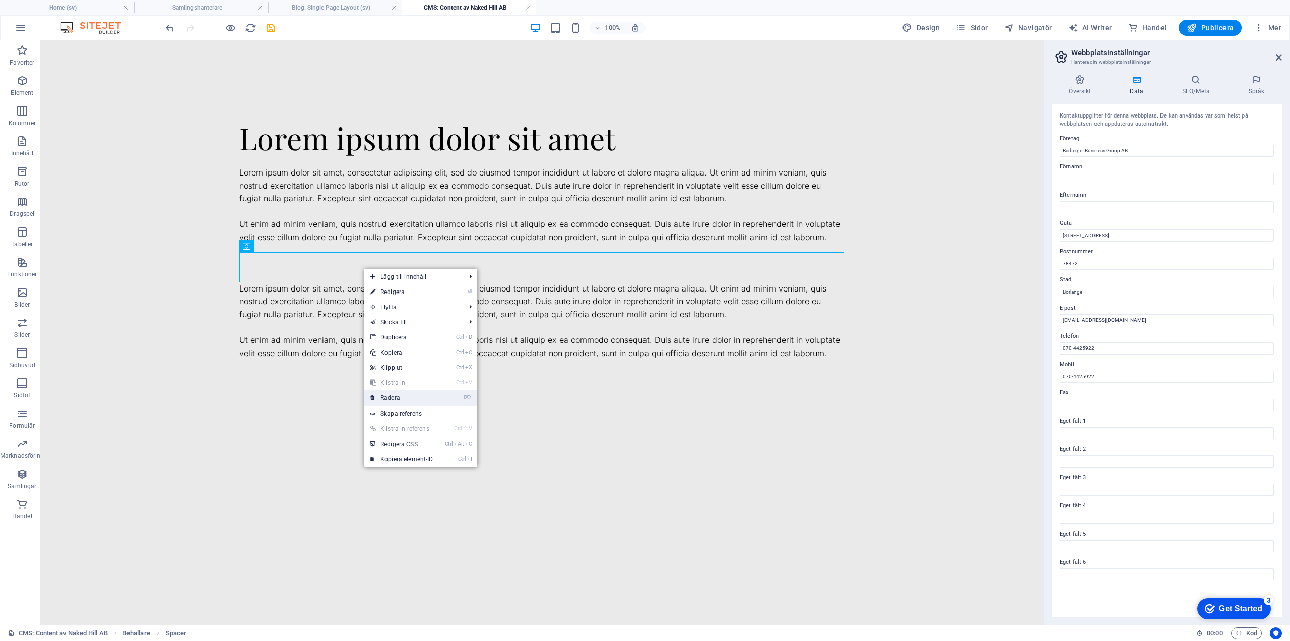
click at [393, 396] on link "⌦ Radera" at bounding box center [401, 397] width 75 height 15
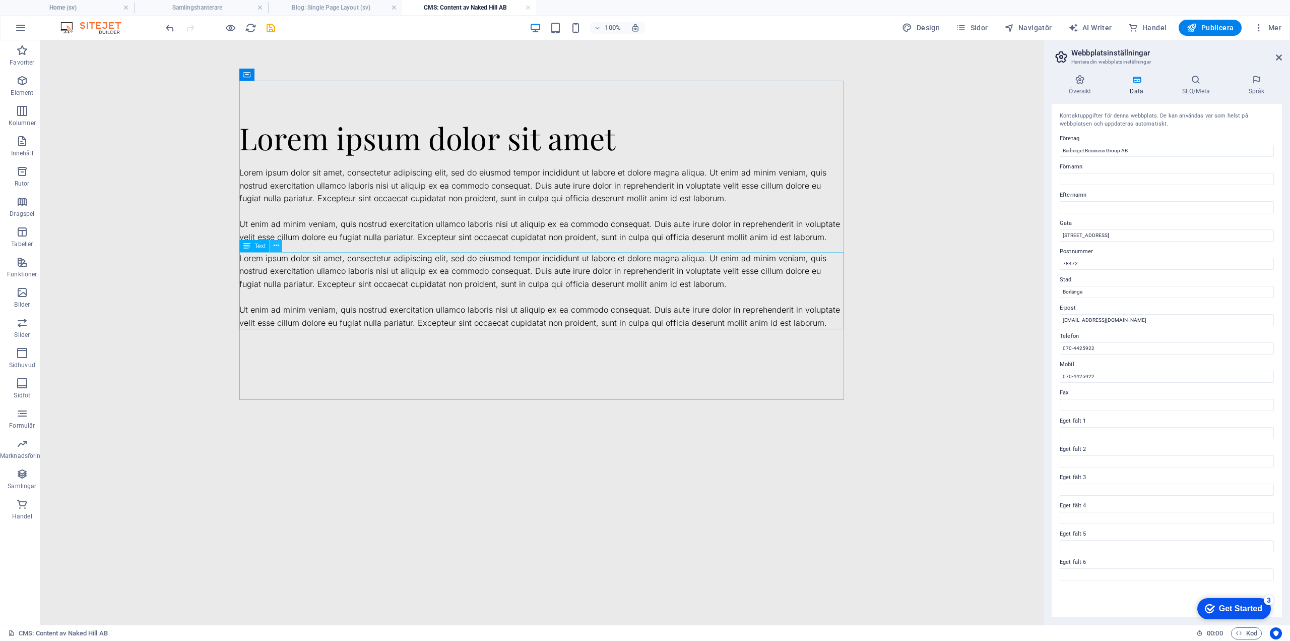
click at [276, 246] on icon at bounding box center [277, 245] width 6 height 11
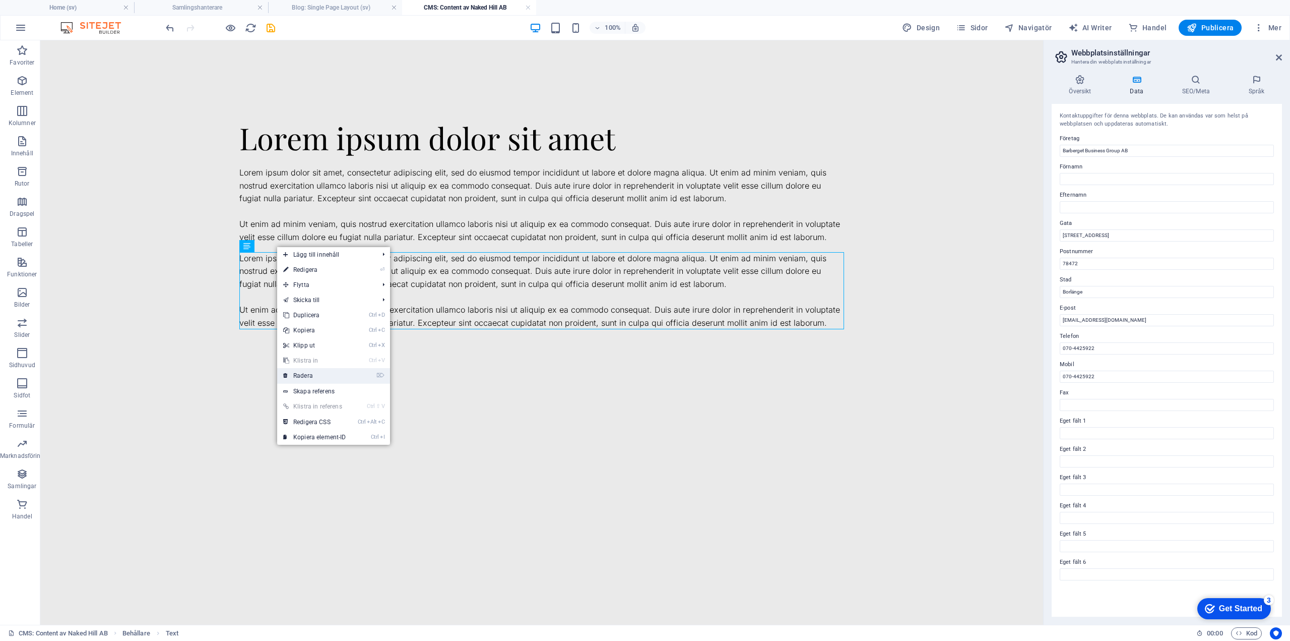
click at [312, 375] on link "⌦ Radera" at bounding box center [314, 375] width 75 height 15
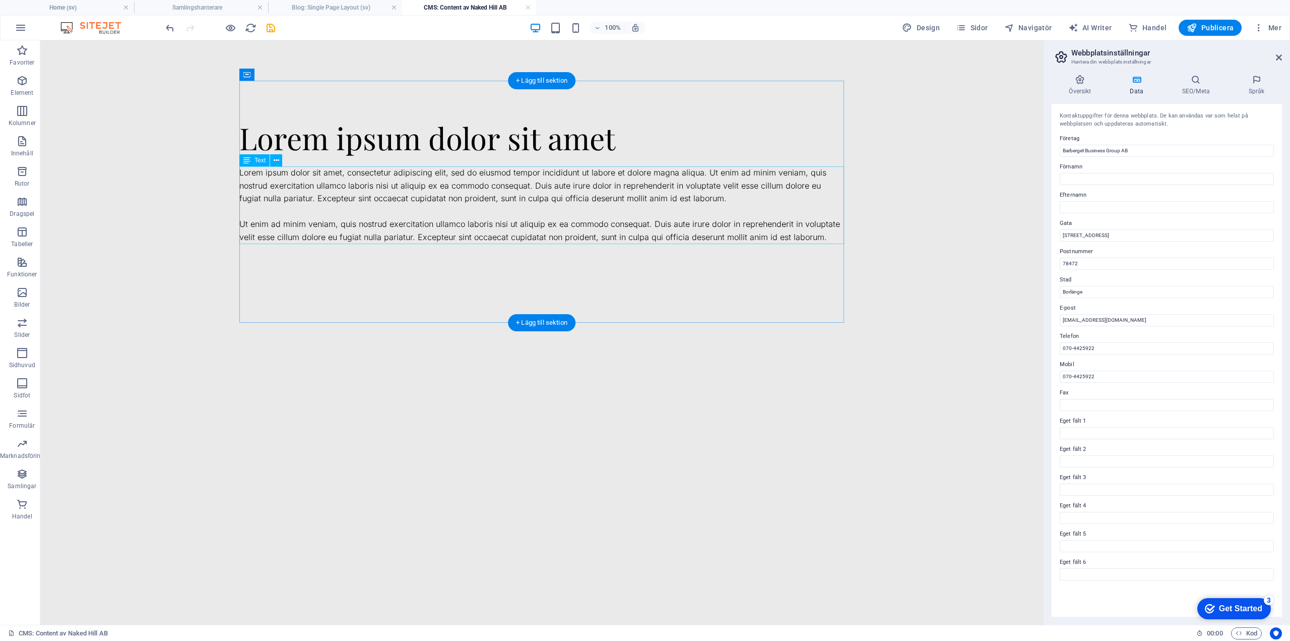
click at [338, 199] on div "Lorem ipsum dolor sit amet, consectetur adipiscing elit, sed do eiusmod tempor …" at bounding box center [541, 205] width 605 height 78
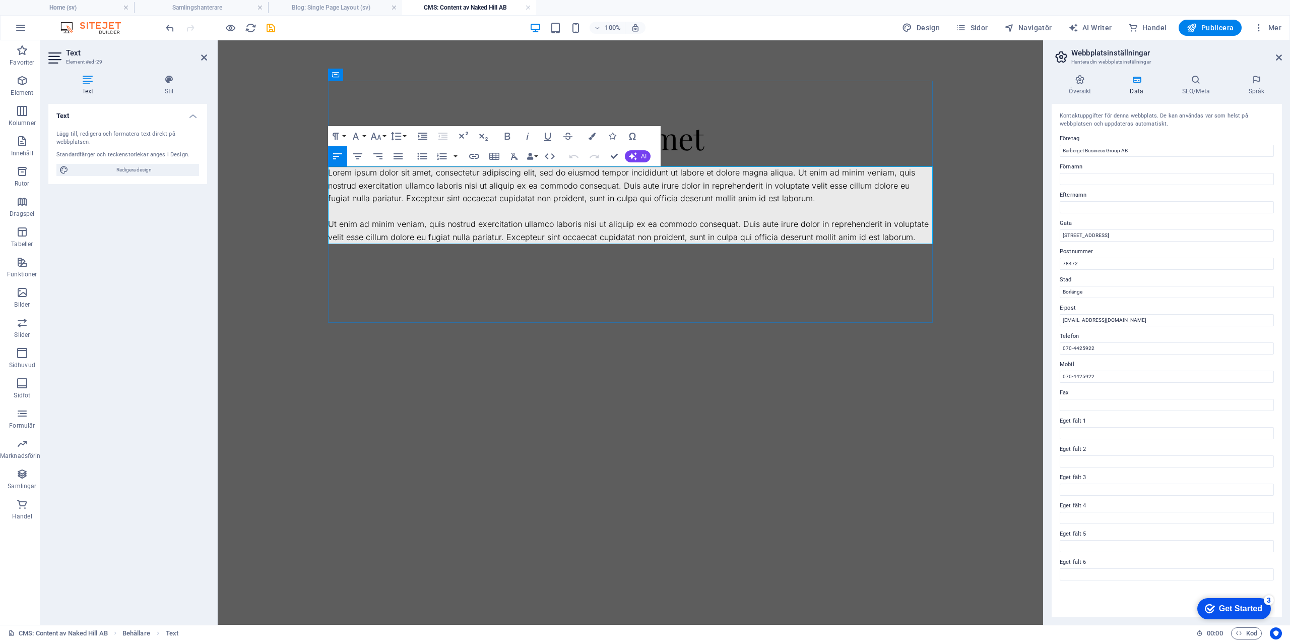
click at [338, 199] on p "Lorem ipsum dolor sit amet, consectetur adipiscing elit, sed do eiusmod tempor …" at bounding box center [630, 185] width 605 height 39
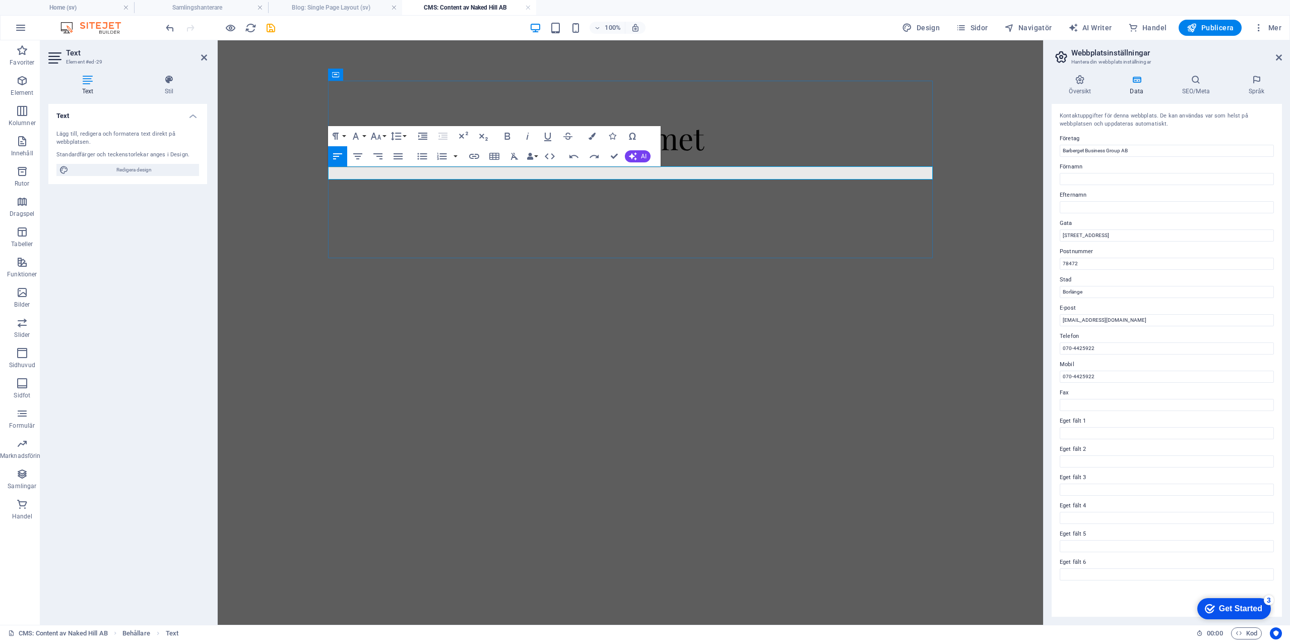
click at [475, 172] on p at bounding box center [630, 172] width 605 height 13
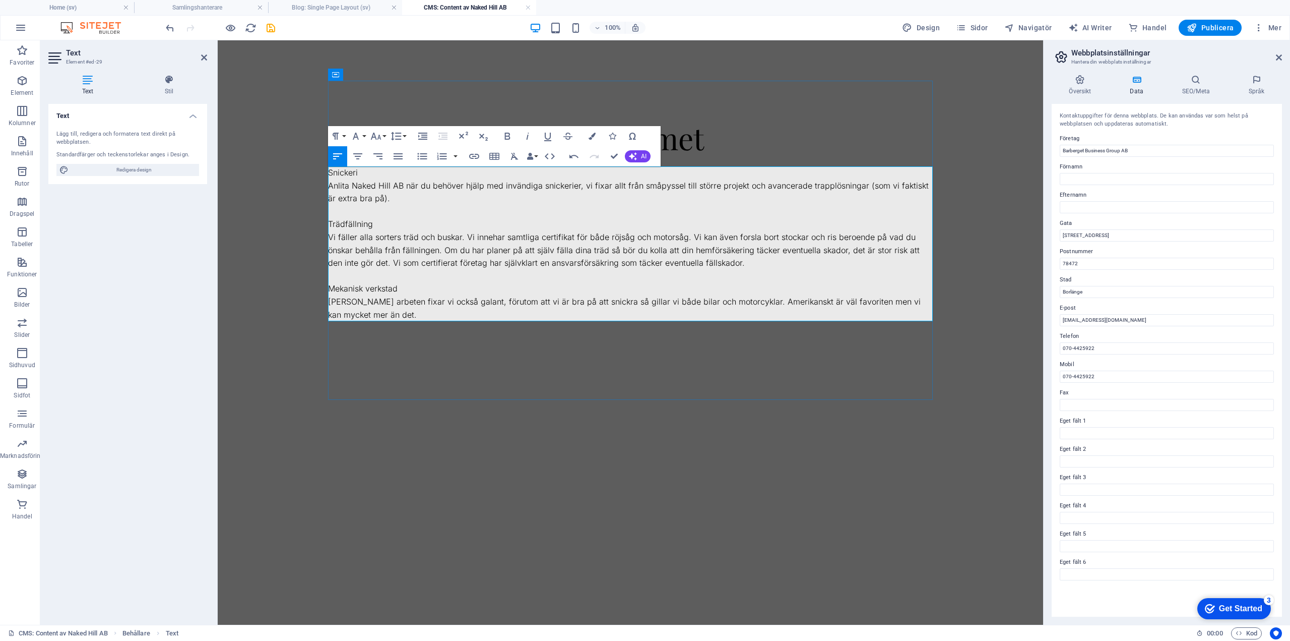
scroll to position [7356, 2]
click at [336, 168] on p "Snickeri" at bounding box center [630, 172] width 605 height 13
click at [551, 157] on icon "button" at bounding box center [550, 156] width 12 height 12
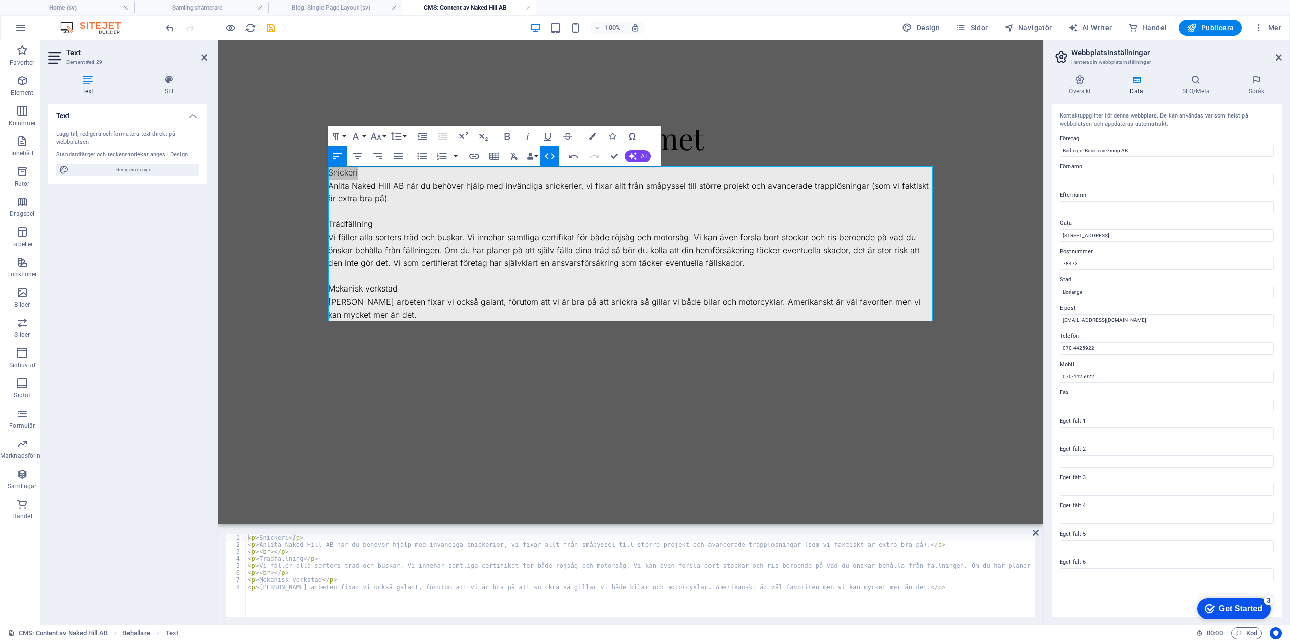
click at [254, 535] on div "< p > Snickeri </ p > < p > Anlita Naked Hill AB när du behöver hjälp med invän…" at bounding box center [1004, 581] width 1516 height 95
click at [264, 545] on div "< p > Snickeri </ p > < p > Anlita Naked Hill AB när du behöver hjälp med invän…" at bounding box center [1004, 581] width 1516 height 95
click at [250, 537] on div "< p > Snickeri </ p > < p > Anlita Naked Hill AB när du behöver hjälp med invän…" at bounding box center [1004, 581] width 1516 height 95
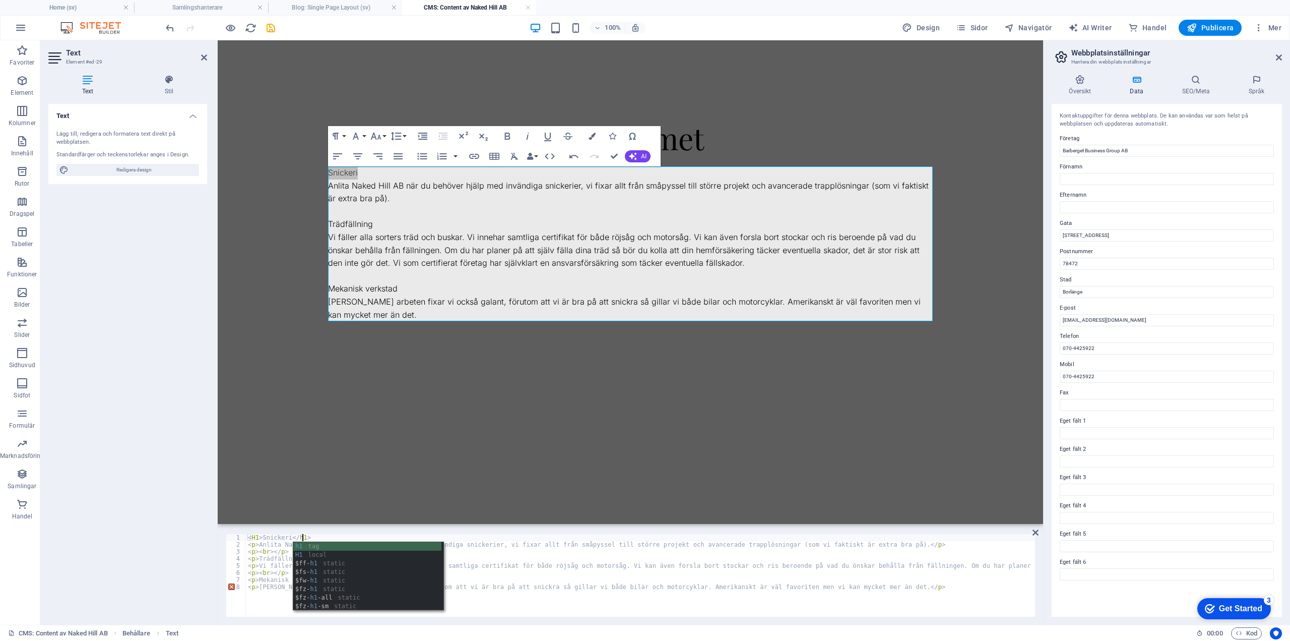
scroll to position [0, 4]
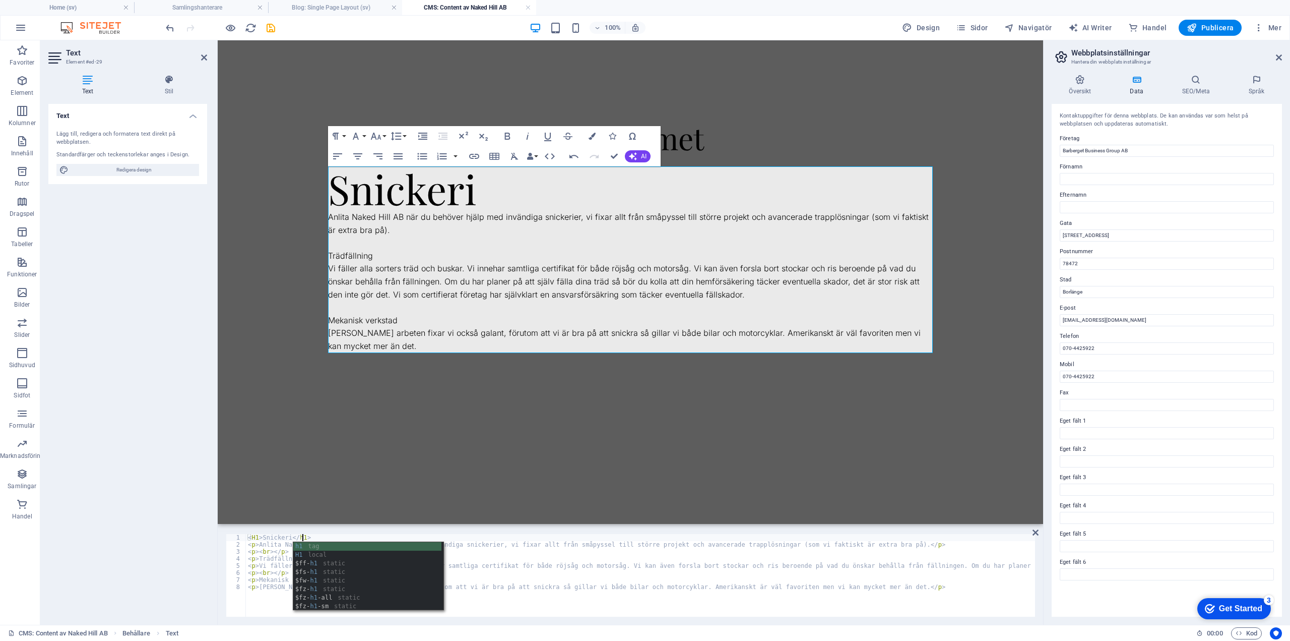
click at [463, 537] on div "< H1 > Snickeri </ h1 > < p > Anlita Naked Hill AB när du behöver hjälp med inv…" at bounding box center [1004, 581] width 1516 height 95
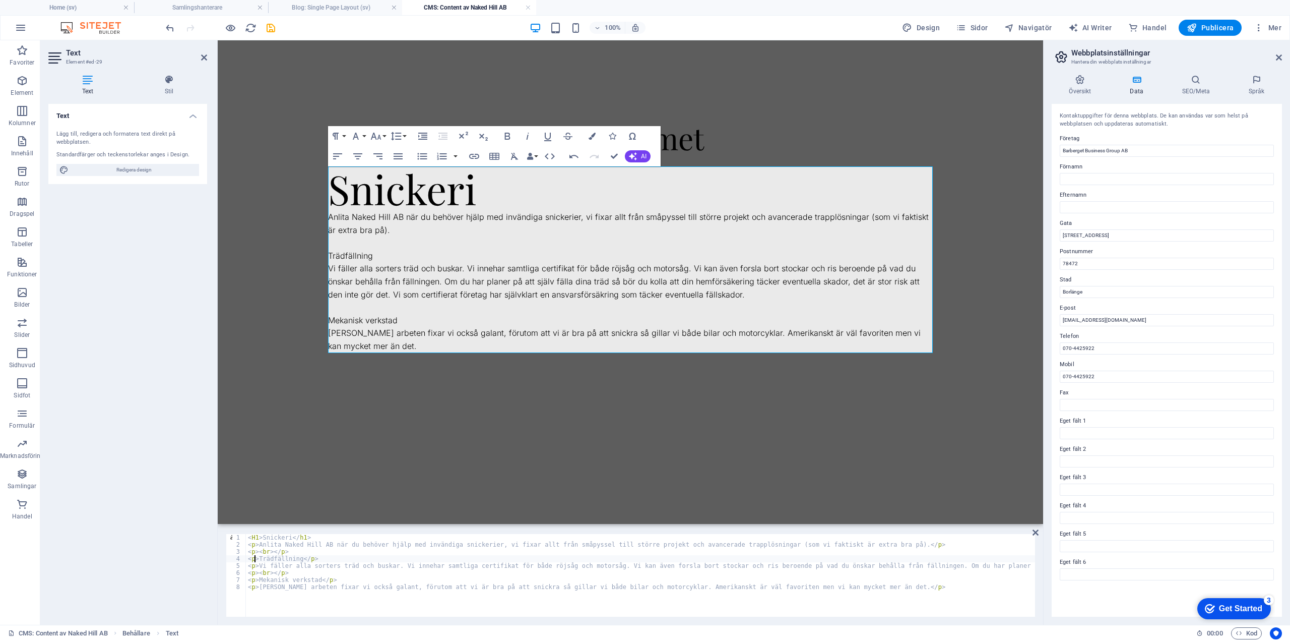
click at [255, 557] on div "< H1 > Snickeri </ h1 > < p > Anlita Naked Hill AB när du behöver hjälp med inv…" at bounding box center [1004, 581] width 1516 height 95
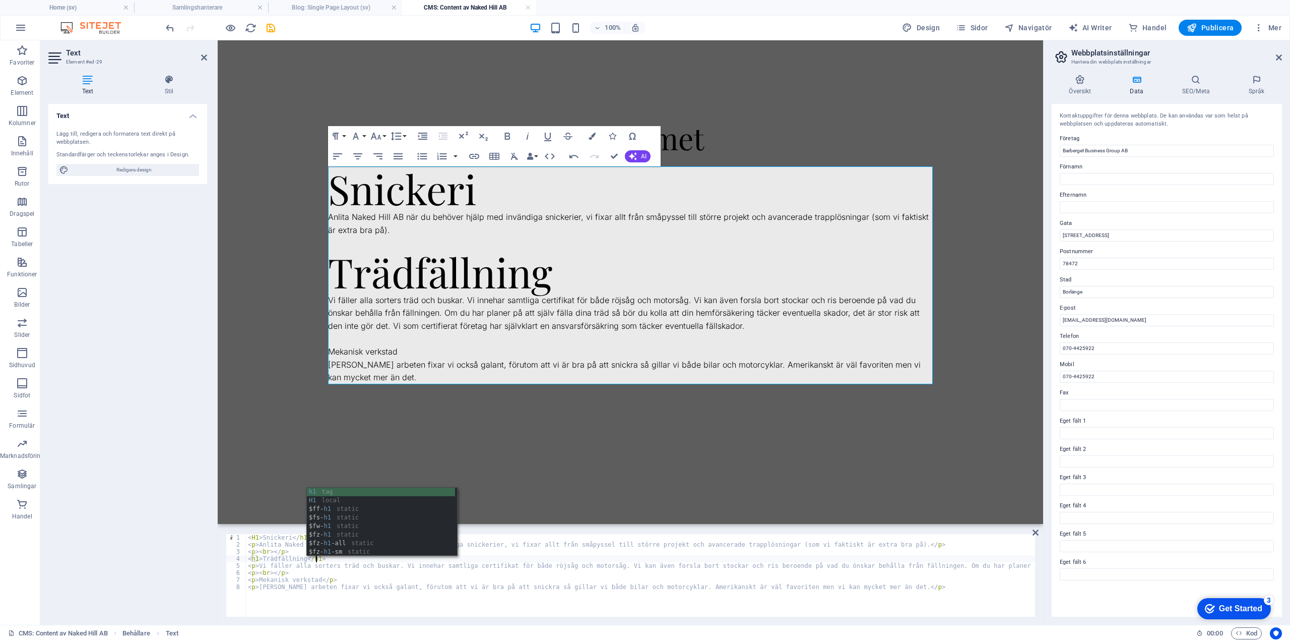
click at [253, 582] on div "< H1 > Snickeri </ h1 > < p > Anlita Naked Hill AB när du behöver hjälp med inv…" at bounding box center [1004, 581] width 1516 height 95
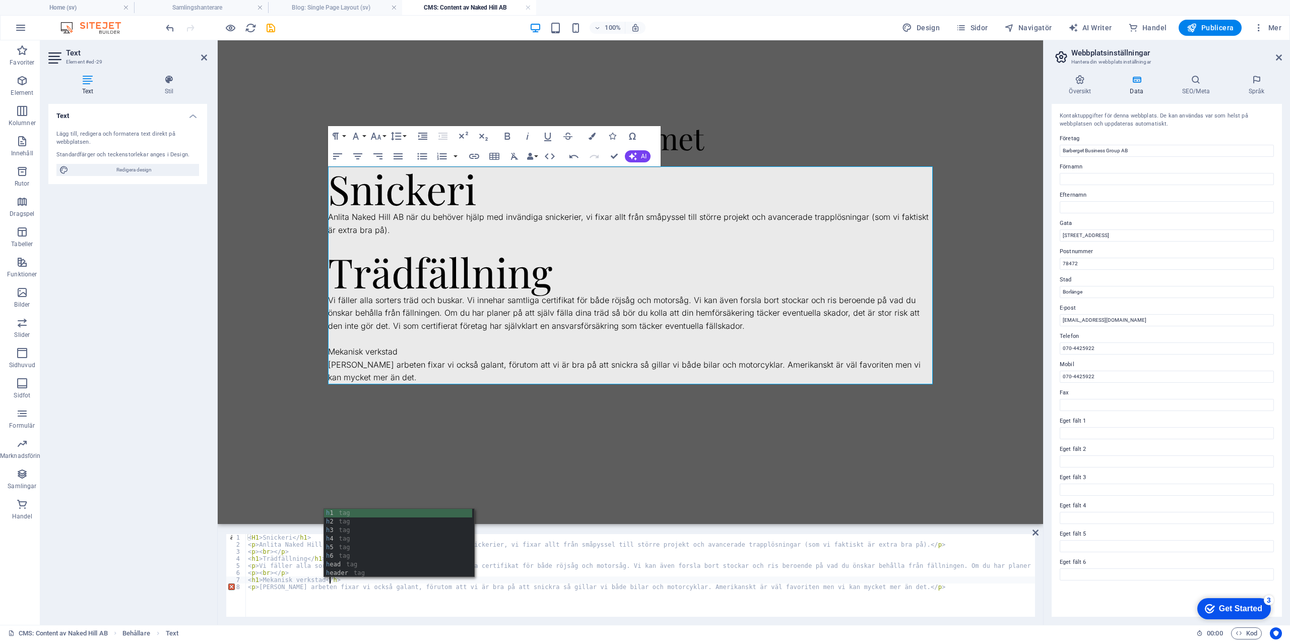
scroll to position [0, 7]
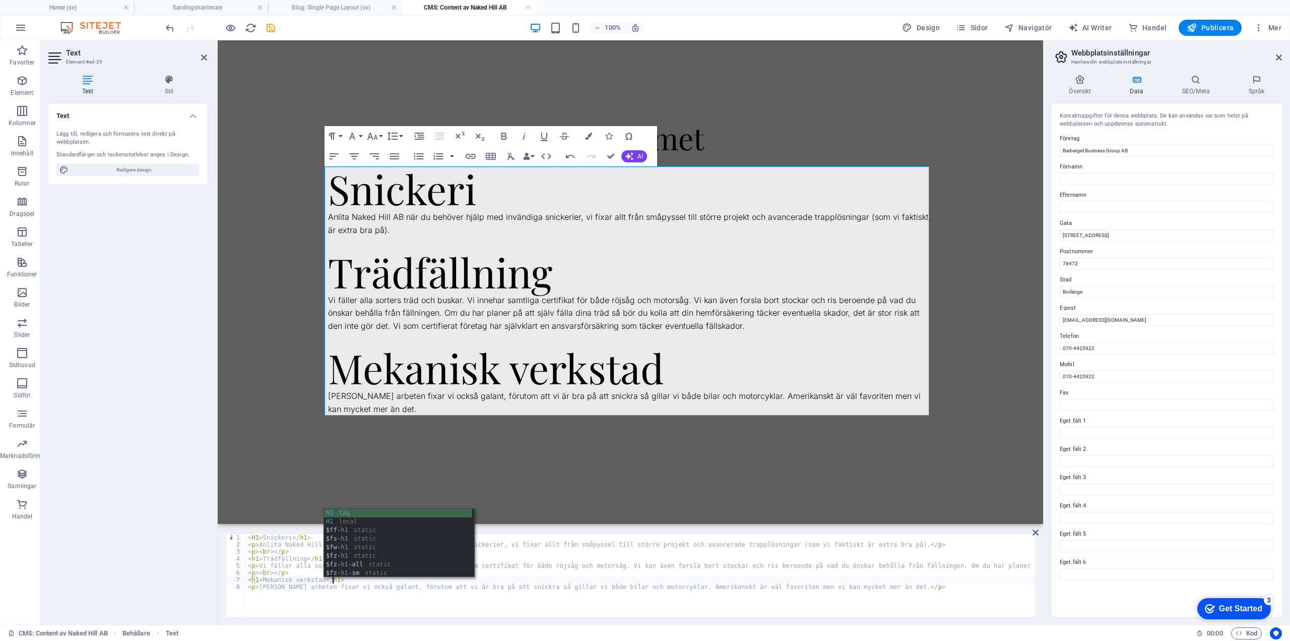
type textarea "<h1>Mekanisk verkstad</h1>"
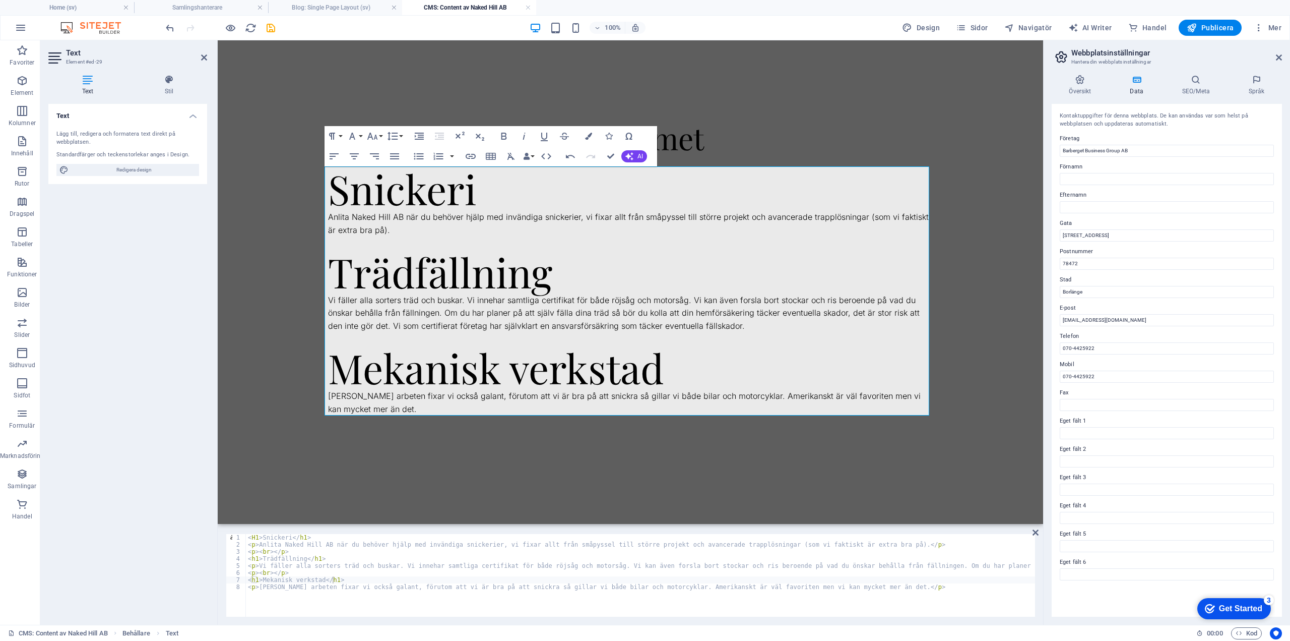
click at [999, 487] on body "Skip to main content Lorem ipsum dolor sit amet Snickeri Anlita Naked Hill AB n…" at bounding box center [631, 287] width 826 height 494
click at [1034, 529] on icon at bounding box center [1036, 532] width 6 height 8
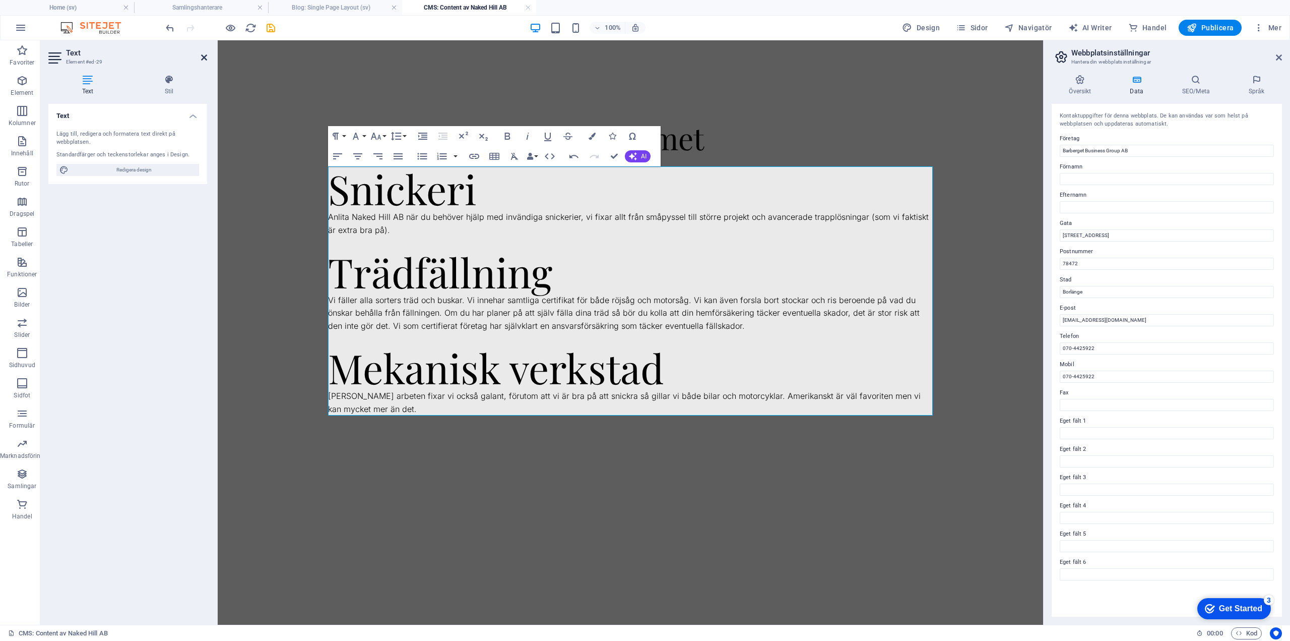
click at [205, 57] on icon at bounding box center [204, 57] width 6 height 8
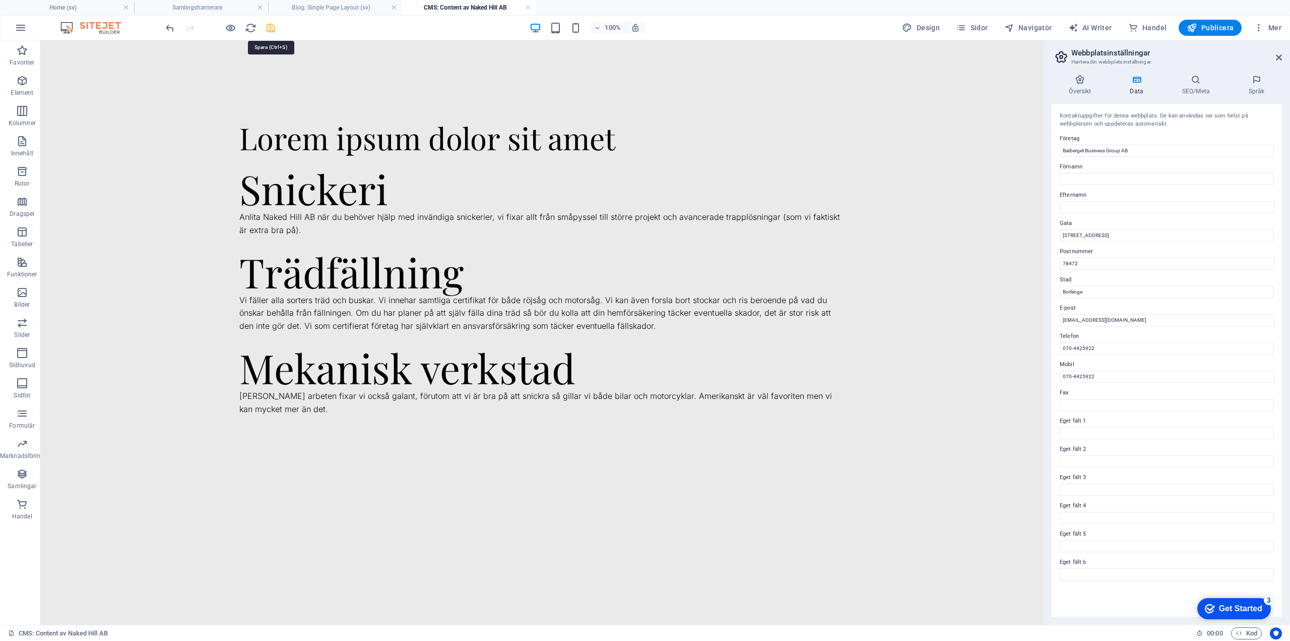
click at [272, 29] on icon "save" at bounding box center [271, 28] width 12 height 12
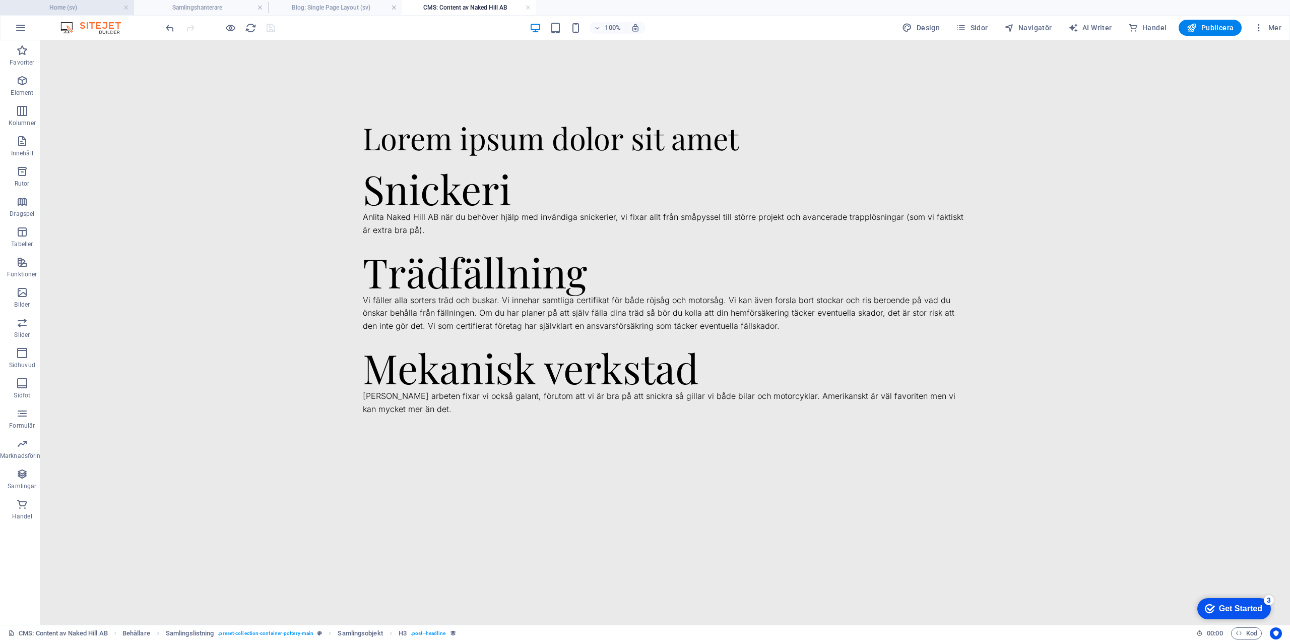
click at [77, 7] on h4 "Home (sv)" at bounding box center [67, 7] width 134 height 11
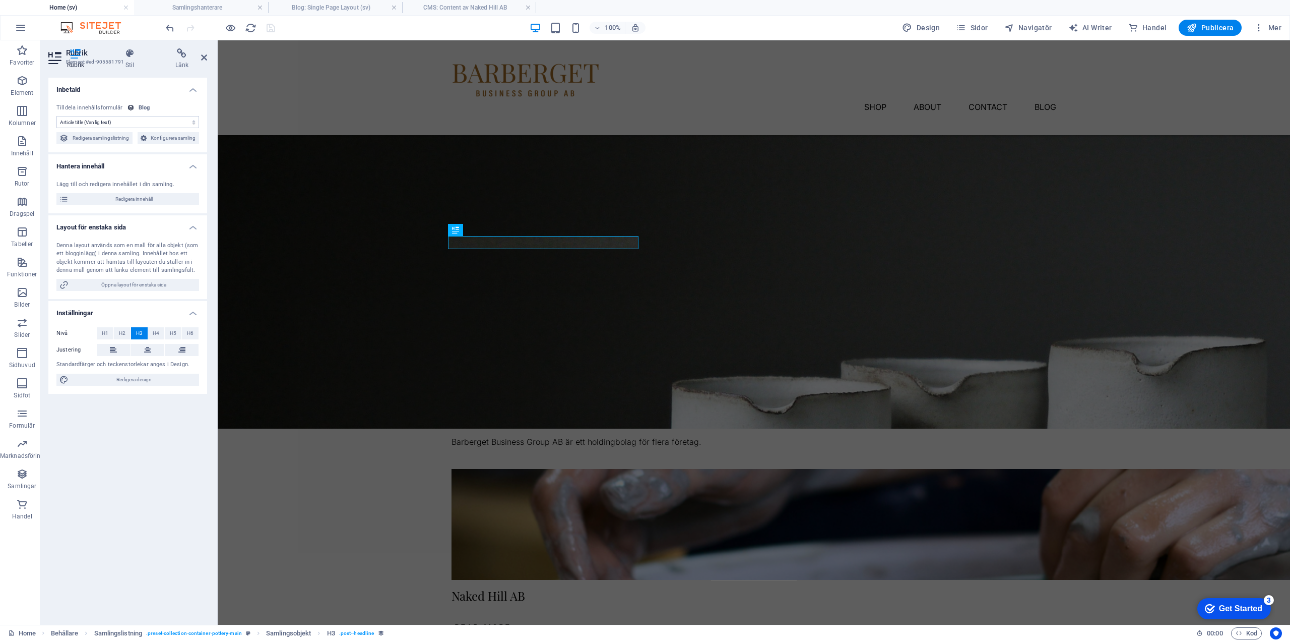
scroll to position [353, 0]
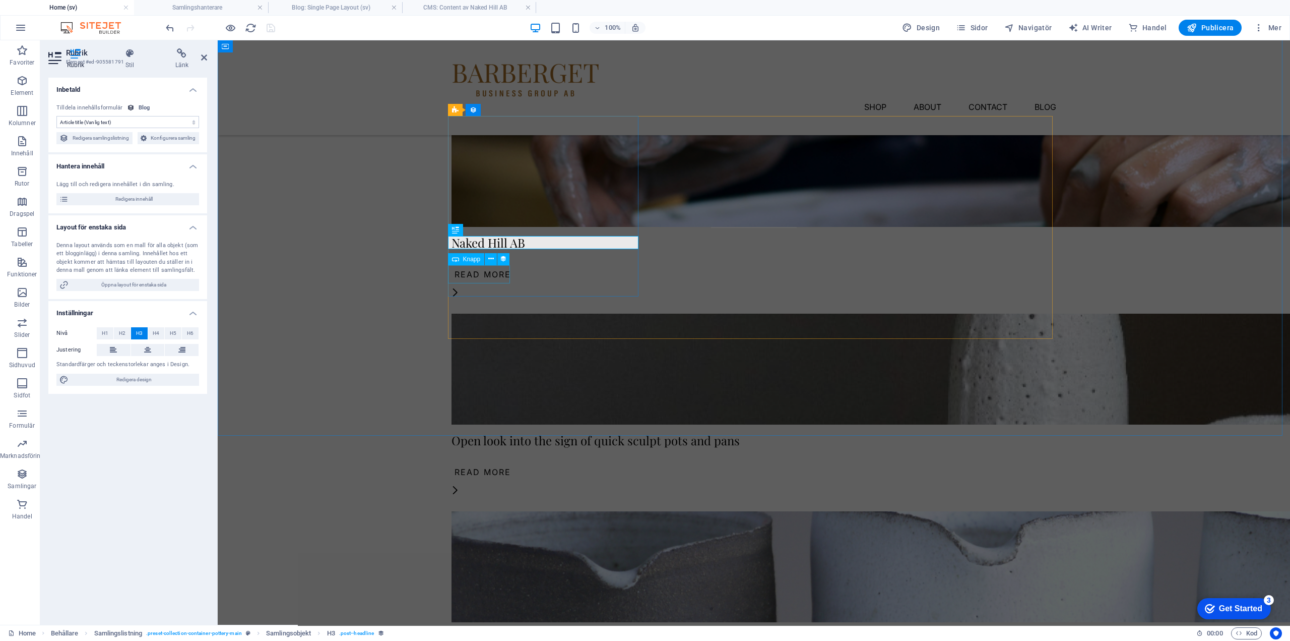
click at [478, 271] on div "Read More" at bounding box center [754, 274] width 605 height 18
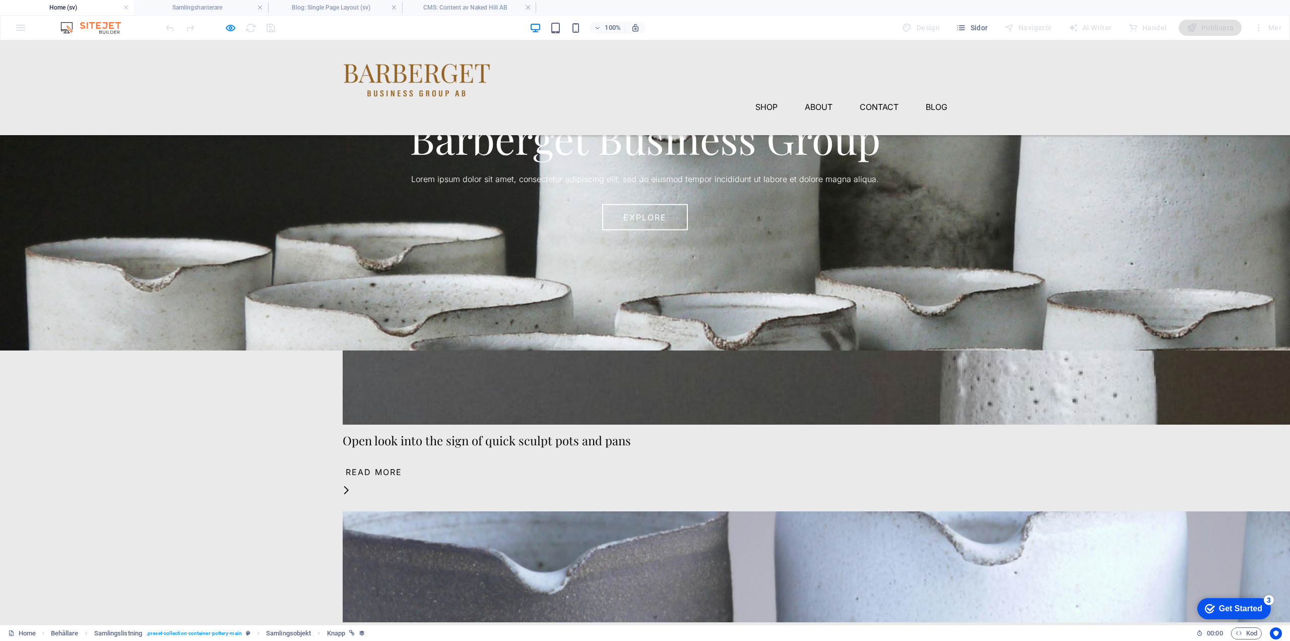
click at [377, 275] on link "Read More" at bounding box center [374, 274] width 63 height 18
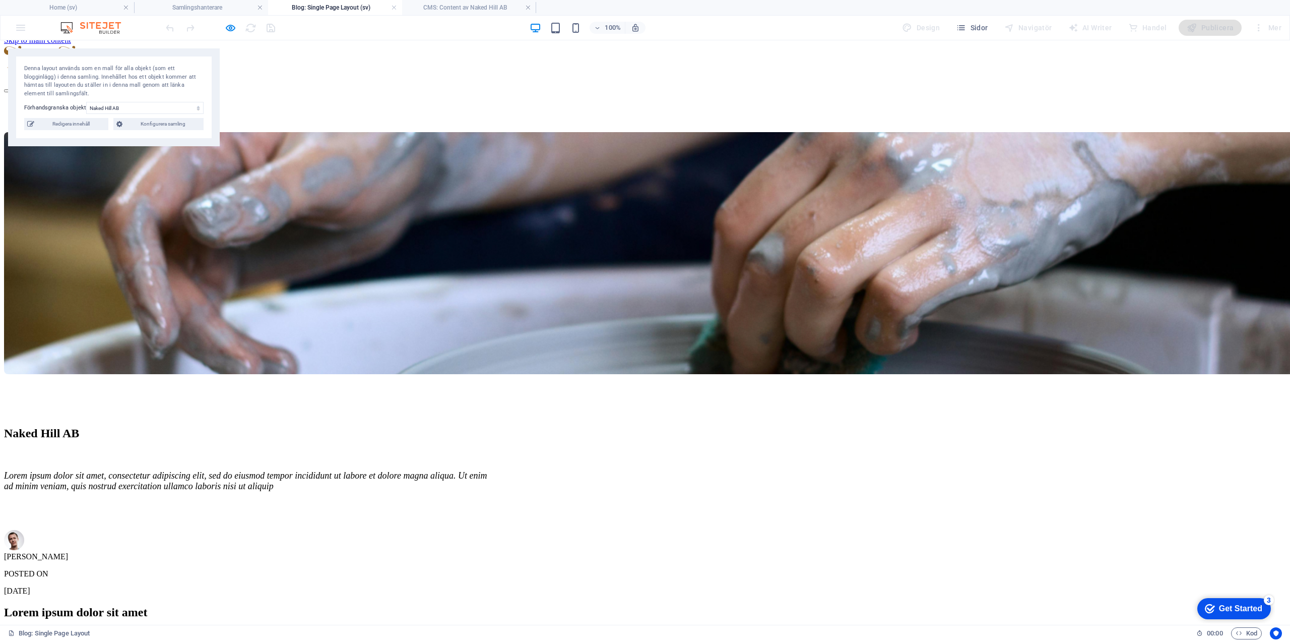
scroll to position [0, 0]
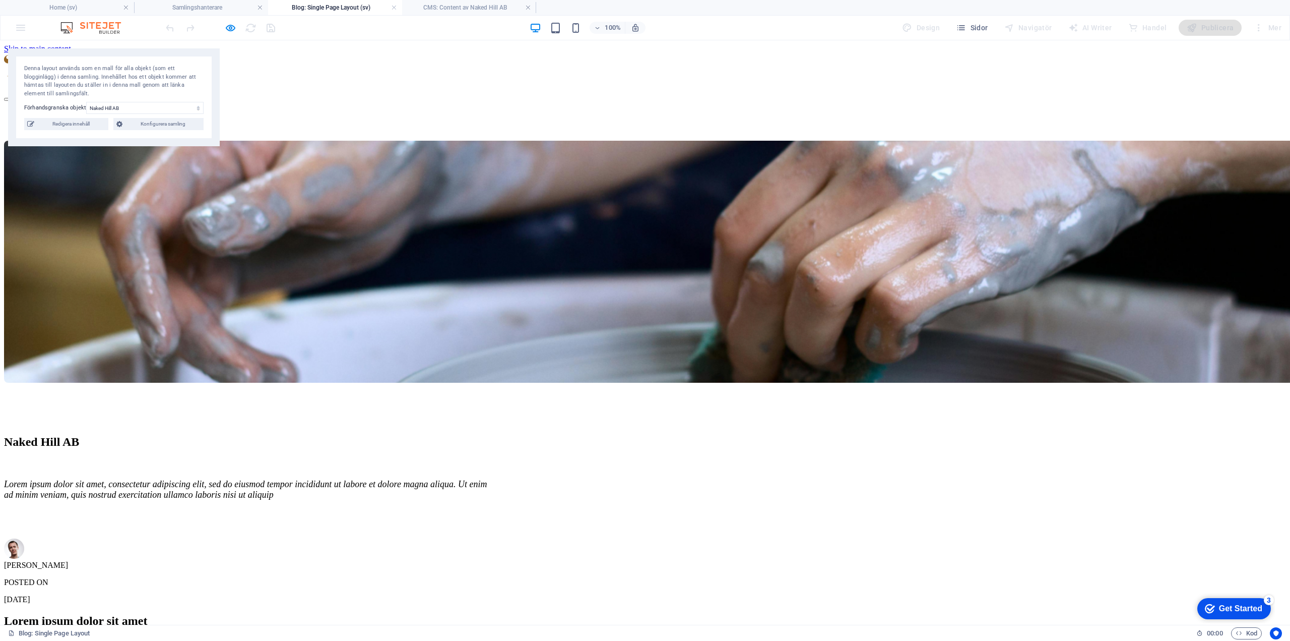
click at [151, 76] on img at bounding box center [77, 71] width 147 height 37
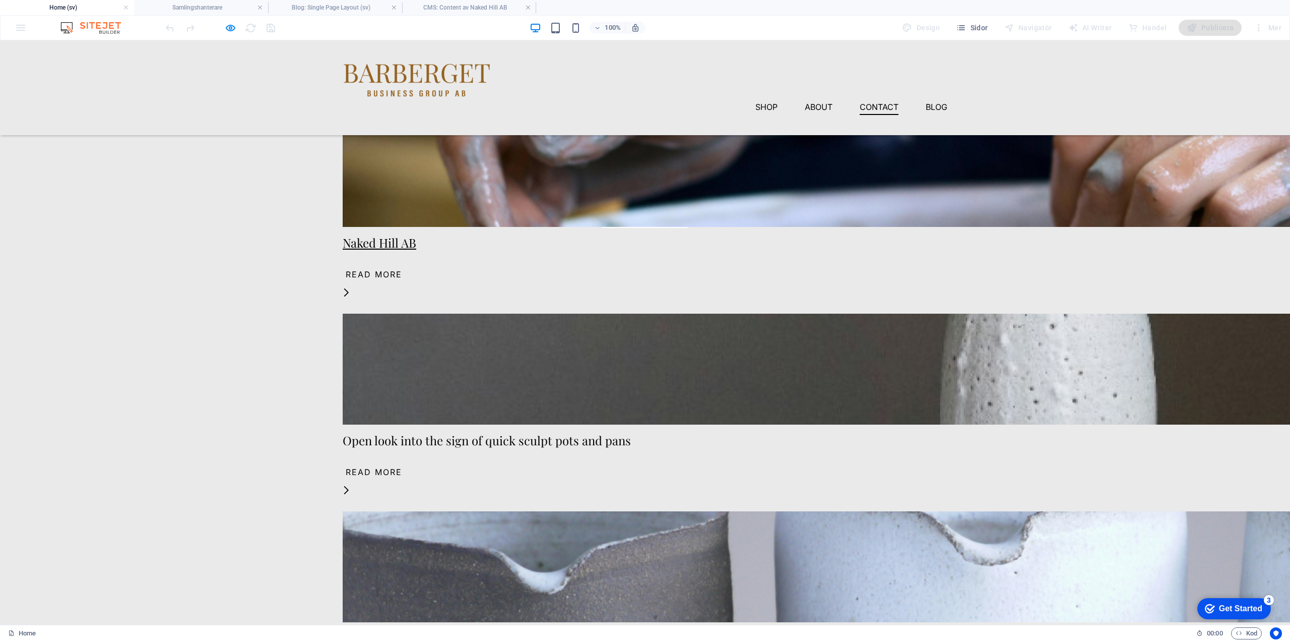
click at [378, 245] on link "Naked Hill AB" at bounding box center [380, 242] width 74 height 16
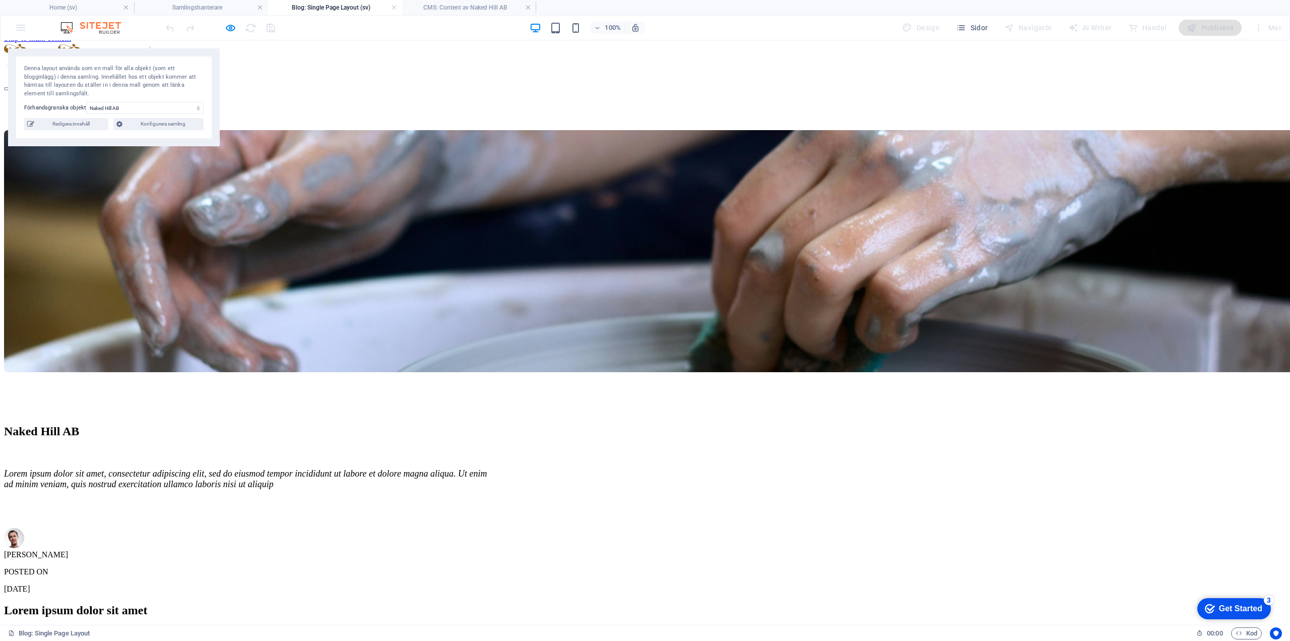
scroll to position [0, 0]
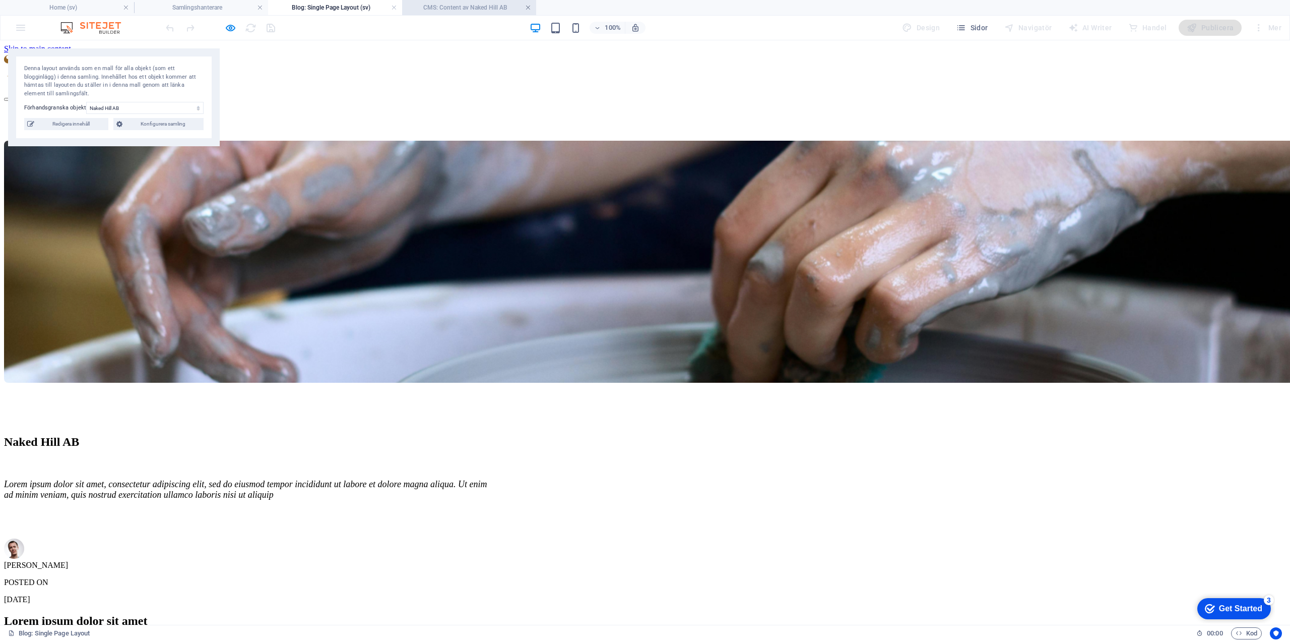
click at [531, 5] on link at bounding box center [528, 8] width 6 height 10
click at [396, 8] on link at bounding box center [394, 8] width 6 height 10
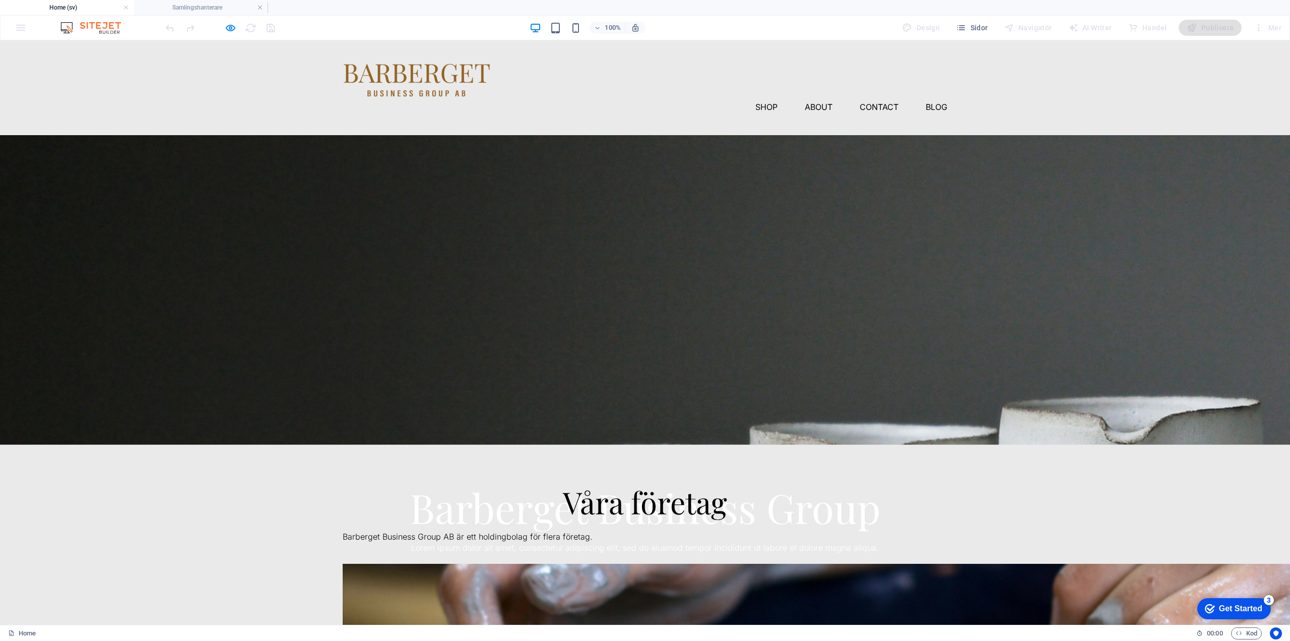
scroll to position [353, 0]
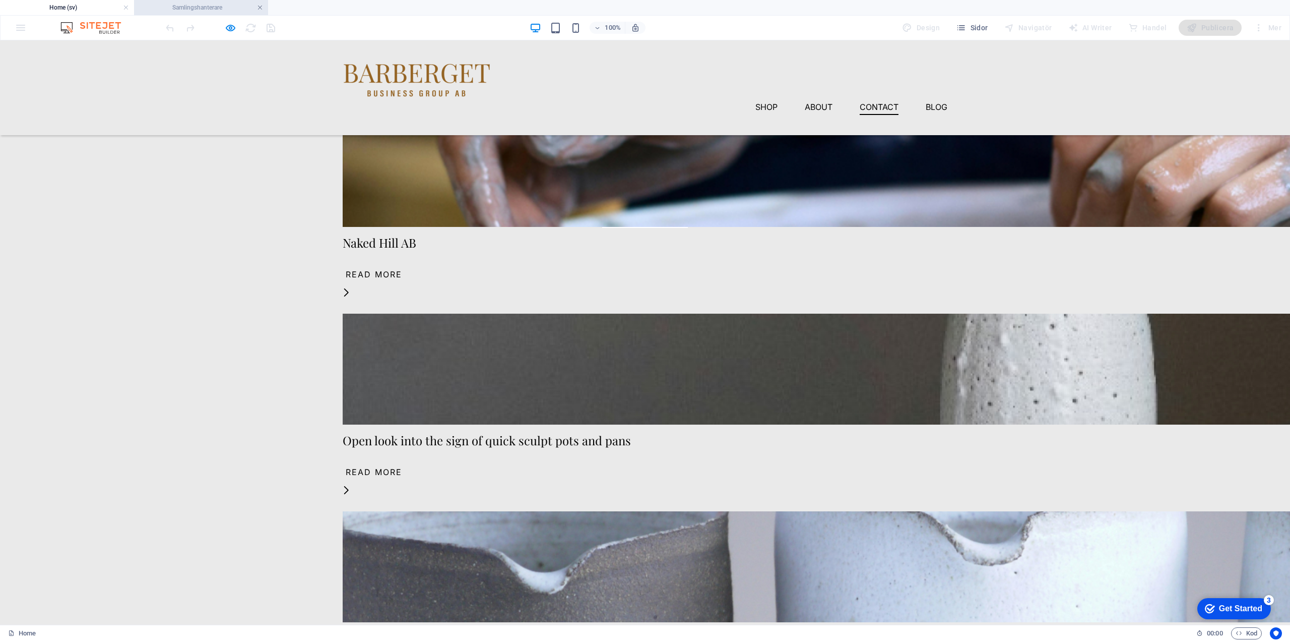
click at [260, 8] on link at bounding box center [260, 8] width 6 height 10
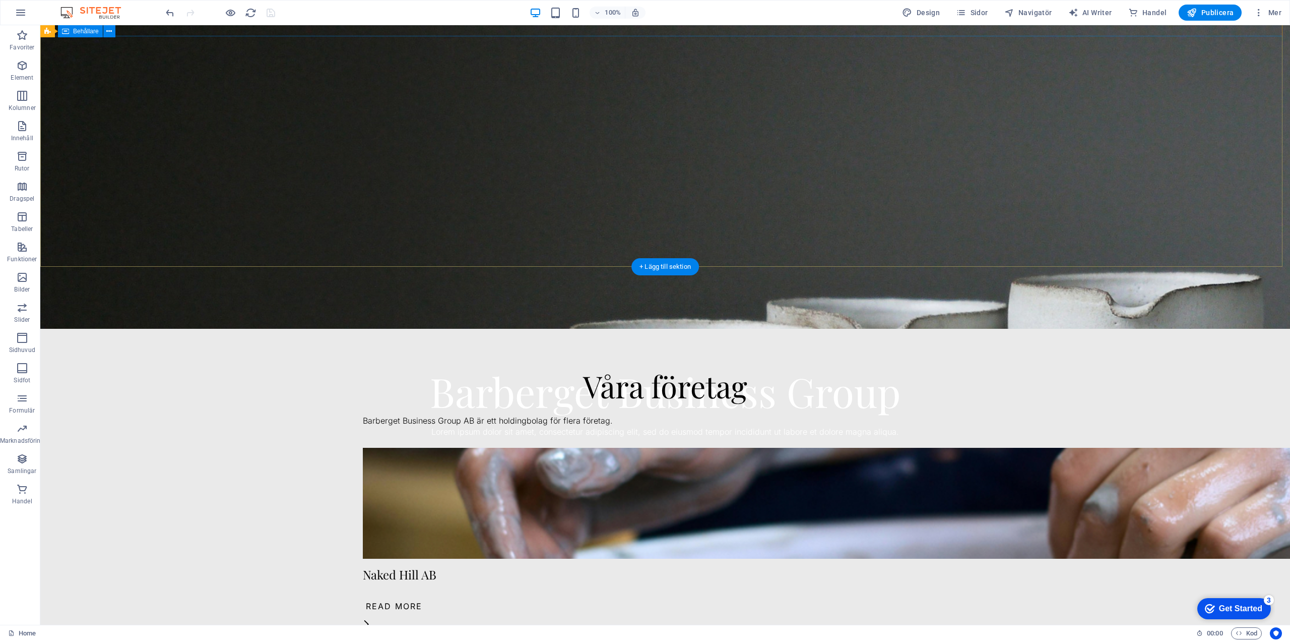
scroll to position [0, 0]
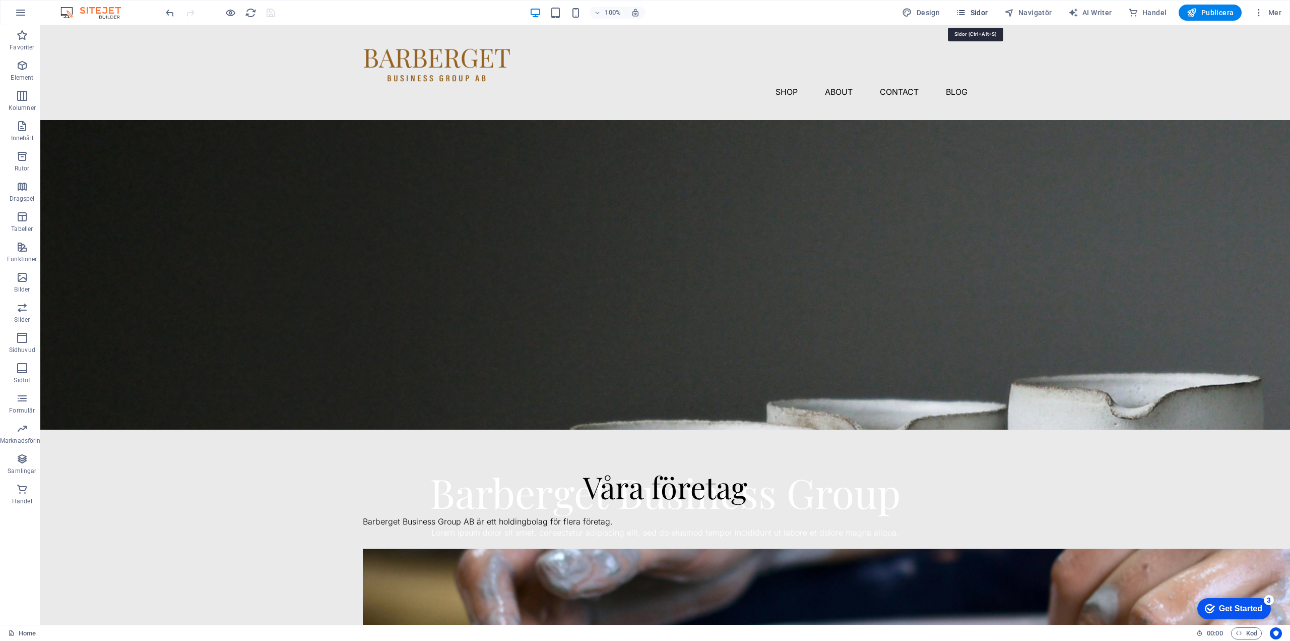
click at [964, 10] on icon "button" at bounding box center [961, 13] width 10 height 10
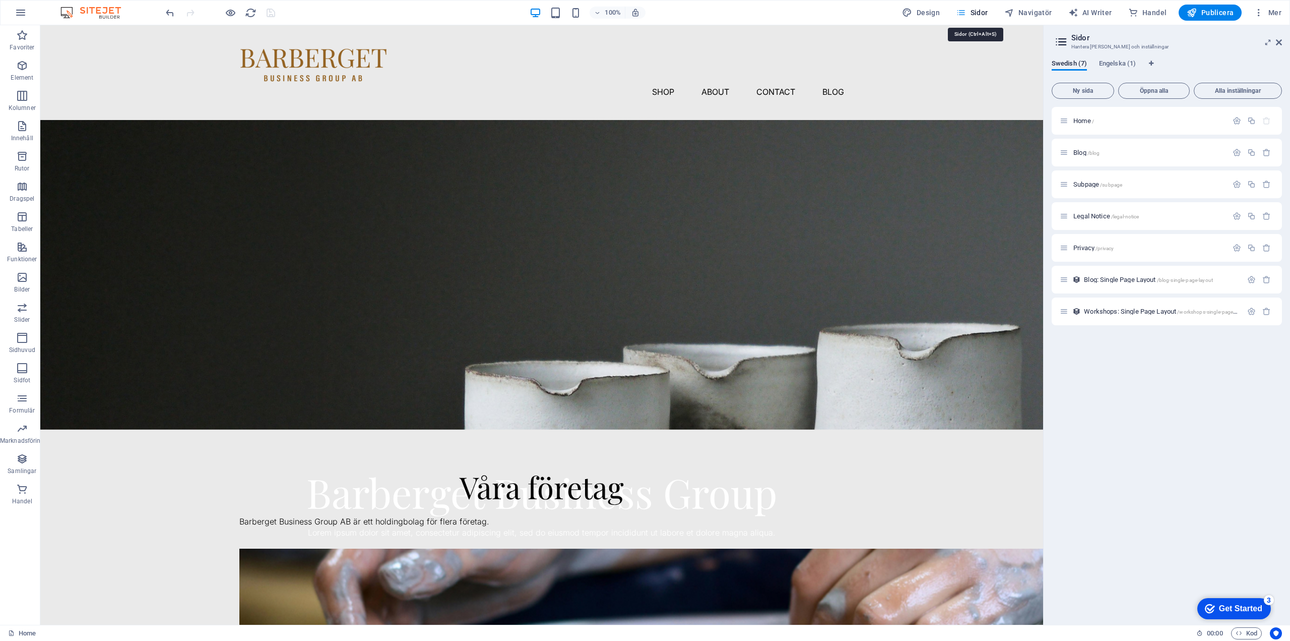
click at [983, 12] on span "Sidor" at bounding box center [972, 13] width 32 height 10
click at [1041, 10] on span "Navigatör" at bounding box center [1029, 13] width 48 height 10
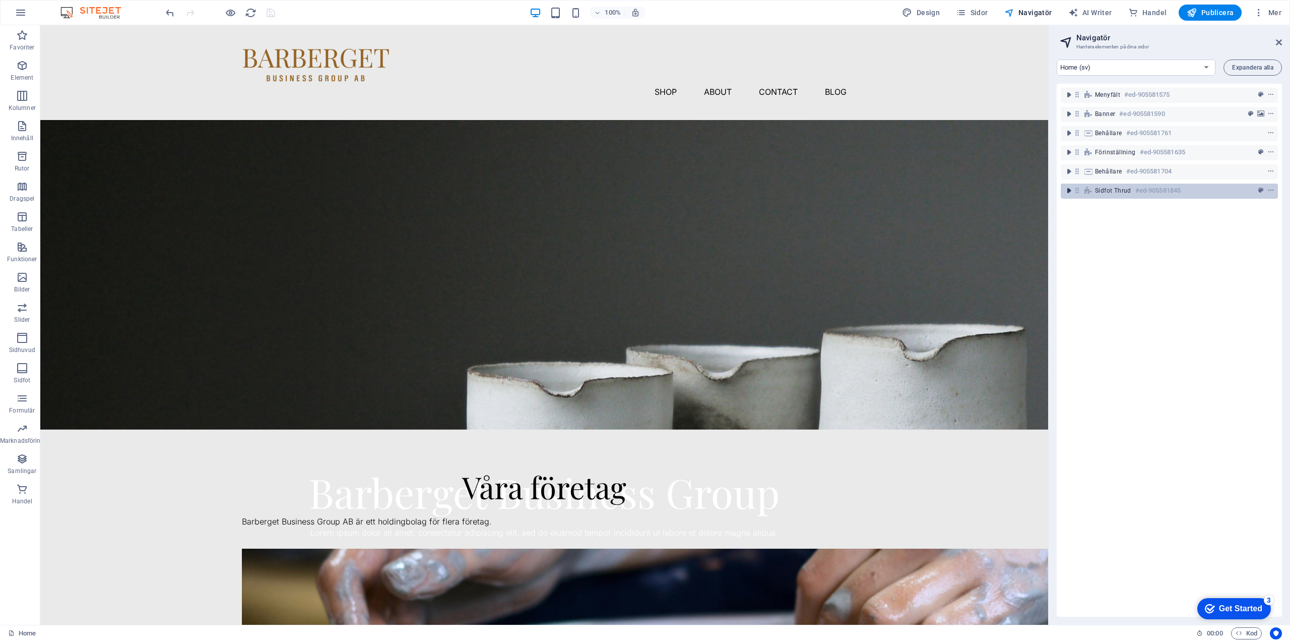
click at [1070, 190] on icon "toggle-expand" at bounding box center [1069, 191] width 10 height 10
click at [1259, 188] on icon "preset" at bounding box center [1261, 190] width 5 height 7
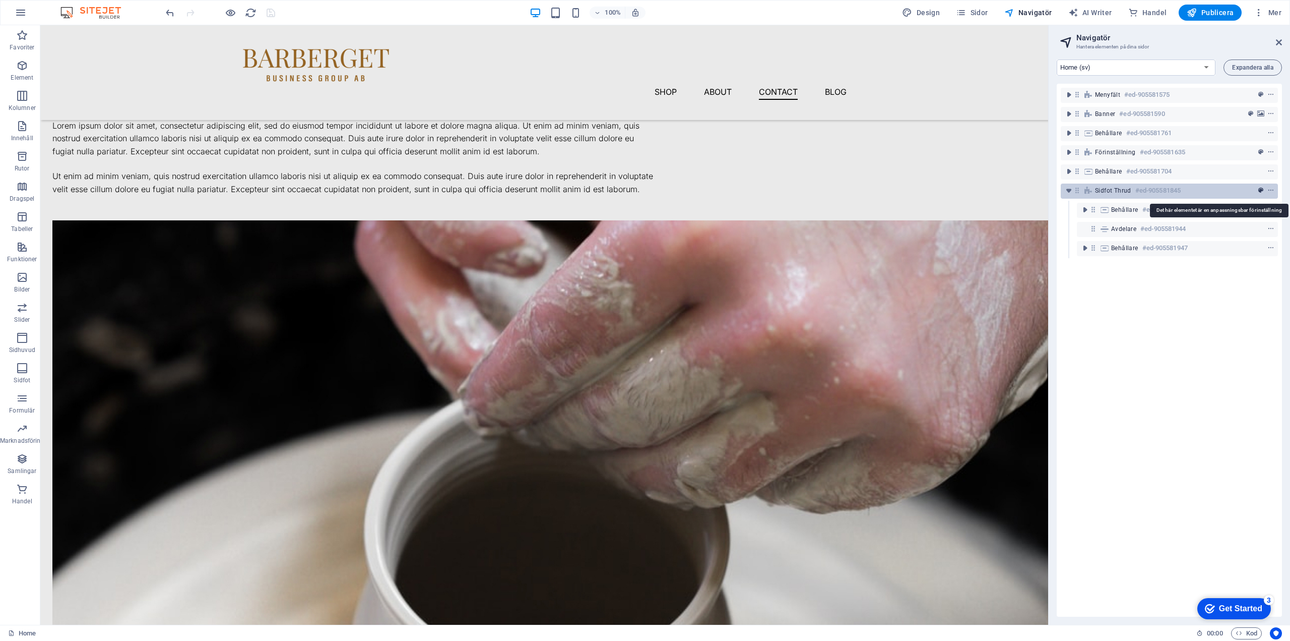
select select "rem"
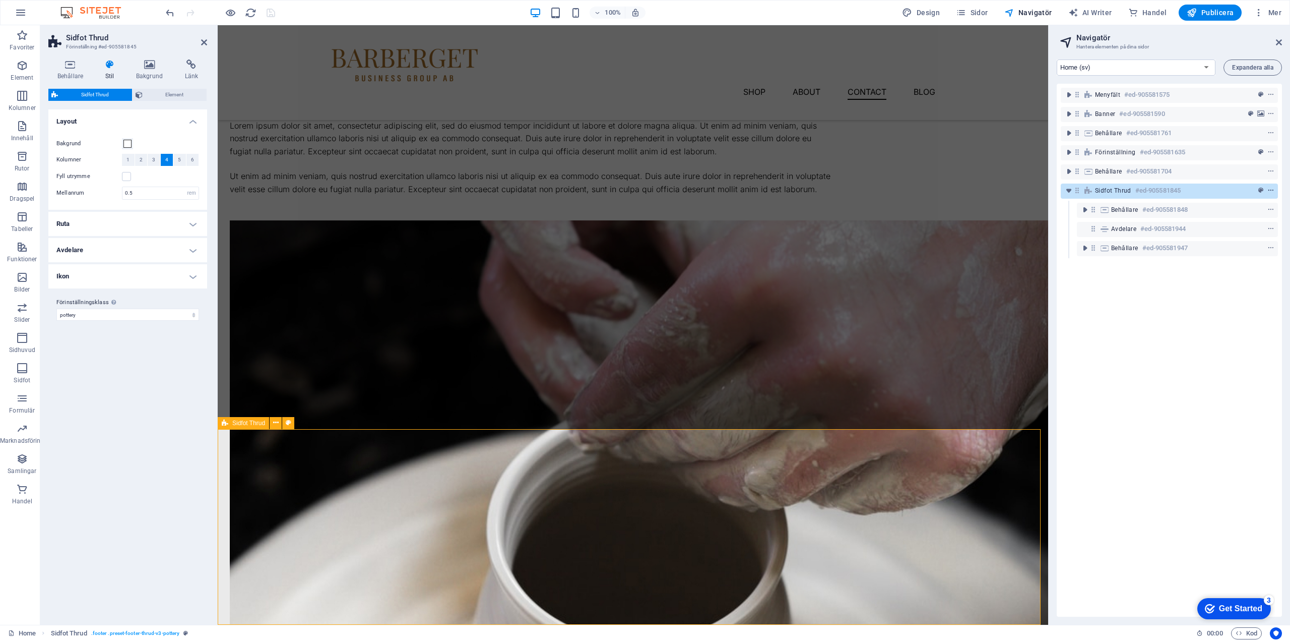
click at [1268, 189] on icon "context-menu" at bounding box center [1271, 190] width 7 height 7
click at [1272, 188] on icon "context-menu" at bounding box center [1271, 190] width 7 height 7
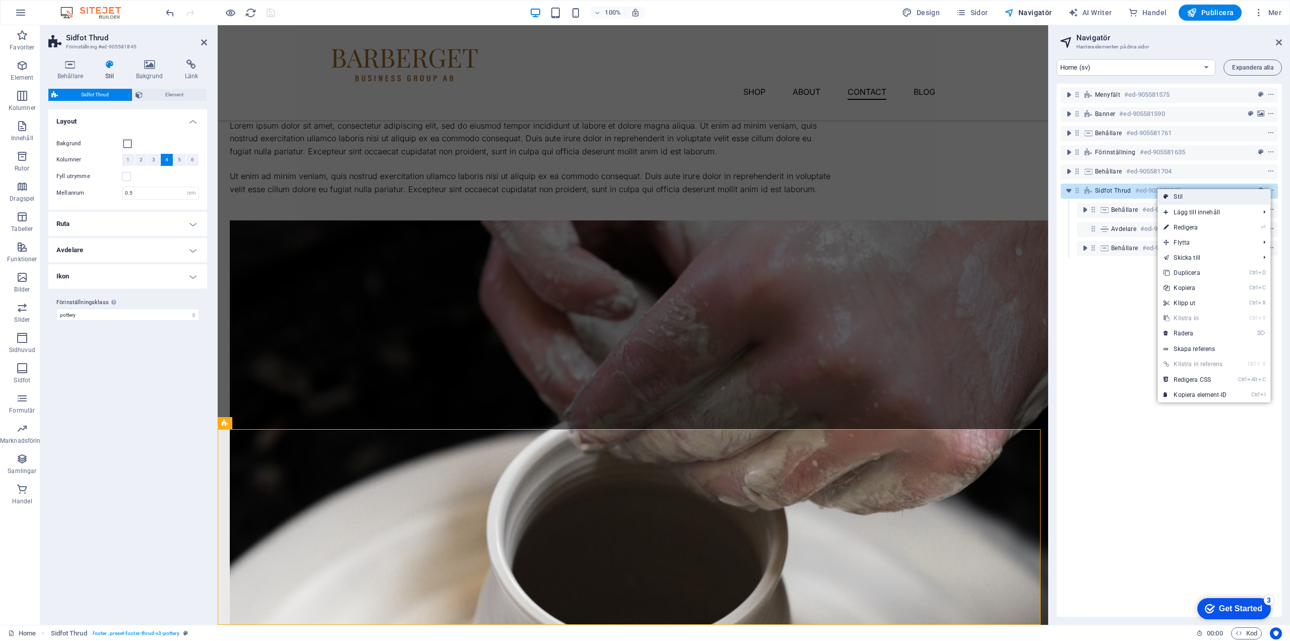
click at [1179, 196] on link "Stil" at bounding box center [1214, 196] width 113 height 15
click at [118, 227] on h4 "Ruta" at bounding box center [127, 224] width 159 height 24
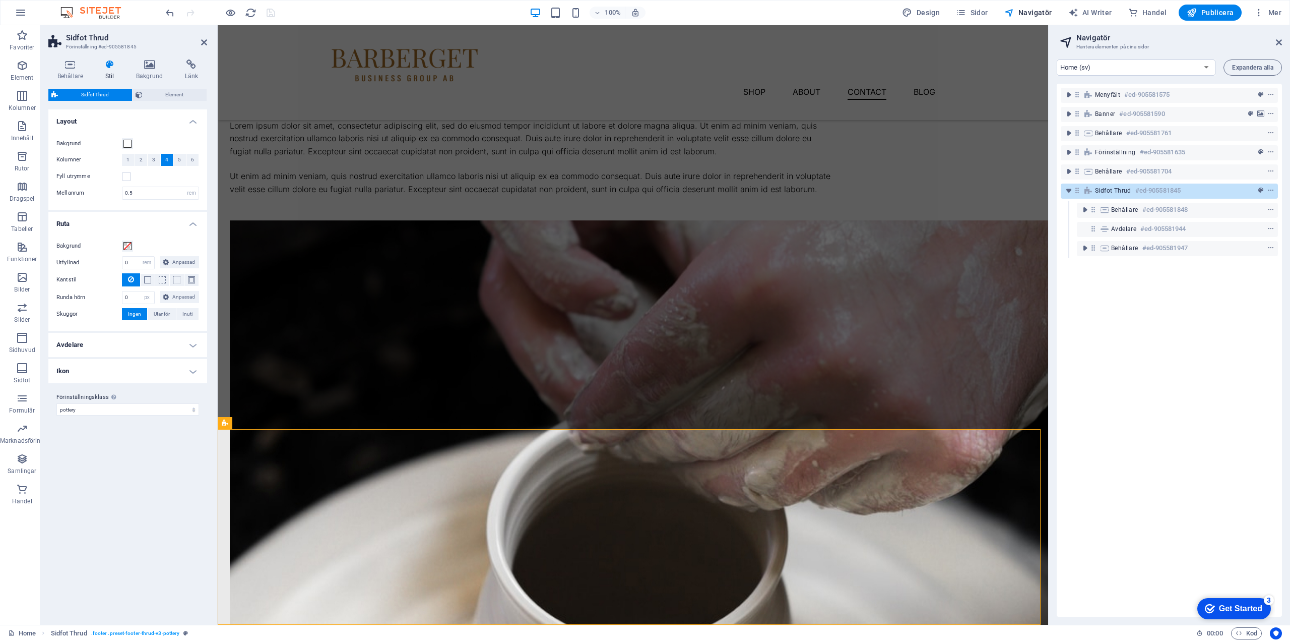
click at [119, 222] on h4 "Ruta" at bounding box center [127, 221] width 159 height 18
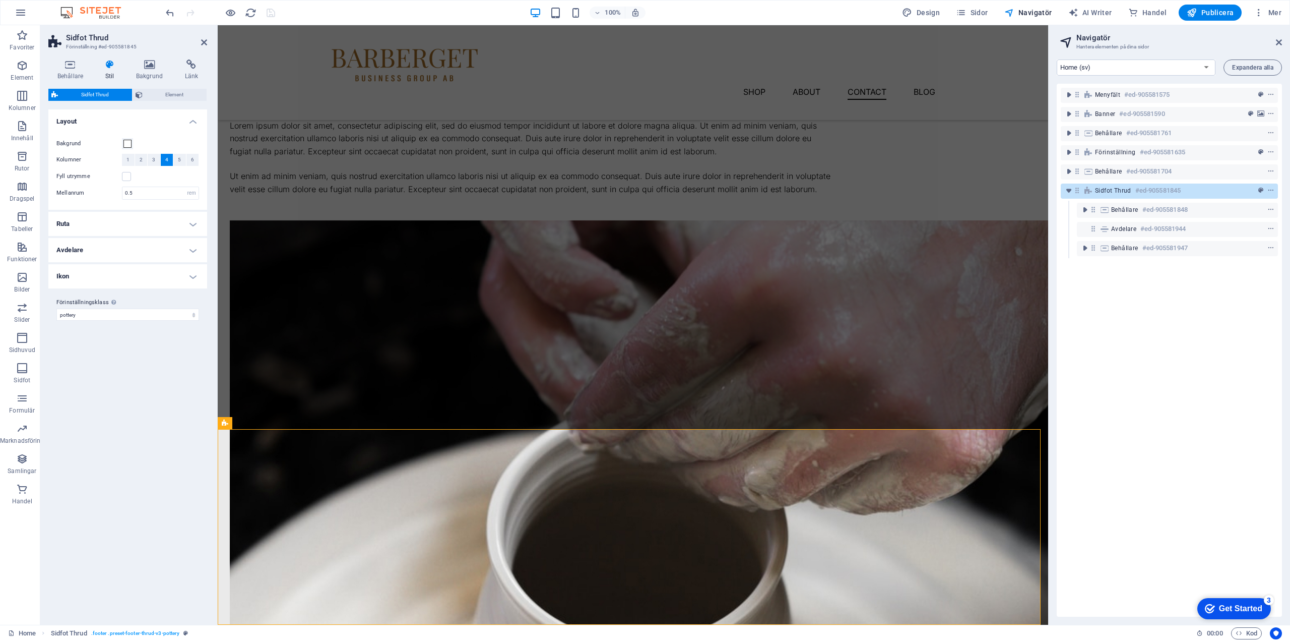
click at [110, 248] on h4 "Avdelare" at bounding box center [127, 250] width 159 height 24
click at [110, 248] on h4 "Avdelare" at bounding box center [127, 247] width 159 height 18
click at [103, 275] on h4 "Ikon" at bounding box center [127, 276] width 159 height 24
click at [103, 275] on h4 "Ikon" at bounding box center [127, 273] width 159 height 18
click at [145, 318] on select "pottery Lägg till förinställningsklass" at bounding box center [127, 315] width 143 height 12
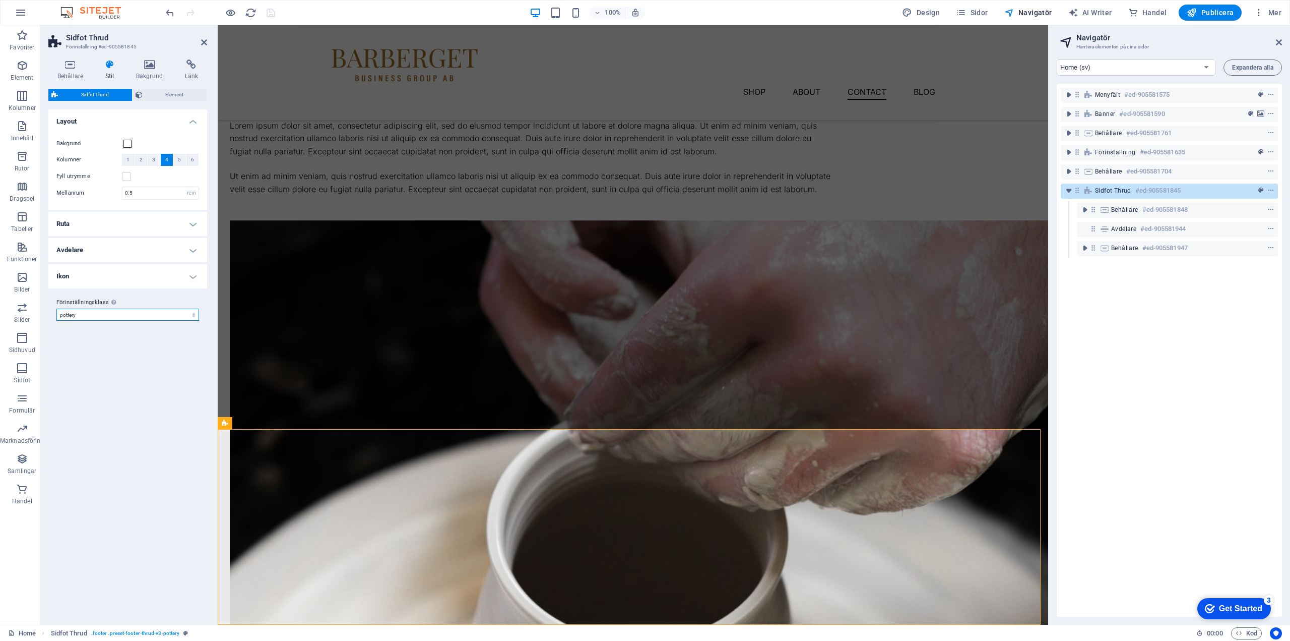
click at [145, 318] on select "pottery Lägg till förinställningsklass" at bounding box center [127, 315] width 143 height 12
click at [1270, 13] on span "Mer" at bounding box center [1268, 13] width 28 height 10
drag, startPoint x: 1238, startPoint y: 204, endPoint x: 1233, endPoint y: 134, distance: 70.2
click at [1233, 134] on ul "Webbplatsinställningar SEO-inställningar SEO-analys Språk Samlingshanterare Fil…" at bounding box center [1232, 160] width 97 height 266
click at [1273, 12] on span "Mer" at bounding box center [1268, 13] width 28 height 10
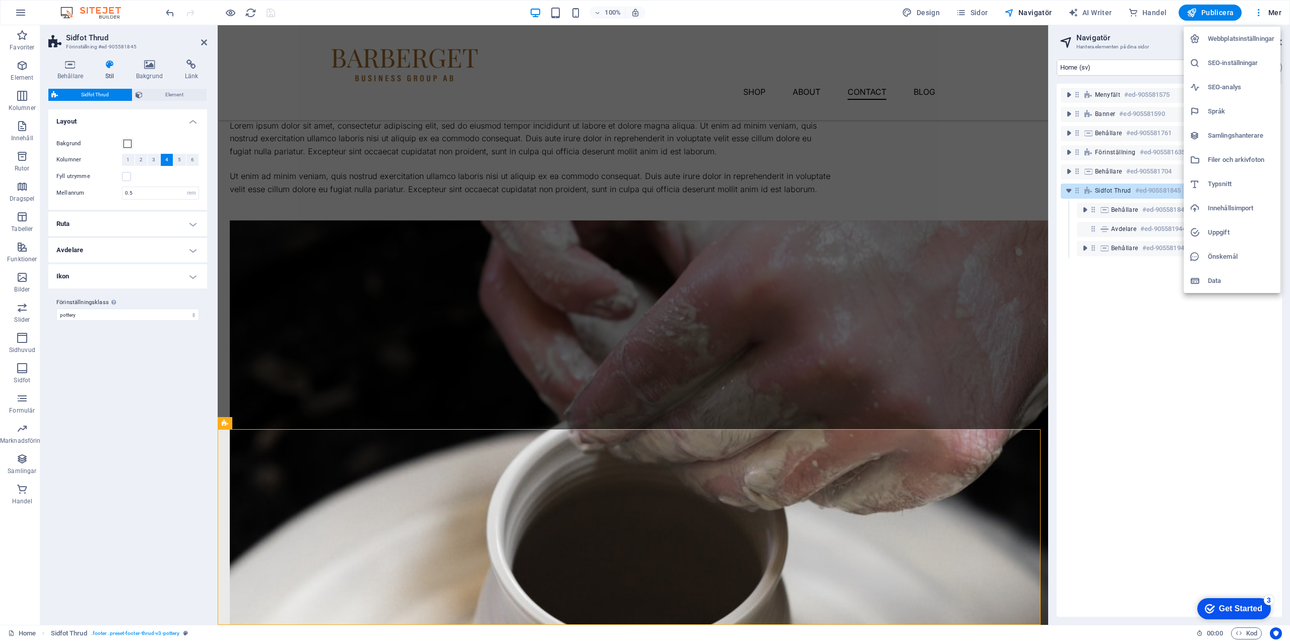
click at [1242, 130] on h6 "Samlingshanterare" at bounding box center [1241, 136] width 67 height 12
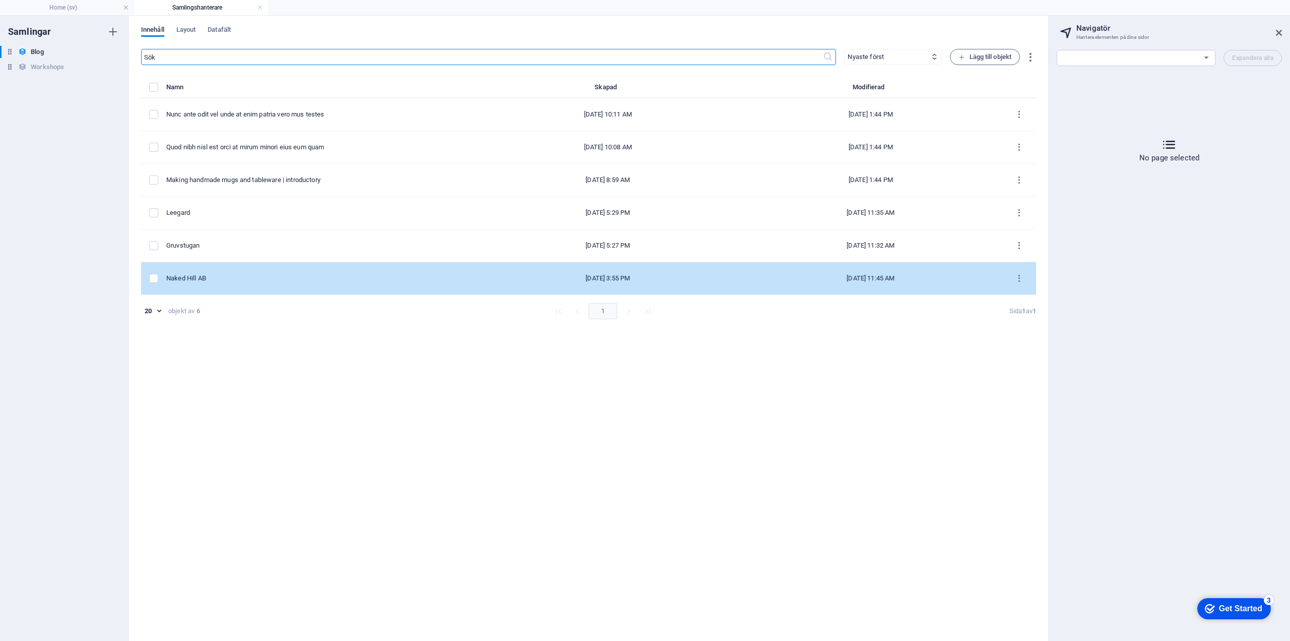
click at [218, 279] on div "Naked Hill AB" at bounding box center [317, 278] width 302 height 9
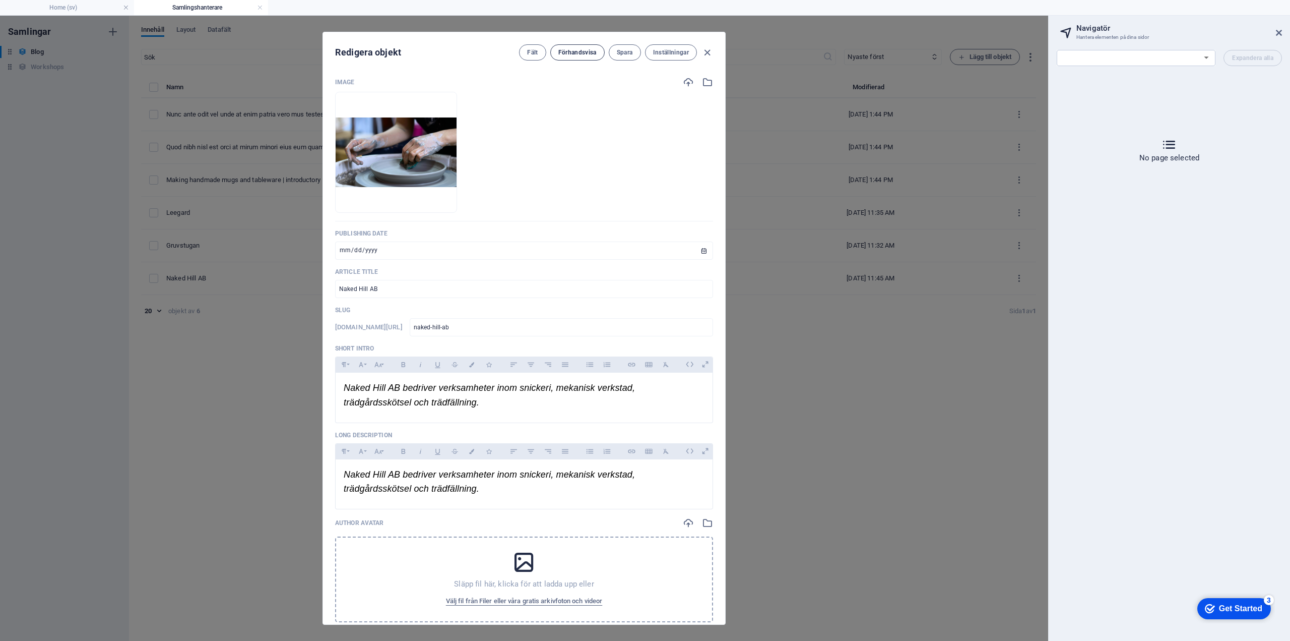
click at [589, 53] on span "Förhandsvisa" at bounding box center [578, 52] width 38 height 8
select select "16988997-sv"
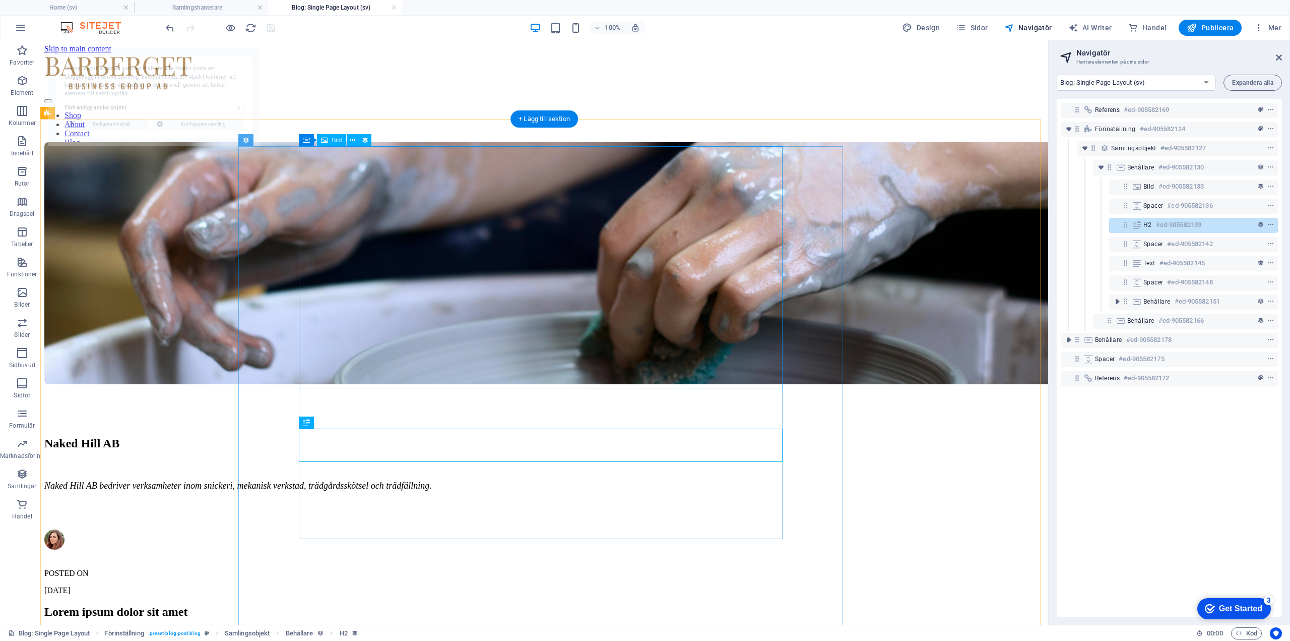
select select "68b97b86f6216c029a09cea1"
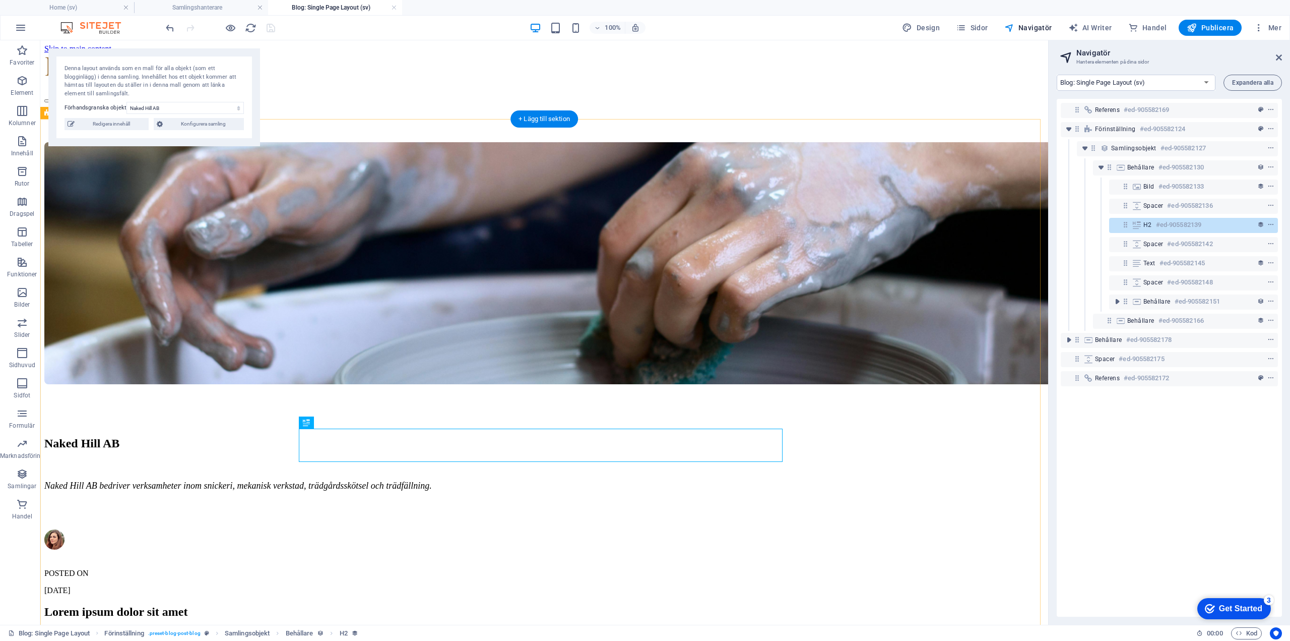
click at [882, 324] on div "Naked Hill AB Naked Hill AB bedriver verksamheter inom snickeri, mekanisk verks…" at bounding box center [544, 514] width 1000 height 744
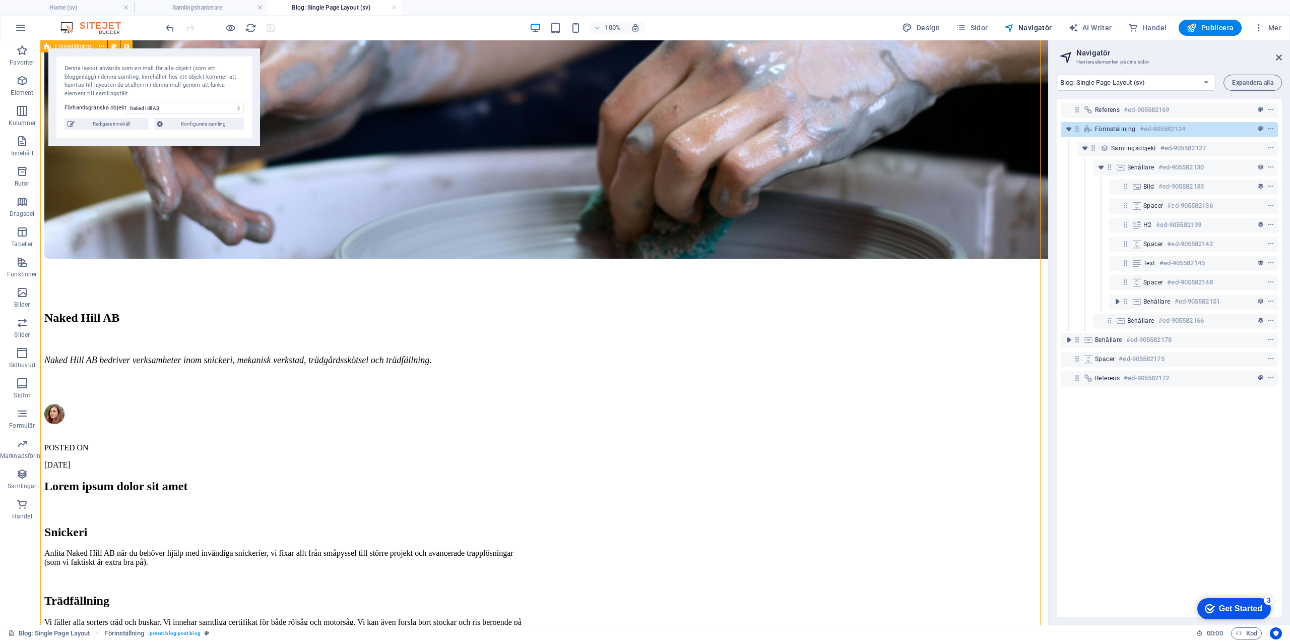
scroll to position [101, 0]
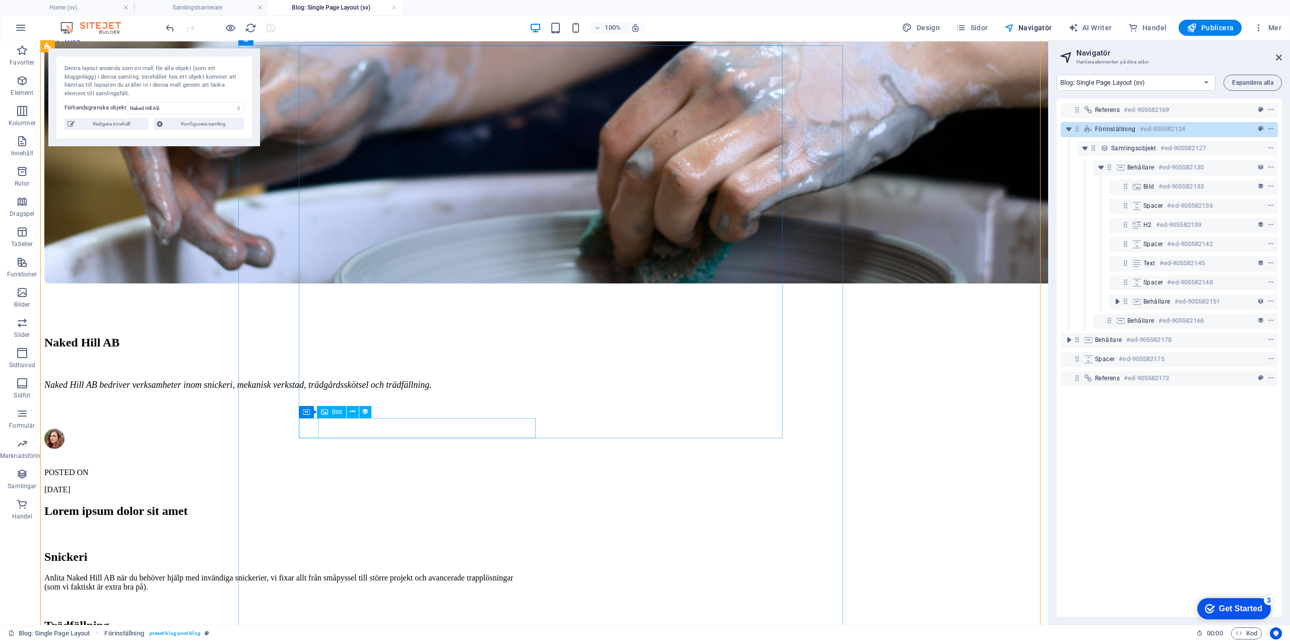
click at [281, 428] on figure at bounding box center [162, 439] width 237 height 22
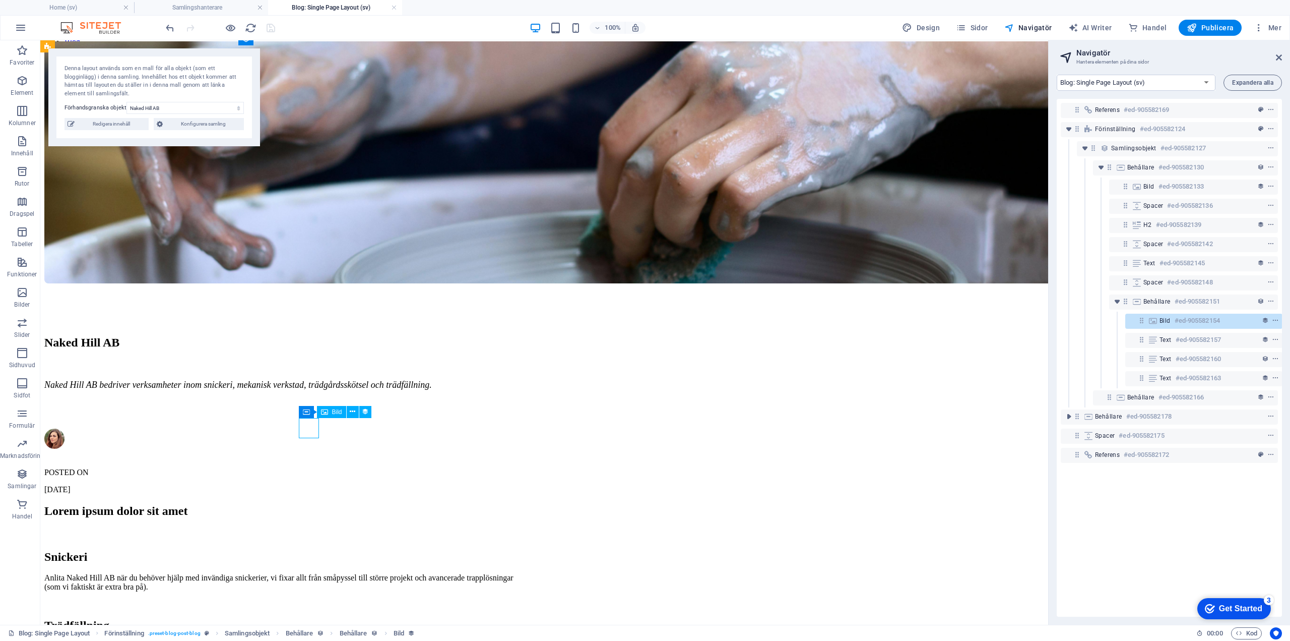
scroll to position [0, 3]
click at [349, 411] on icon at bounding box center [350, 411] width 6 height 11
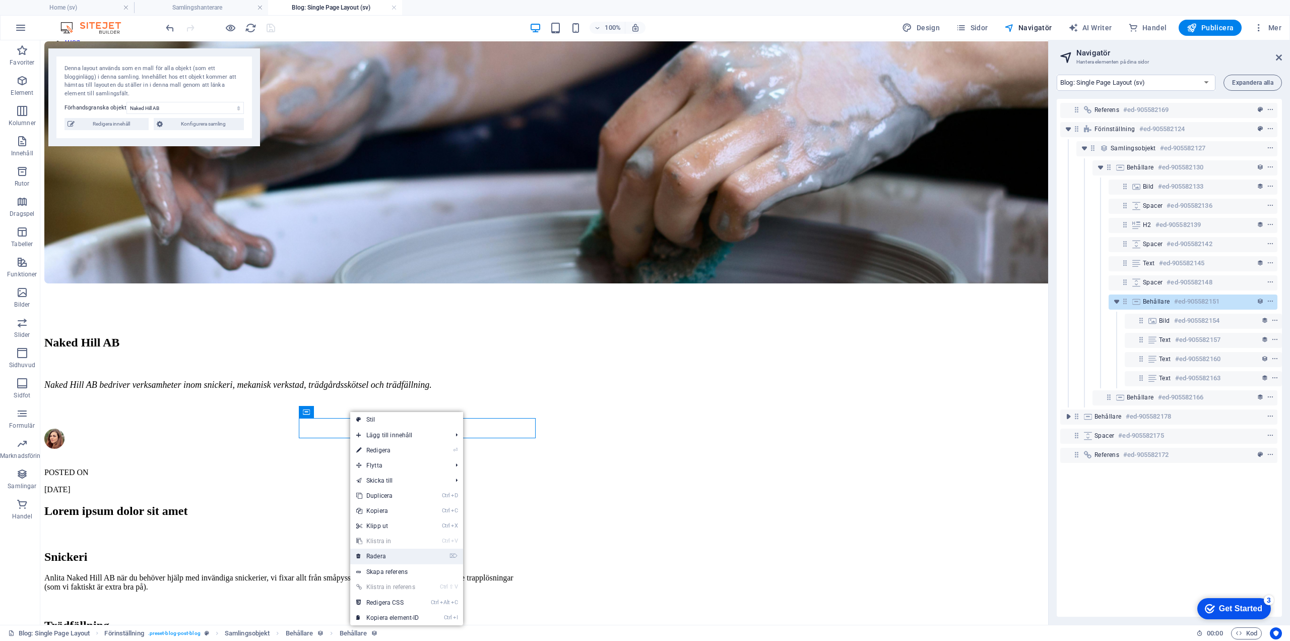
click at [380, 554] on link "⌦ Radera" at bounding box center [387, 555] width 75 height 15
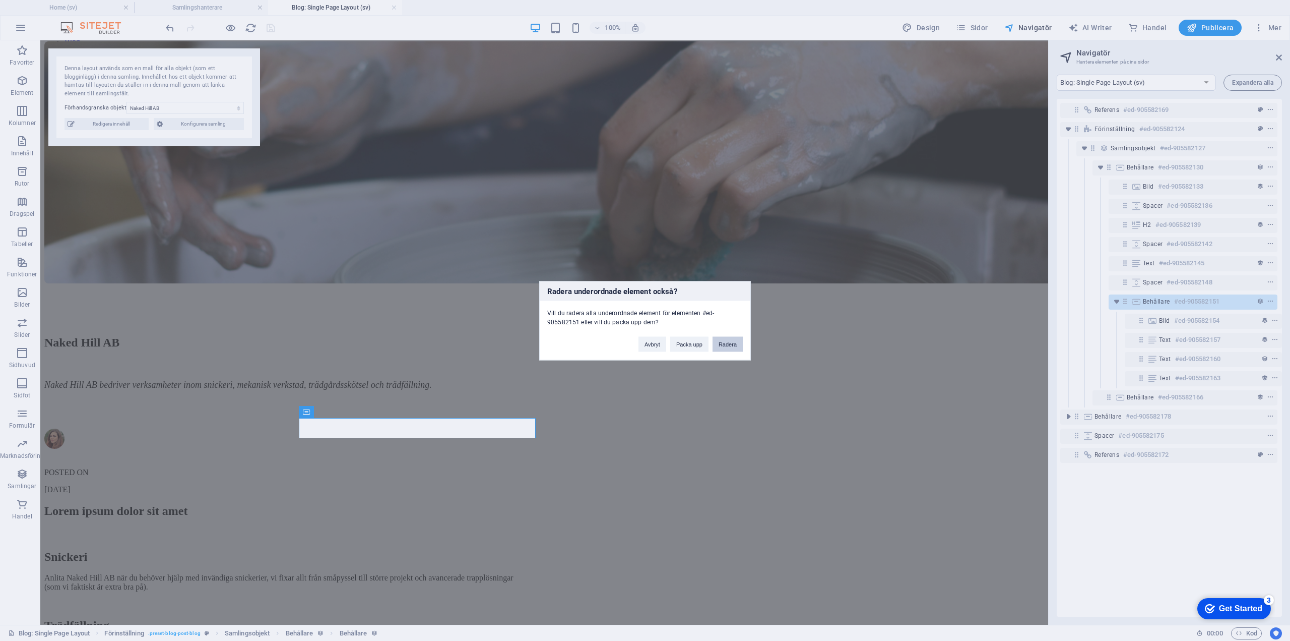
click at [724, 341] on button "Radera" at bounding box center [728, 343] width 30 height 15
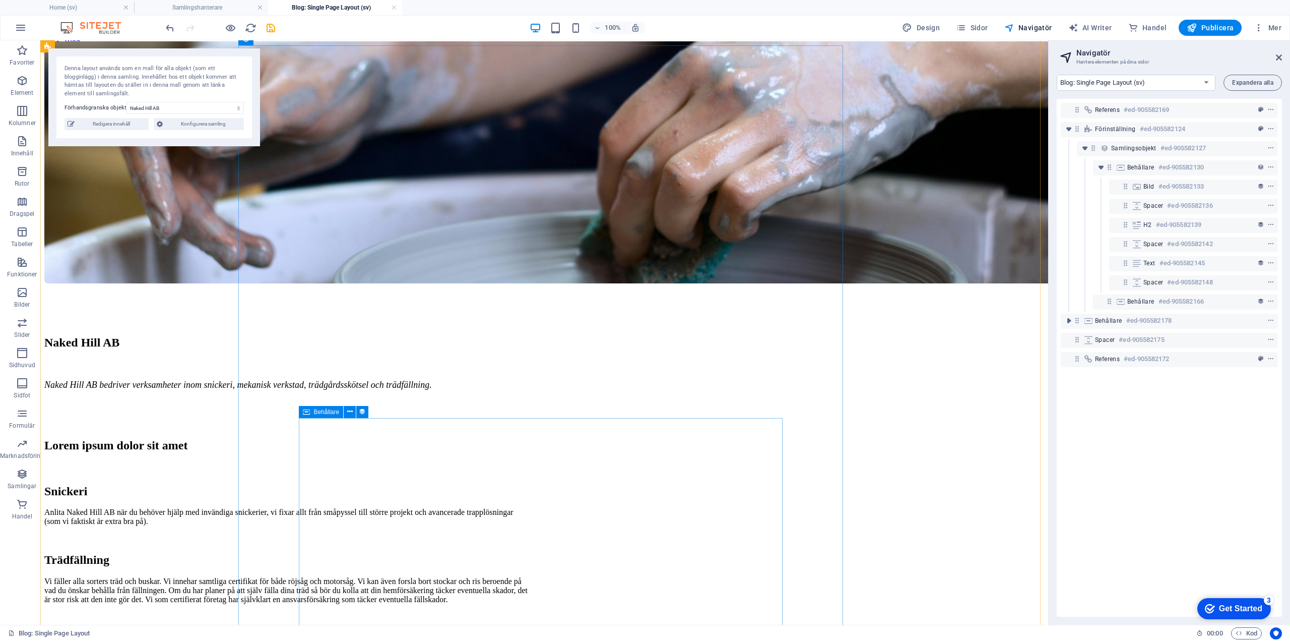
click at [444, 452] on div "Lorem ipsum dolor sit amet" at bounding box center [286, 446] width 484 height 14
select select "content"
select select "px"
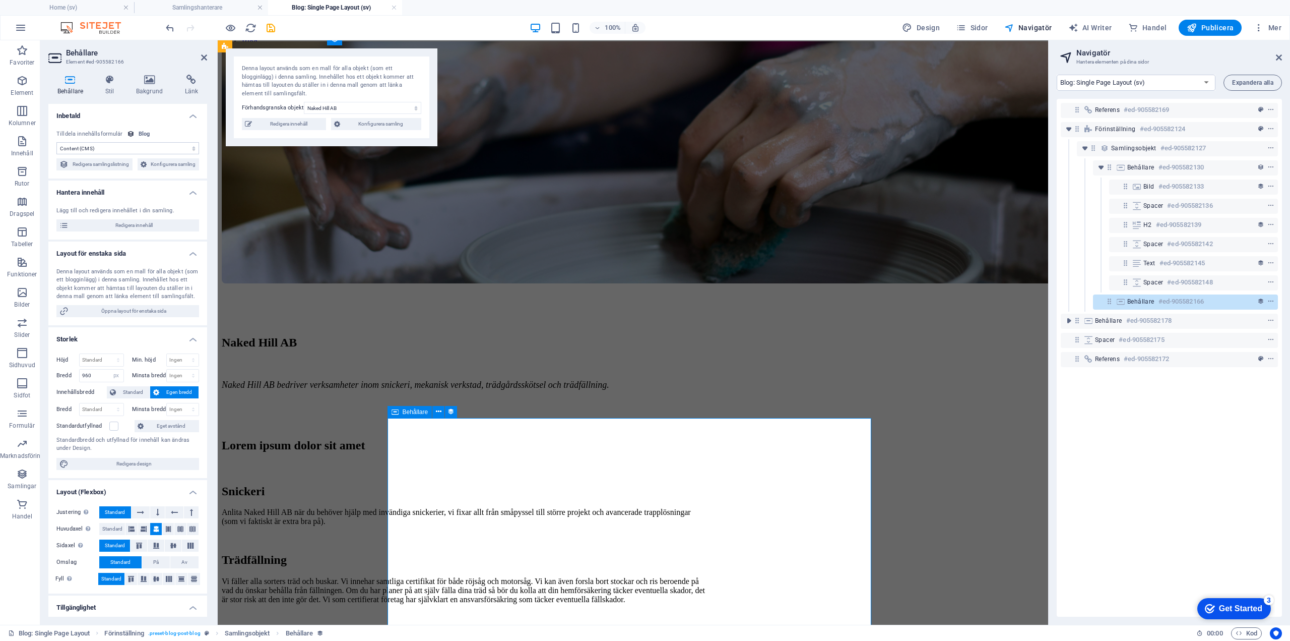
click at [479, 452] on div "Lorem ipsum dolor sit amet" at bounding box center [464, 446] width 484 height 14
click at [294, 121] on span "Redigera innehåll" at bounding box center [289, 124] width 68 height 12
type input "naked-hill-ab"
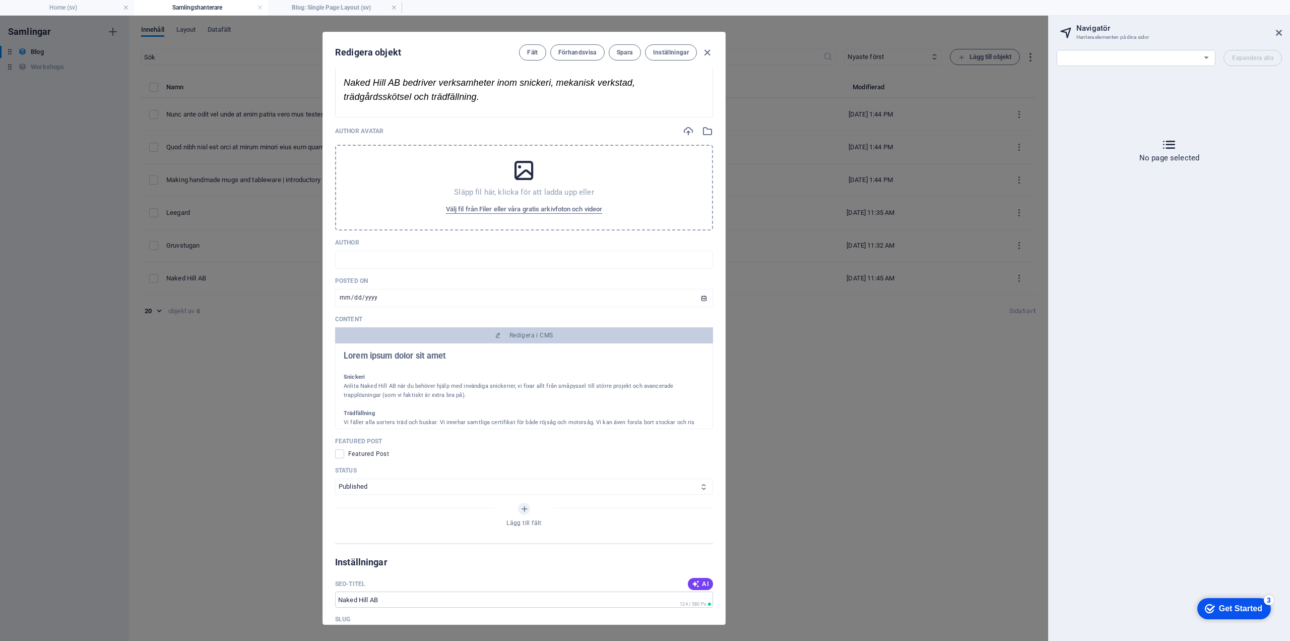
scroll to position [403, 0]
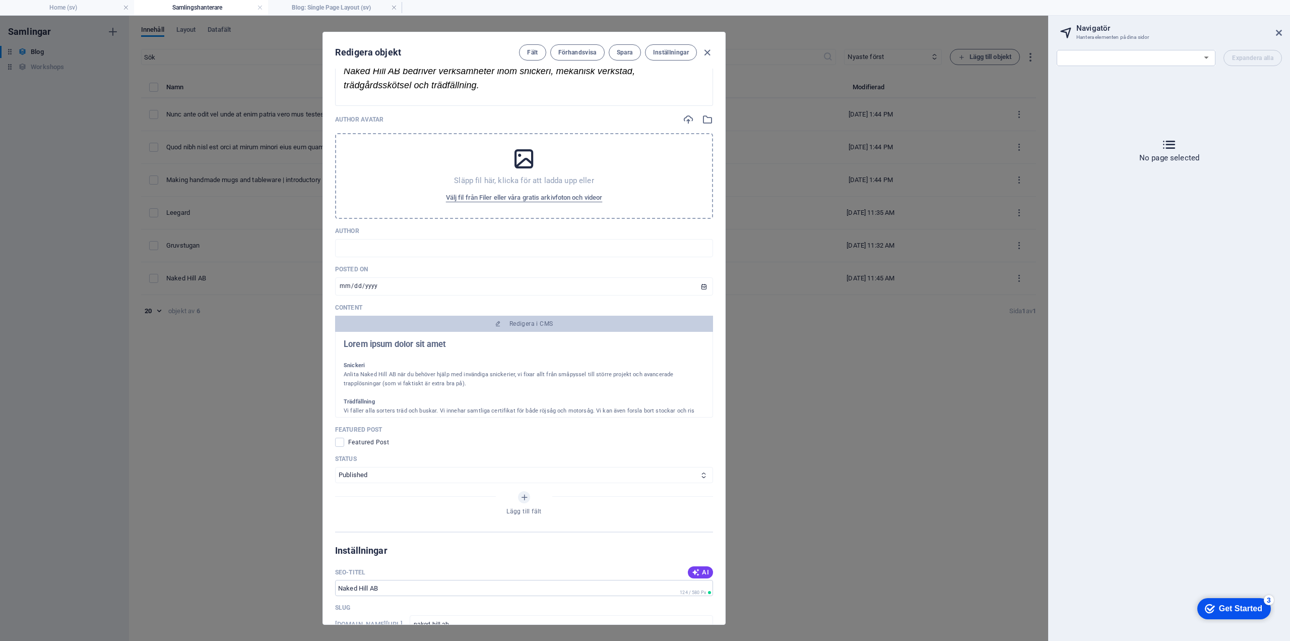
click at [426, 346] on h2 "Lorem ipsum dolor sit amet" at bounding box center [524, 344] width 361 height 9
click at [524, 320] on span "Redigera i CMS" at bounding box center [532, 324] width 44 height 8
select select "16988982-sv"
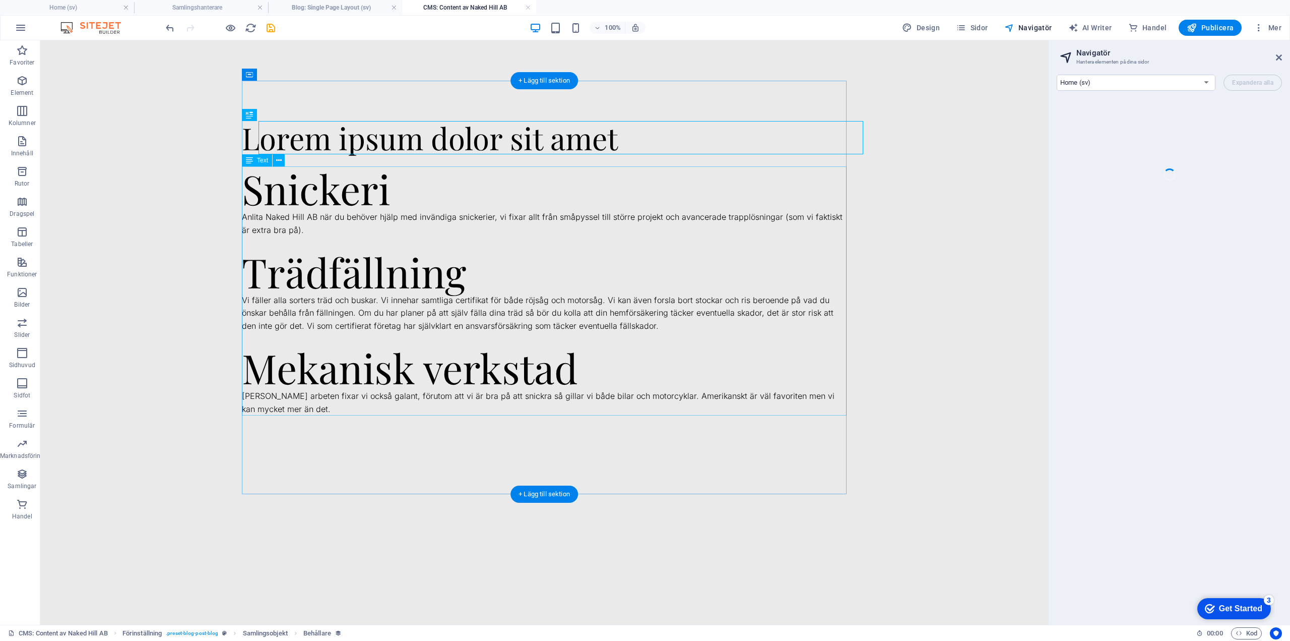
scroll to position [0, 0]
click at [276, 114] on icon at bounding box center [276, 115] width 6 height 11
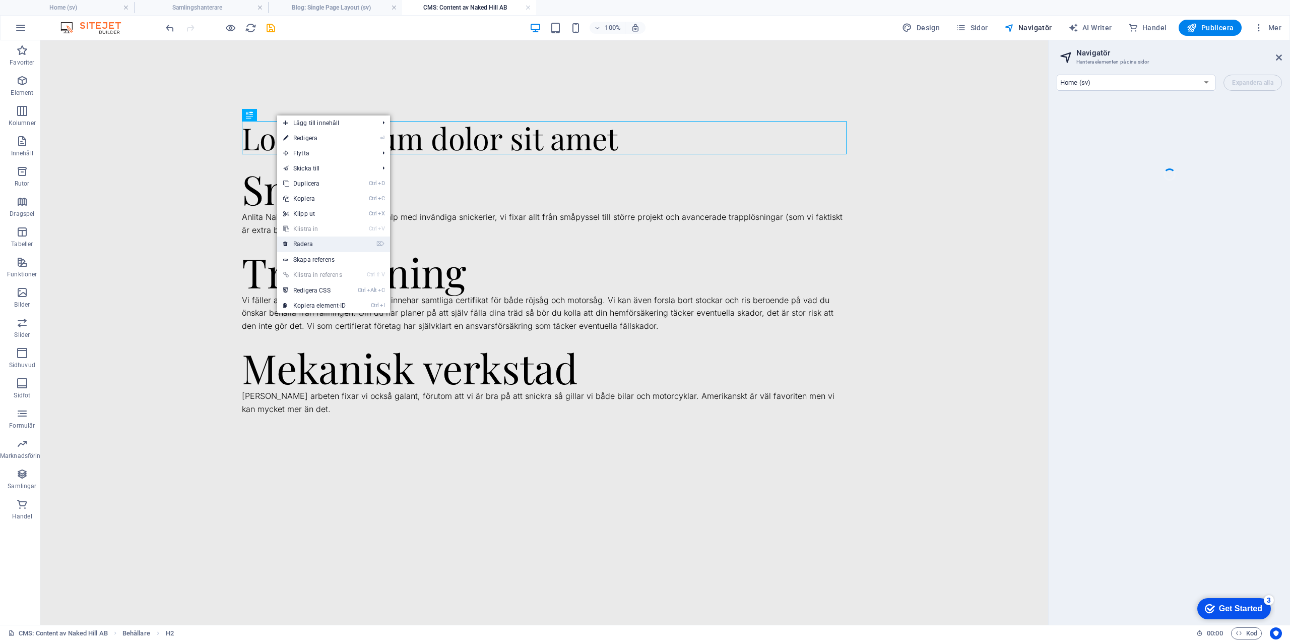
click at [312, 244] on link "⌦ Radera" at bounding box center [314, 243] width 75 height 15
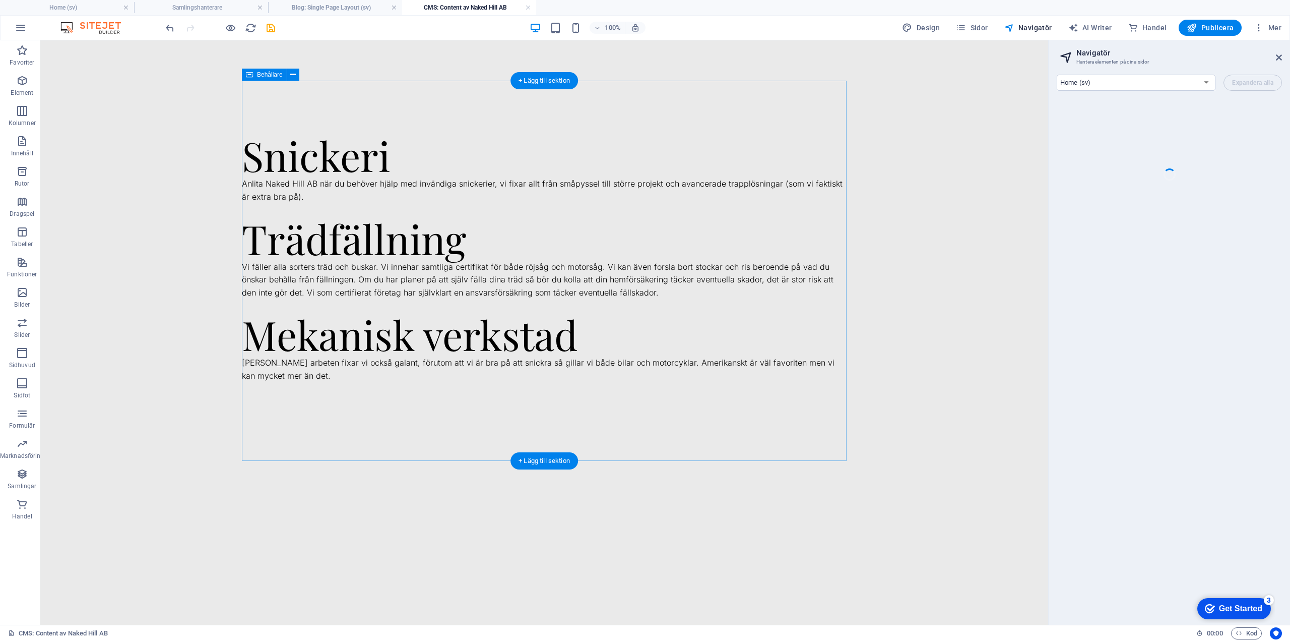
click at [293, 93] on div "Snickeri Anlita Naked Hill AB när du behöver hjälp med invändiga snickerier, vi…" at bounding box center [544, 271] width 605 height 380
click at [292, 127] on div at bounding box center [544, 127] width 605 height 12
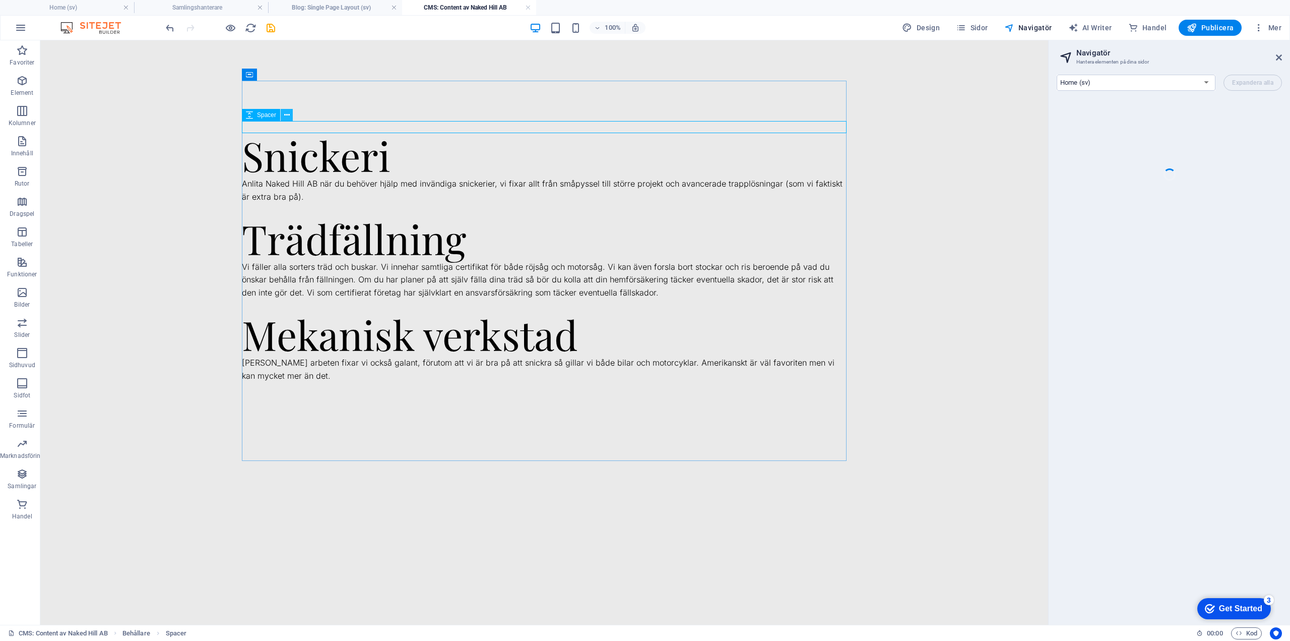
click at [289, 115] on icon at bounding box center [287, 115] width 6 height 11
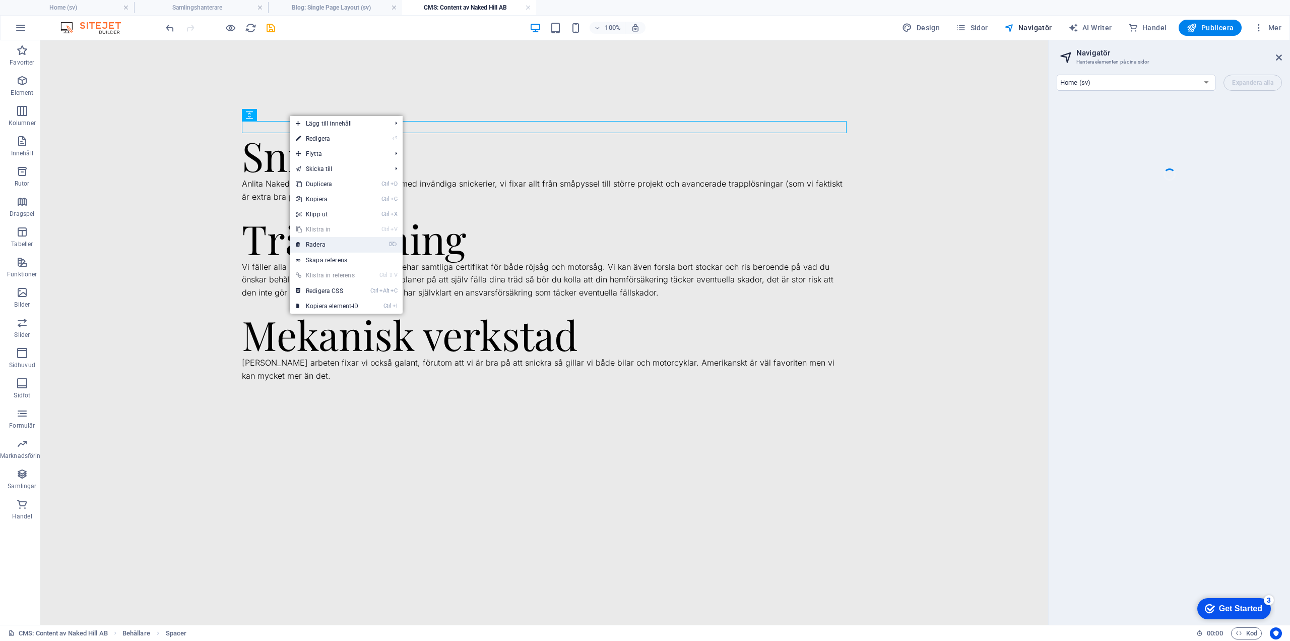
click at [321, 242] on link "⌦ Radera" at bounding box center [327, 244] width 75 height 15
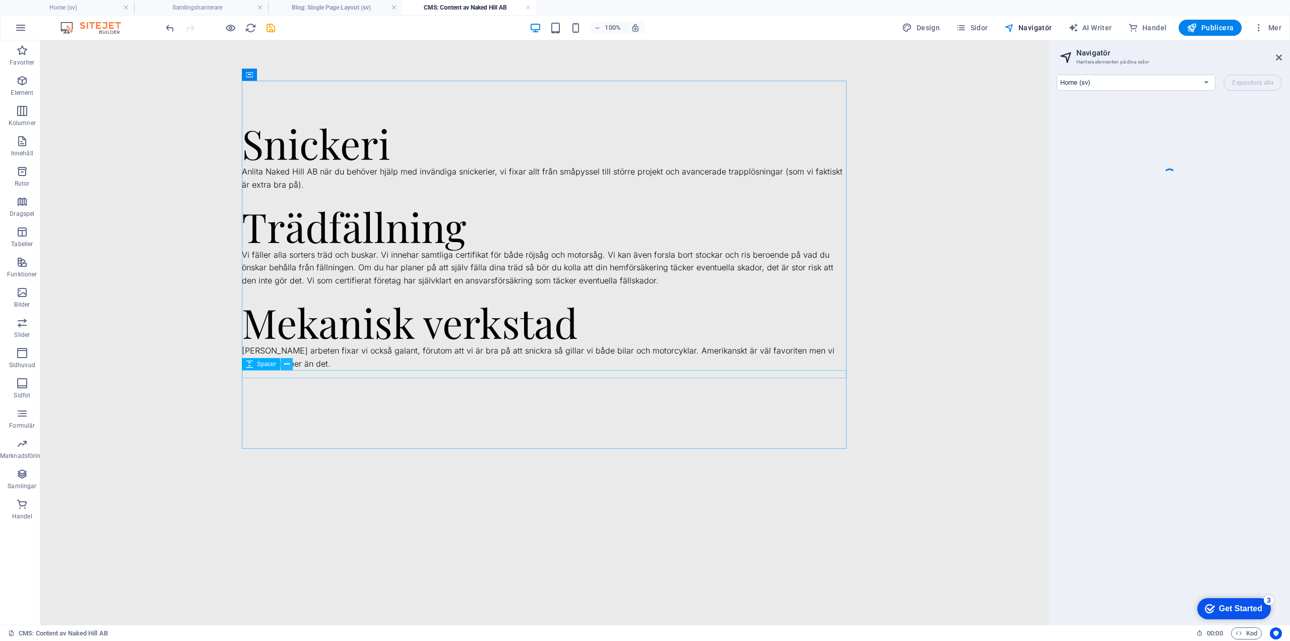
click at [287, 365] on icon at bounding box center [287, 364] width 6 height 11
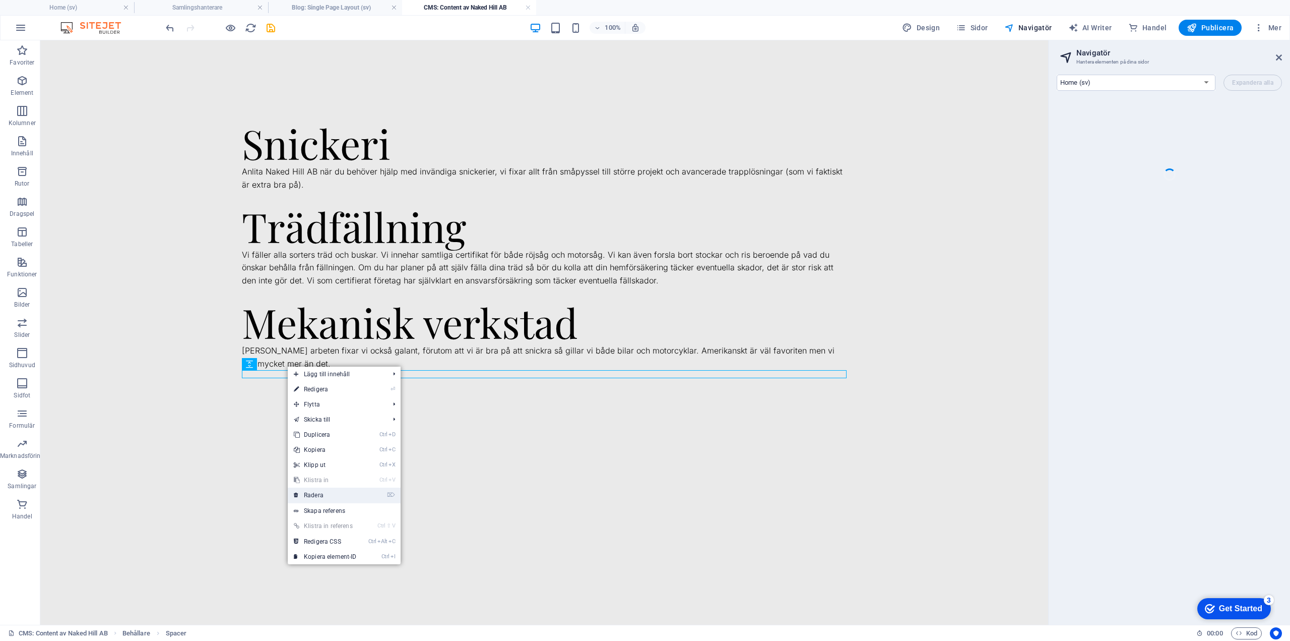
click at [314, 491] on link "⌦ Radera" at bounding box center [325, 494] width 75 height 15
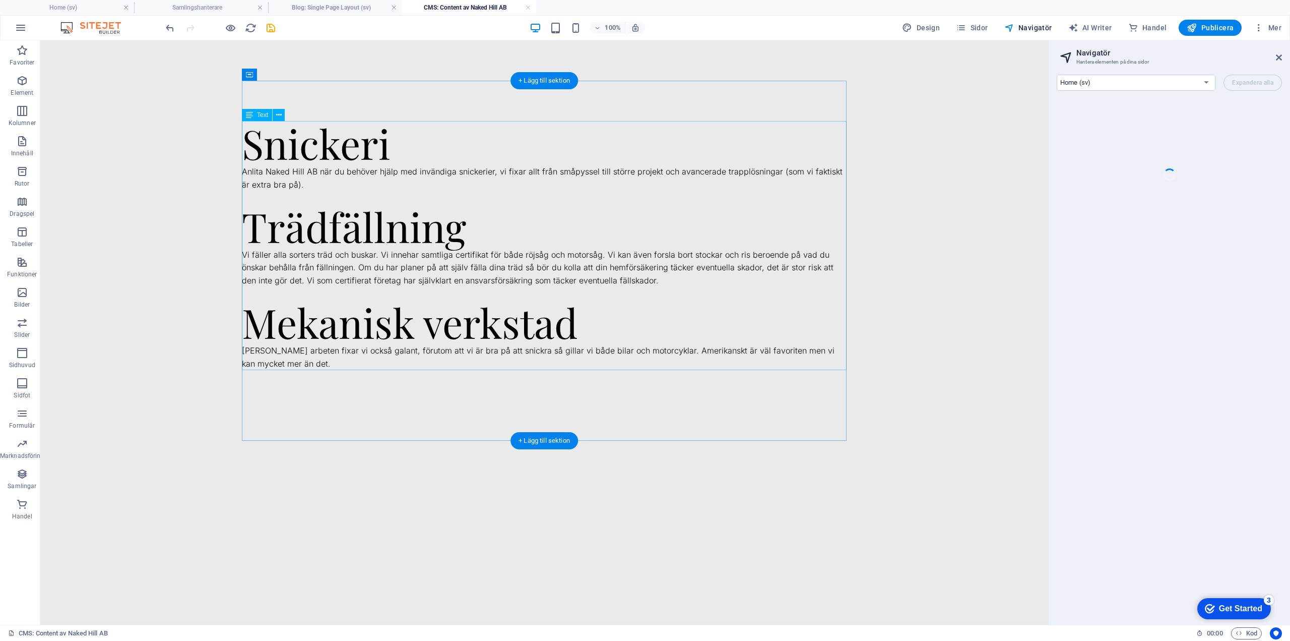
click at [324, 150] on div "Snickeri Anlita Naked Hill AB när du behöver hjälp med invändiga snickerier, vi…" at bounding box center [544, 245] width 605 height 249
click at [289, 141] on div "Snickeri Anlita Naked Hill AB när du behöver hjälp med invändiga snickerier, vi…" at bounding box center [544, 245] width 605 height 249
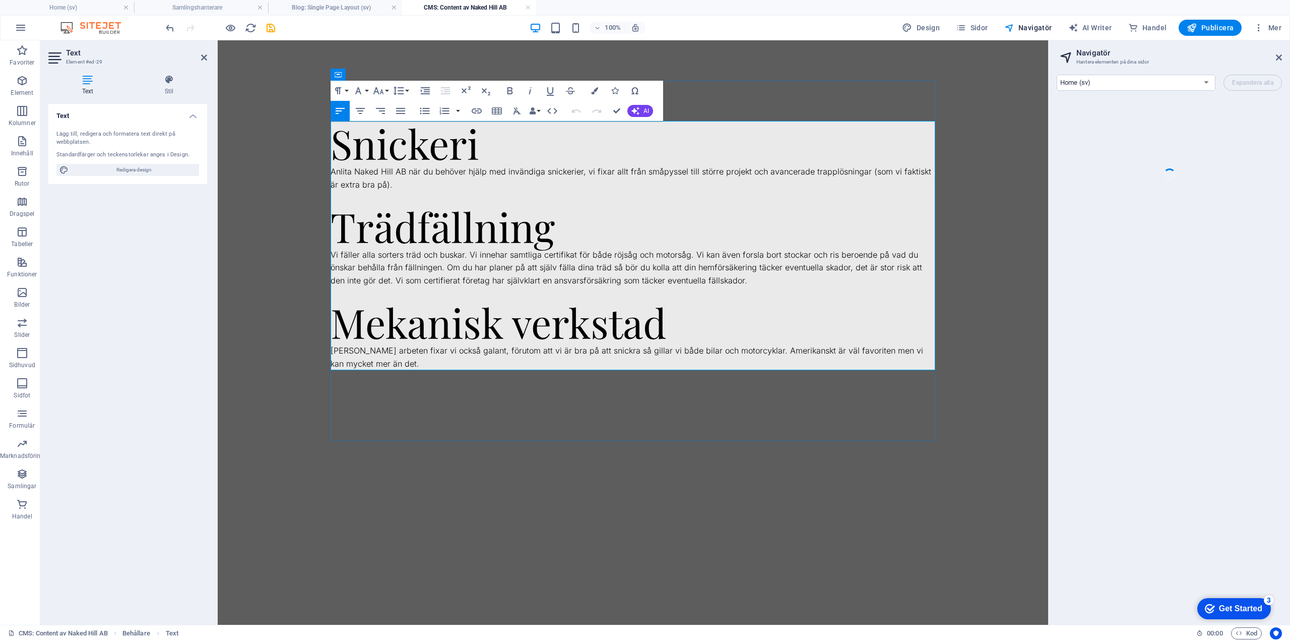
click at [443, 143] on h1 "Snickeri" at bounding box center [633, 143] width 605 height 44
click at [555, 109] on icon "button" at bounding box center [552, 111] width 10 height 6
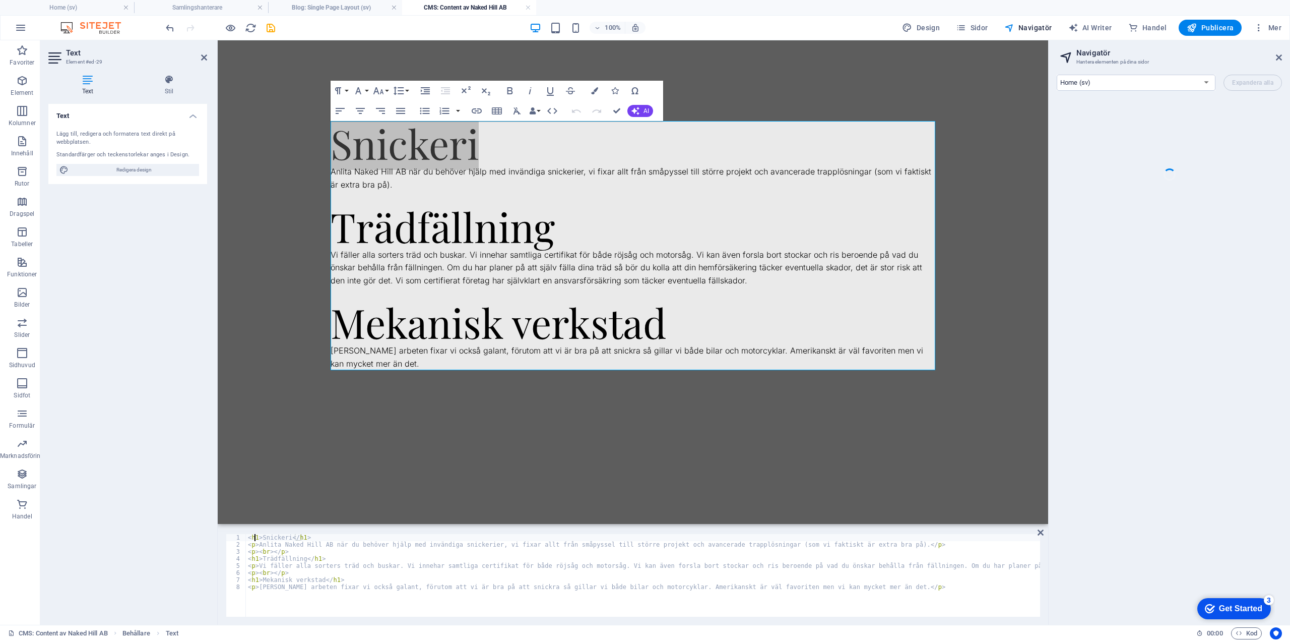
click at [256, 539] on div "< h1 > Snickeri </ h1 > < p > Anlita Naked Hill AB när du behöver hjälp med inv…" at bounding box center [1004, 581] width 1516 height 95
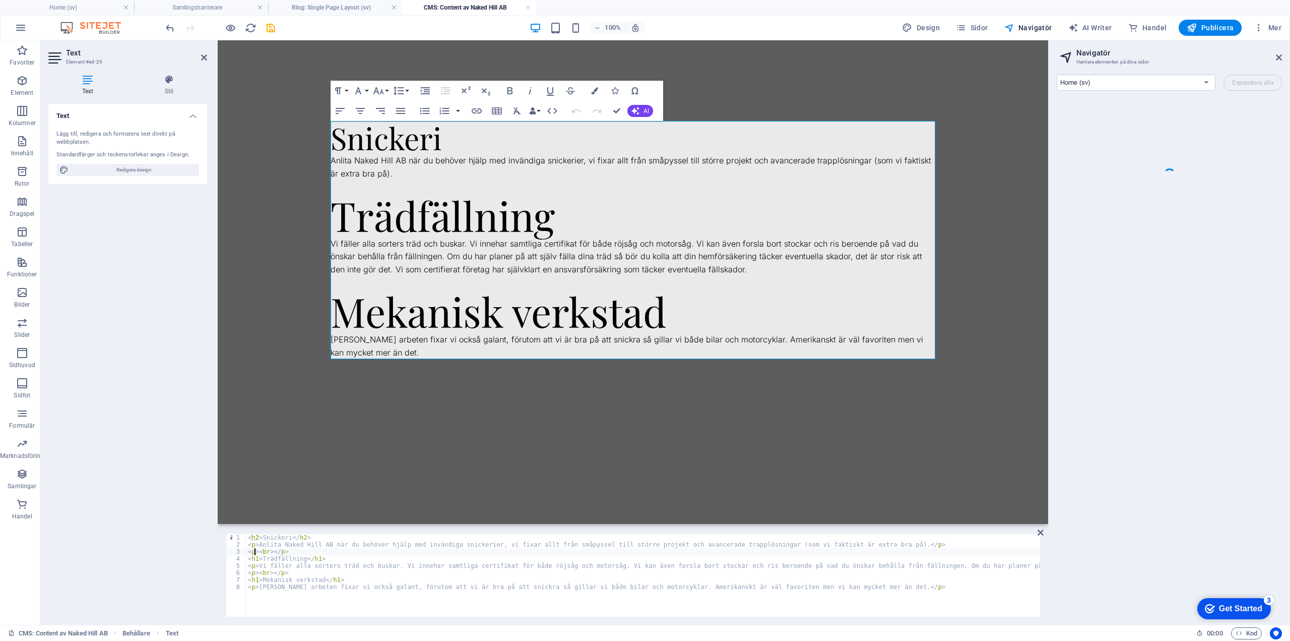
click at [256, 554] on div "< h2 > Snickeri </ h2 > < p > Anlita Naked Hill AB när du behöver hjälp med inv…" at bounding box center [1004, 581] width 1516 height 95
click at [253, 558] on div "< h2 > Snickeri </ h2 > < p > Anlita Naked Hill AB när du behöver hjälp med inv…" at bounding box center [1004, 581] width 1516 height 95
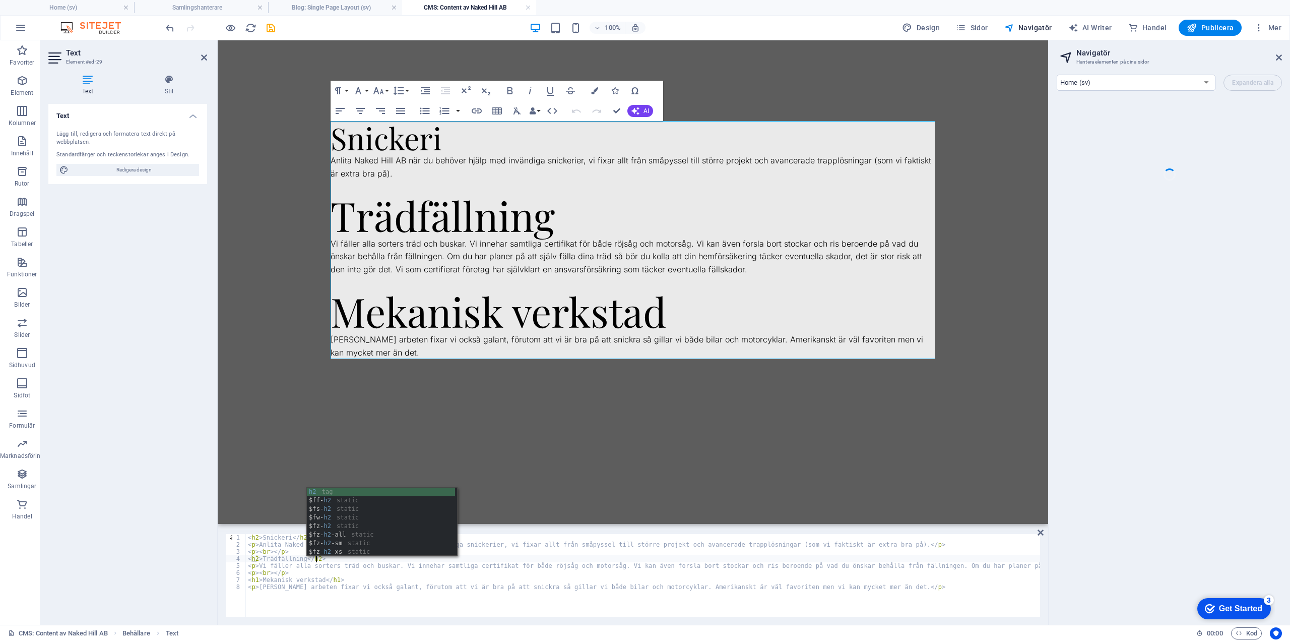
scroll to position [0, 5]
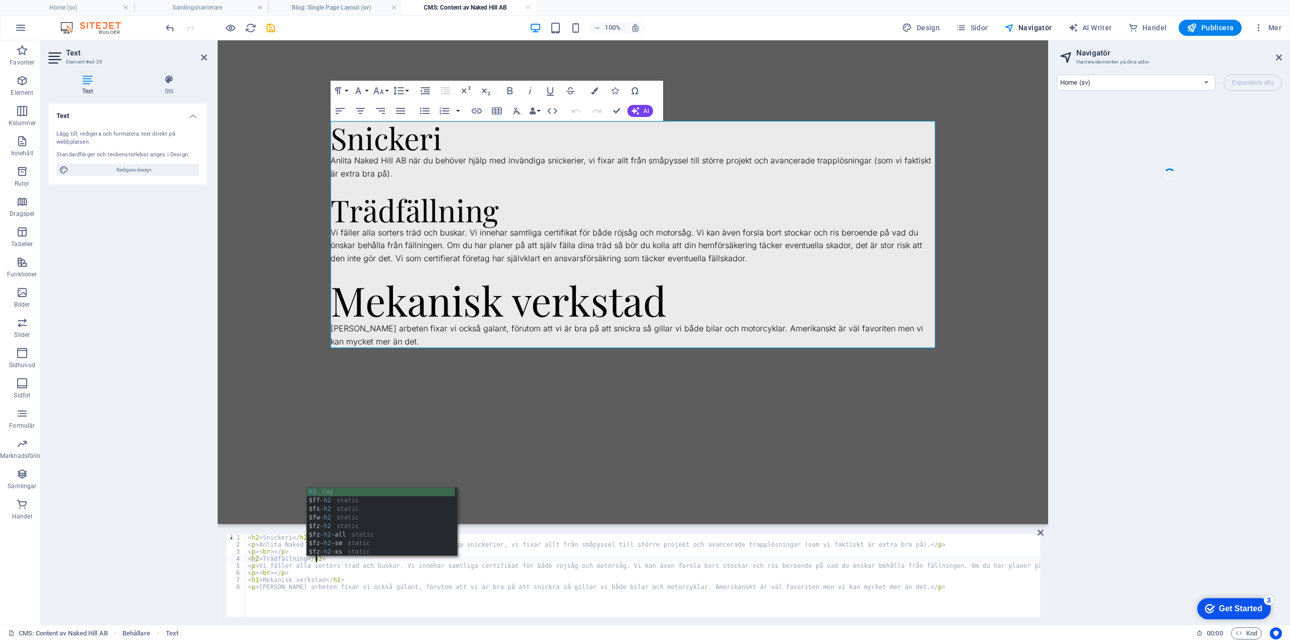
click at [253, 577] on div "< h2 > Snickeri </ h2 > < p > Anlita Naked Hill AB när du behöver hjälp med inv…" at bounding box center [1004, 581] width 1516 height 95
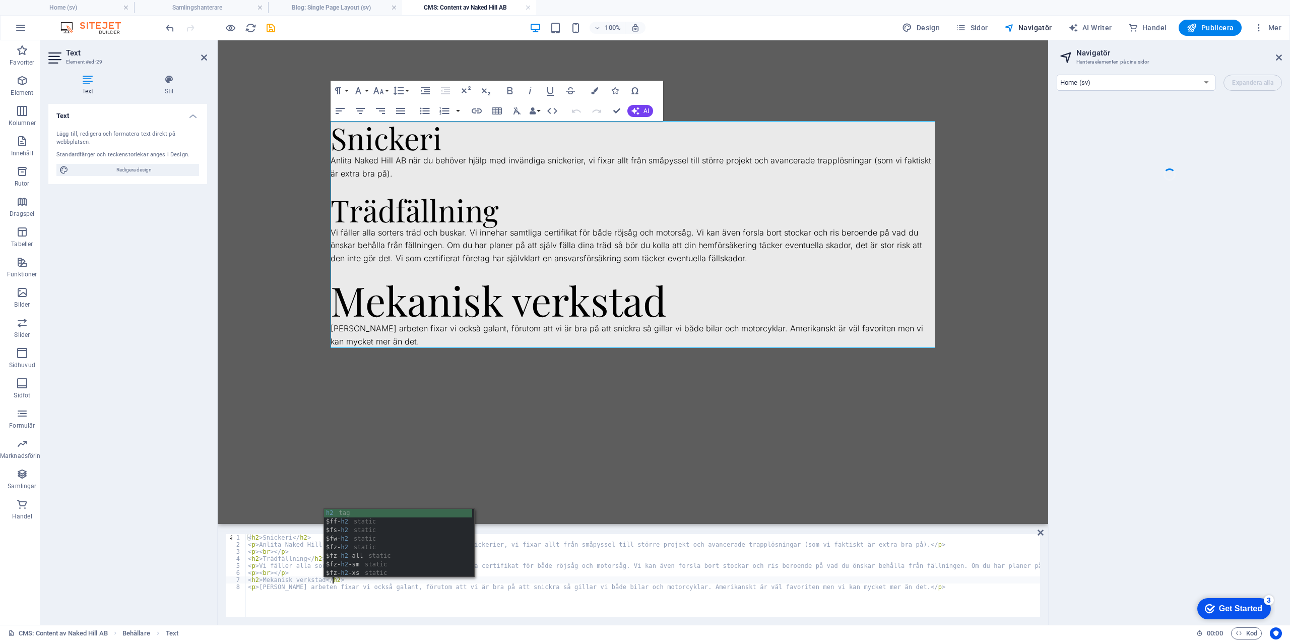
scroll to position [0, 7]
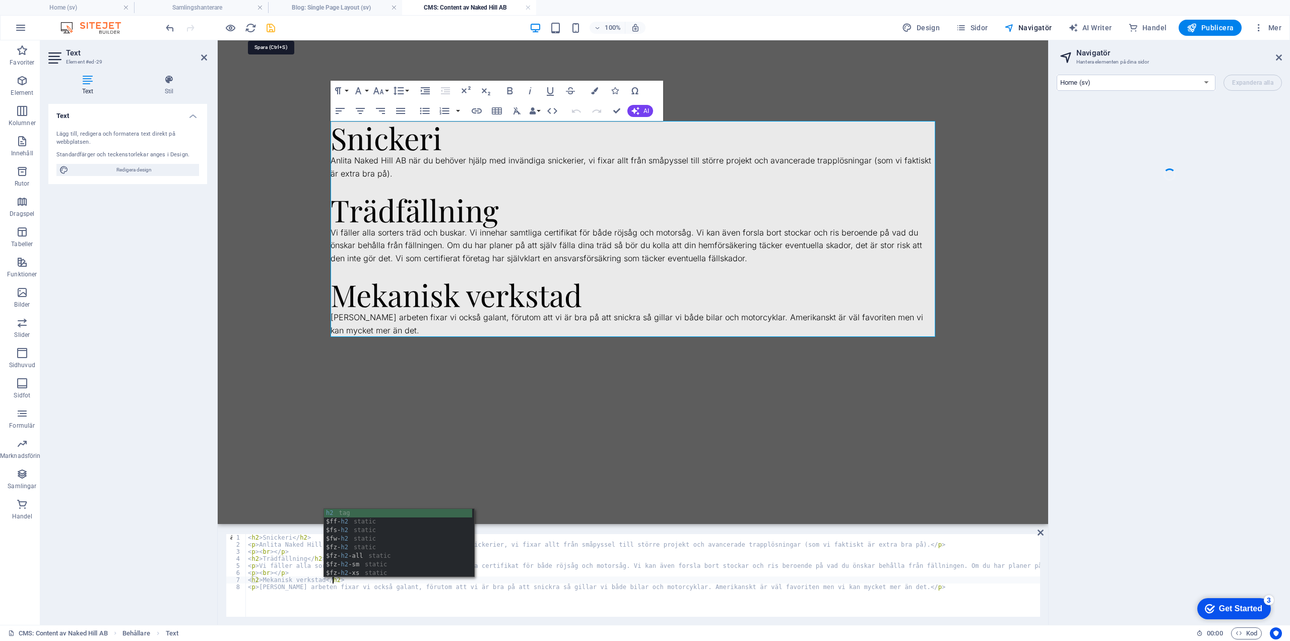
type textarea "<h2>Mekanisk verkstad</h2>"
click at [275, 29] on icon "save" at bounding box center [271, 28] width 12 height 12
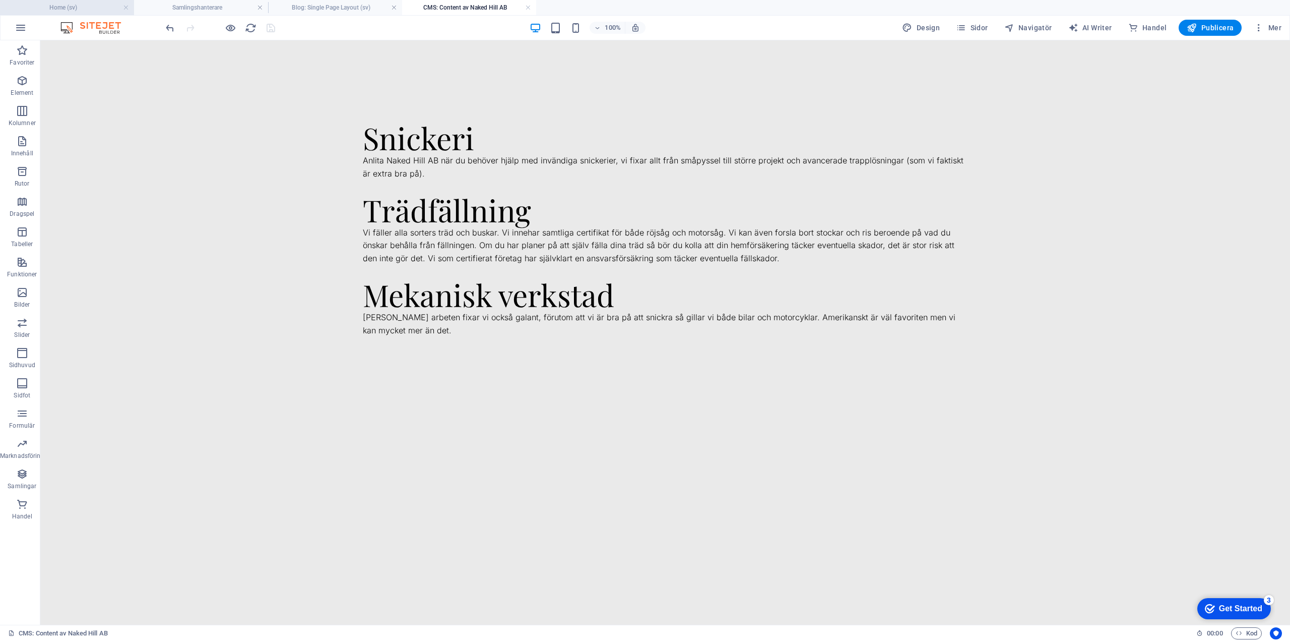
click at [66, 6] on h4 "Home (sv)" at bounding box center [67, 7] width 134 height 11
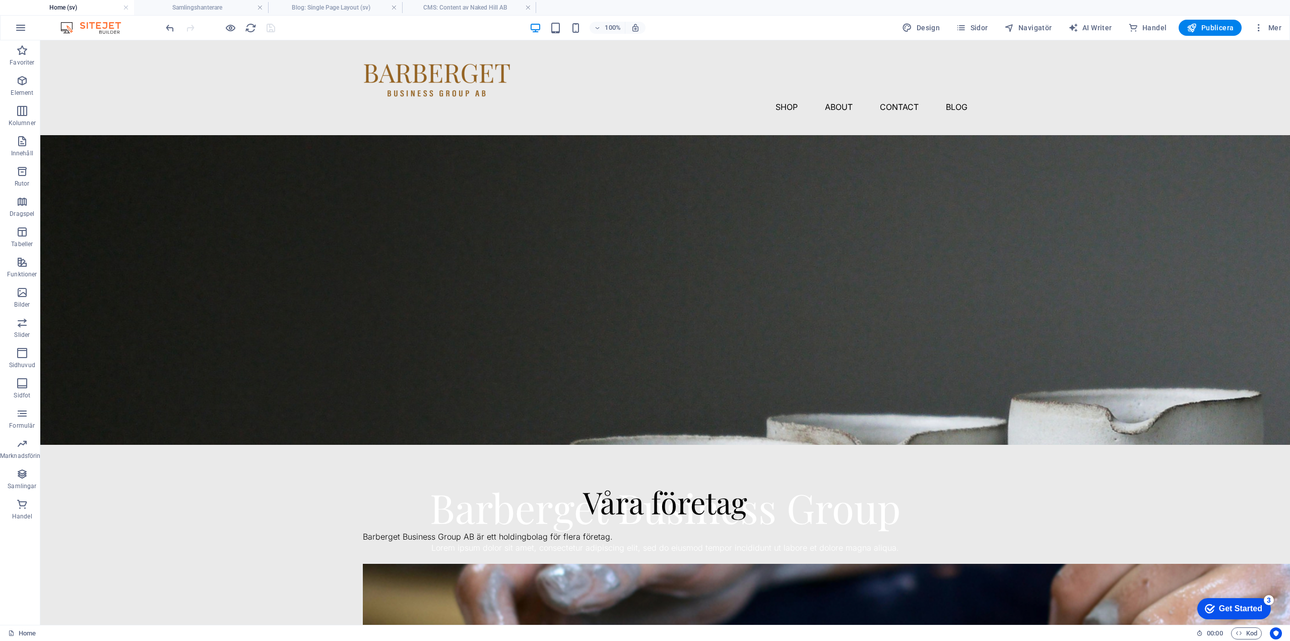
scroll to position [1136, 0]
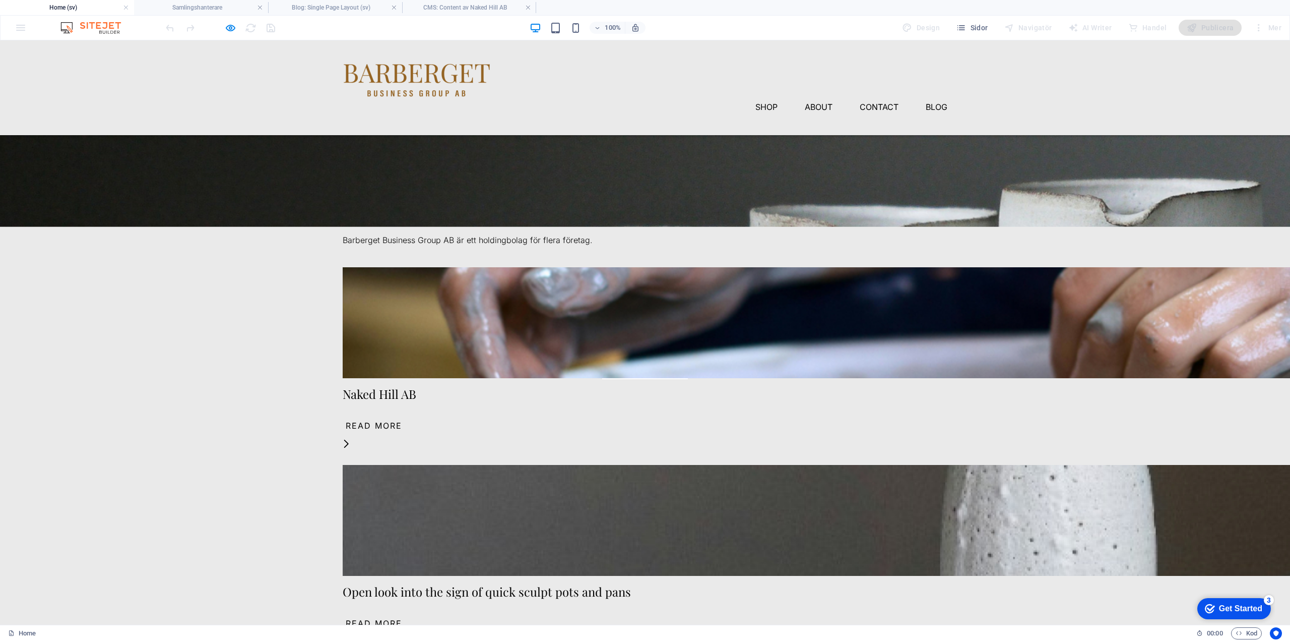
scroll to position [0, 0]
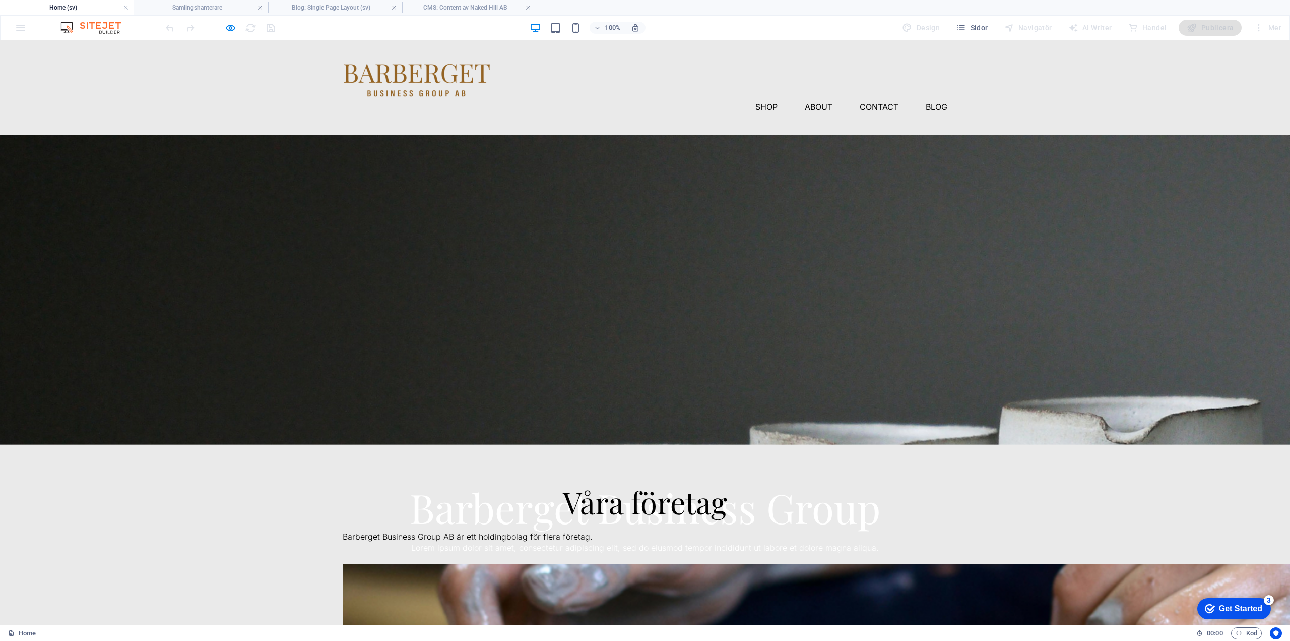
click at [645, 571] on link "Explore" at bounding box center [645, 584] width 86 height 26
click at [602, 480] on span "Barberget Business Group" at bounding box center [645, 507] width 471 height 54
click at [545, 480] on span "Barberget Business Group" at bounding box center [645, 507] width 471 height 54
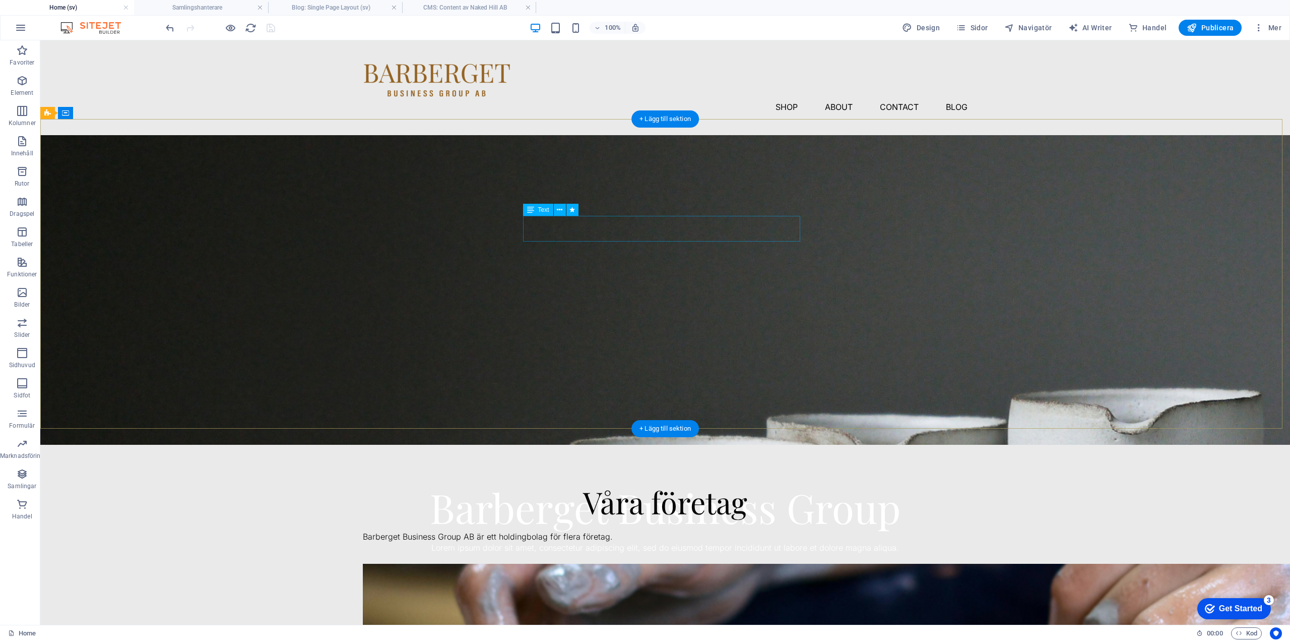
click at [635, 541] on div "Lorem ipsum dolor sit amet, consectetur adipiscing elit, sed do eiusmod tempor …" at bounding box center [665, 547] width 605 height 13
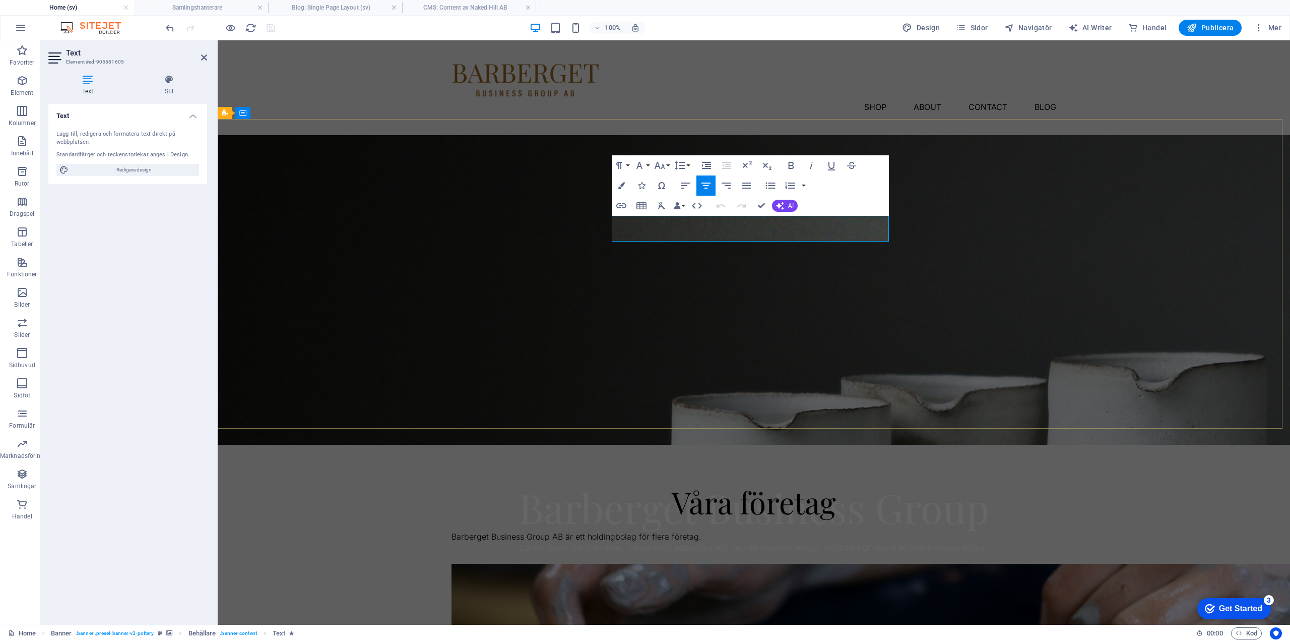
click at [721, 542] on span "Lorem ipsum dolor sit amet, consectetur adipiscing elit, sed do eiusmod tempor …" at bounding box center [754, 547] width 468 height 10
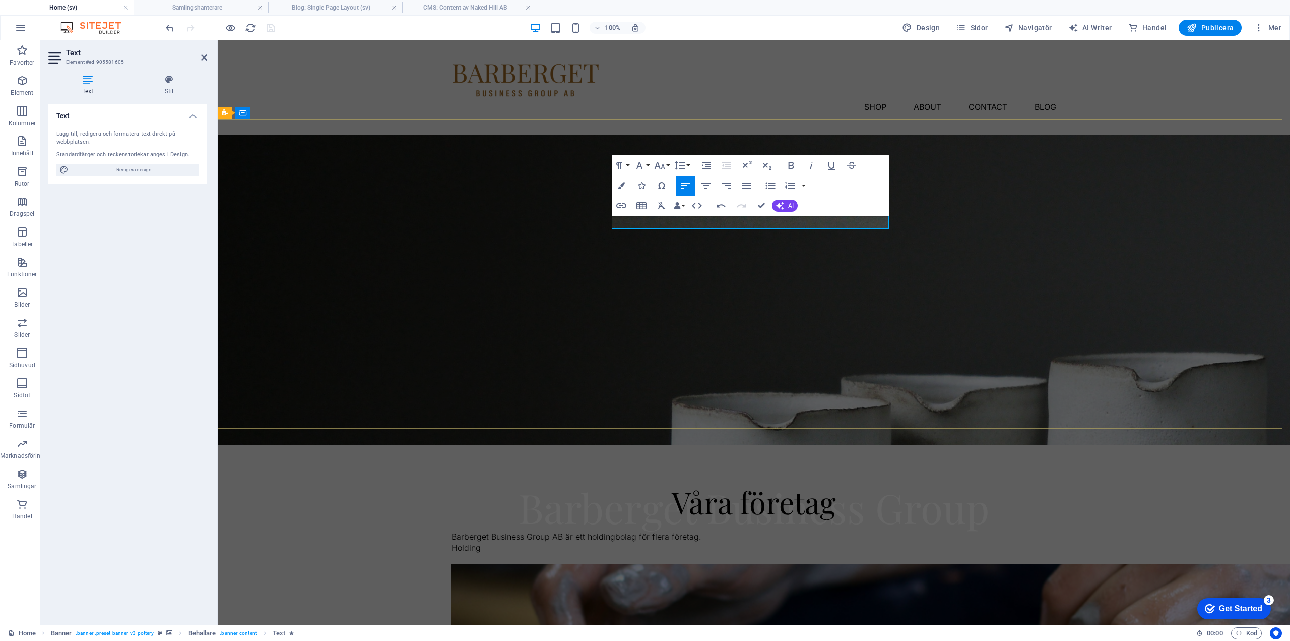
click at [751, 541] on p "Holding" at bounding box center [754, 547] width 605 height 13
click at [696, 541] on p "Holding" at bounding box center [754, 547] width 605 height 13
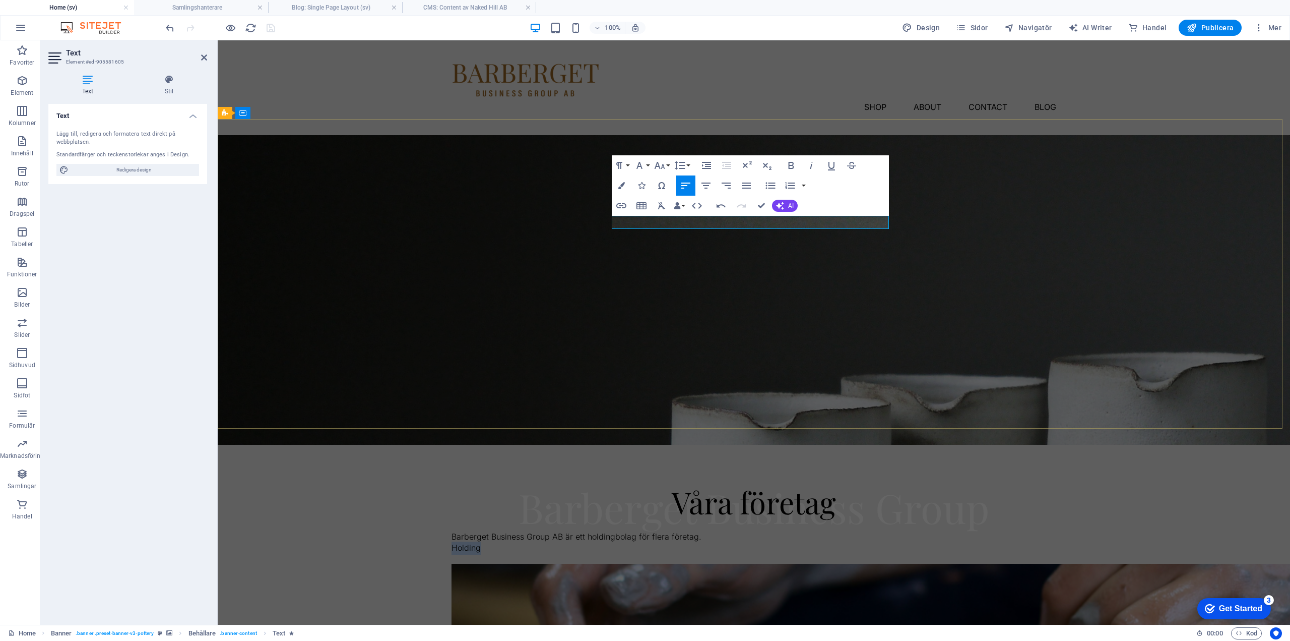
click at [685, 541] on p "Holding" at bounding box center [754, 547] width 605 height 13
click at [670, 542] on span "Lorem ipsum dolor sit amet, consectetur adipiscing elit, sed do eiusmod tempor …" at bounding box center [754, 547] width 468 height 10
click at [628, 542] on span "Lorem ipsum dolor sit amet, consectetur adipiscing elit, sed do eiusmod tempor …" at bounding box center [754, 547] width 468 height 10
click at [916, 445] on div "Barberget Business Group Holdingbolag för Naked Hill AB, Gruvstugan förrådshote…" at bounding box center [754, 541] width 1073 height 193
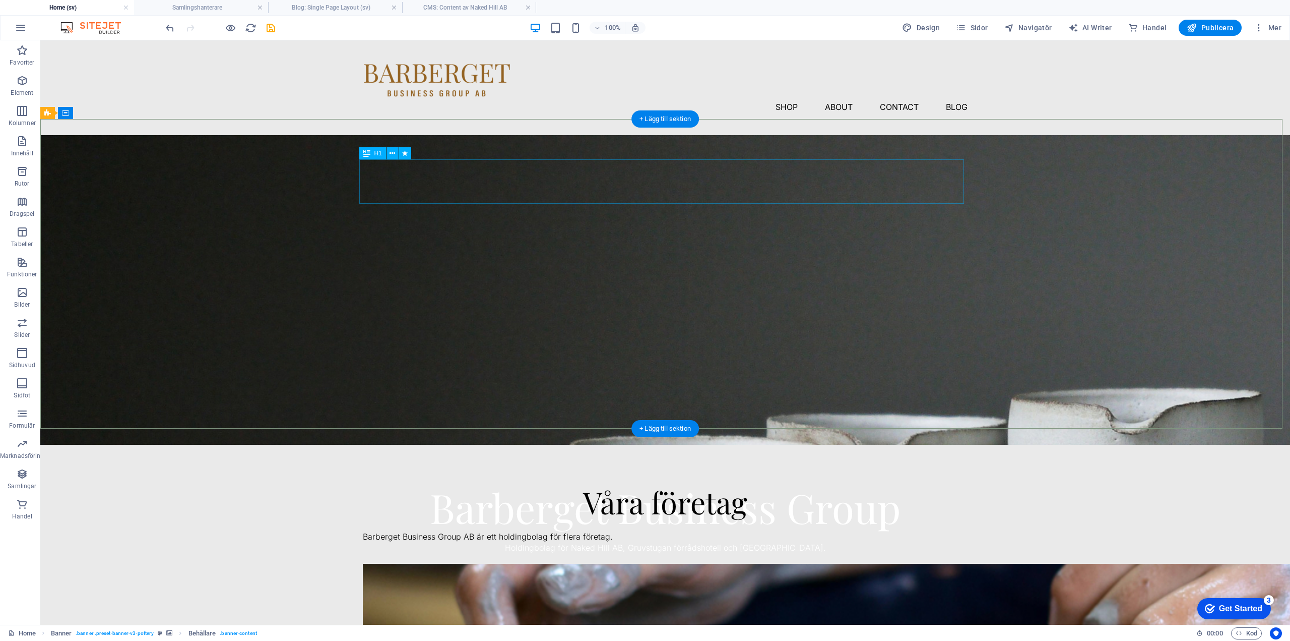
click at [788, 485] on div "Barberget Business Group" at bounding box center [665, 507] width 605 height 44
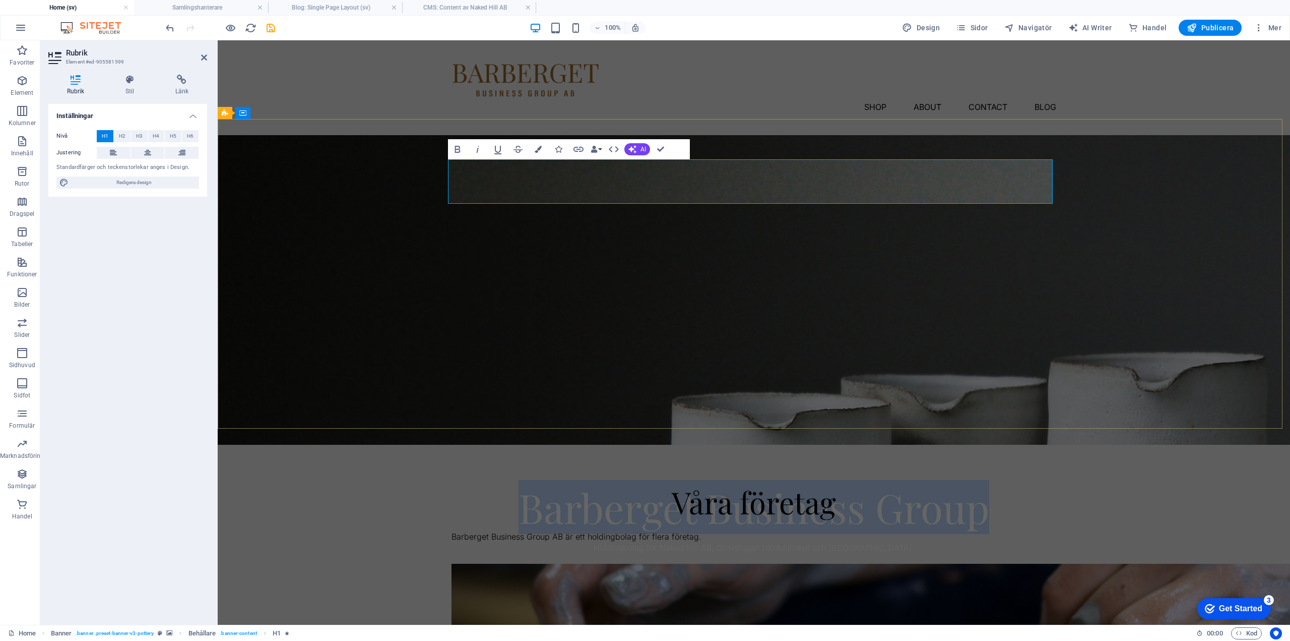
click at [999, 485] on h1 "Barberget Business Group" at bounding box center [754, 507] width 605 height 44
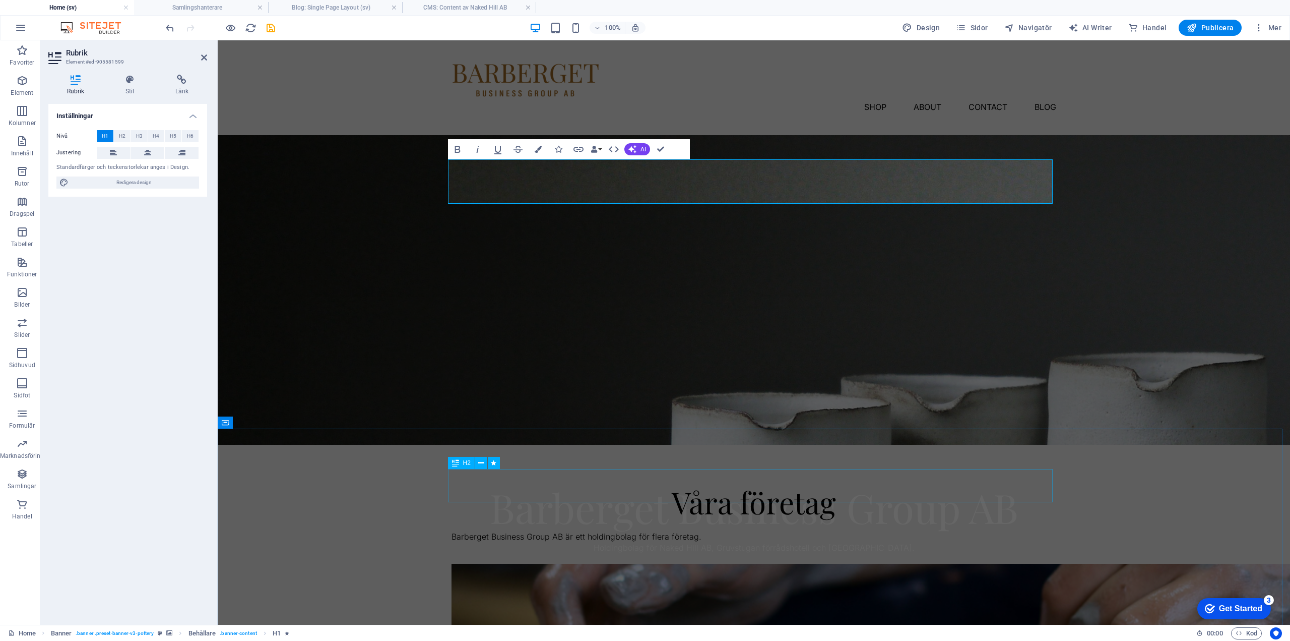
click at [1048, 485] on div "Våra företag" at bounding box center [754, 501] width 605 height 33
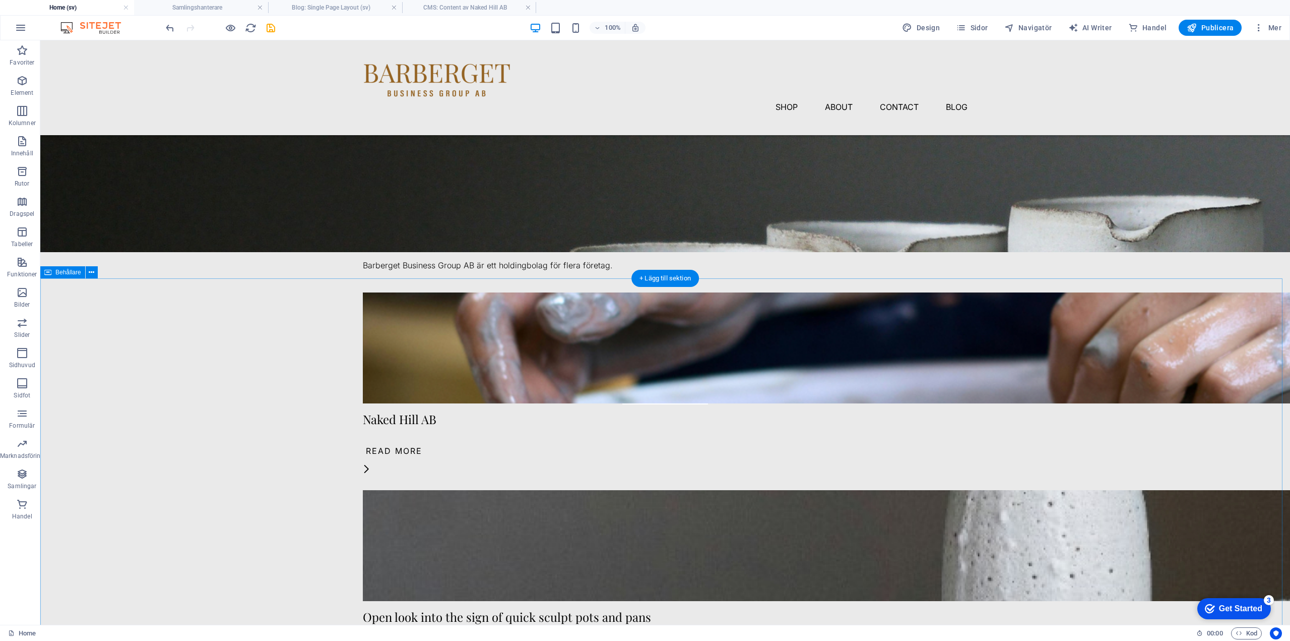
scroll to position [202, 0]
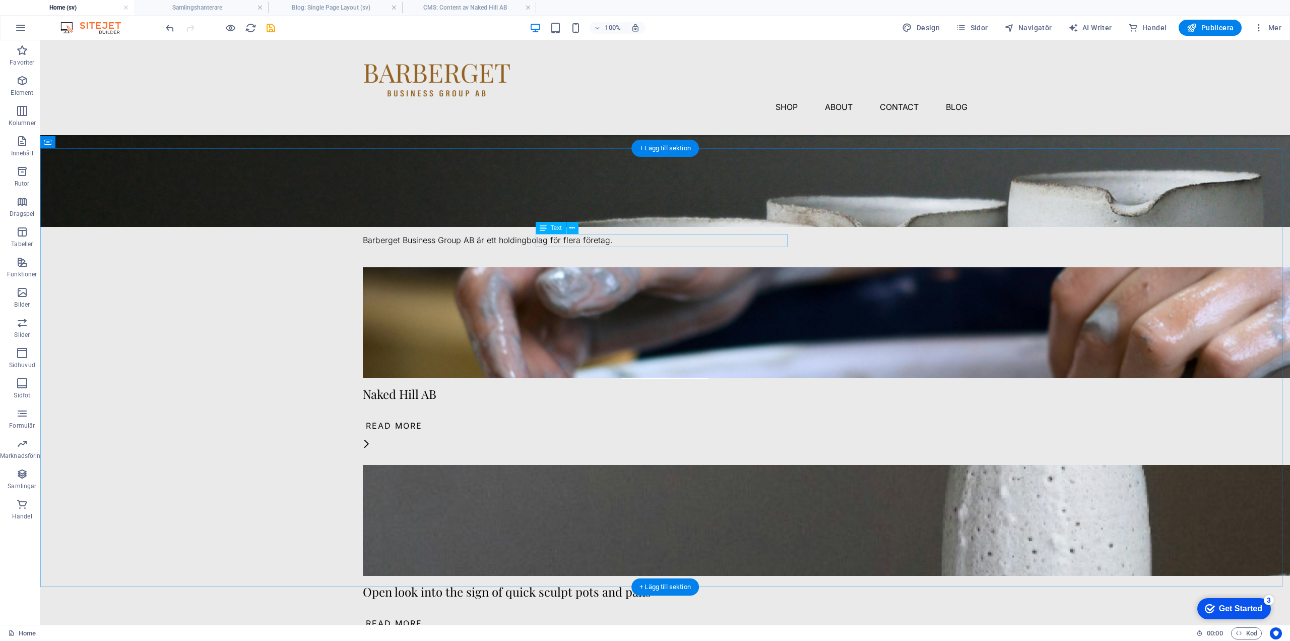
click at [693, 242] on div "Barberget Business Group AB är ett holdingbolag för flera företag." at bounding box center [665, 240] width 605 height 13
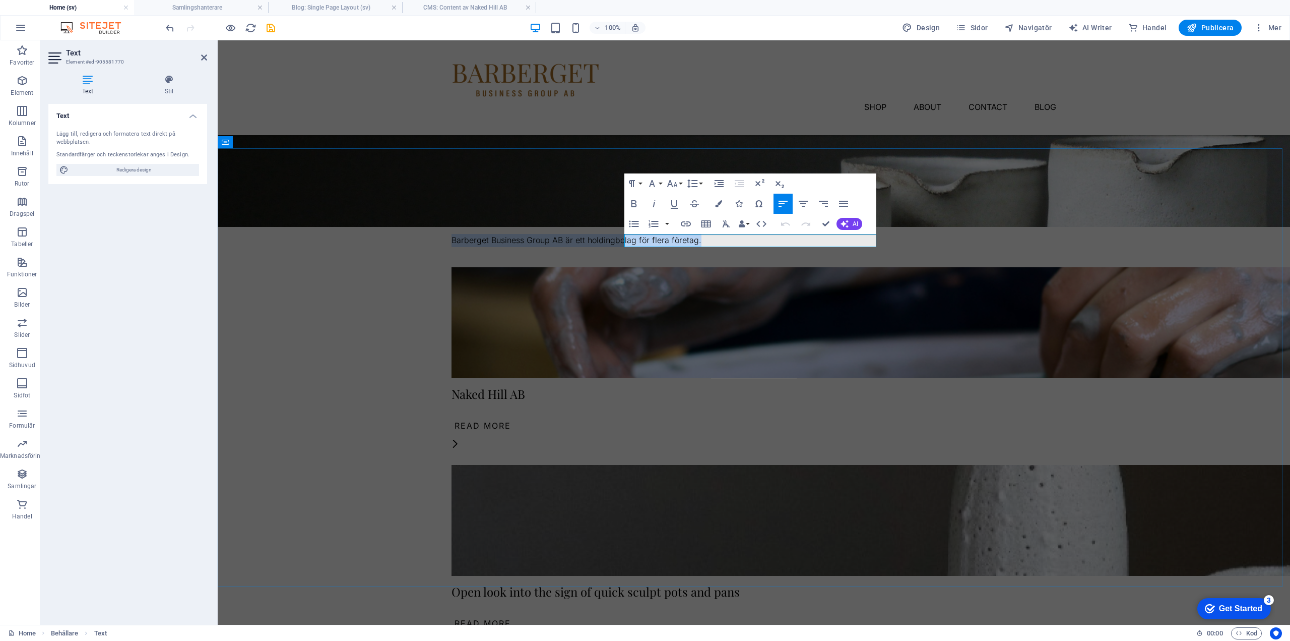
click at [693, 242] on p "Barberget Business Group AB är ett holdingbolag för flera företag." at bounding box center [754, 240] width 605 height 13
click at [163, 248] on div "Text Lägg till, redigera och formatera text direkt på webbplatsen. Standardfärg…" at bounding box center [127, 360] width 159 height 513
click at [1111, 301] on div "Våra företag Barberget Business Group AB är ett holdingbolag för flera företag.…" at bounding box center [754, 578] width 1073 height 861
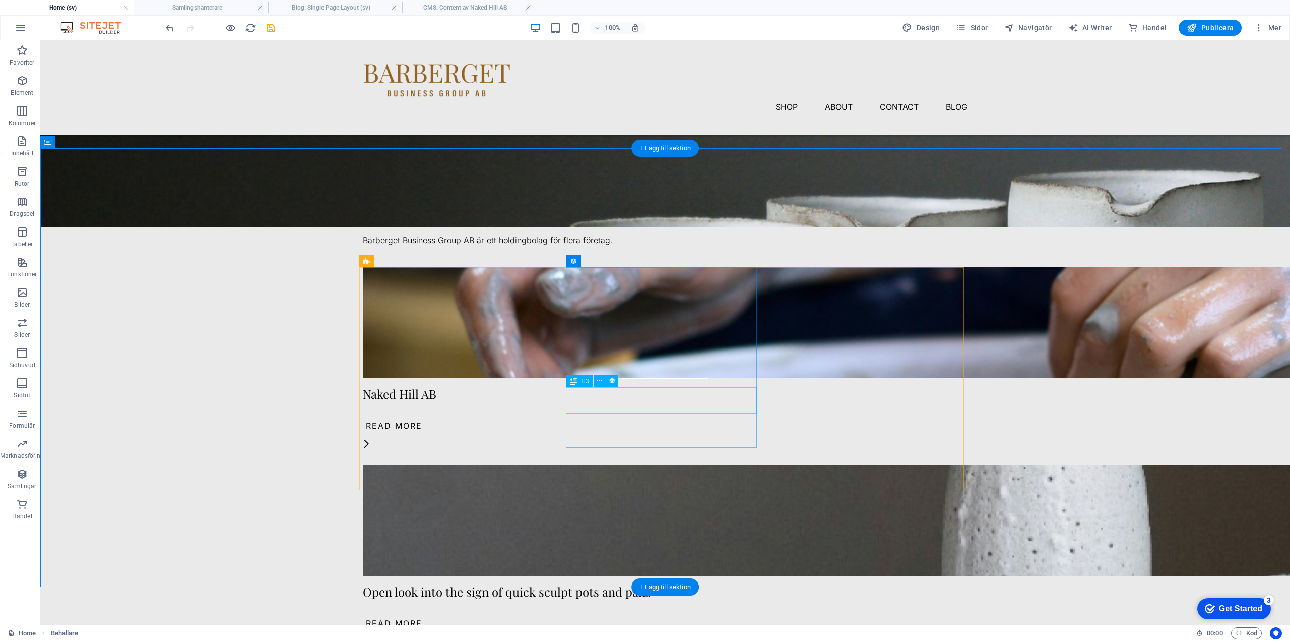
click at [593, 585] on div "Open look into the sign of quick sculpt pots and pans" at bounding box center [665, 591] width 605 height 13
select select "name"
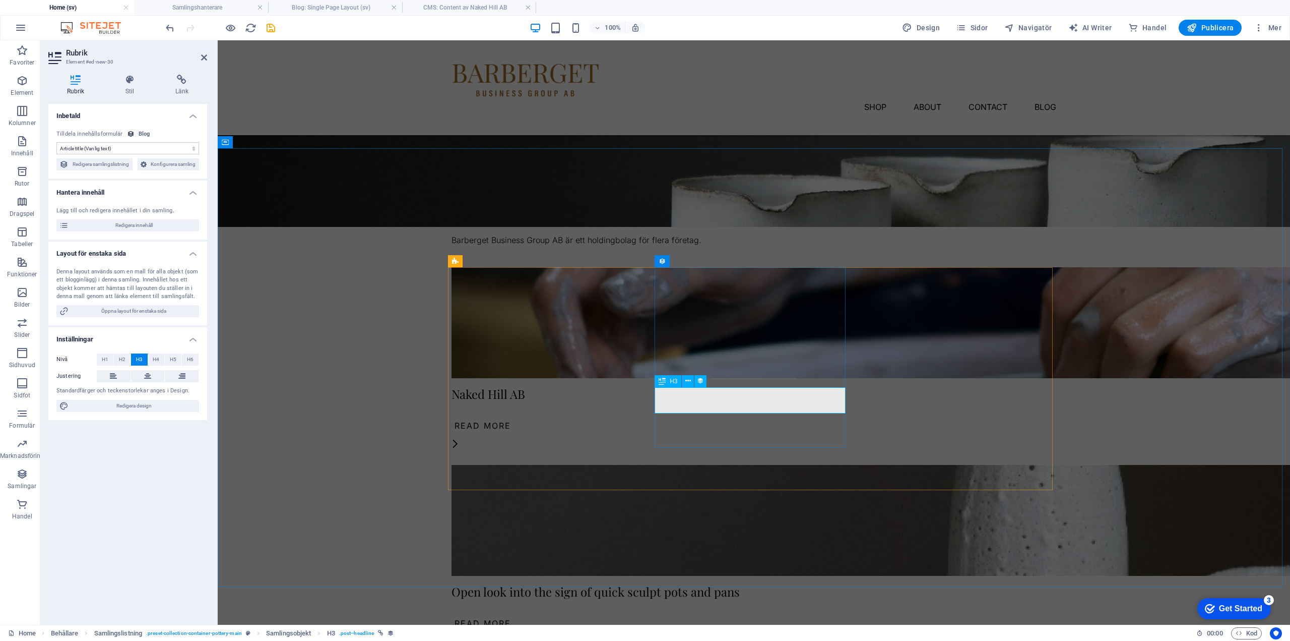
click at [675, 585] on div "Open look into the sign of quick sculpt pots and pans" at bounding box center [754, 591] width 605 height 13
click at [145, 227] on span "Redigera innehåll" at bounding box center [134, 225] width 125 height 12
type input "Gruvstugan"
type input "gruvstugan"
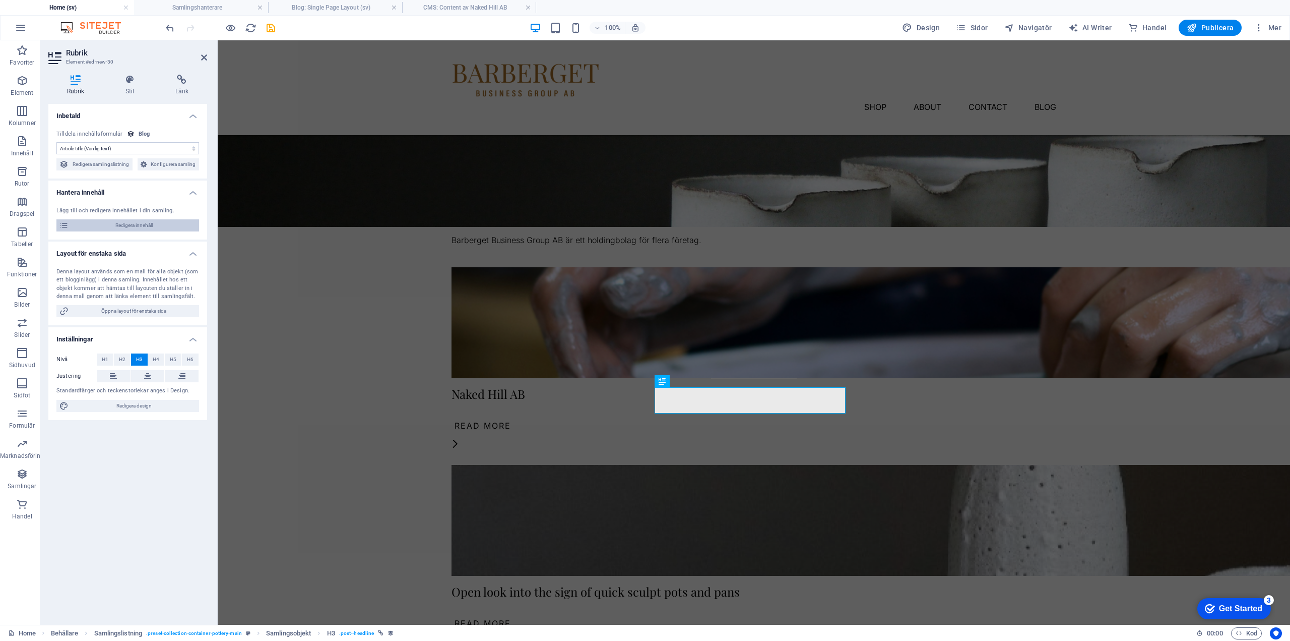
type input "gruvstugan"
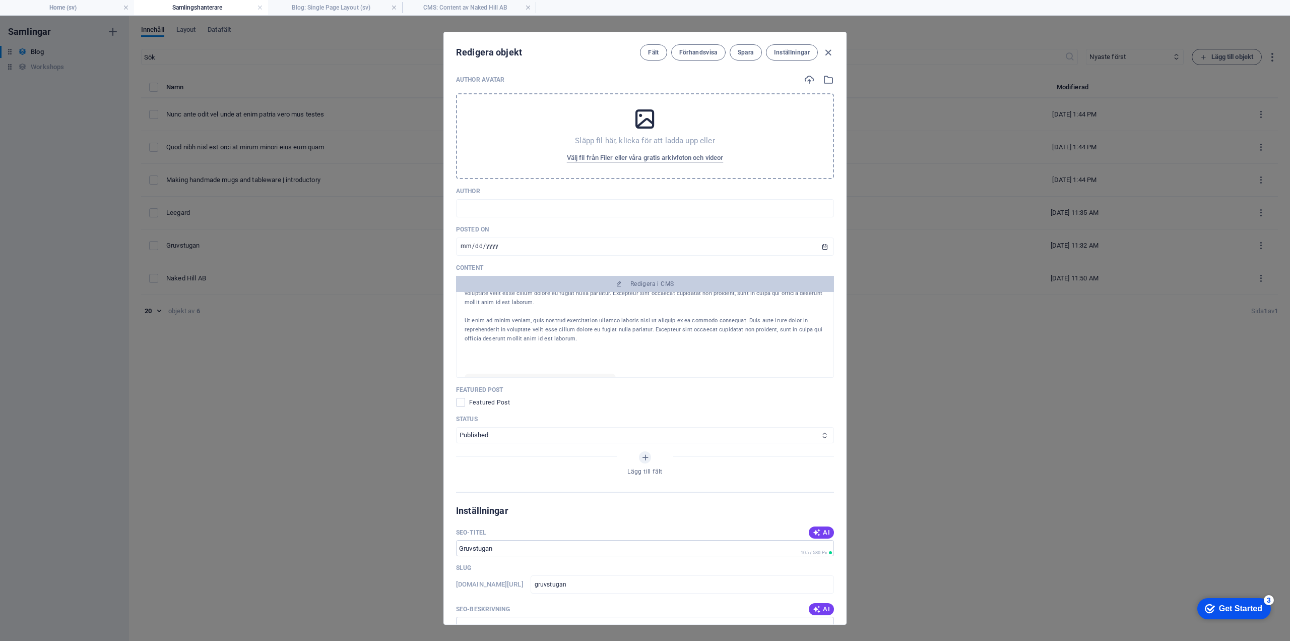
scroll to position [0, 0]
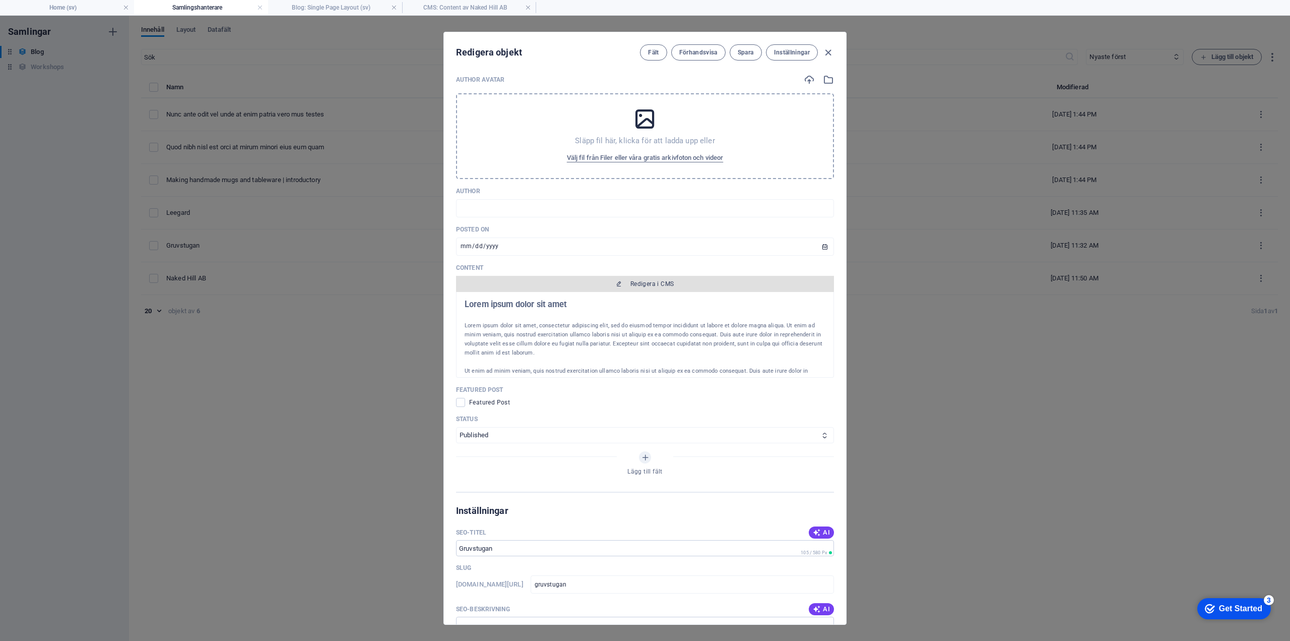
click at [653, 281] on span "Redigera i CMS" at bounding box center [653, 284] width 44 height 8
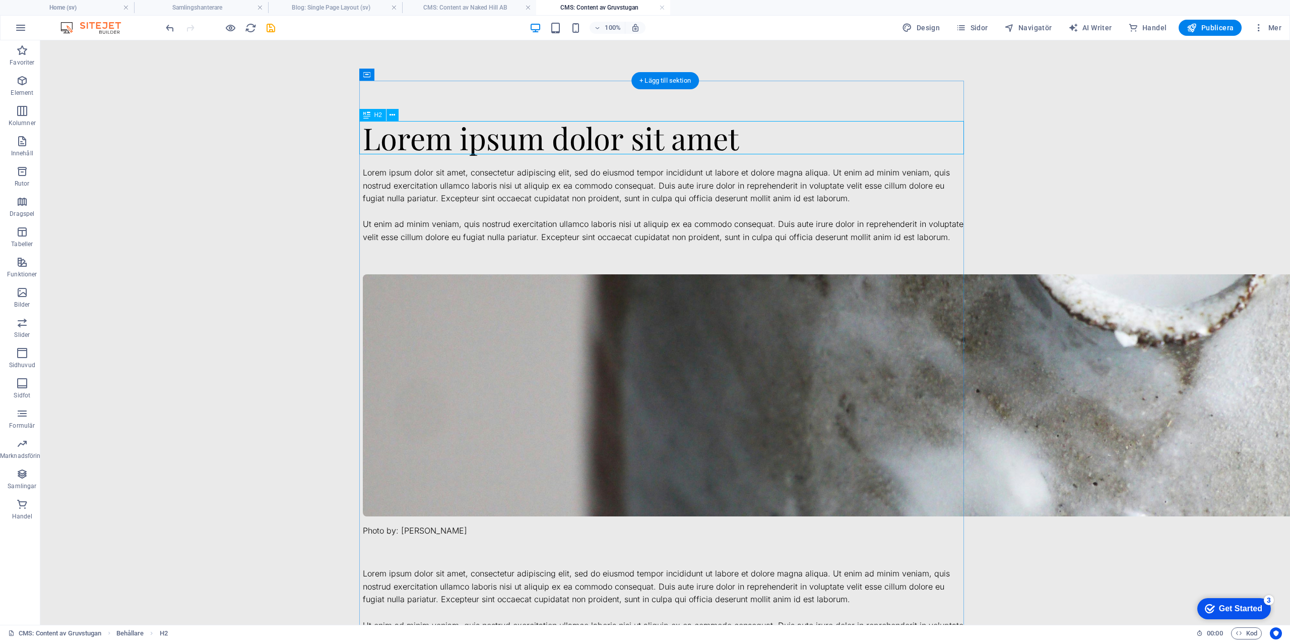
click at [667, 143] on div "Lorem ipsum dolor sit amet" at bounding box center [665, 137] width 605 height 33
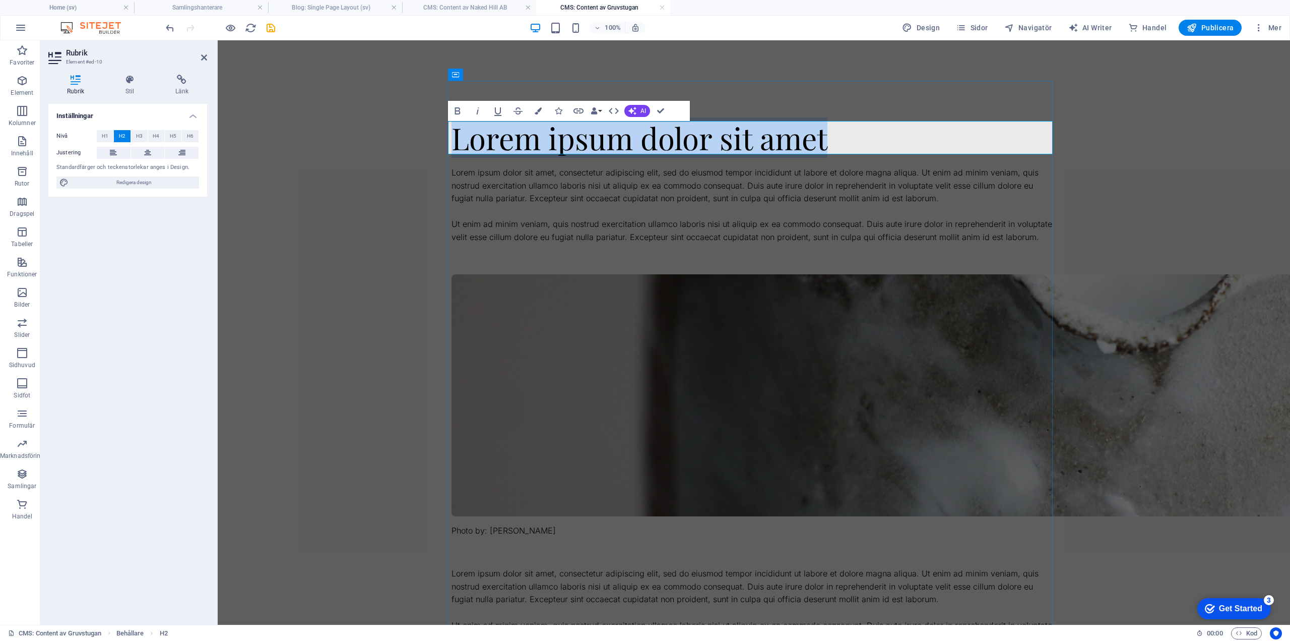
click at [667, 143] on h2 "Lorem ipsum dolor sit amet" at bounding box center [754, 137] width 605 height 33
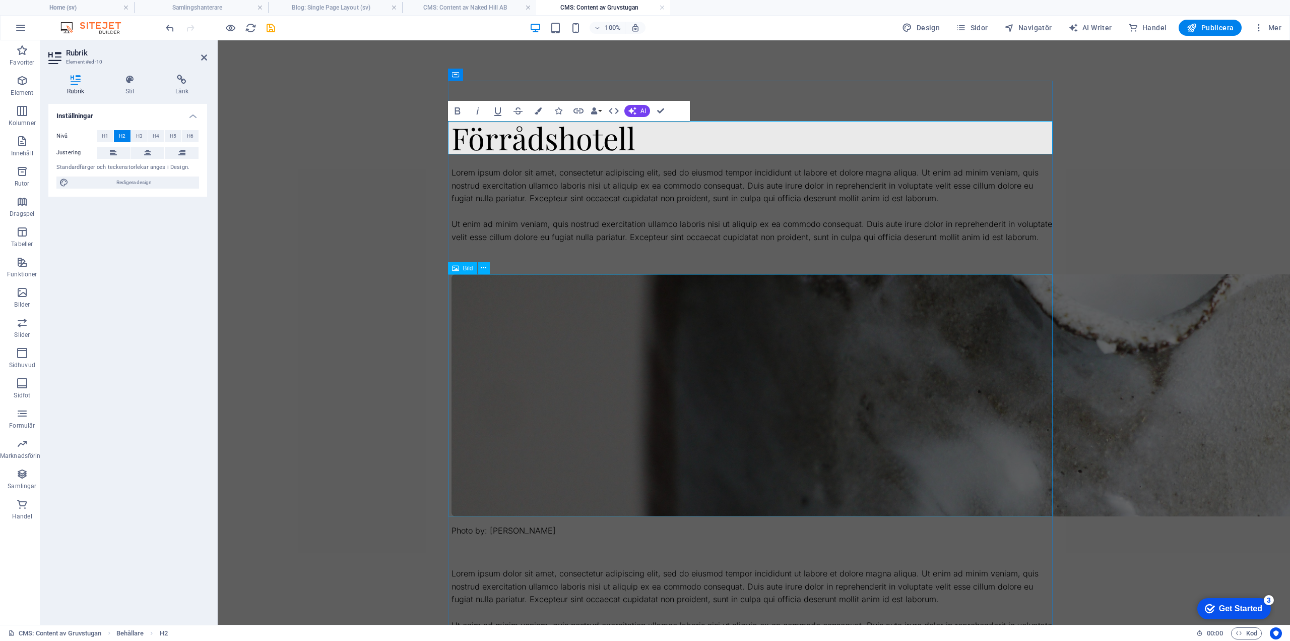
click at [727, 319] on figure at bounding box center [754, 395] width 605 height 242
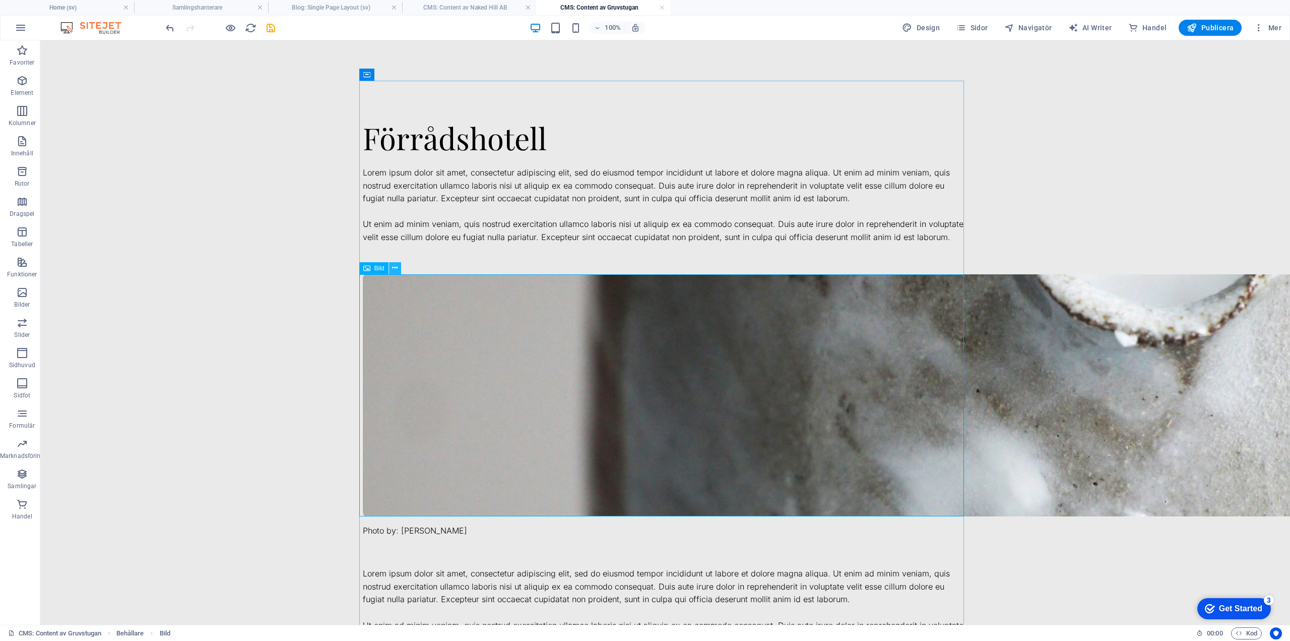
click at [396, 268] on icon at bounding box center [395, 268] width 6 height 11
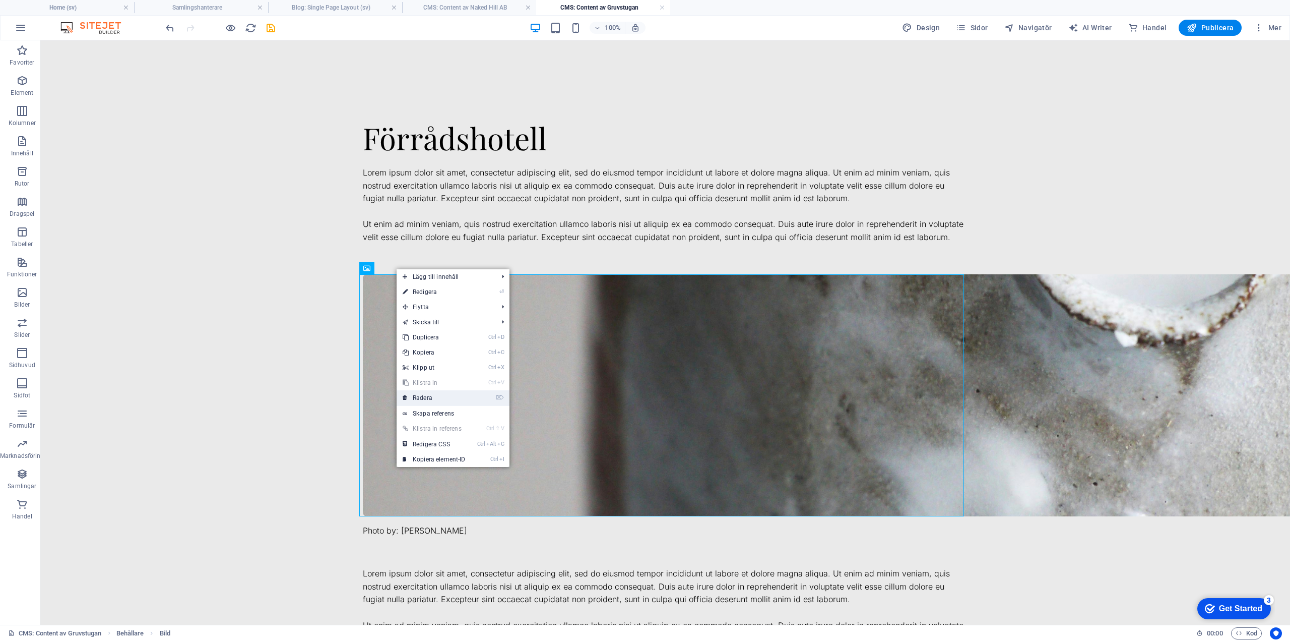
click at [429, 397] on link "⌦ Radera" at bounding box center [434, 397] width 75 height 15
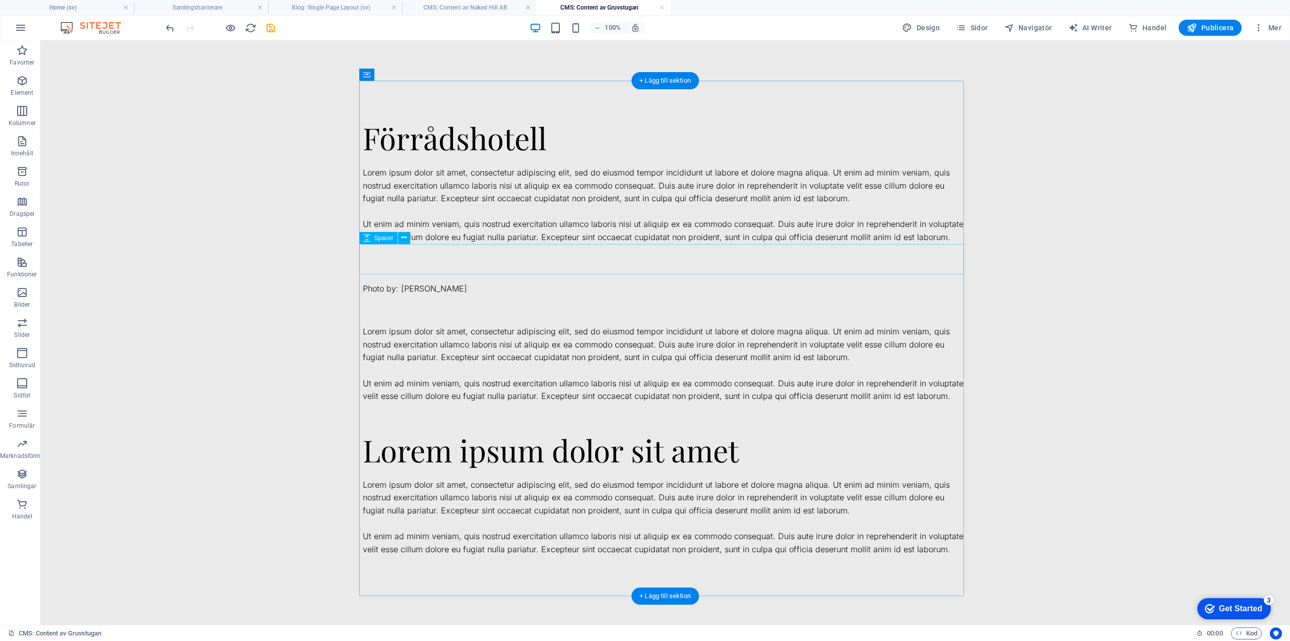
click at [426, 263] on div at bounding box center [665, 259] width 605 height 30
click at [425, 287] on div "Photo by: [PERSON_NAME]" at bounding box center [665, 288] width 605 height 13
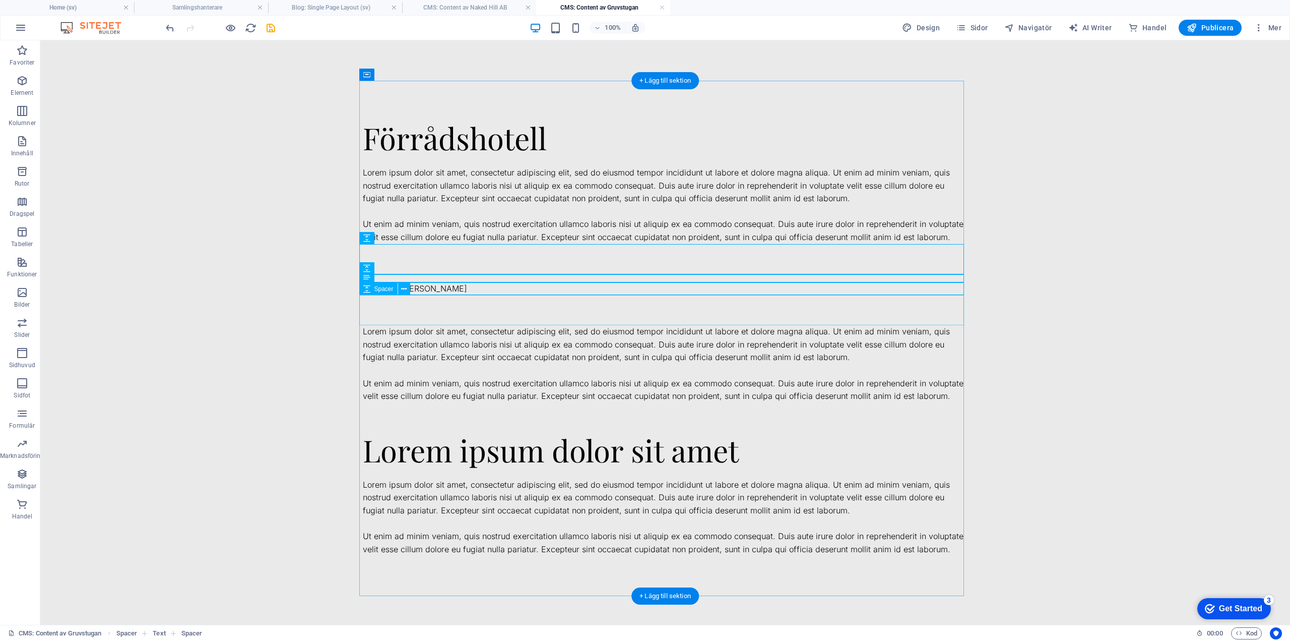
click at [423, 308] on div at bounding box center [665, 310] width 605 height 30
click at [407, 288] on icon at bounding box center [404, 289] width 6 height 11
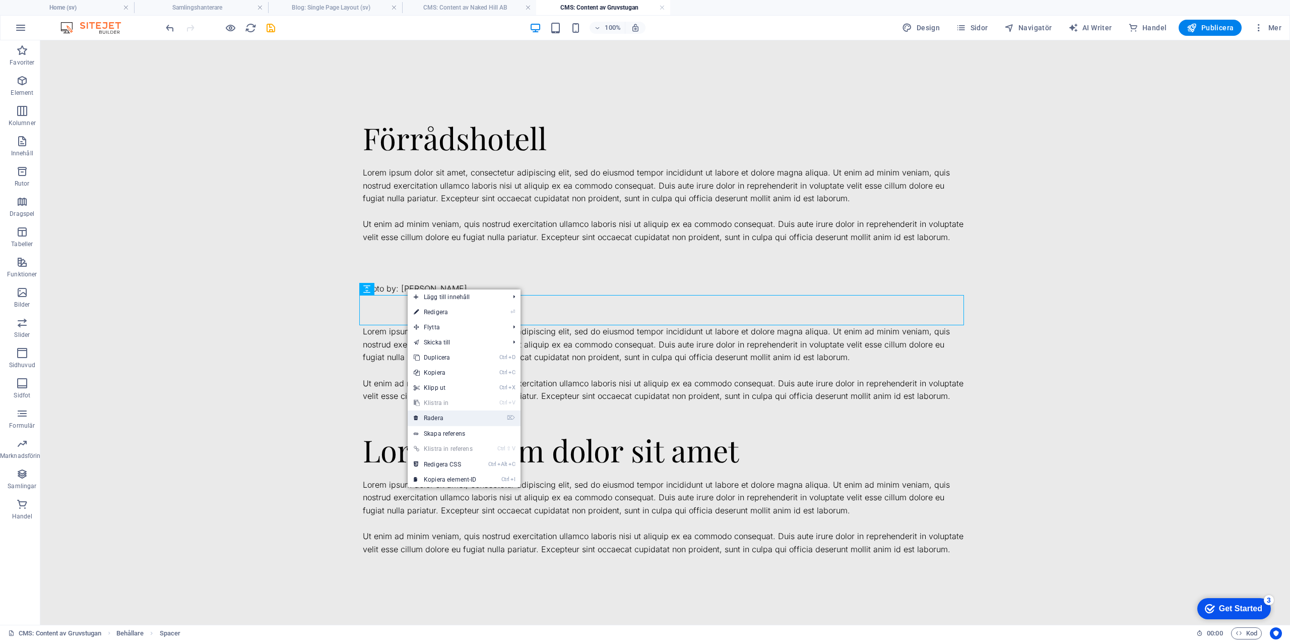
click at [443, 415] on link "⌦ Radera" at bounding box center [445, 417] width 75 height 15
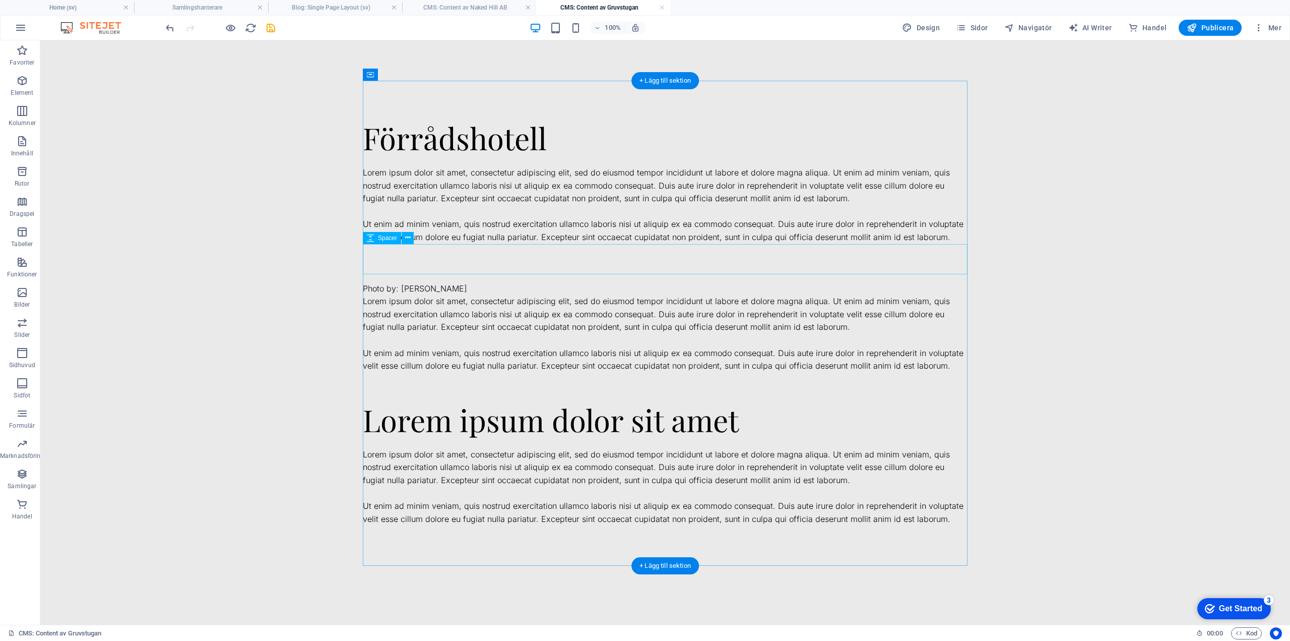
click at [420, 260] on div at bounding box center [665, 259] width 605 height 30
click at [406, 237] on icon at bounding box center [408, 237] width 6 height 11
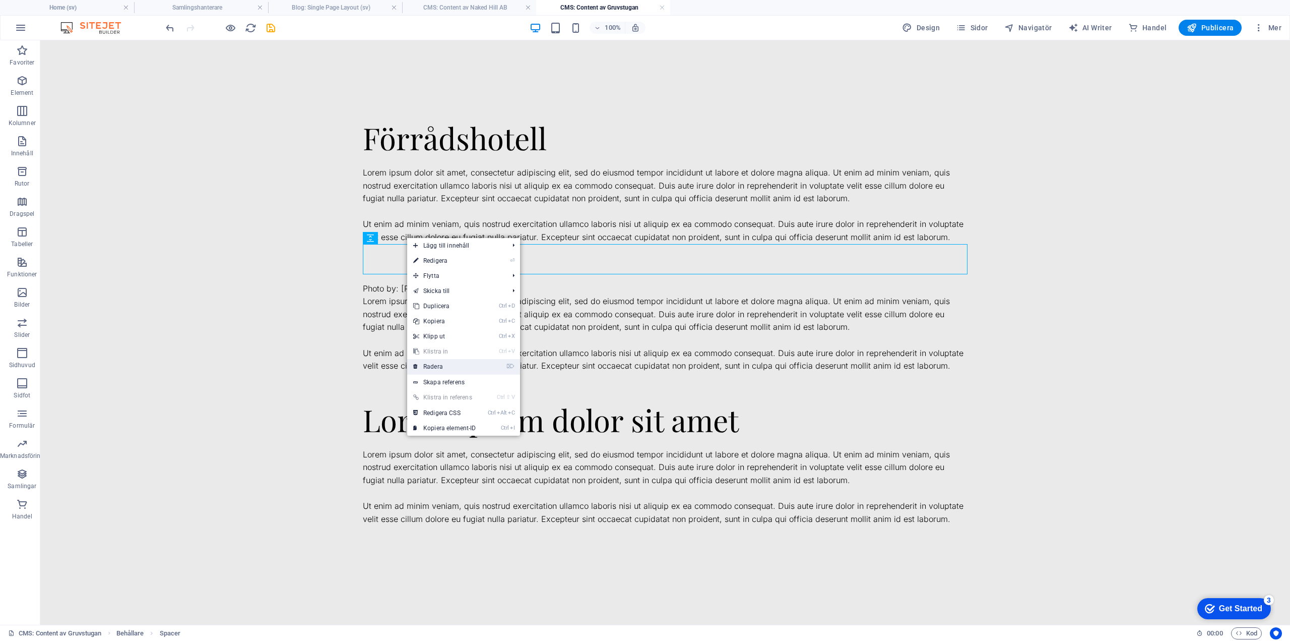
click at [444, 369] on link "⌦ Radera" at bounding box center [444, 366] width 75 height 15
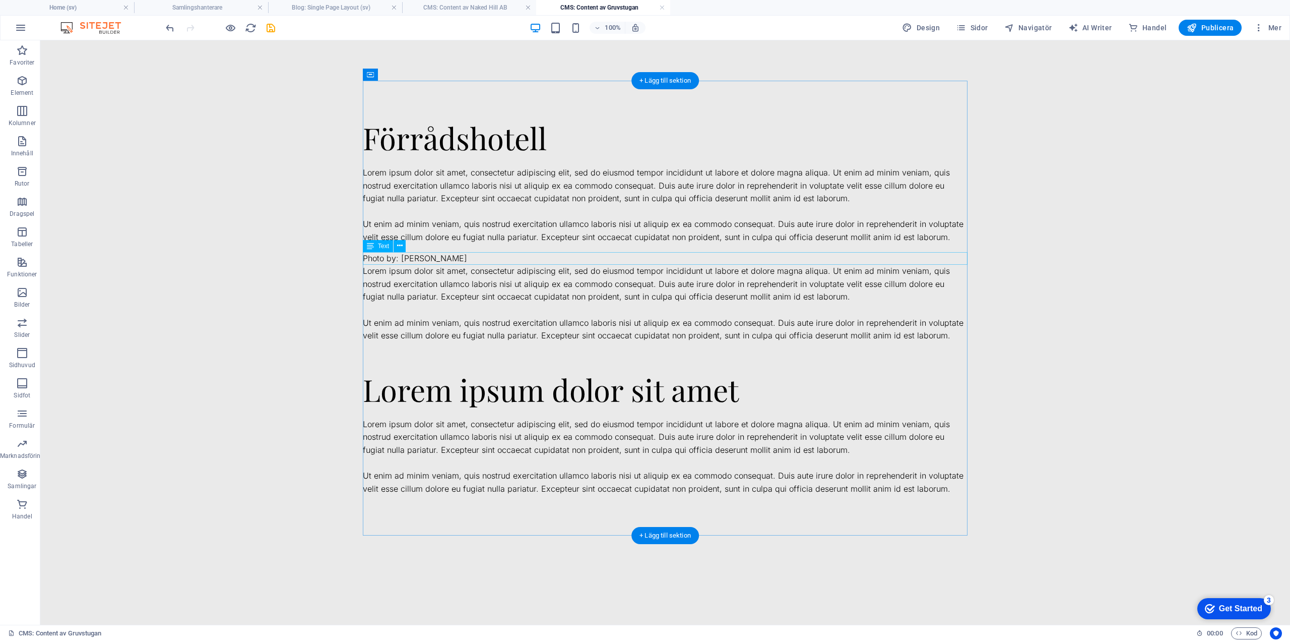
click at [447, 257] on div "Photo by: [PERSON_NAME]" at bounding box center [665, 258] width 605 height 13
click at [396, 243] on button at bounding box center [400, 246] width 12 height 12
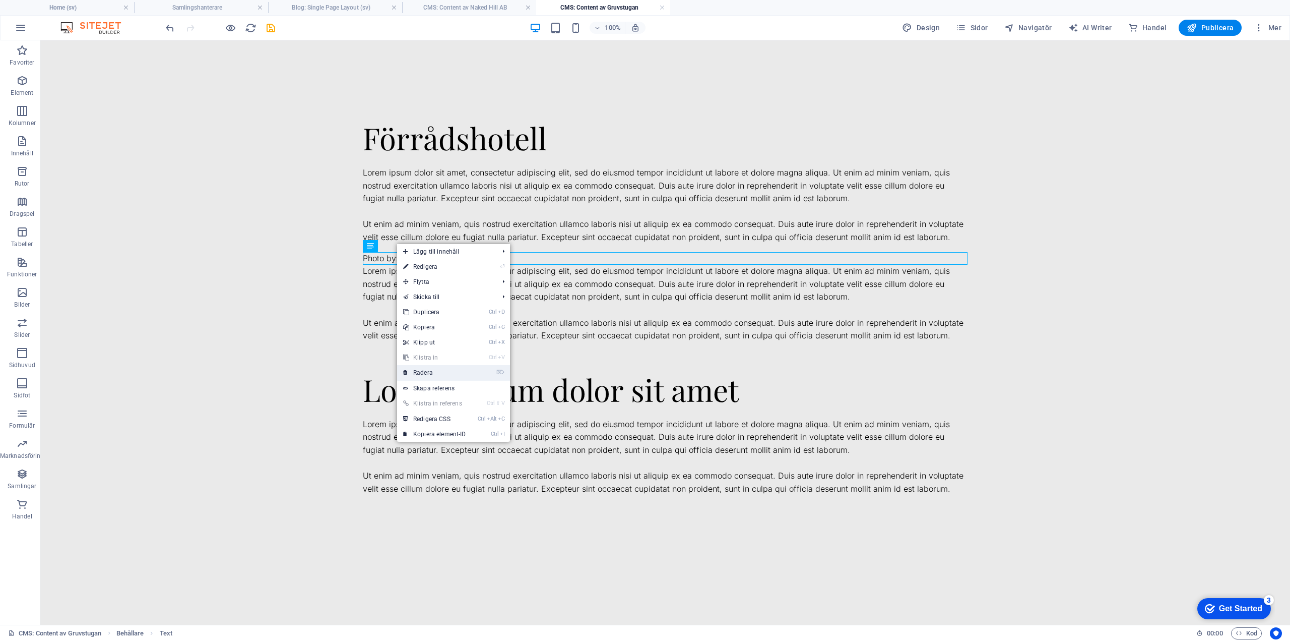
click at [434, 372] on link "⌦ Radera" at bounding box center [434, 372] width 75 height 15
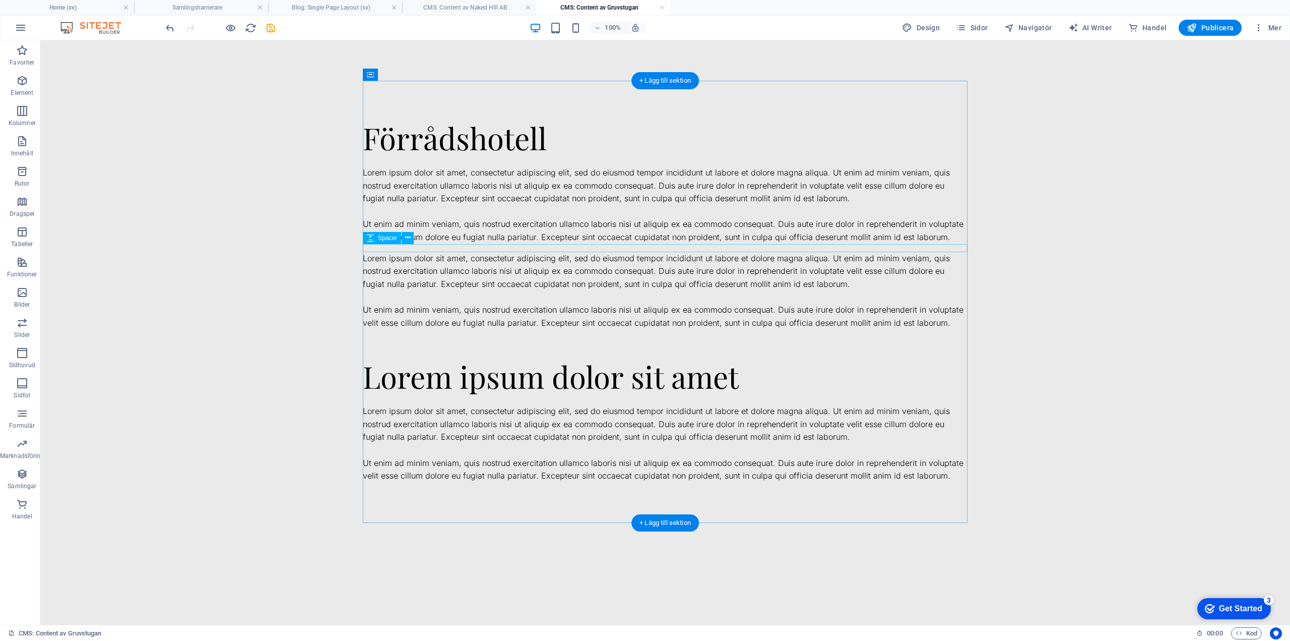
click at [436, 248] on div at bounding box center [665, 248] width 605 height 8
click at [409, 234] on icon at bounding box center [408, 237] width 6 height 11
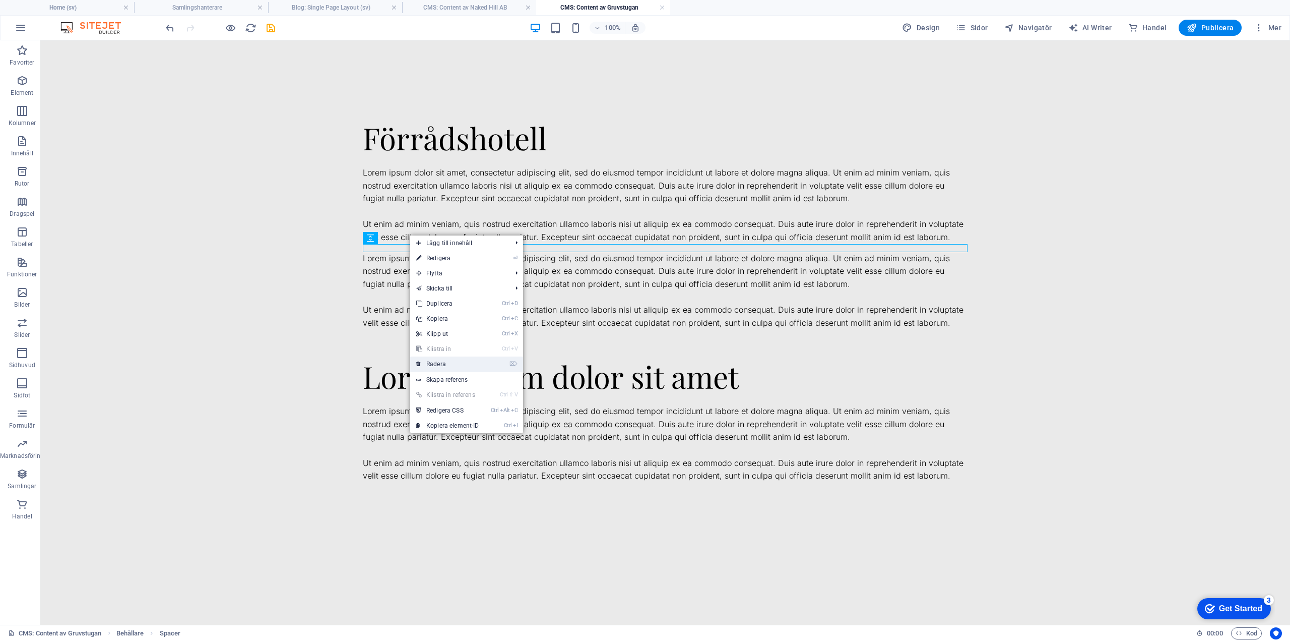
click at [452, 361] on link "⌦ Radera" at bounding box center [447, 363] width 75 height 15
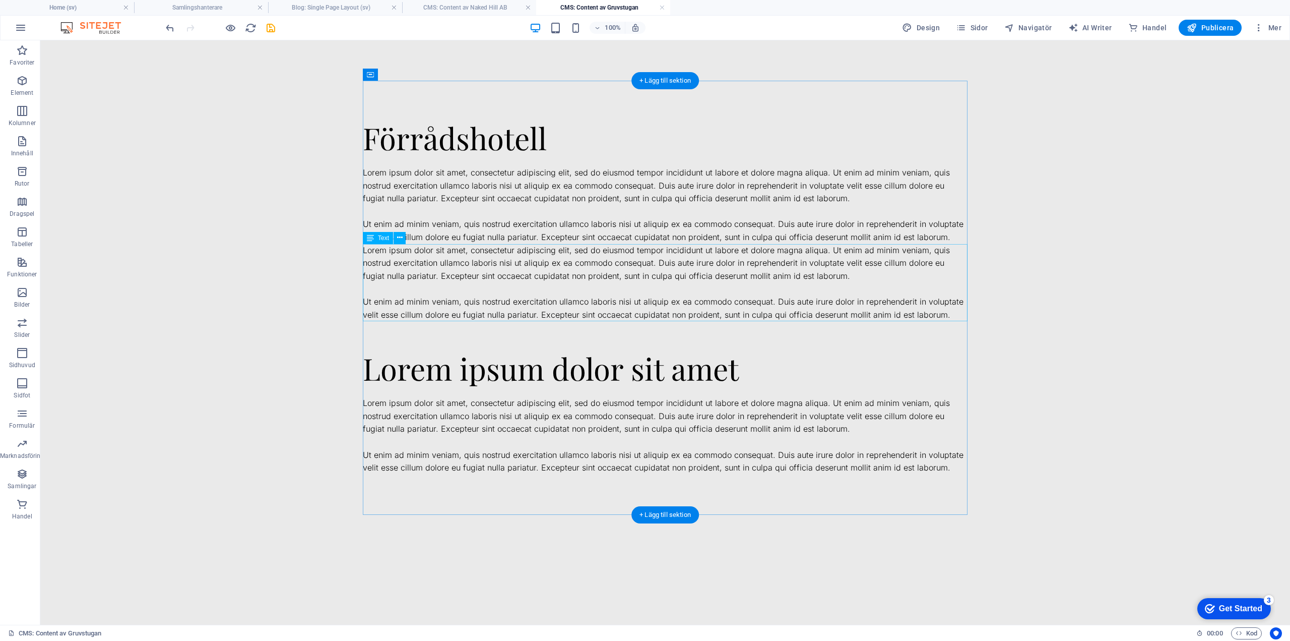
click at [443, 256] on div "Lorem ipsum dolor sit amet, consectetur adipiscing elit, sed do eiusmod tempor …" at bounding box center [665, 283] width 605 height 78
click at [403, 235] on button at bounding box center [400, 238] width 12 height 12
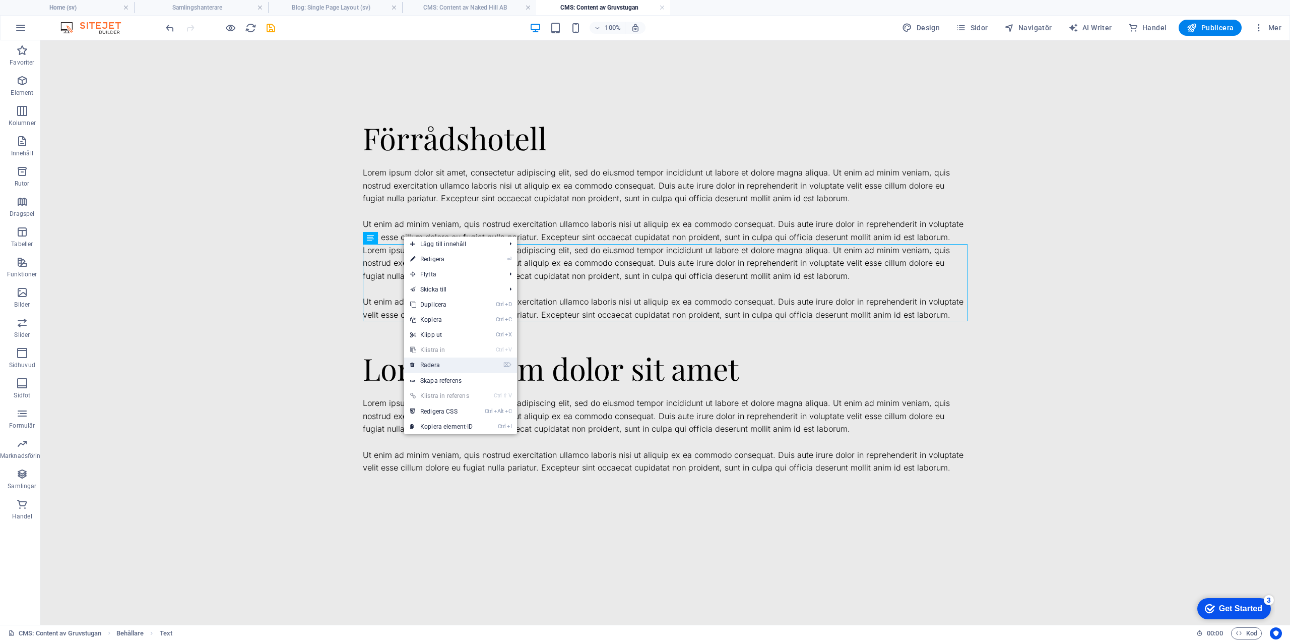
click at [447, 361] on link "⌦ Radera" at bounding box center [441, 364] width 75 height 15
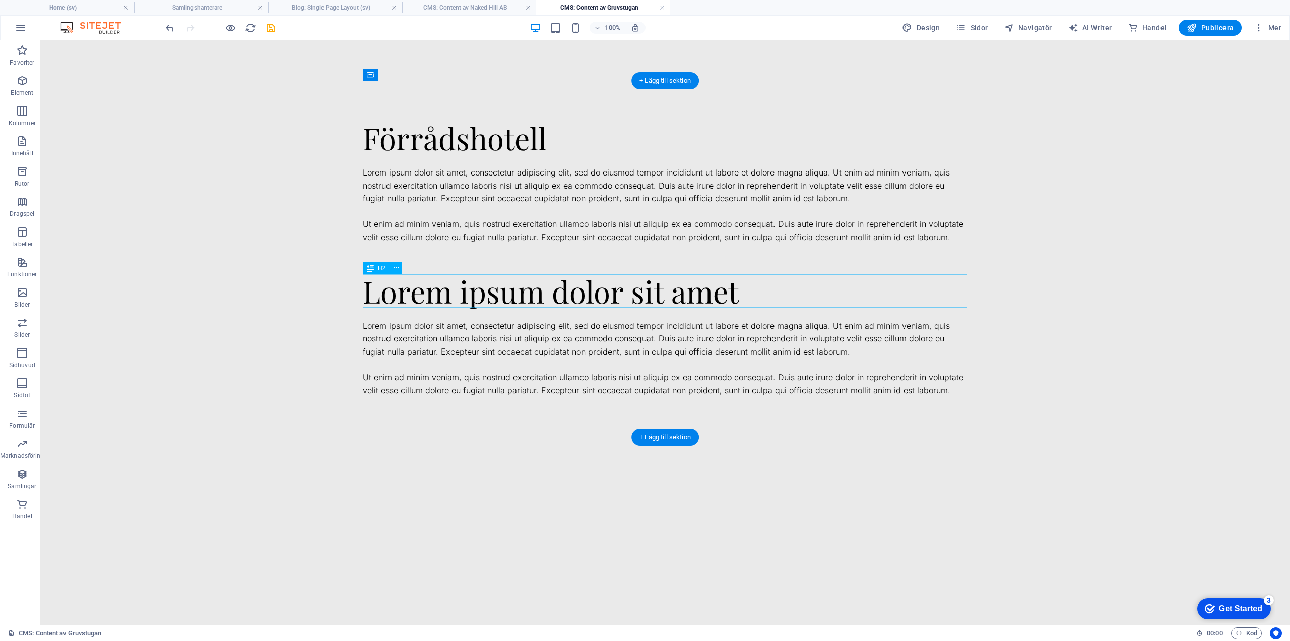
click at [468, 292] on div "Lorem ipsum dolor sit amet" at bounding box center [665, 290] width 605 height 33
click at [468, 315] on div at bounding box center [665, 313] width 605 height 12
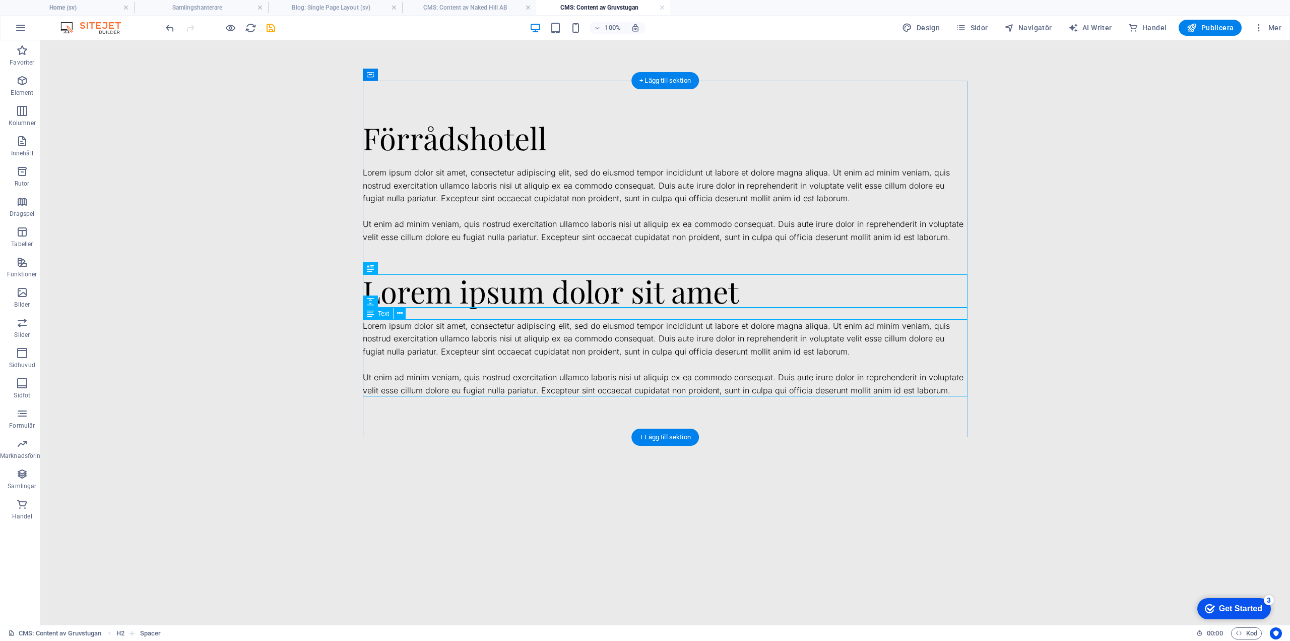
click at [467, 343] on div "Lorem ipsum dolor sit amet, consectetur adipiscing elit, sed do eiusmod tempor …" at bounding box center [665, 359] width 605 height 78
click at [397, 270] on icon at bounding box center [397, 268] width 6 height 11
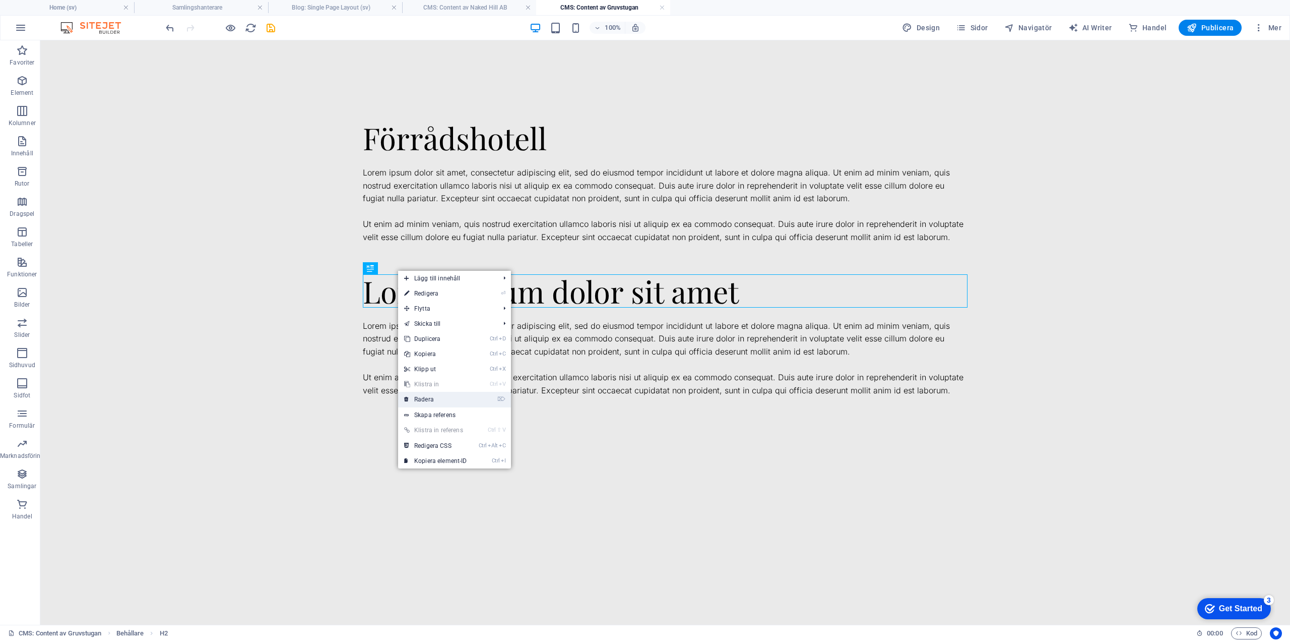
click at [430, 396] on link "⌦ Radera" at bounding box center [435, 399] width 75 height 15
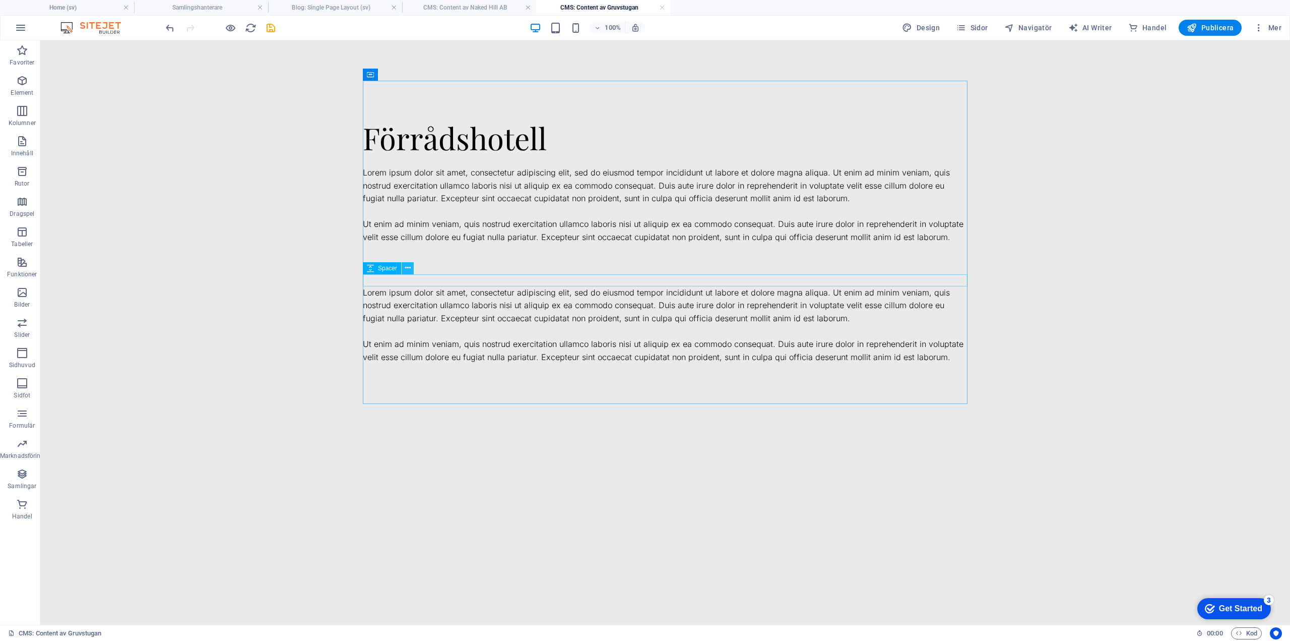
click at [408, 269] on icon at bounding box center [408, 268] width 6 height 11
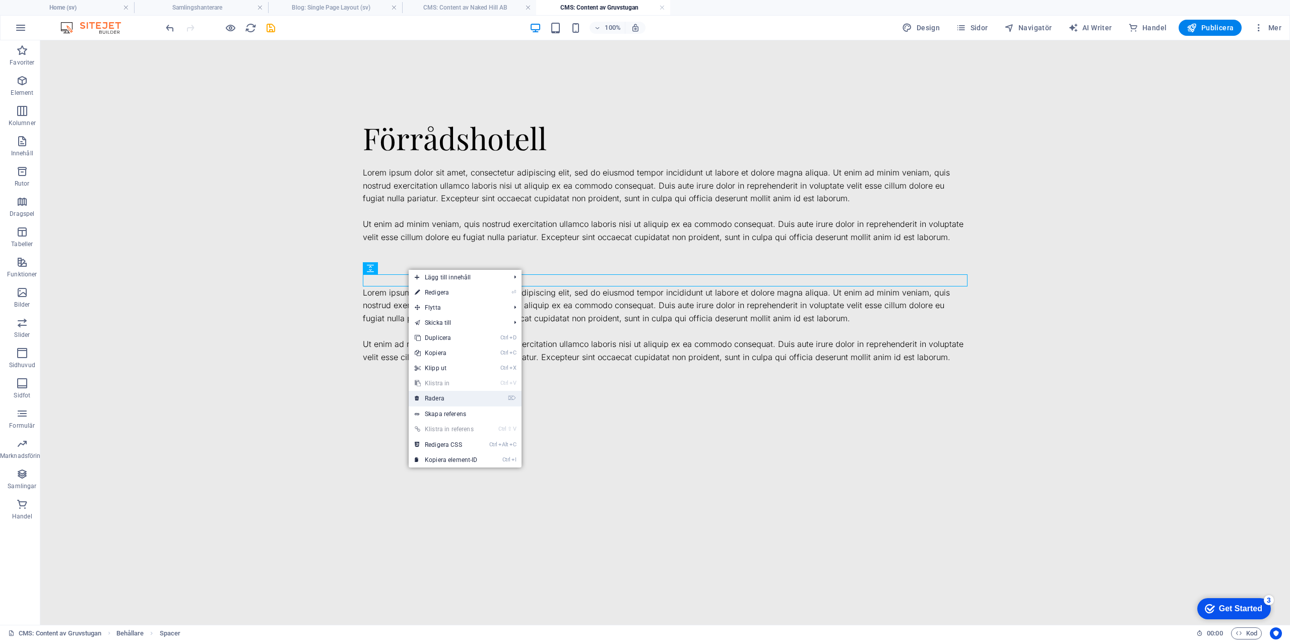
click at [437, 395] on link "⌦ Radera" at bounding box center [446, 398] width 75 height 15
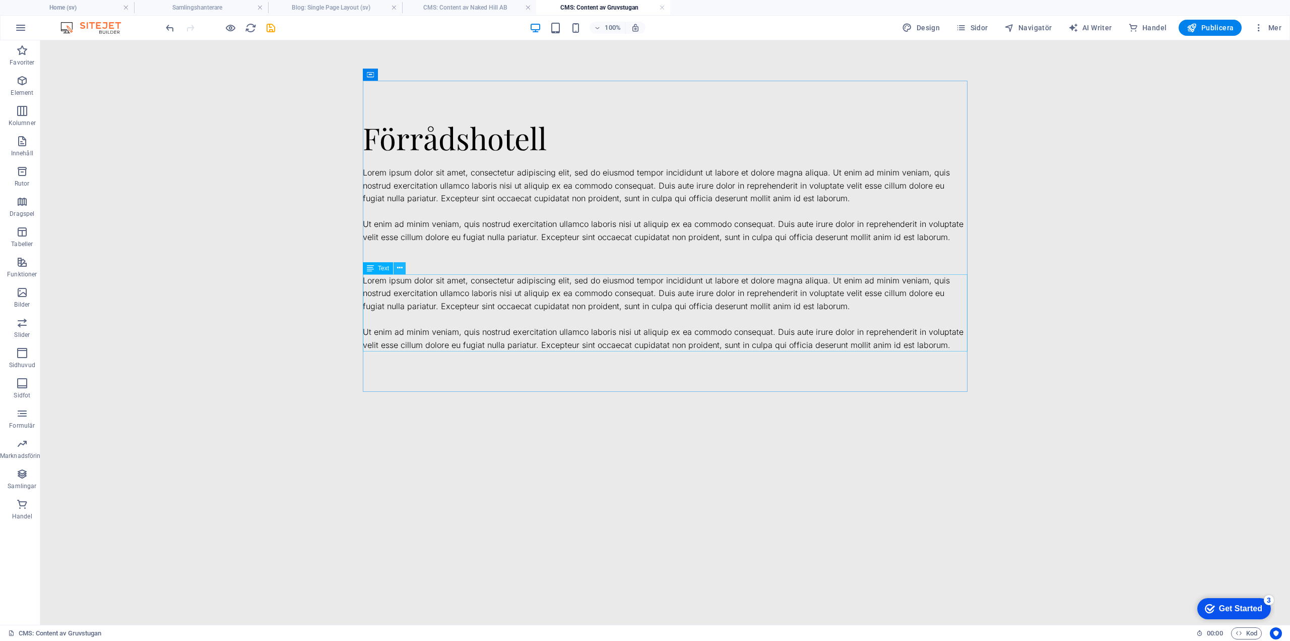
click at [401, 271] on icon at bounding box center [400, 268] width 6 height 11
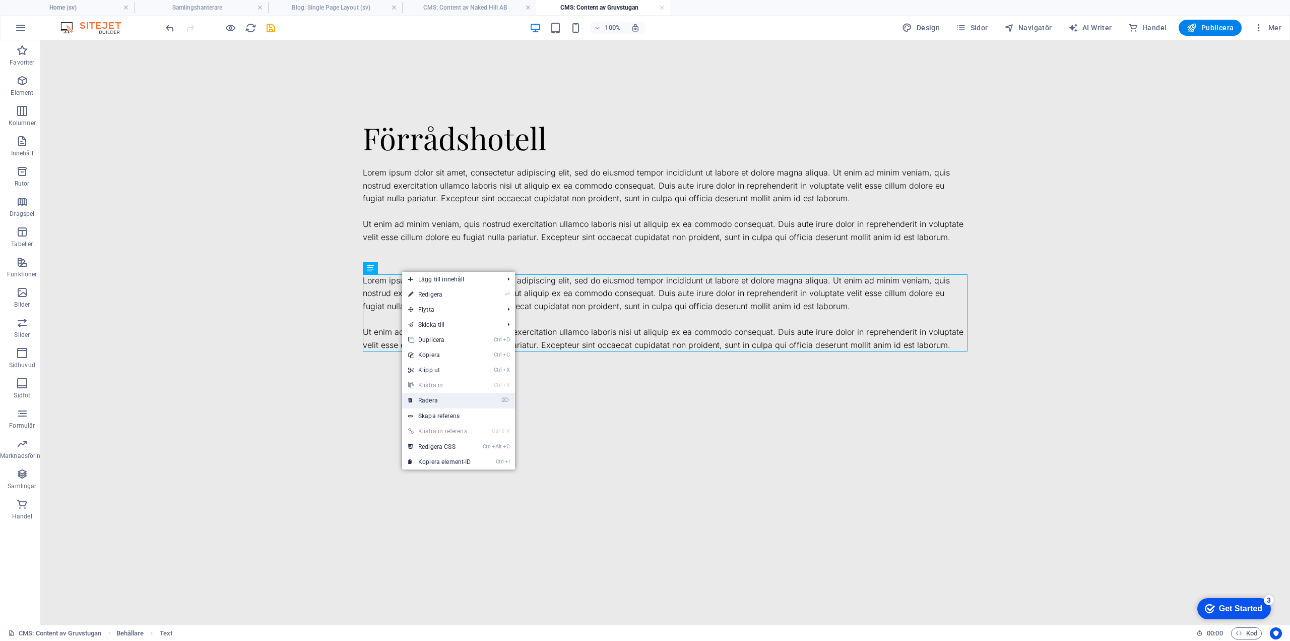
click at [435, 396] on link "⌦ Radera" at bounding box center [439, 400] width 75 height 15
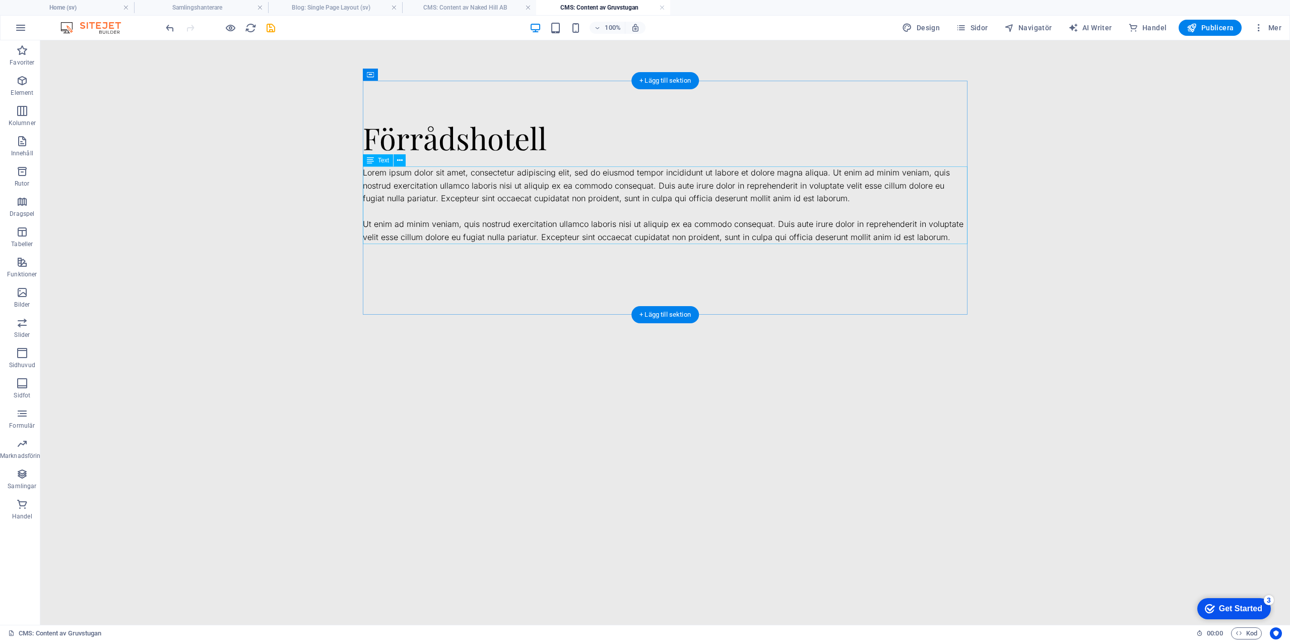
click at [530, 188] on div "Lorem ipsum dolor sit amet, consectetur adipiscing elit, sed do eiusmod tempor …" at bounding box center [665, 205] width 605 height 78
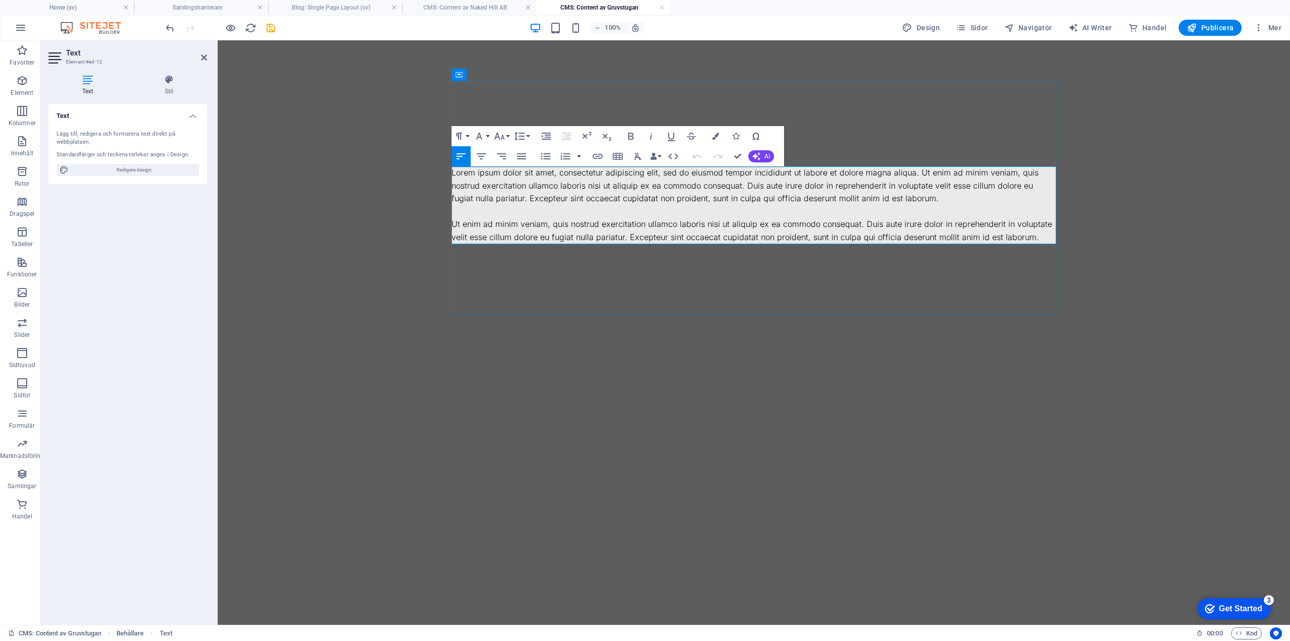
click at [504, 188] on p "Lorem ipsum dolor sit amet, consectetur adipiscing elit, sed do eiusmod tempor …" at bounding box center [754, 185] width 605 height 39
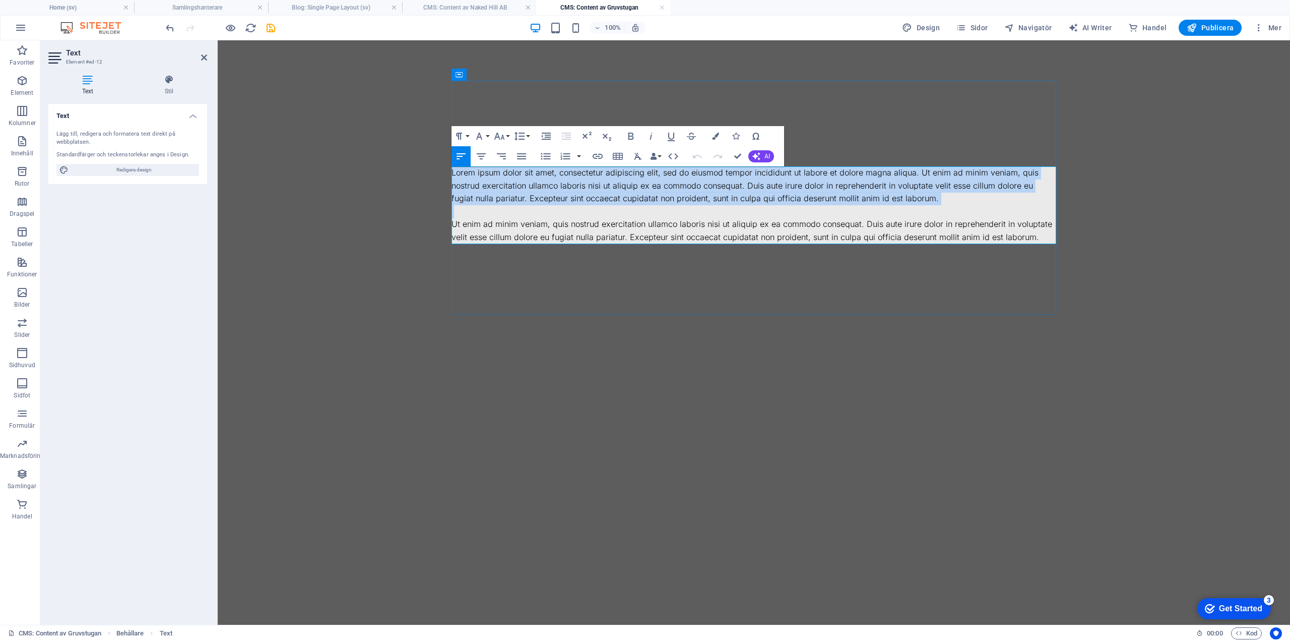
click at [504, 188] on p "Lorem ipsum dolor sit amet, consectetur adipiscing elit, sed do eiusmod tempor …" at bounding box center [754, 185] width 605 height 39
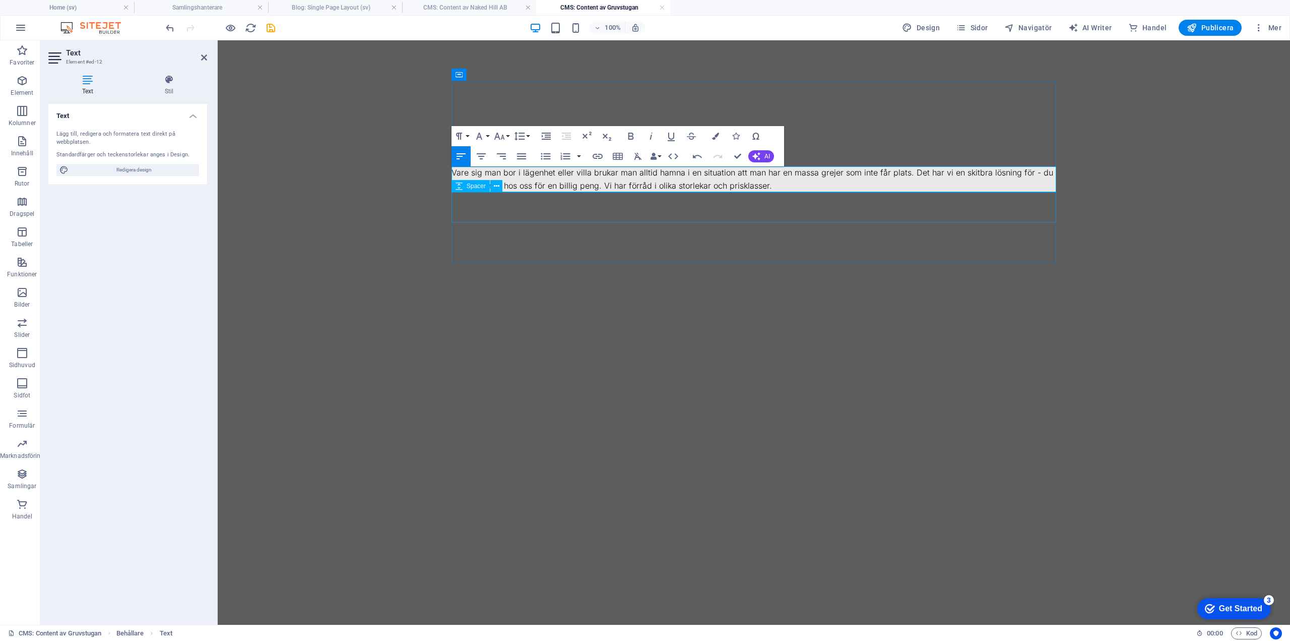
scroll to position [1753, 2]
click at [642, 174] on p "Vare sig man bor i lägenhet eller villa brukar man alltid hamna i en situation …" at bounding box center [754, 179] width 605 height 26
click at [858, 188] on p "Vare sig man bor i lägenhet eller villa brukar man alltid hamna i en situation …" at bounding box center [754, 179] width 605 height 26
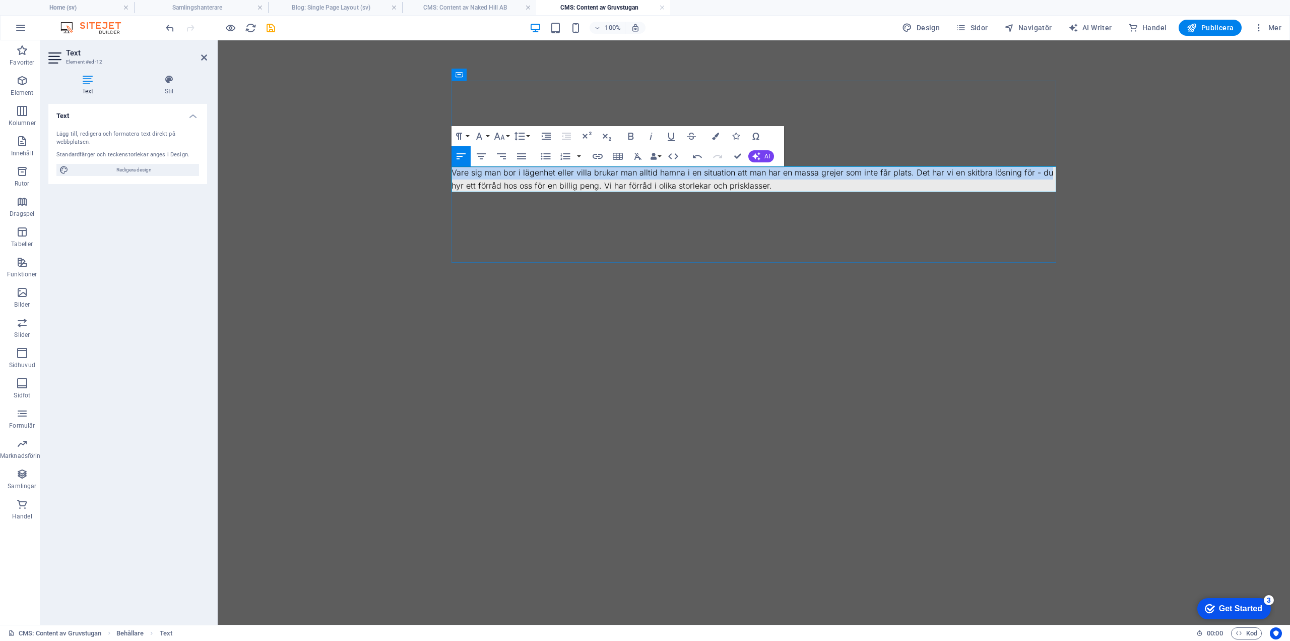
drag, startPoint x: 453, startPoint y: 173, endPoint x: 1046, endPoint y: 172, distance: 593.3
click at [1046, 172] on p "Vare sig man bor i lägenhet eller villa brukar man alltid hamna i en situation …" at bounding box center [754, 179] width 605 height 26
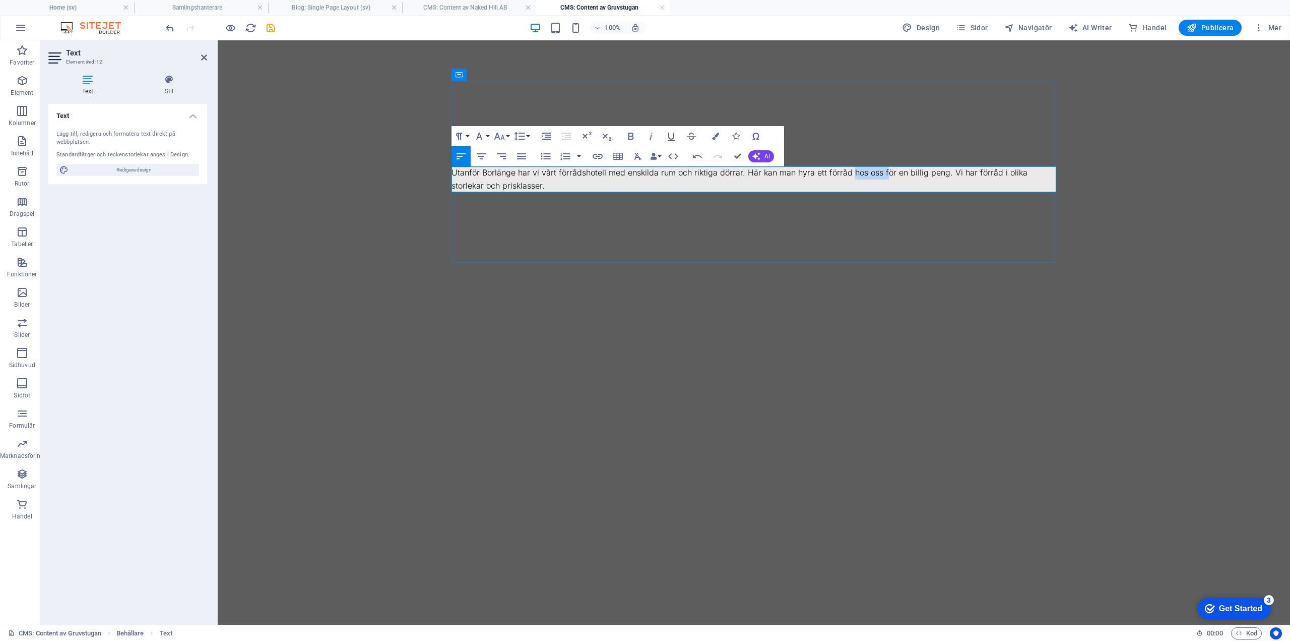
drag, startPoint x: 849, startPoint y: 171, endPoint x: 882, endPoint y: 172, distance: 32.8
click at [882, 172] on p "Utanför Borlänge har vi vårt förrådshotell med enskilda rum och riktiga dörrar.…" at bounding box center [754, 179] width 605 height 26
drag, startPoint x: 918, startPoint y: 174, endPoint x: 960, endPoint y: 170, distance: 42.6
click at [960, 170] on p "Utanför Borlänge har vi vårt förrådshotell med enskilda rum och riktiga dörrar.…" at bounding box center [754, 179] width 605 height 26
click at [268, 26] on icon "save" at bounding box center [271, 28] width 12 height 12
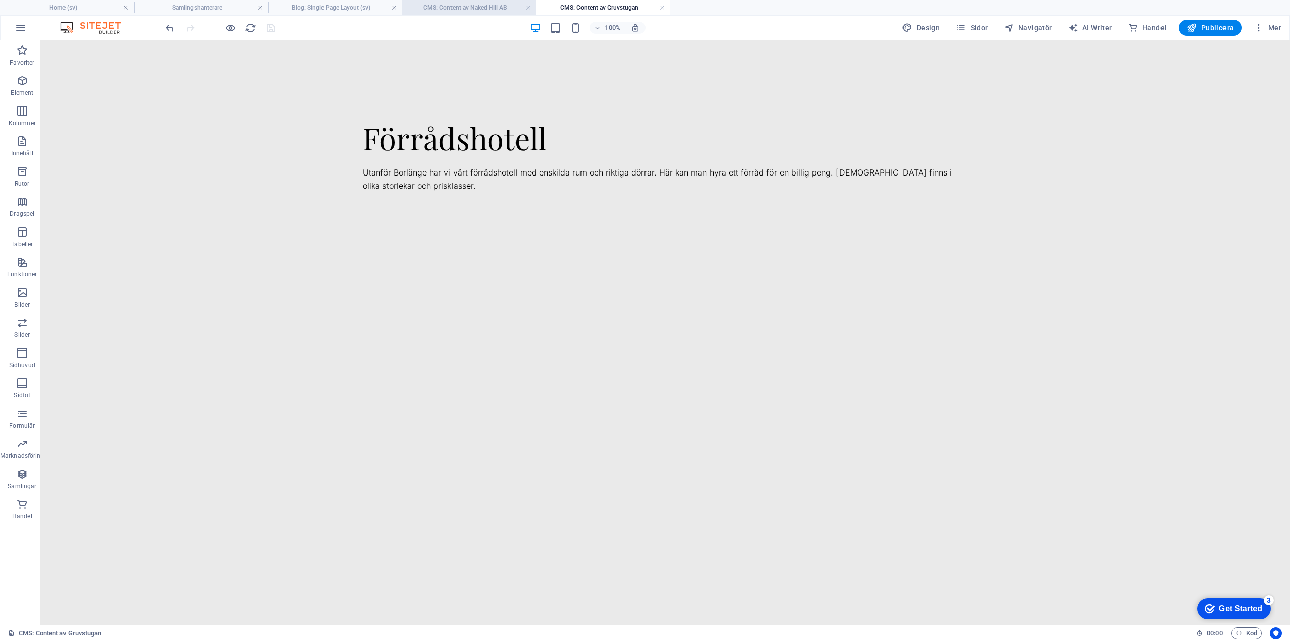
click at [474, 6] on h4 "CMS: Content av Naked Hill AB" at bounding box center [469, 7] width 134 height 11
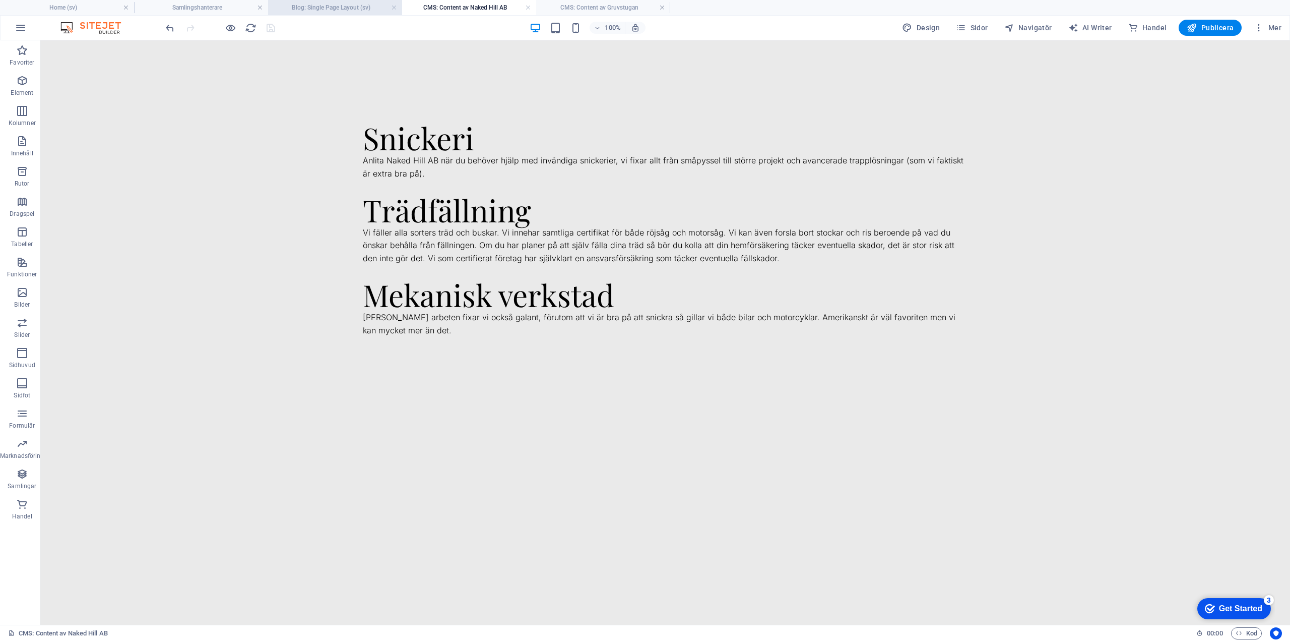
click at [333, 6] on h4 "Blog: Single Page Layout (sv)" at bounding box center [335, 7] width 134 height 11
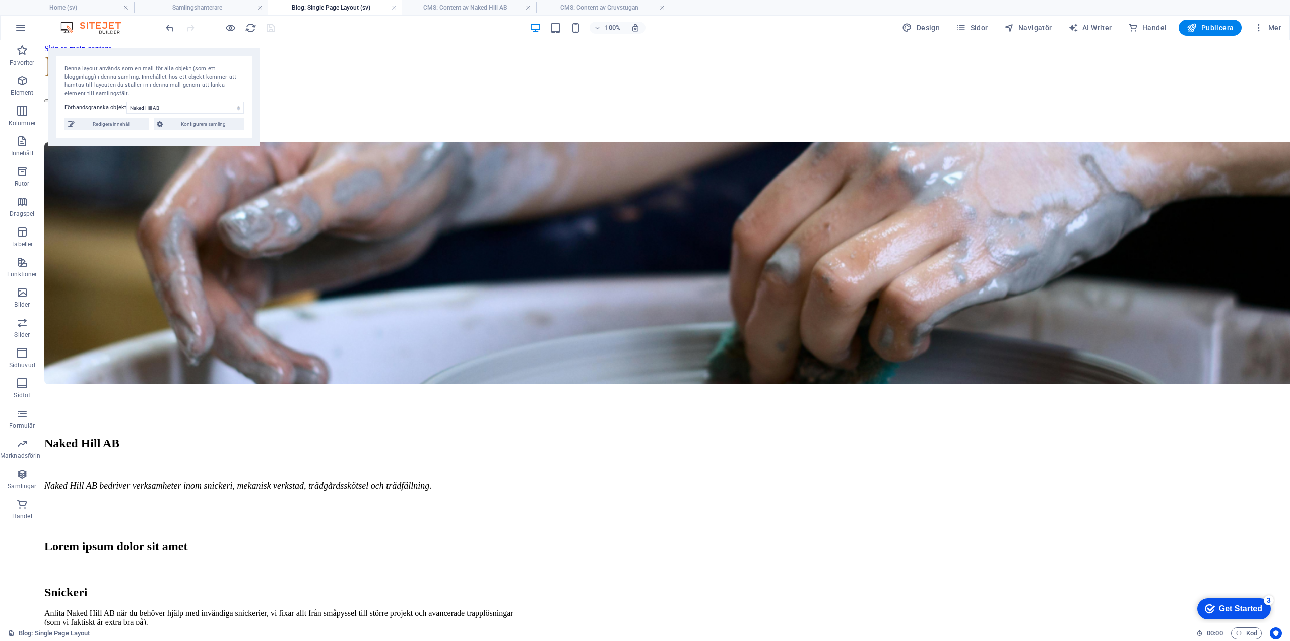
scroll to position [101, 0]
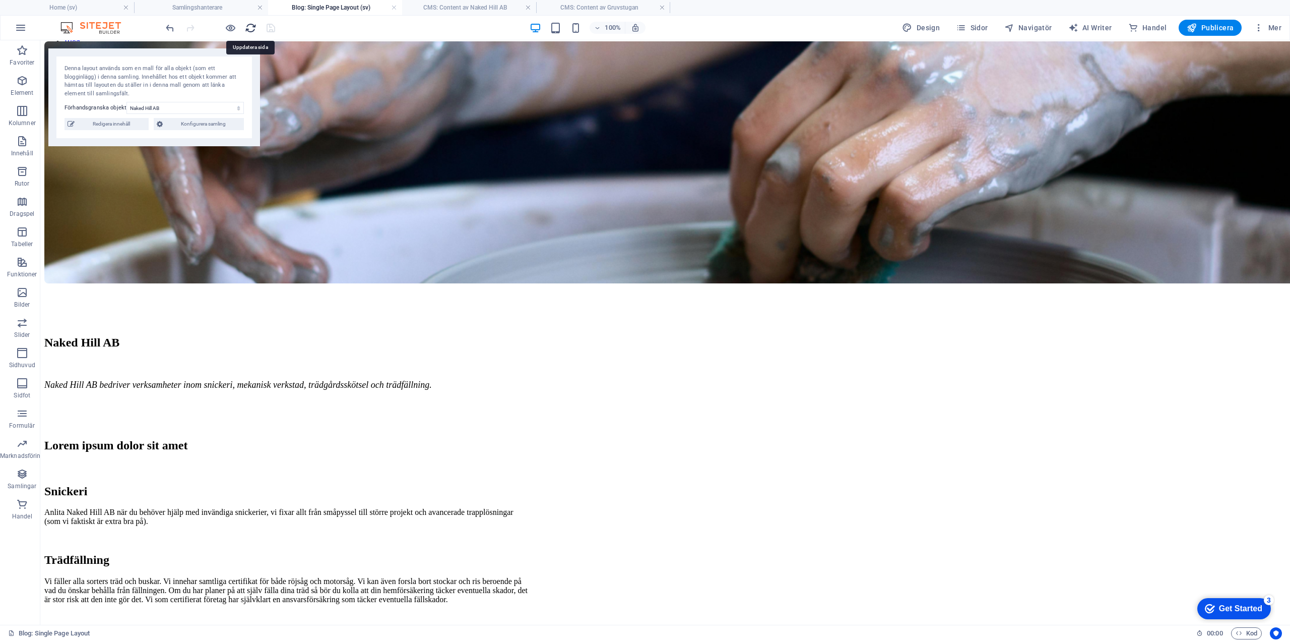
click at [249, 29] on icon "reload" at bounding box center [251, 28] width 12 height 12
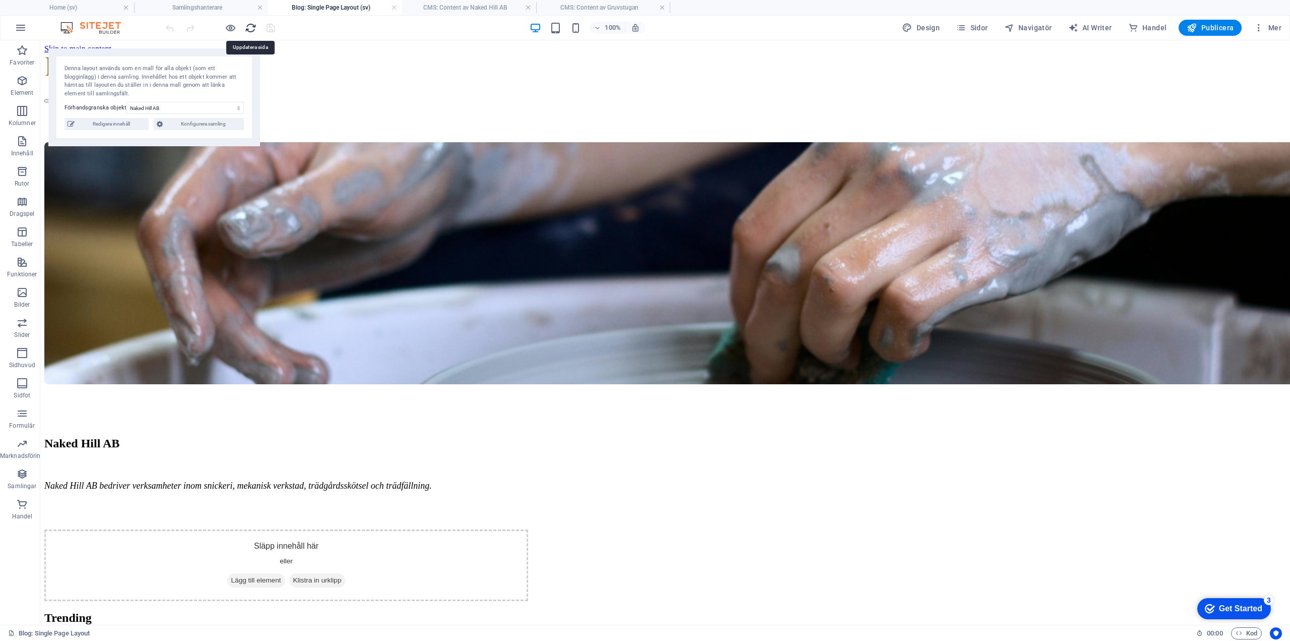
scroll to position [0, 0]
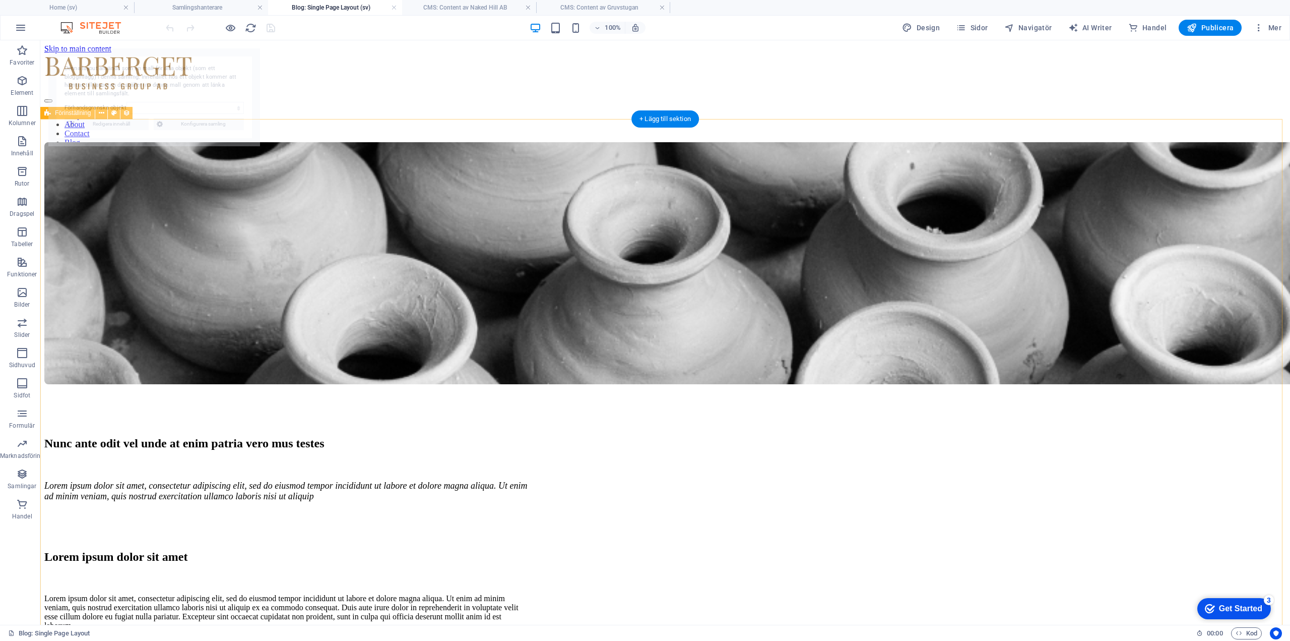
select select "68b97b86f6216c029a09cea1"
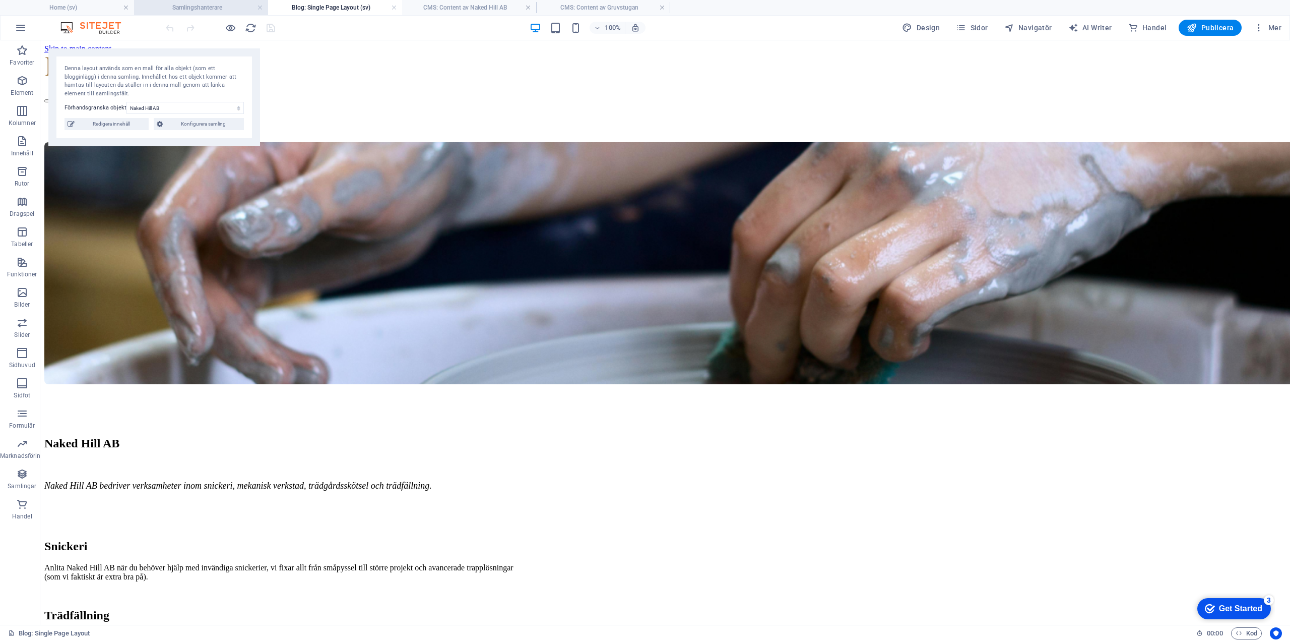
click at [189, 6] on h4 "Samlingshanterare" at bounding box center [201, 7] width 134 height 11
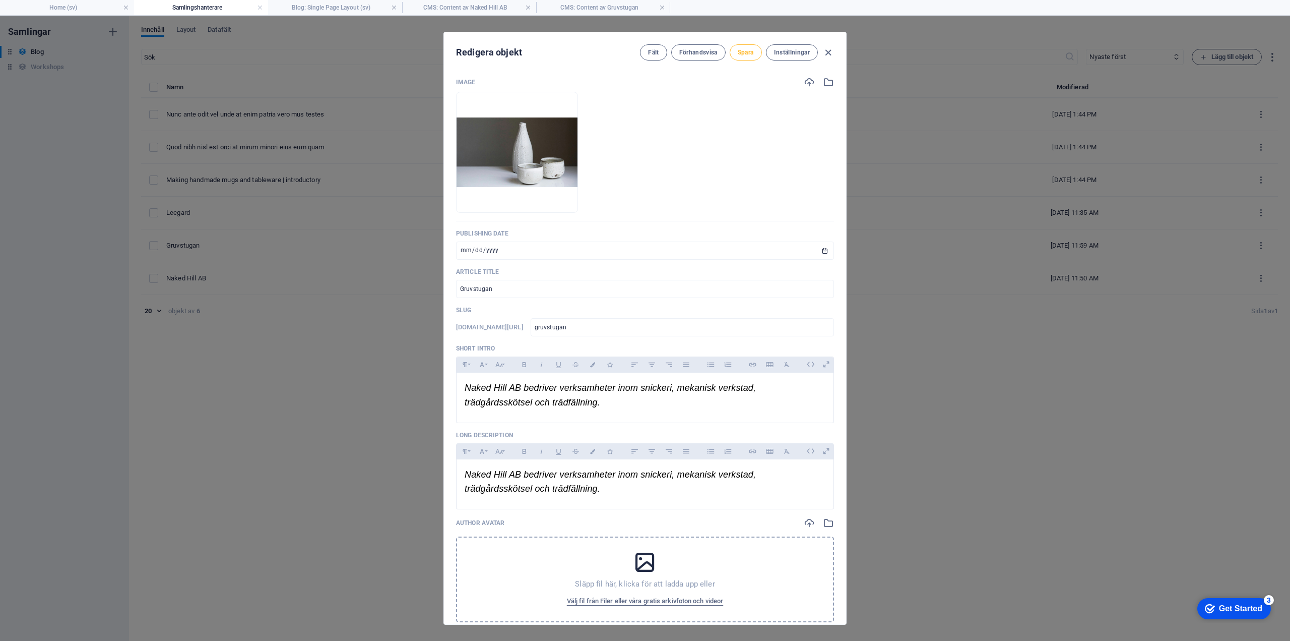
click at [741, 53] on span "Spara" at bounding box center [746, 52] width 16 height 8
click at [825, 50] on icon "button" at bounding box center [829, 53] width 12 height 12
type input "gruvstugan"
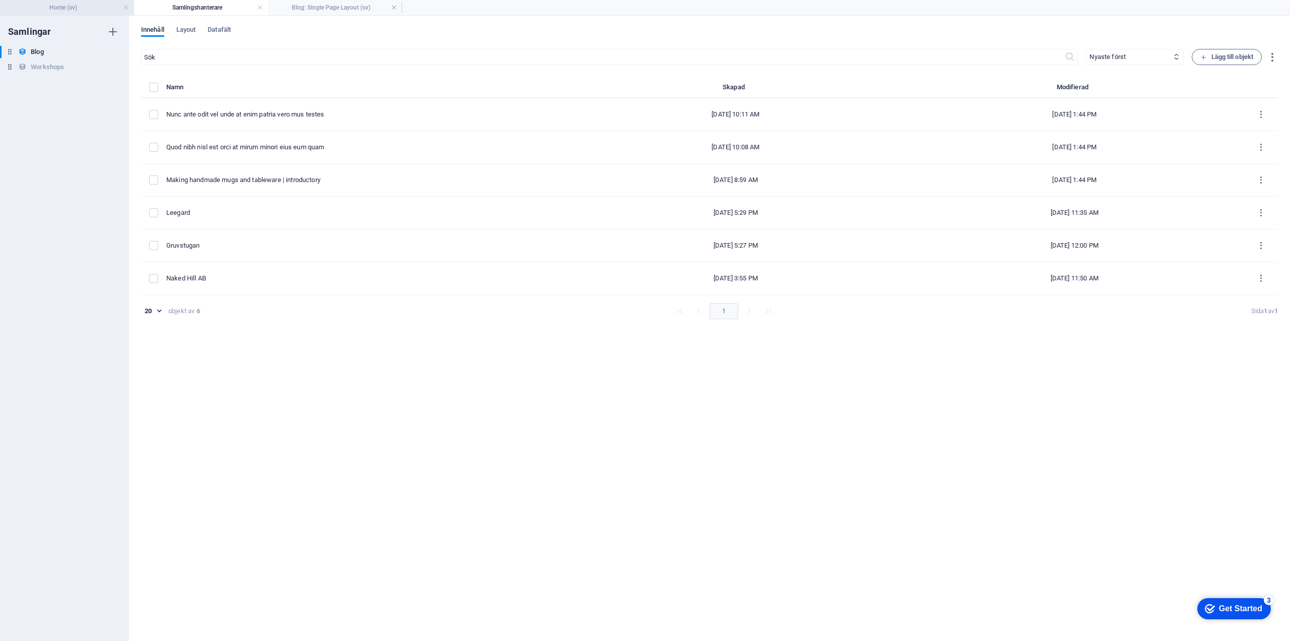
click at [56, 8] on h4 "Home (sv)" at bounding box center [67, 7] width 134 height 11
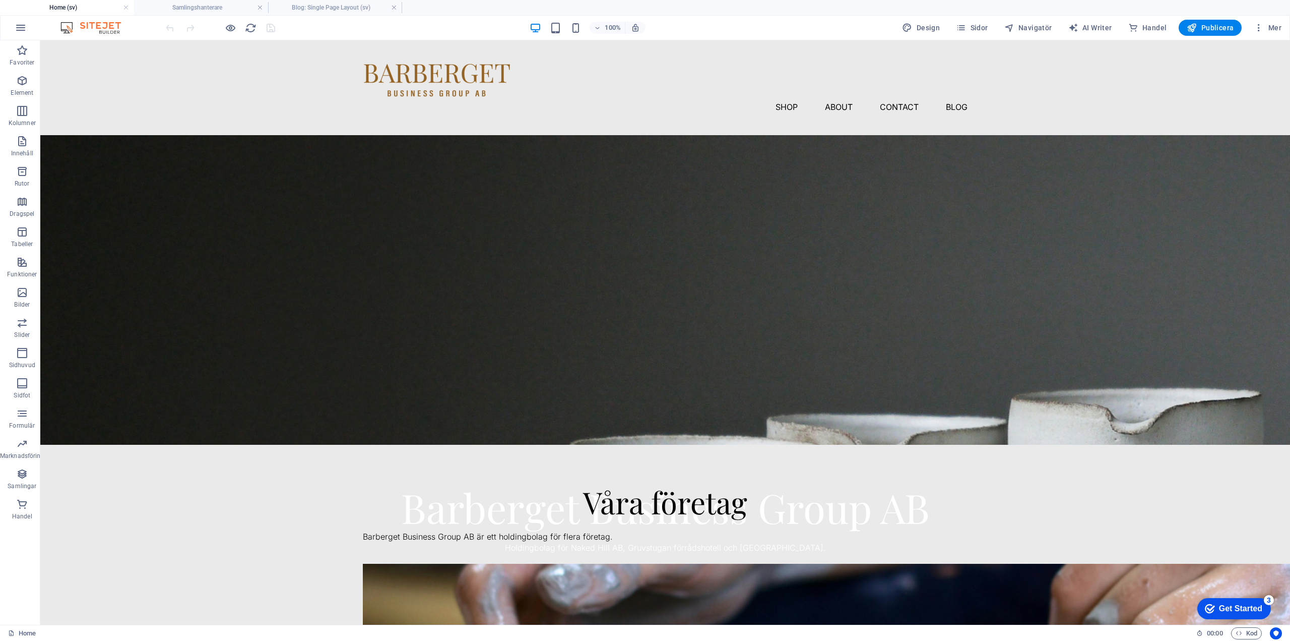
scroll to position [202, 0]
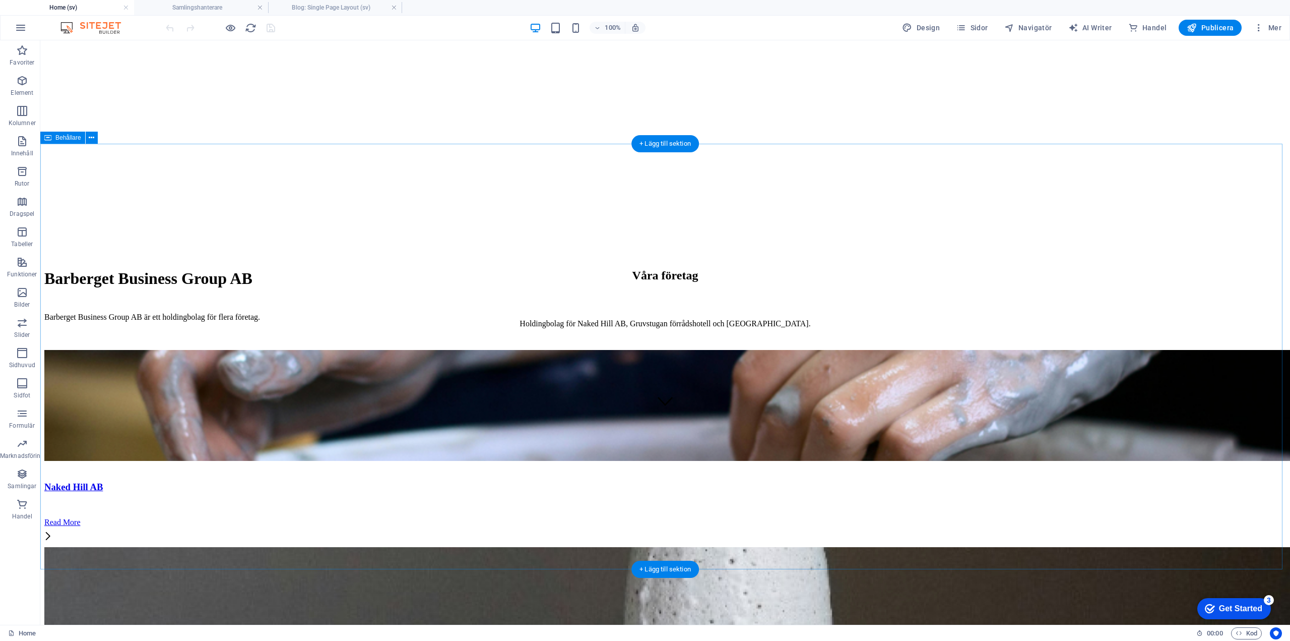
scroll to position [0, 0]
